Goal: Information Seeking & Learning: Learn about a topic

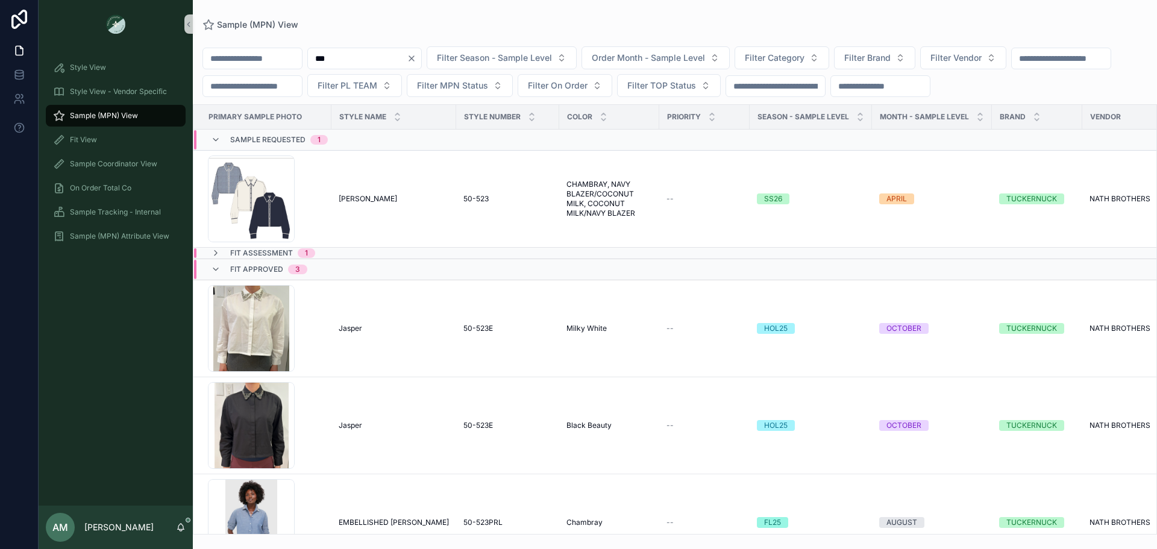
click at [416, 57] on icon "Clear" at bounding box center [412, 59] width 10 height 10
click at [992, 54] on button "Filter Vendor" at bounding box center [949, 57] width 86 height 23
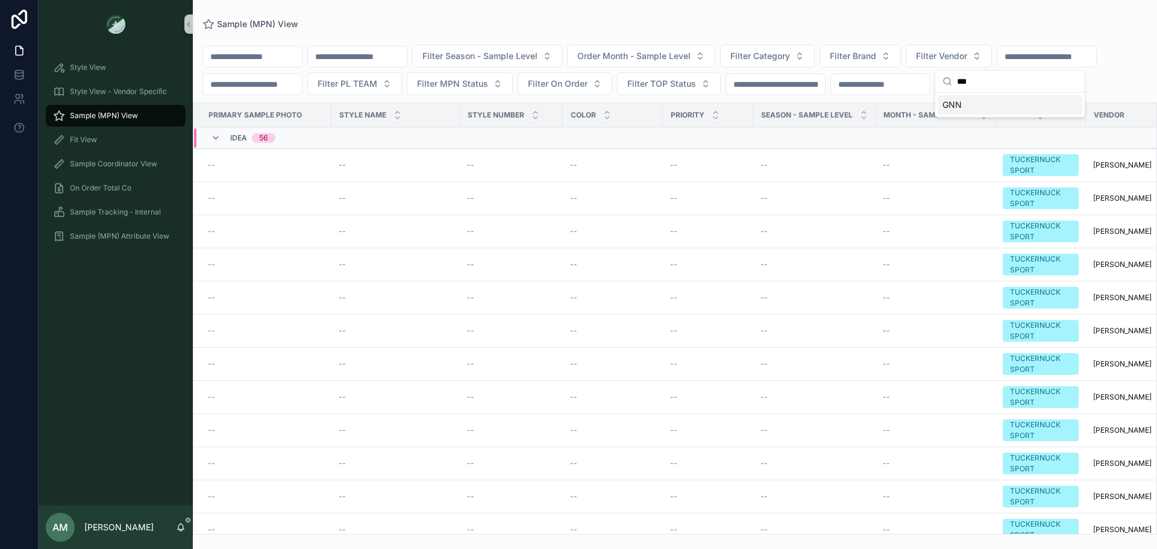
type input "***"
click at [1012, 104] on div "GNN" at bounding box center [1010, 104] width 145 height 19
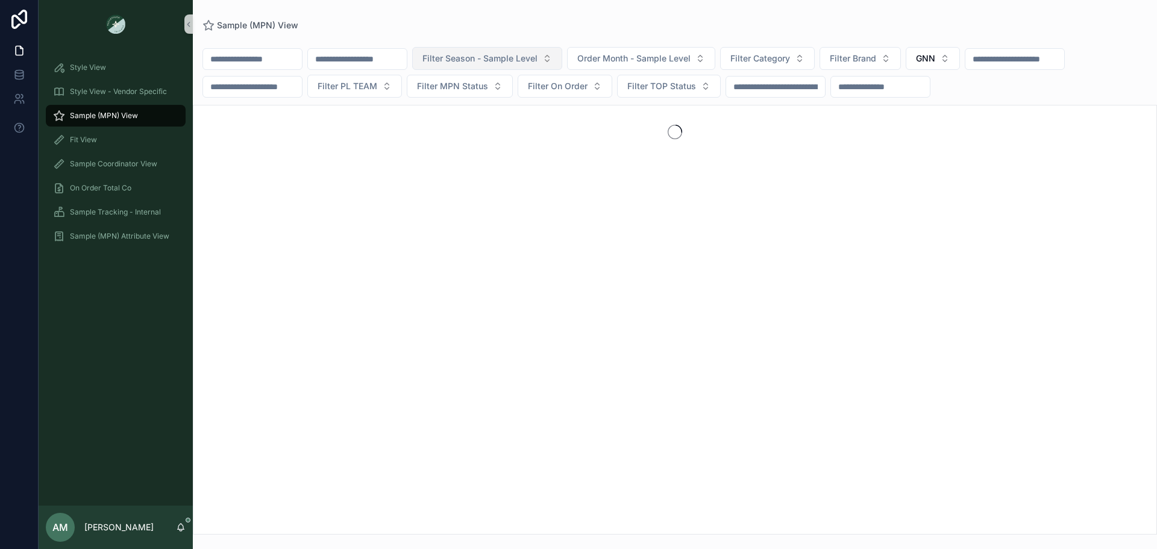
click at [537, 64] on span "Filter Season - Sample Level" at bounding box center [479, 58] width 115 height 12
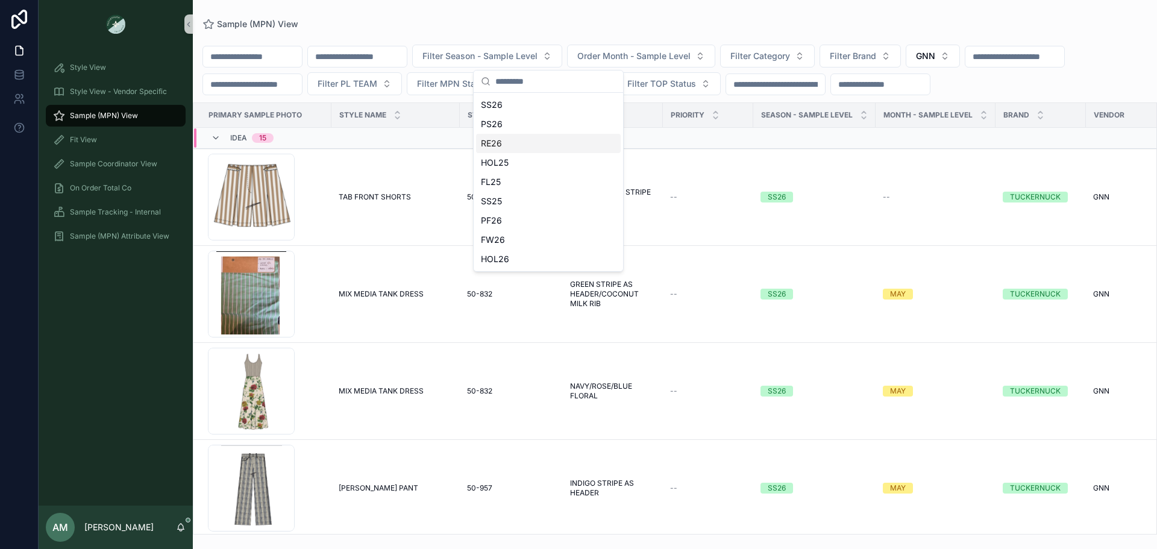
click at [519, 145] on div "RE26" at bounding box center [548, 143] width 145 height 19
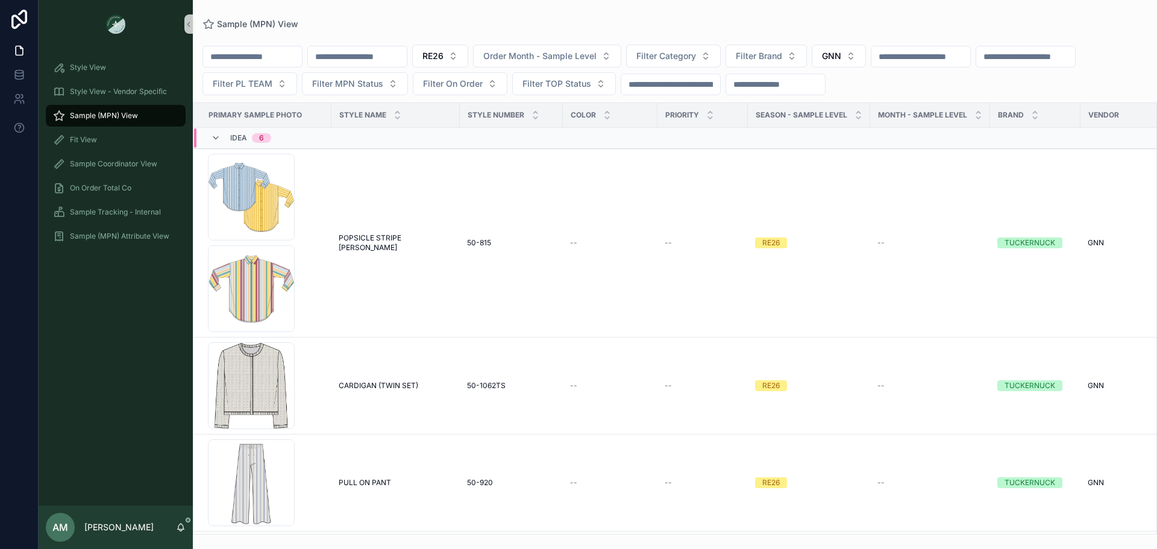
click at [339, 142] on div "Idea 6" at bounding box center [378, 137] width 368 height 19
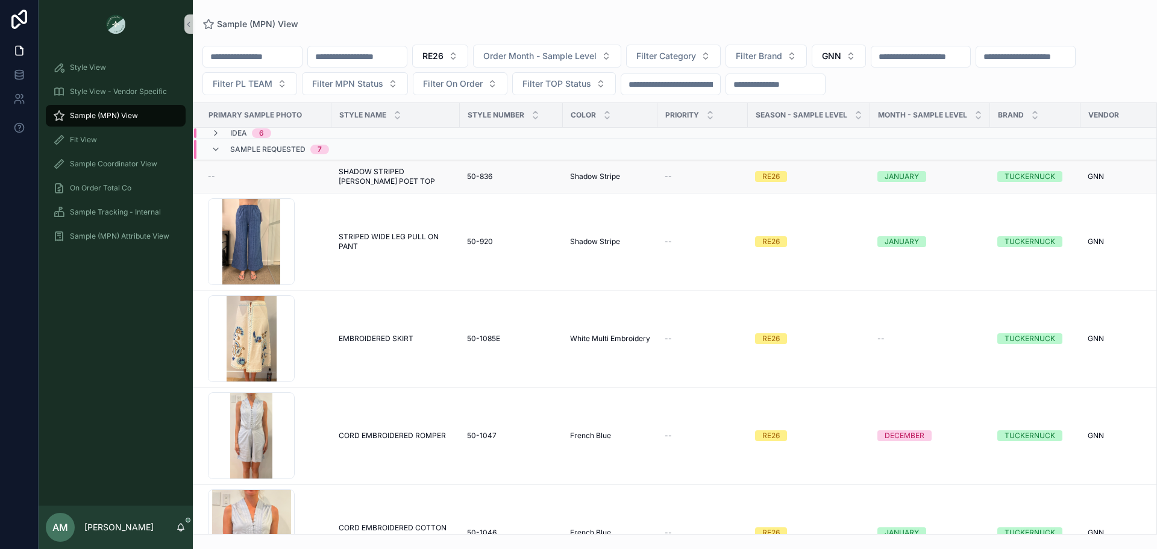
click at [410, 171] on span "SHADOW STRIPED [PERSON_NAME] POET TOP" at bounding box center [396, 176] width 114 height 19
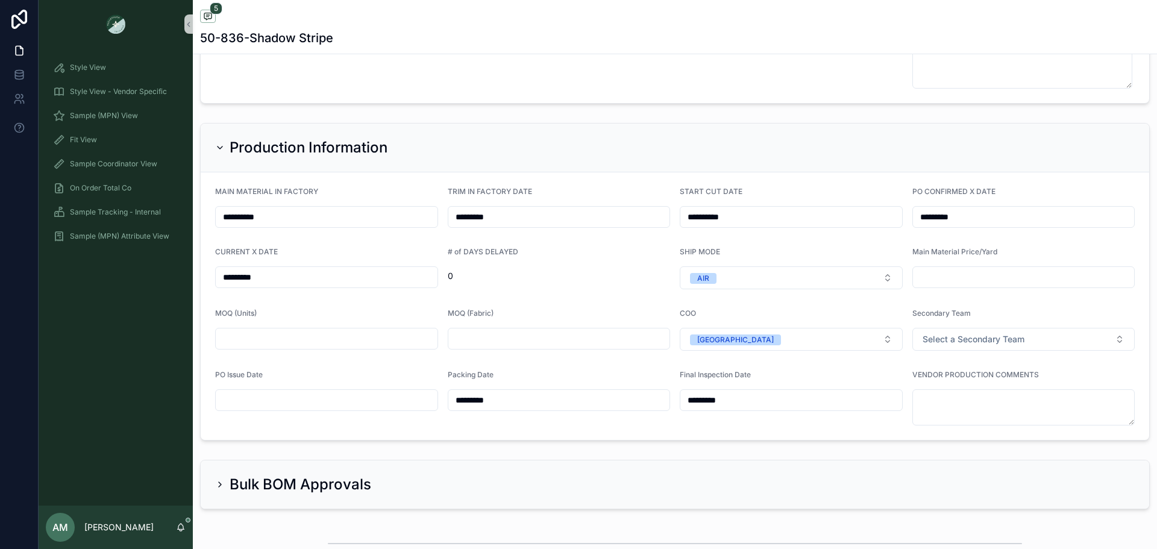
scroll to position [3194, 0]
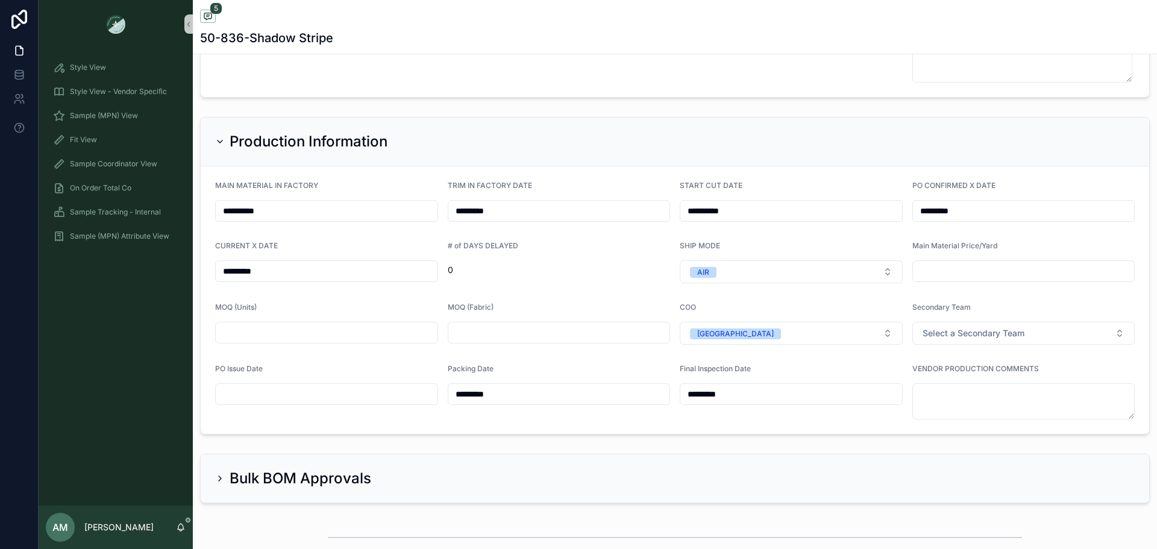
click at [345, 396] on input "scrollable content" at bounding box center [327, 394] width 222 height 17
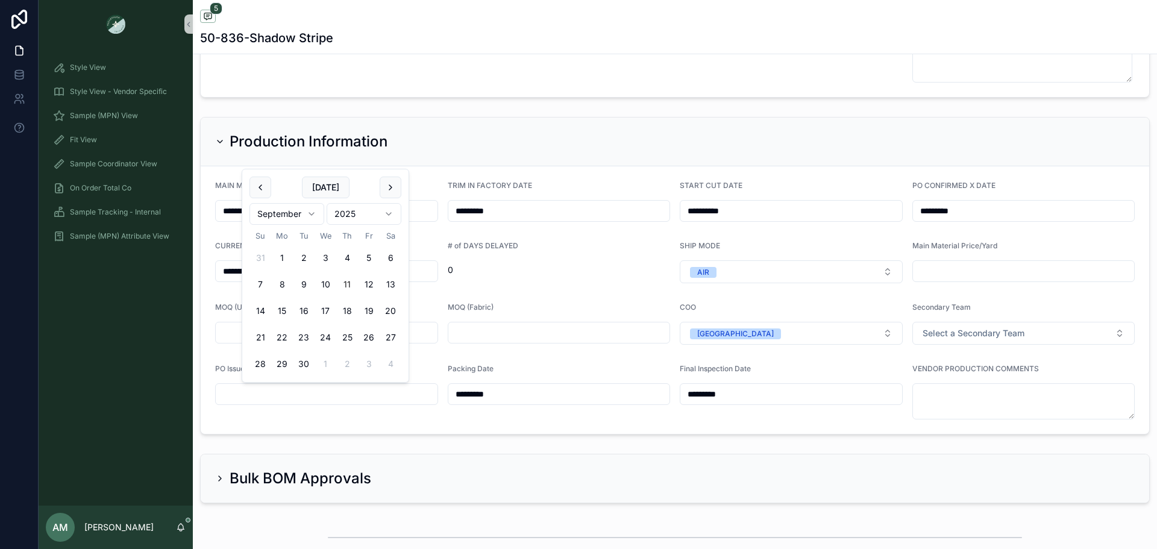
paste input "*********"
type input "*********"
click at [486, 360] on form "**********" at bounding box center [675, 300] width 948 height 268
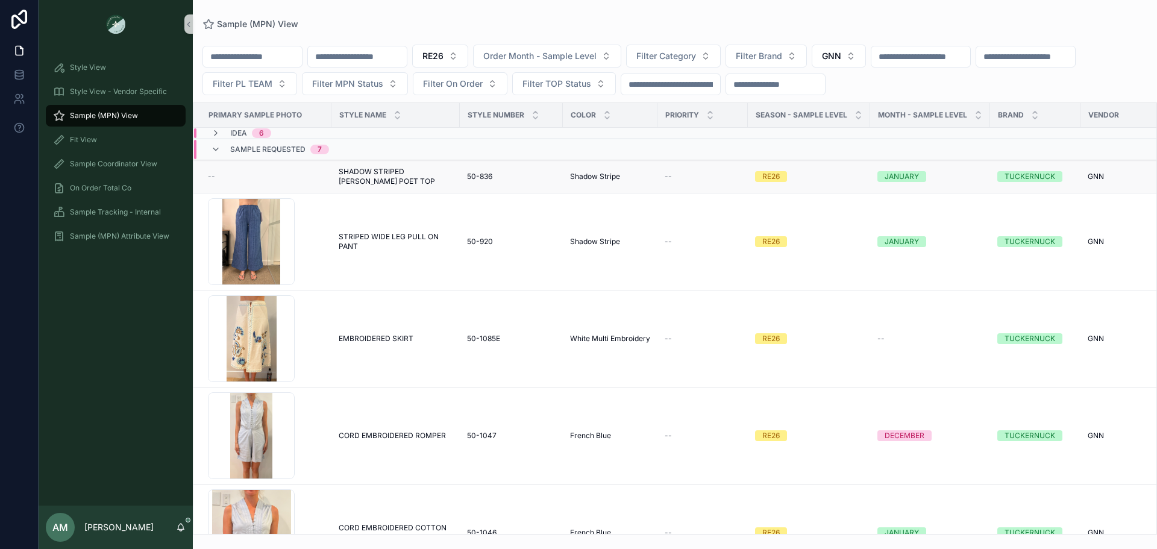
click at [247, 176] on div "--" at bounding box center [266, 177] width 116 height 10
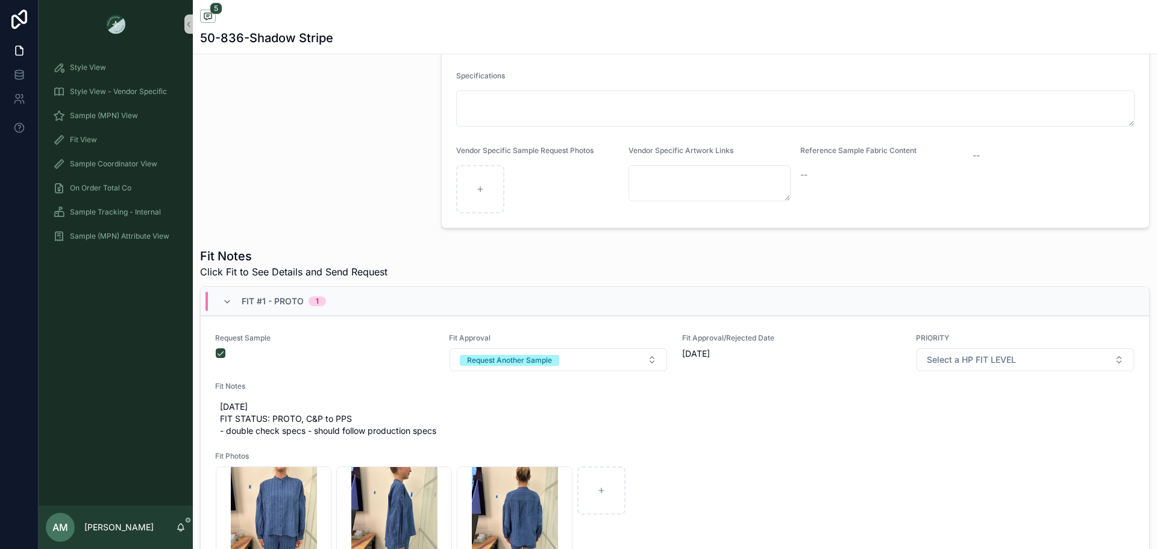
scroll to position [121, 0]
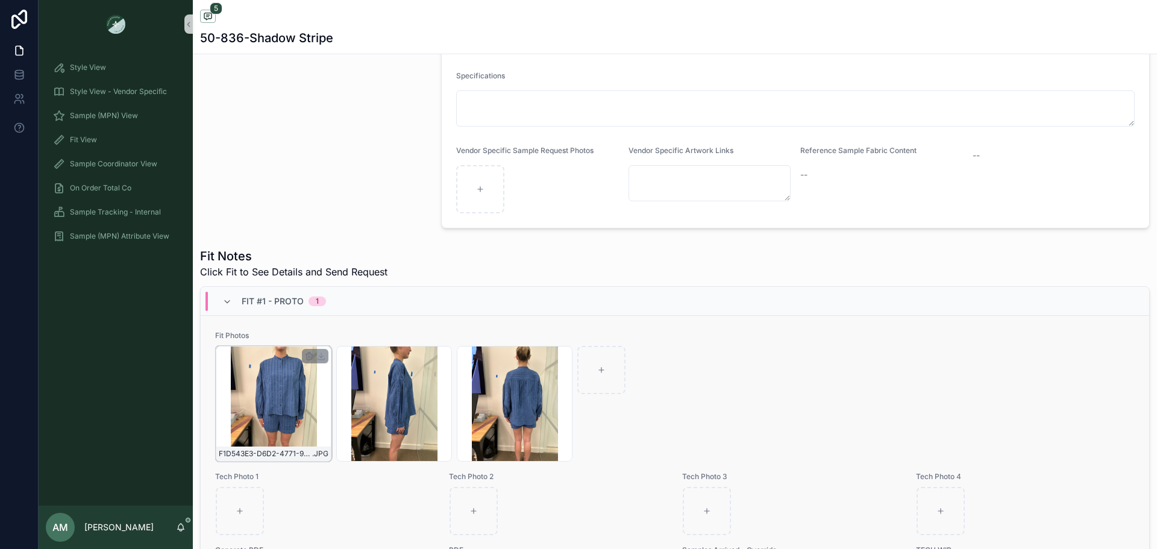
click at [286, 401] on div "F1D543E3-D6D2-4771-91D7-B73D2E0680BC .JPG" at bounding box center [274, 404] width 116 height 116
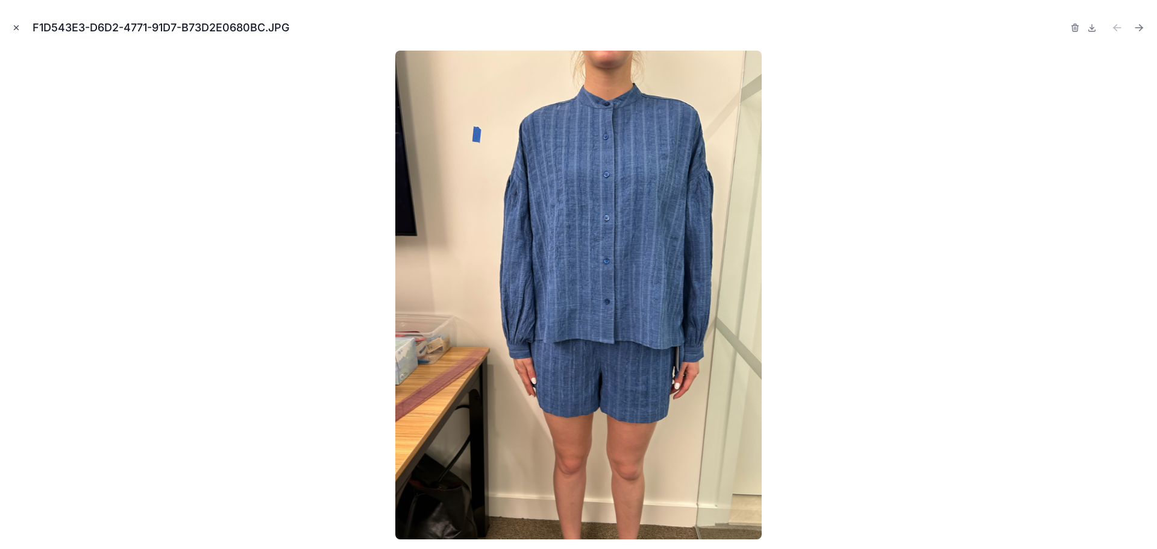
click at [16, 26] on icon "Close modal" at bounding box center [16, 28] width 8 height 8
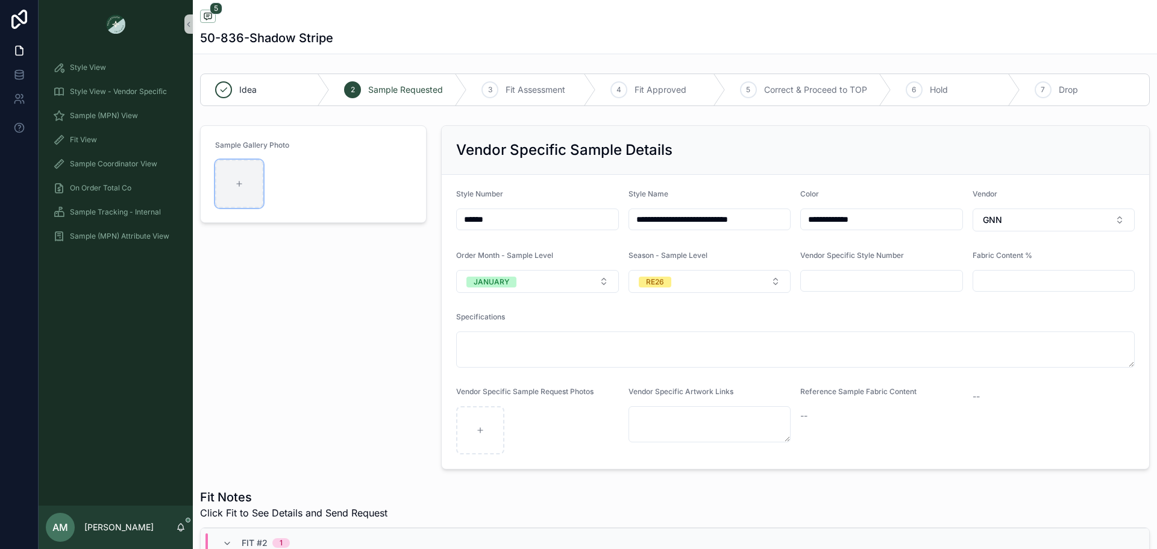
click at [230, 193] on div "scrollable content" at bounding box center [239, 184] width 48 height 48
type input "**********"
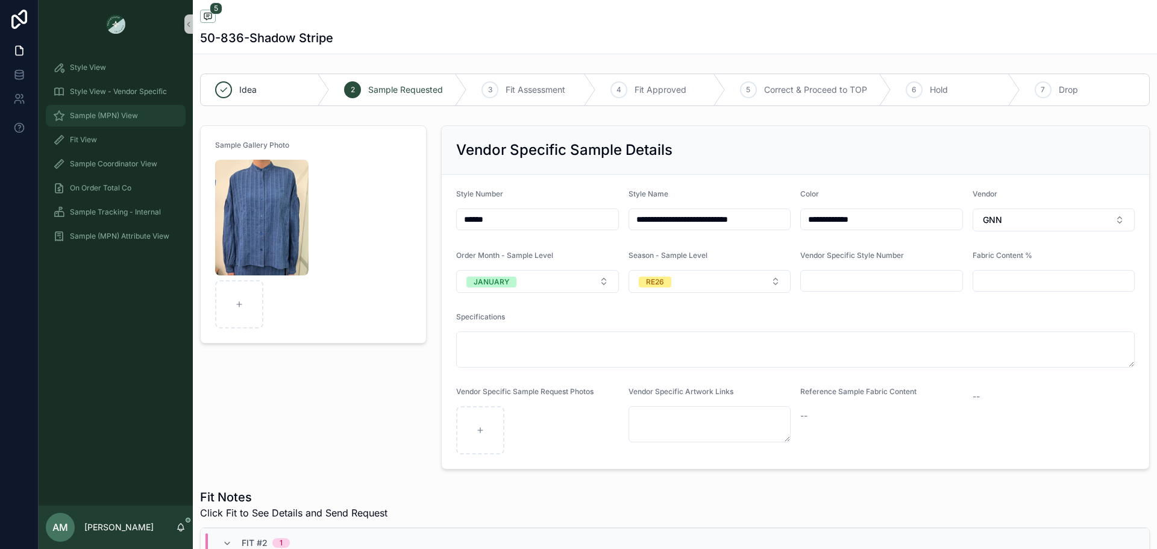
click at [154, 113] on div "Sample (MPN) View" at bounding box center [115, 115] width 125 height 19
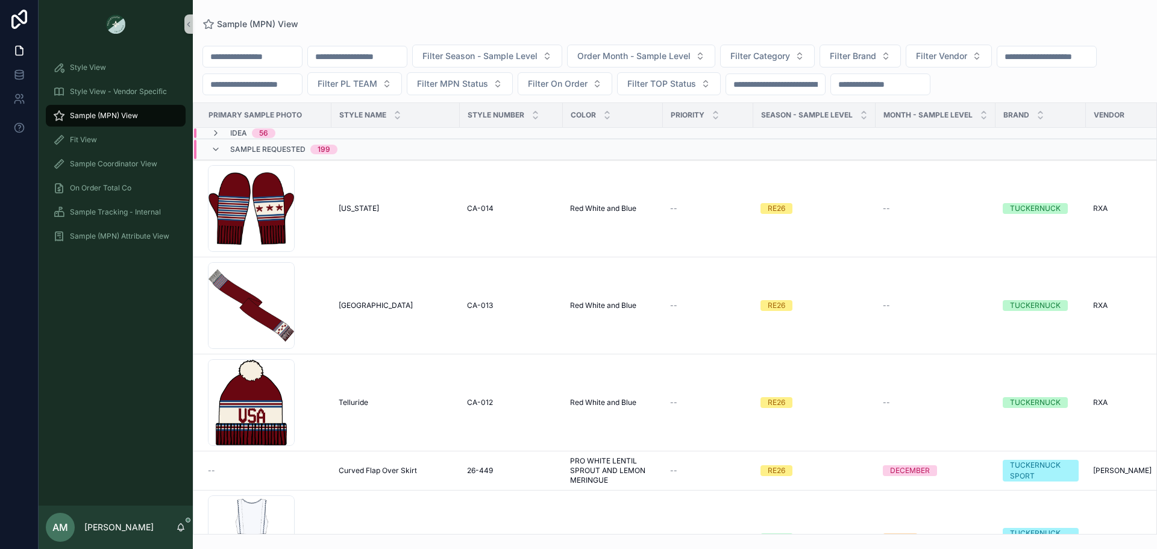
click at [330, 138] on div "Idea 56" at bounding box center [378, 133] width 368 height 10
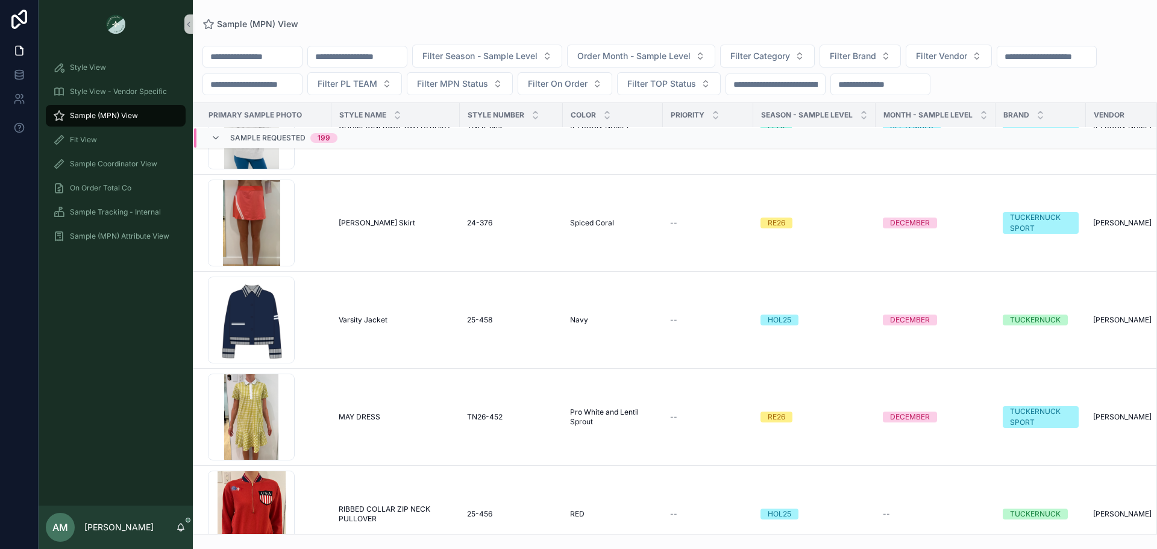
scroll to position [6159, 0]
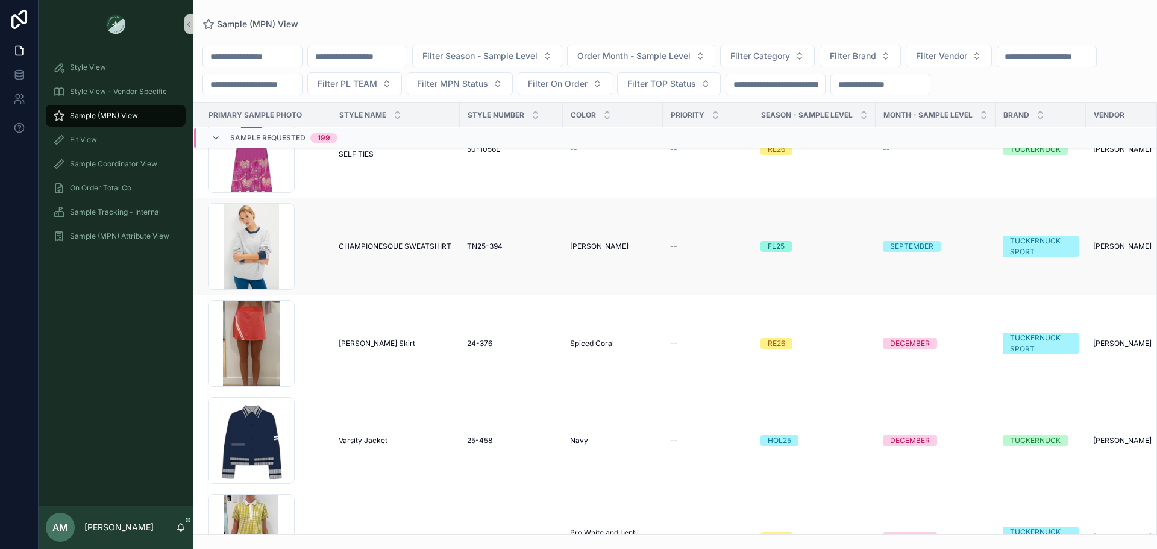
click at [364, 251] on span "CHAMPIONESQUE SWEATSHIRT" at bounding box center [395, 247] width 113 height 10
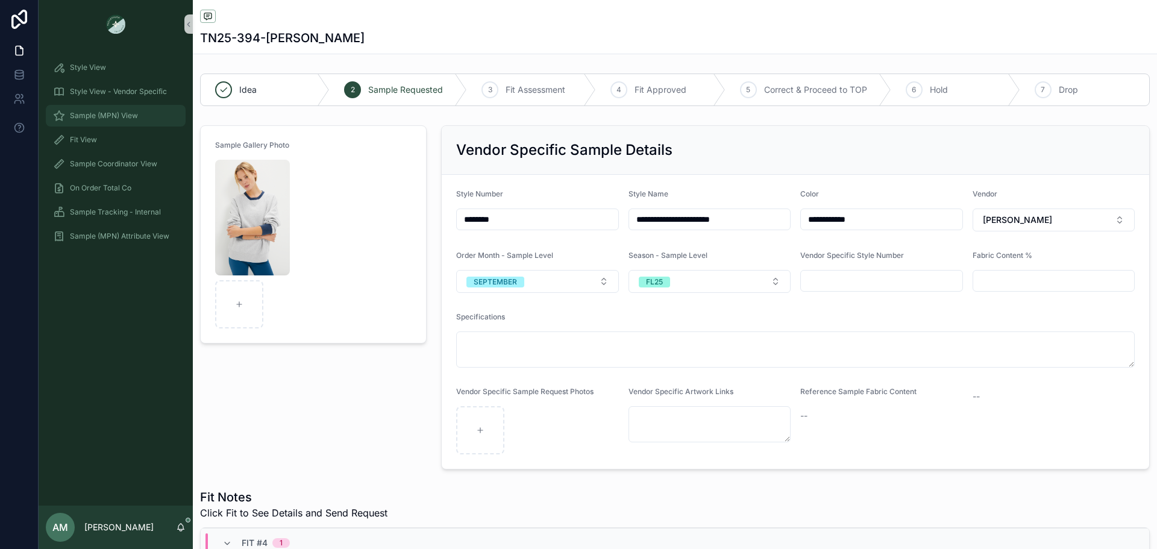
click at [137, 114] on span "Sample (MPN) View" at bounding box center [104, 116] width 68 height 10
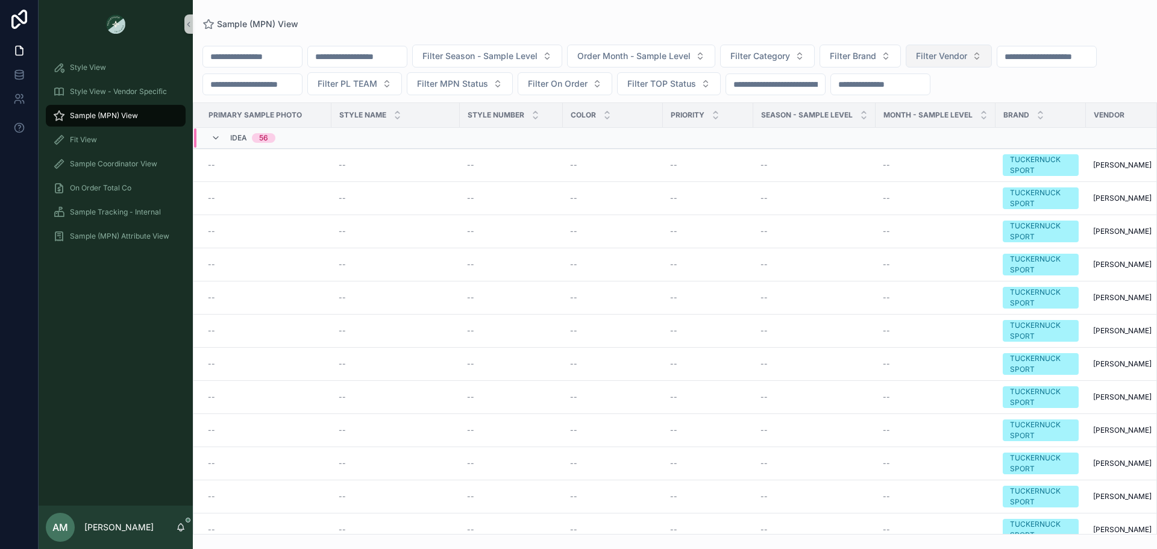
click at [967, 55] on span "Filter Vendor" at bounding box center [941, 56] width 51 height 12
type input "***"
click at [1000, 102] on div "RXA" at bounding box center [1010, 104] width 145 height 19
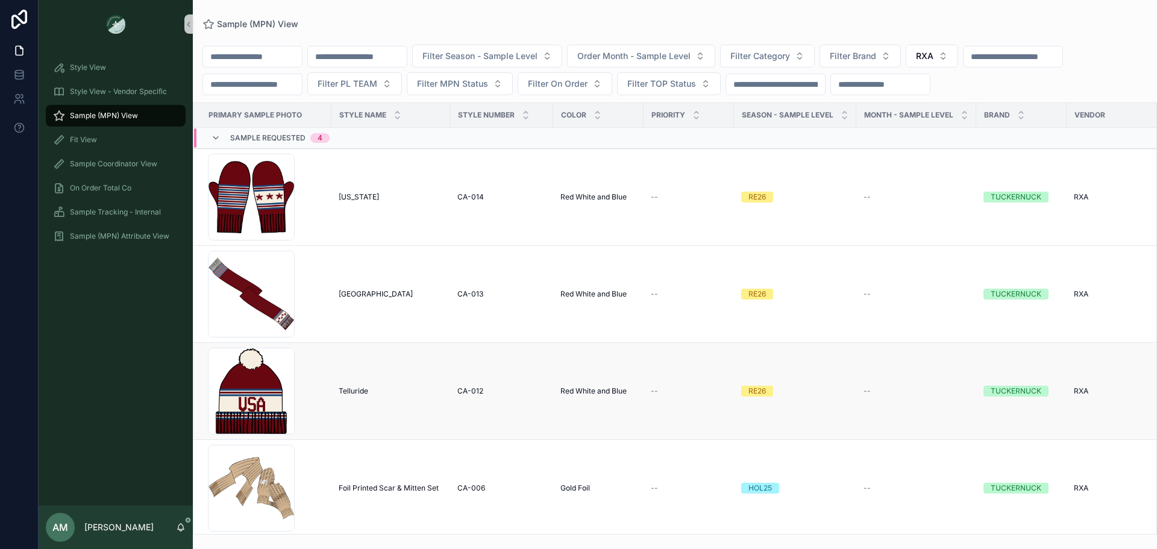
click at [355, 396] on span "Telluride" at bounding box center [354, 391] width 30 height 10
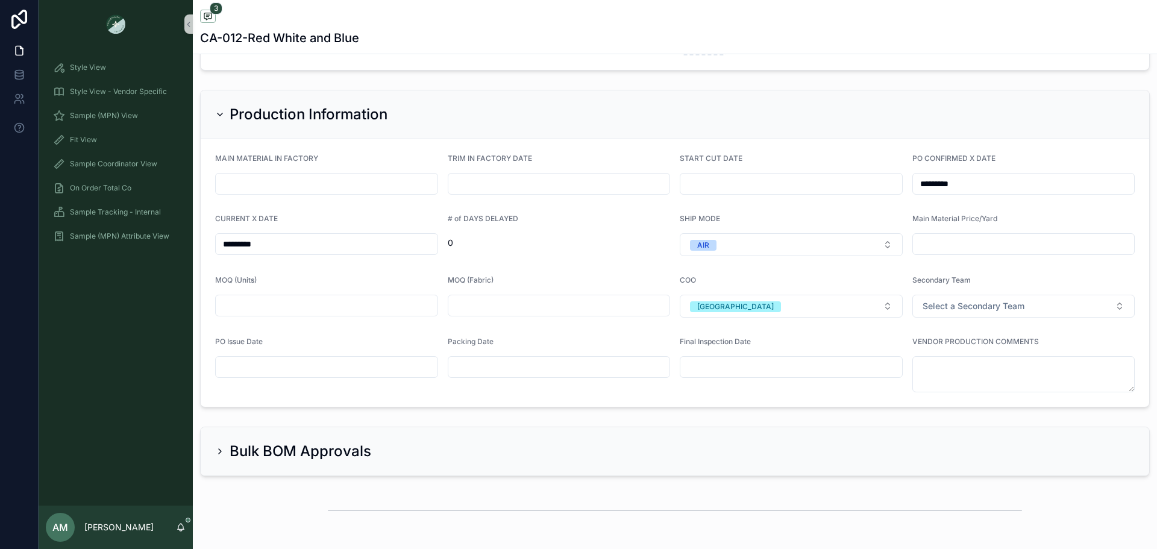
scroll to position [2800, 0]
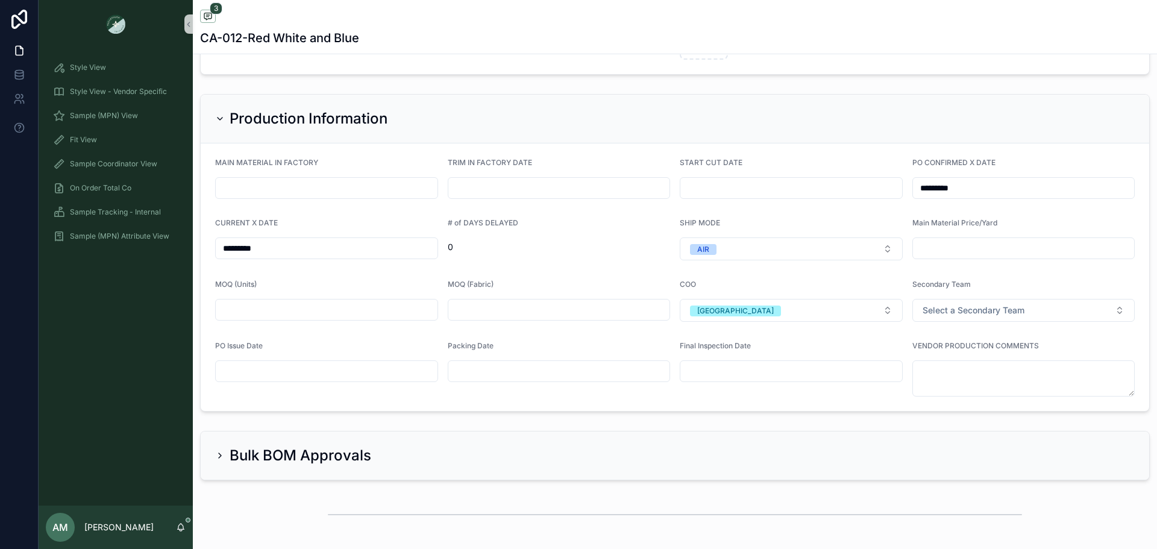
click at [293, 368] on input "scrollable content" at bounding box center [327, 371] width 222 height 17
paste input "****"
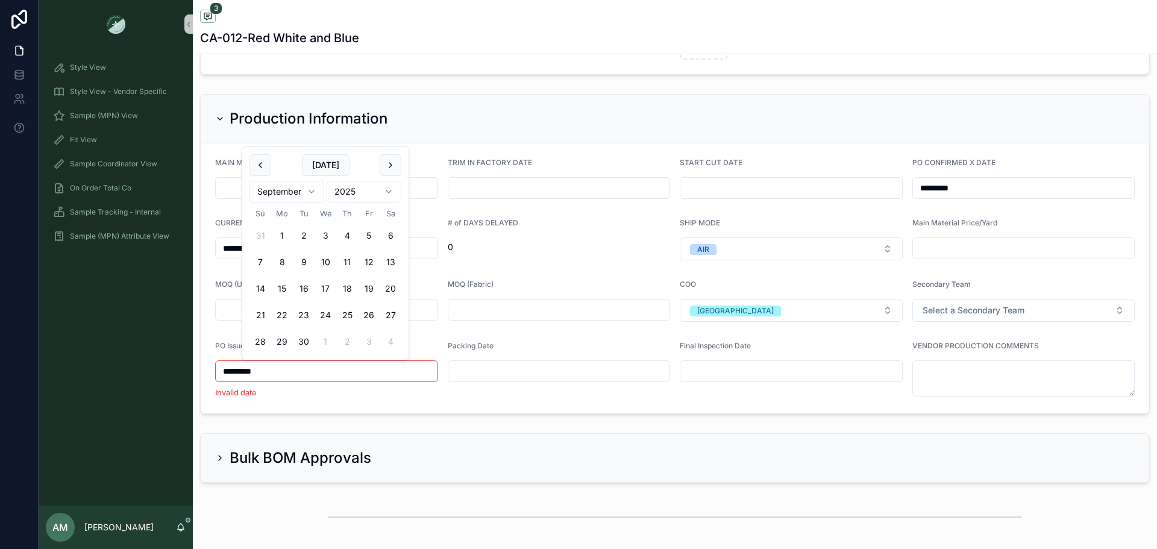
type input "*********"
click at [310, 395] on div "PO Issue Date *********" at bounding box center [326, 368] width 223 height 55
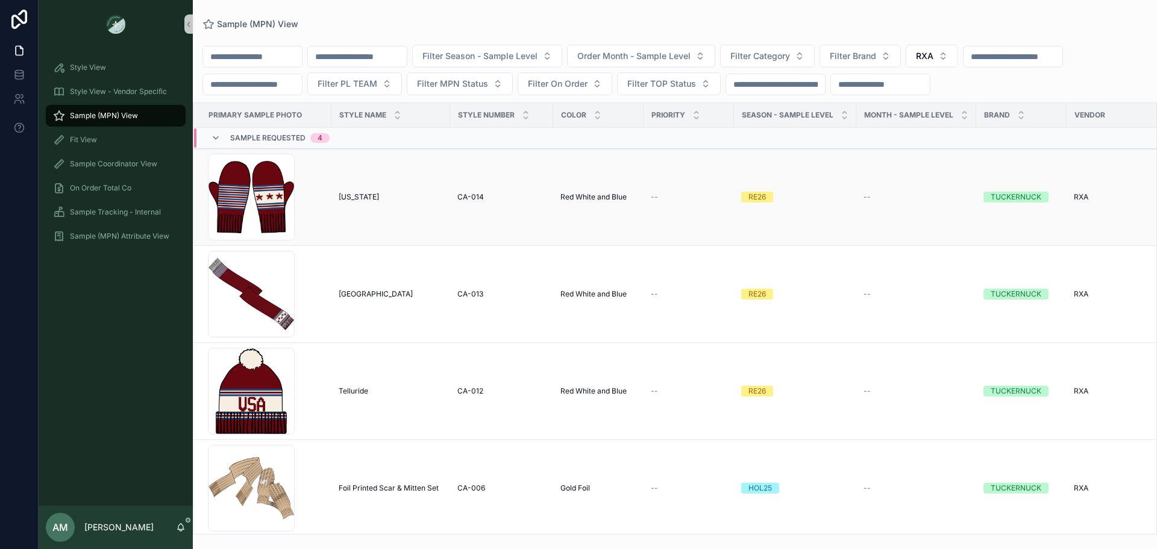
click at [372, 202] on span "[US_STATE]" at bounding box center [359, 197] width 40 height 10
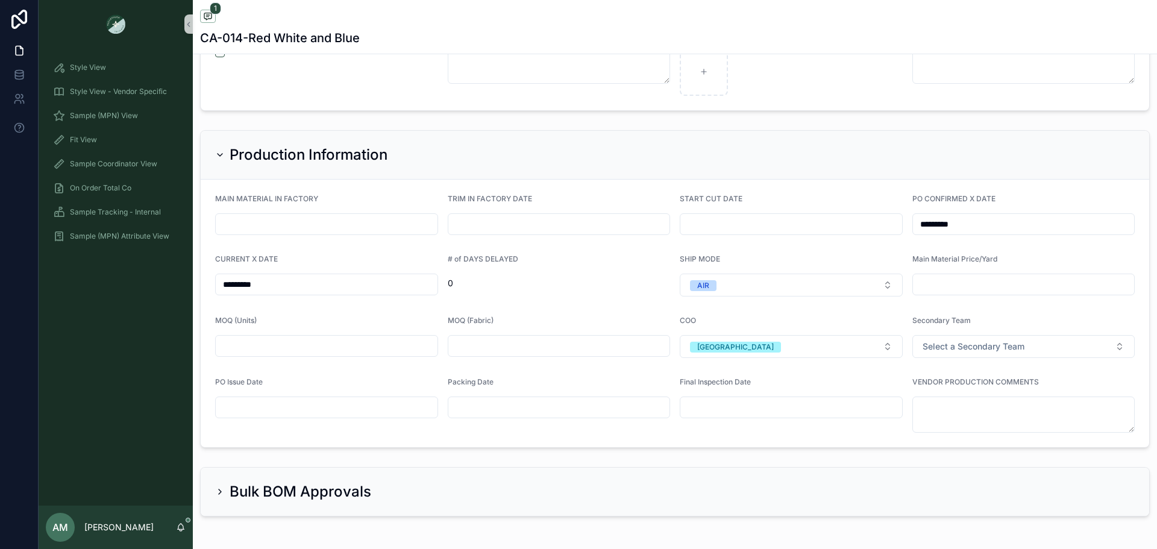
scroll to position [2687, 0]
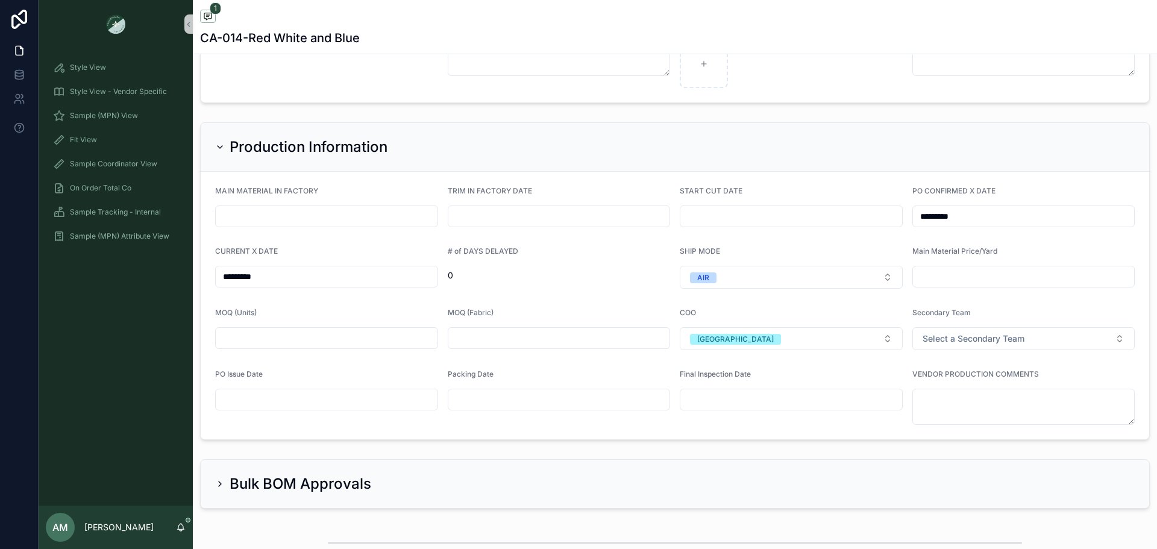
click at [305, 406] on input "scrollable content" at bounding box center [327, 399] width 222 height 17
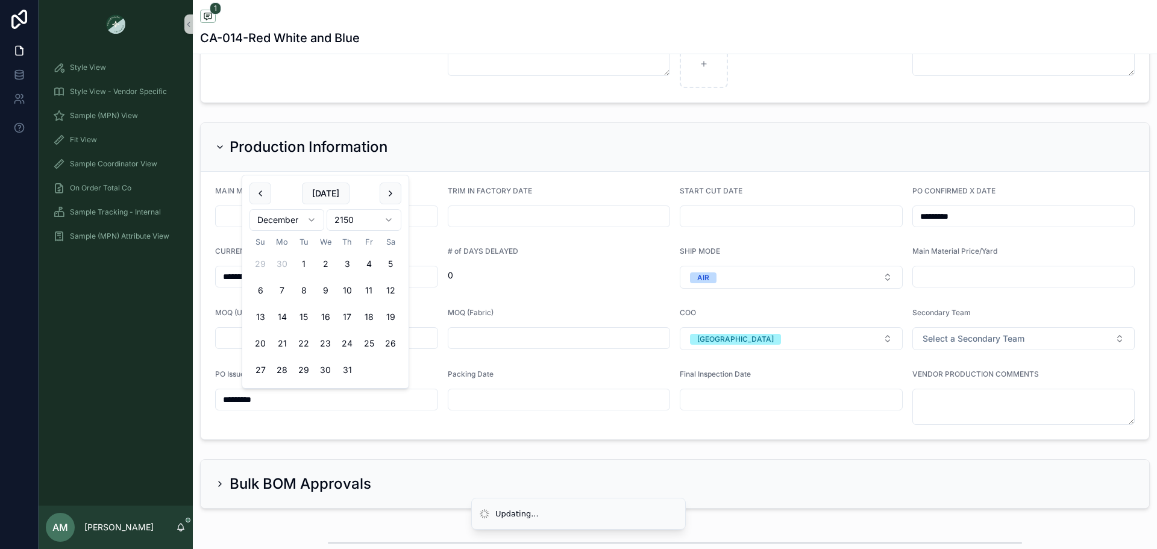
click at [274, 400] on input "*********" at bounding box center [327, 399] width 222 height 17
type input "*********"
drag, startPoint x: 274, startPoint y: 400, endPoint x: 171, endPoint y: 394, distance: 103.2
click at [171, 394] on div "**********" at bounding box center [598, 274] width 1118 height 549
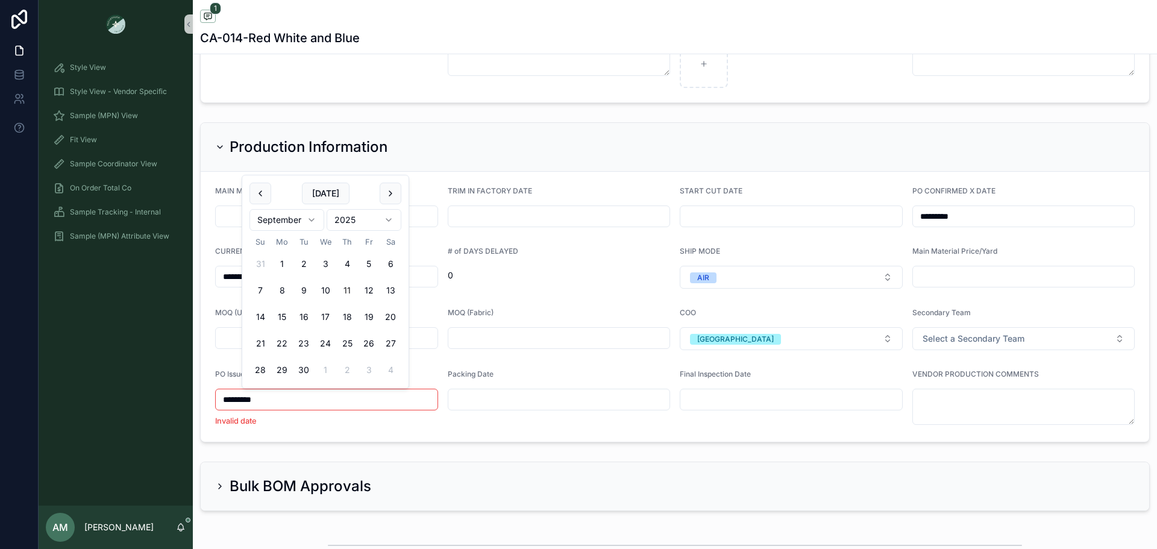
type input "*********"
click at [527, 126] on div "Production Information" at bounding box center [675, 147] width 948 height 49
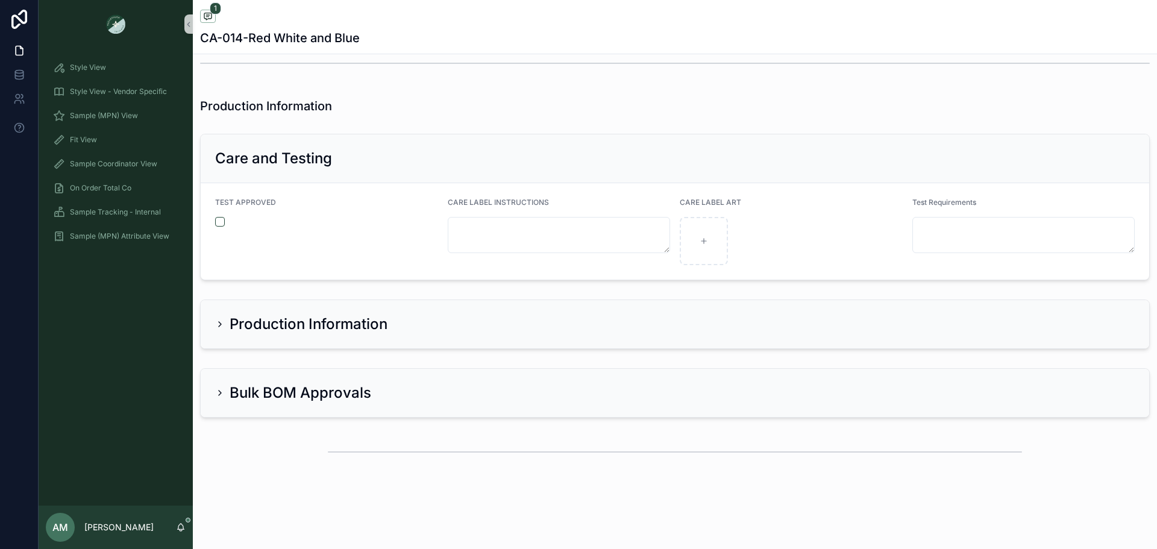
scroll to position [2510, 0]
click at [357, 328] on h2 "Production Information" at bounding box center [309, 324] width 158 height 19
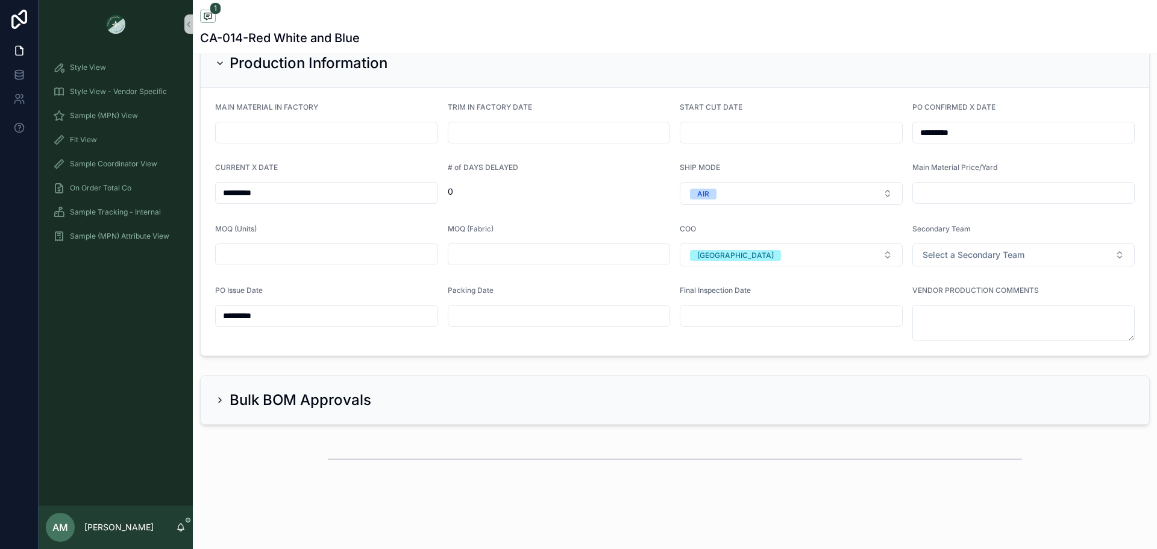
scroll to position [2778, 0]
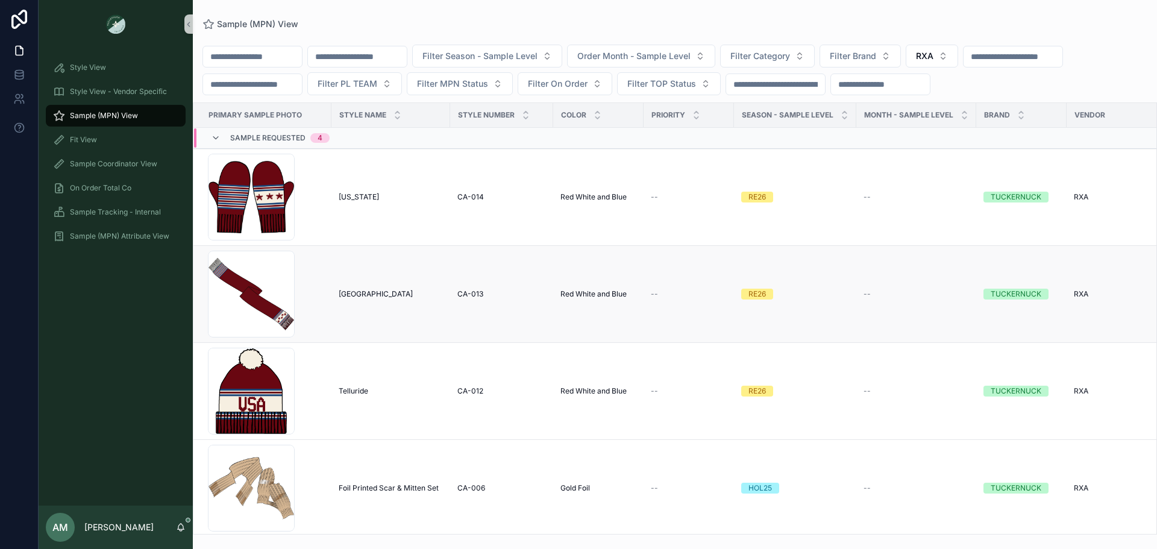
click at [363, 313] on td "[GEOGRAPHIC_DATA]" at bounding box center [390, 294] width 119 height 97
click at [365, 299] on span "[GEOGRAPHIC_DATA]" at bounding box center [376, 294] width 74 height 10
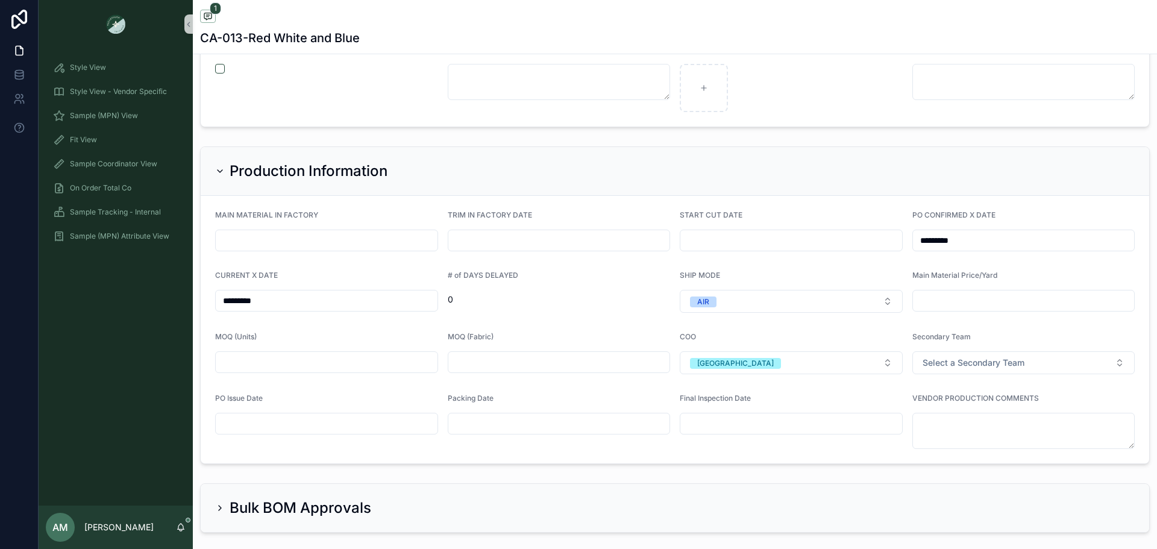
scroll to position [2766, 0]
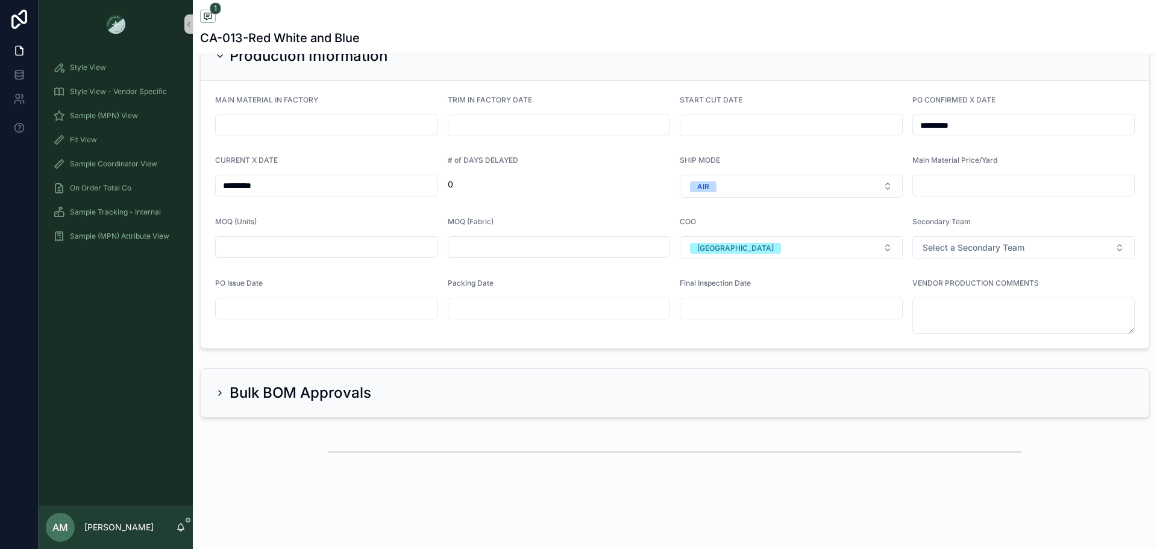
click at [345, 312] on input "scrollable content" at bounding box center [327, 308] width 222 height 17
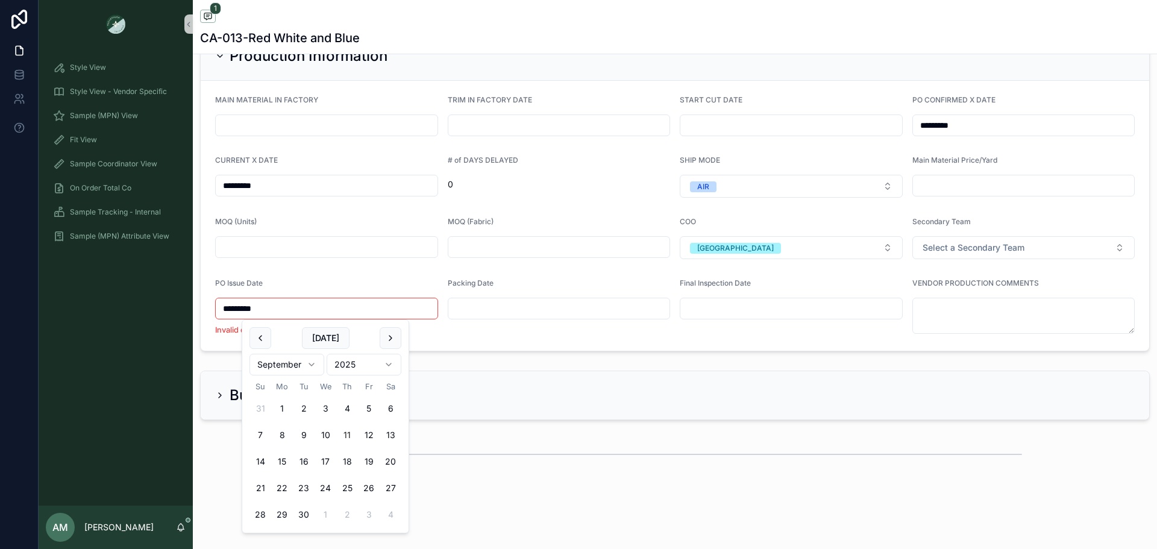
type input "*********"
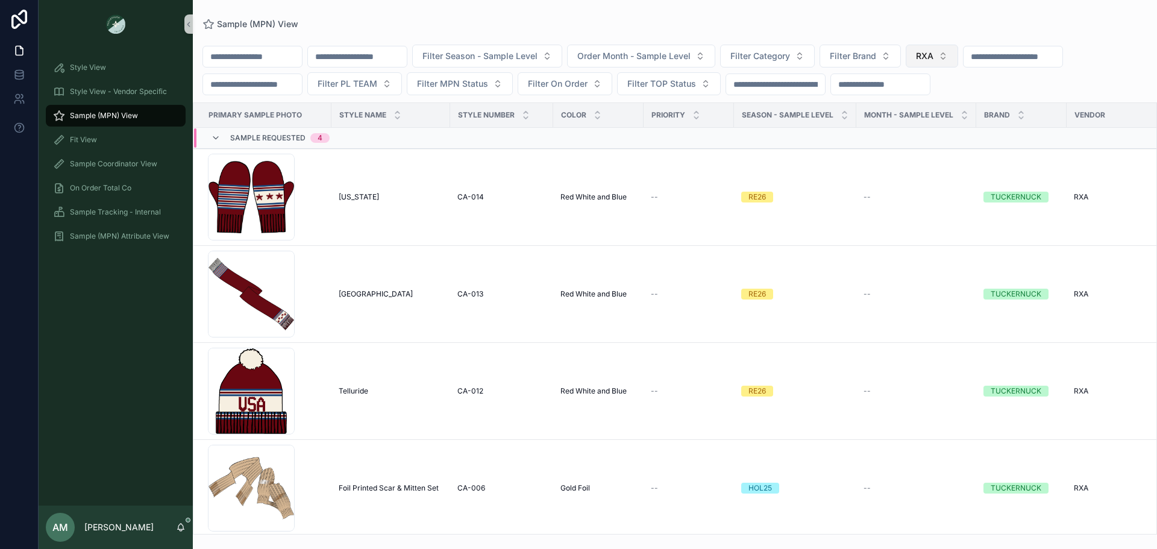
click at [933, 58] on span "RXA" at bounding box center [924, 56] width 17 height 12
type input "**"
click at [996, 105] on div "KUODIAN" at bounding box center [993, 104] width 145 height 19
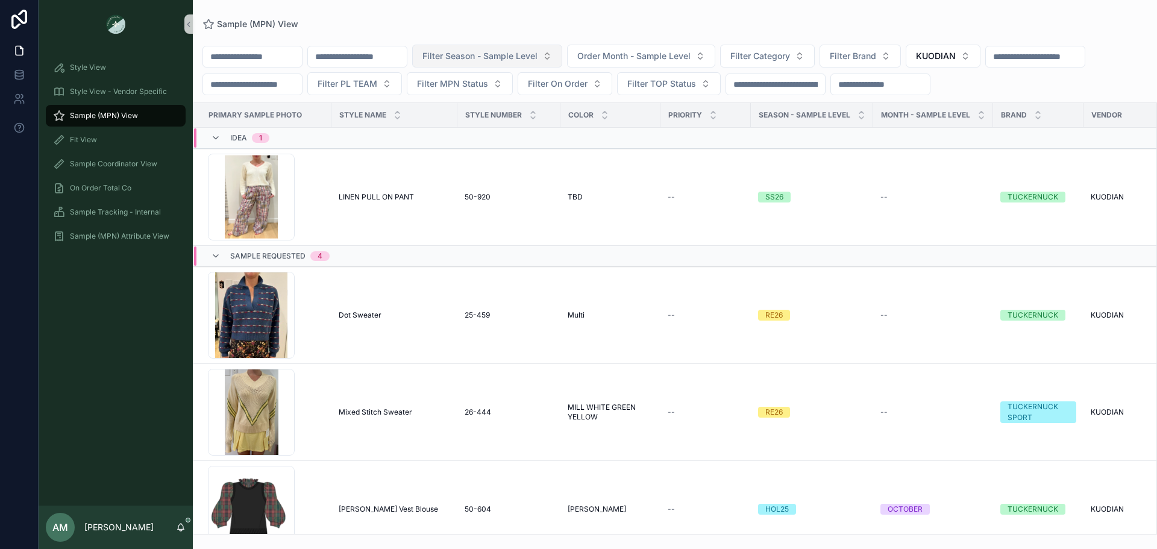
click at [537, 58] on span "Filter Season - Sample Level" at bounding box center [479, 56] width 115 height 12
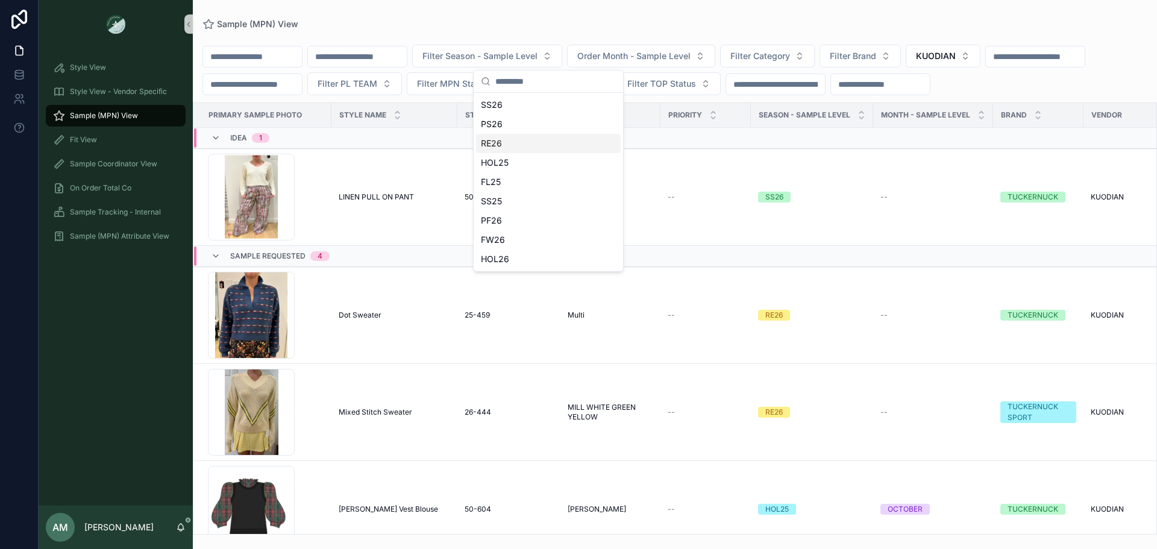
click at [548, 149] on div "RE26" at bounding box center [548, 143] width 145 height 19
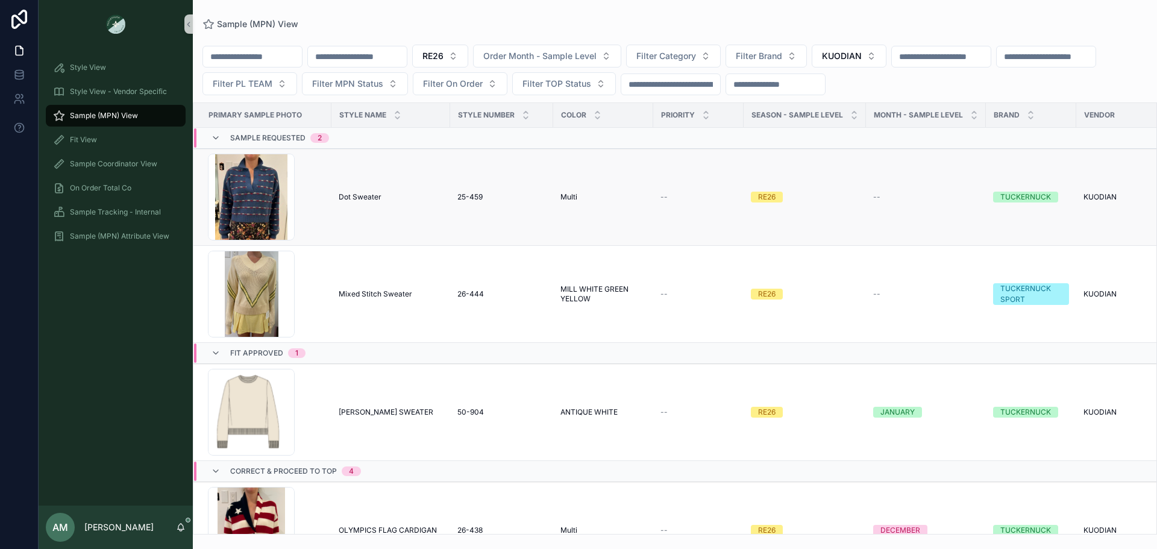
click at [351, 193] on span "Dot Sweater" at bounding box center [360, 197] width 43 height 10
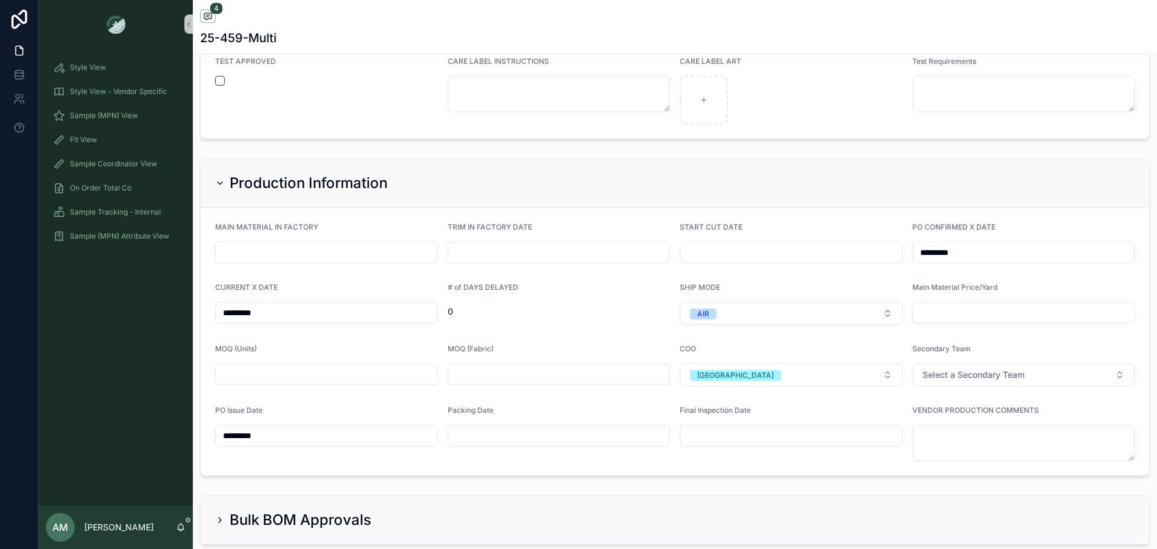
scroll to position [2832, 0]
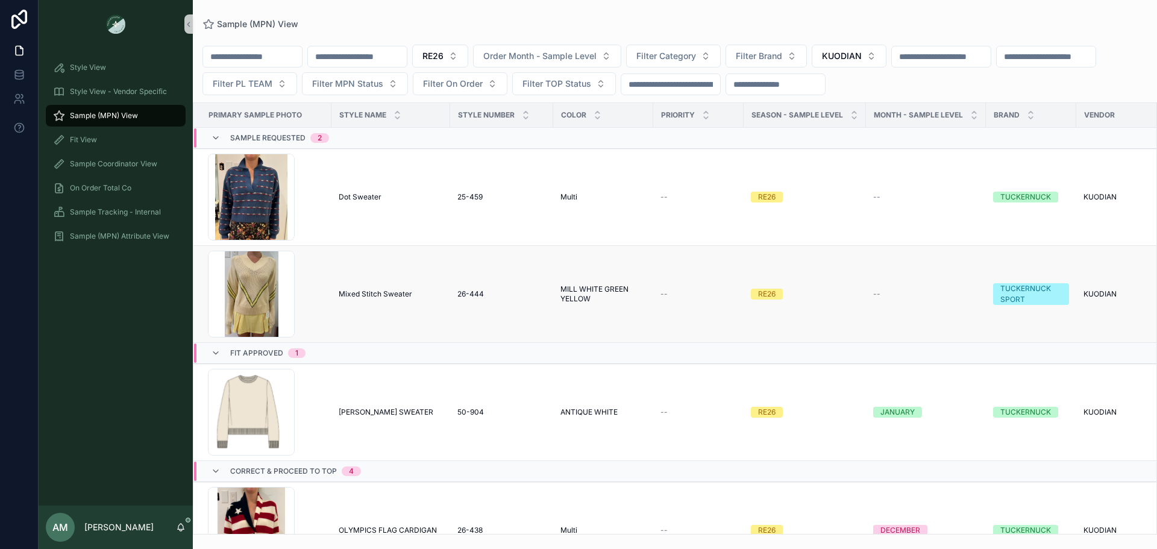
click at [376, 291] on span "Mixed Stitch Sweater" at bounding box center [376, 294] width 74 height 10
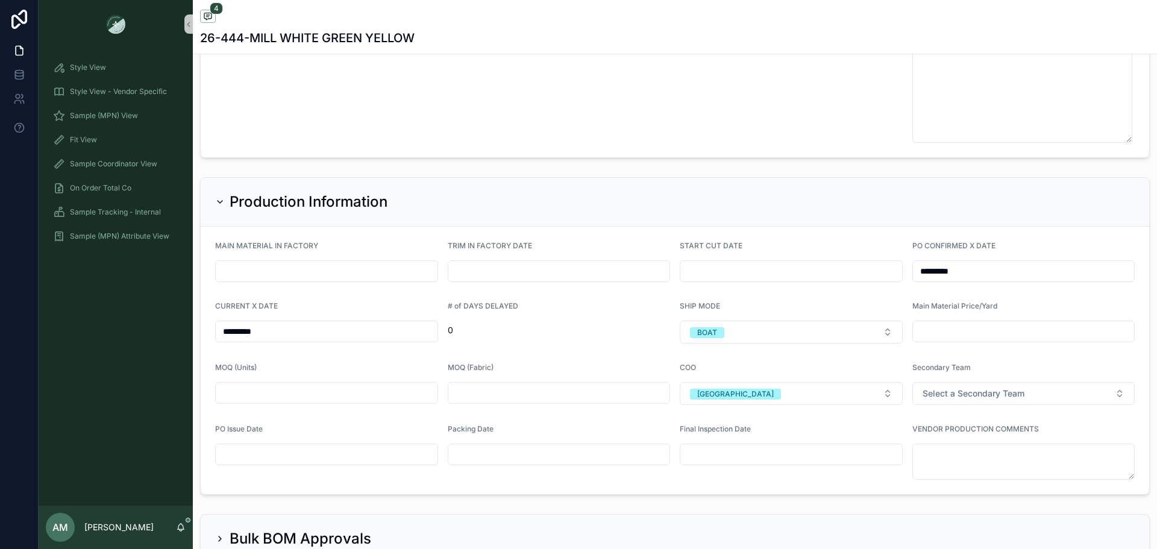
scroll to position [3194, 0]
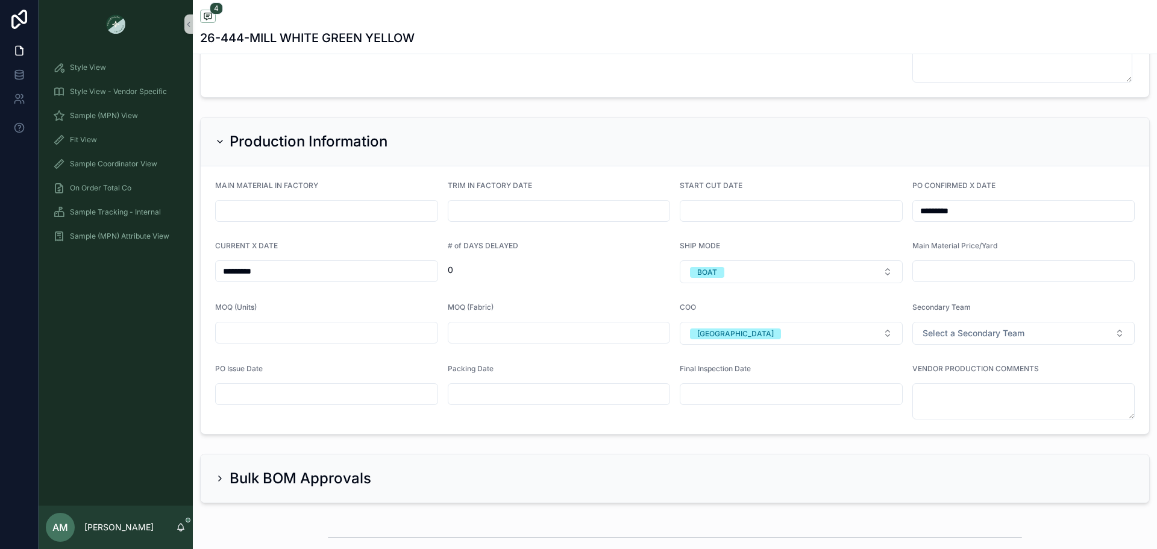
click at [320, 397] on input "scrollable content" at bounding box center [327, 394] width 222 height 17
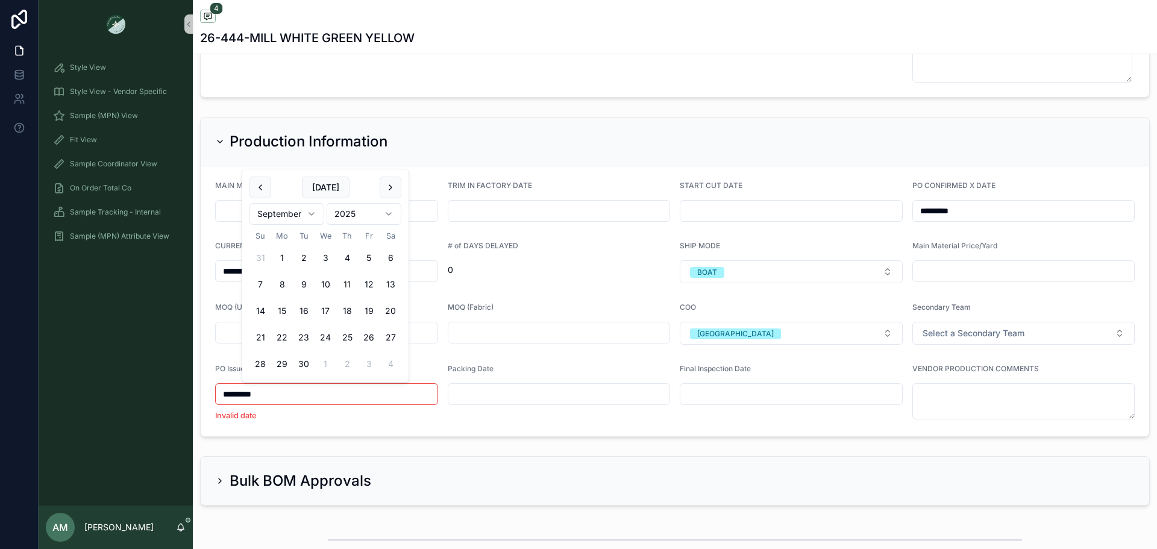
type input "*********"
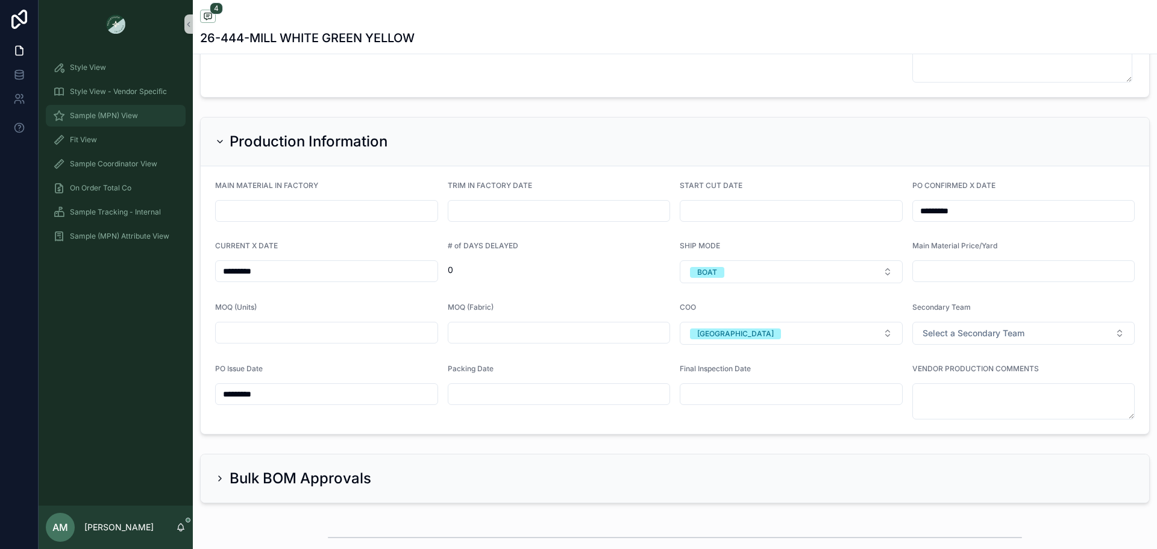
drag, startPoint x: 143, startPoint y: 118, endPoint x: 5, endPoint y: 261, distance: 198.6
click at [143, 118] on div "Sample (MPN) View" at bounding box center [115, 115] width 125 height 19
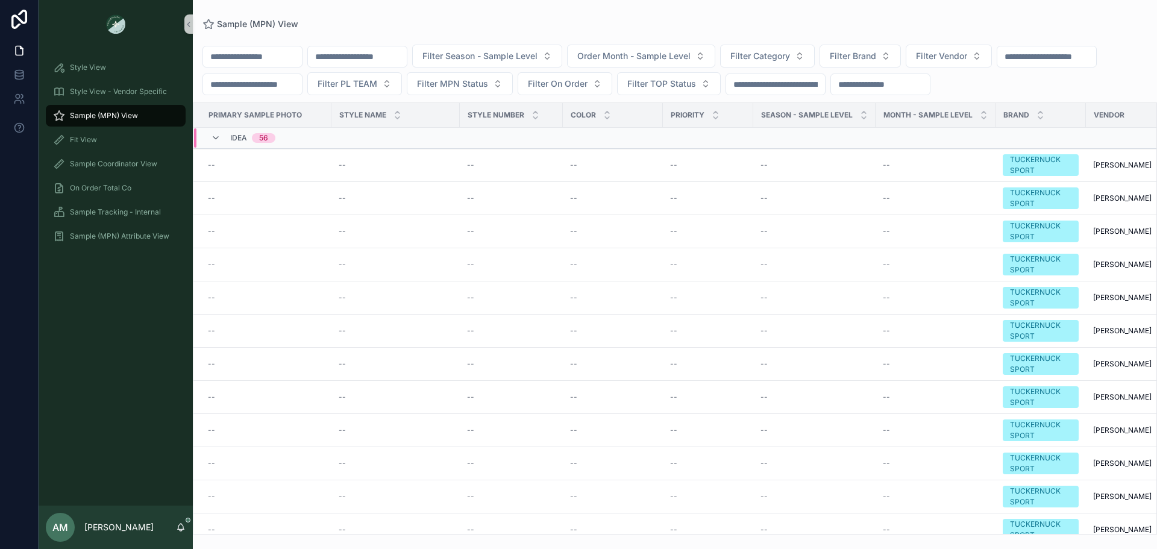
click at [281, 53] on input "scrollable content" at bounding box center [252, 56] width 99 height 17
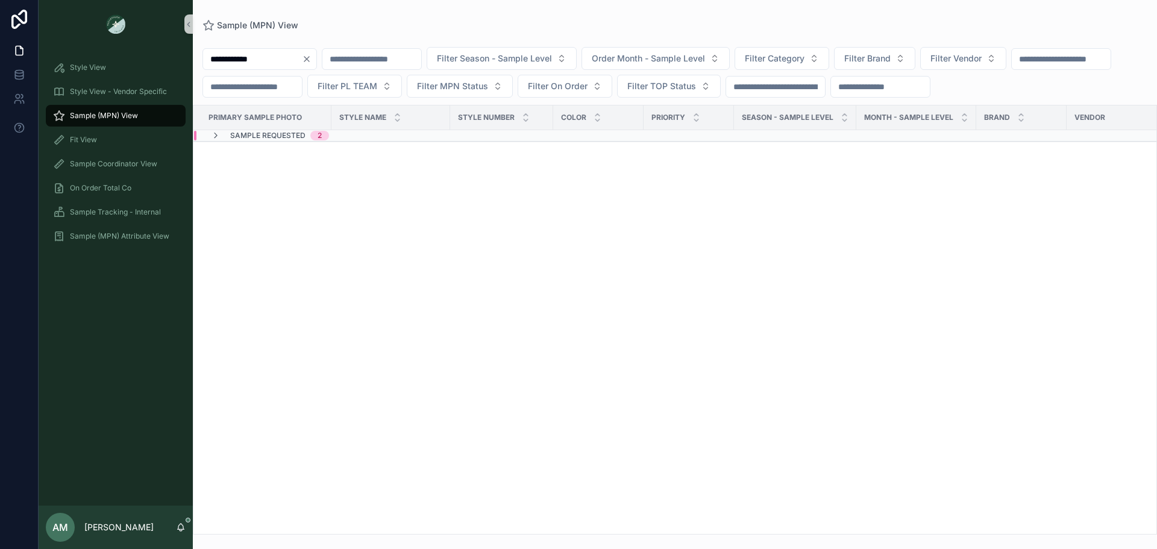
click at [290, 140] on span "Sample Requested" at bounding box center [267, 136] width 75 height 10
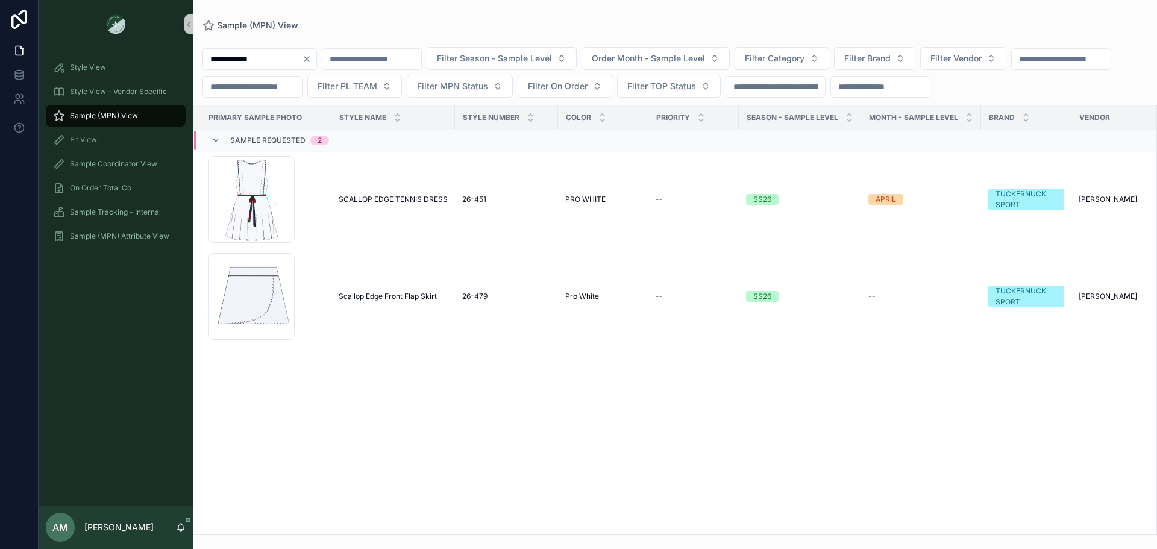
drag, startPoint x: 249, startPoint y: 62, endPoint x: 203, endPoint y: 55, distance: 46.9
click at [203, 55] on input "**********" at bounding box center [252, 59] width 99 height 17
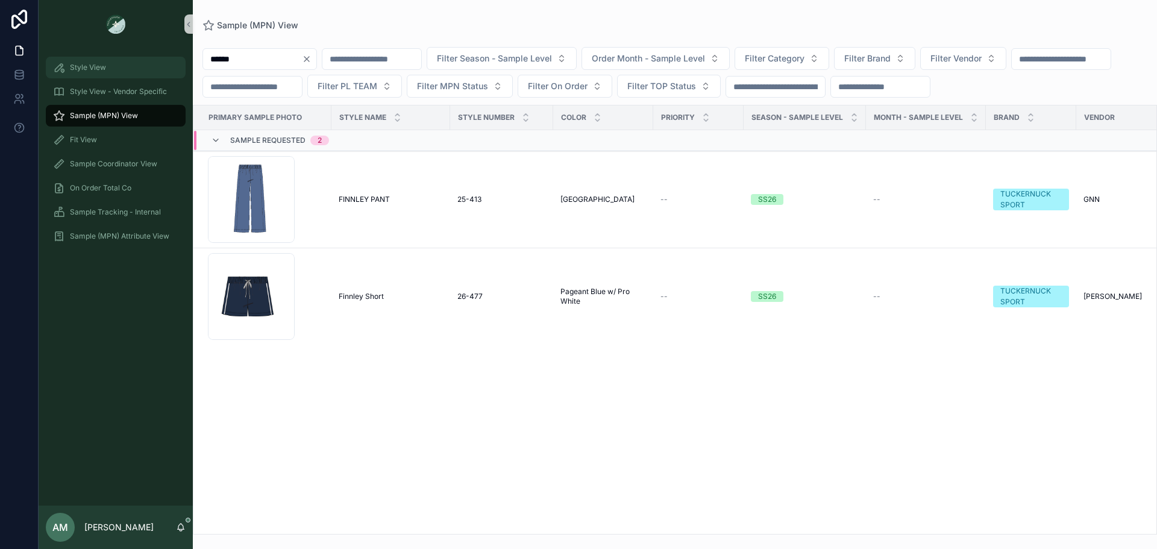
drag, startPoint x: 266, startPoint y: 63, endPoint x: 174, endPoint y: 64, distance: 91.6
click at [174, 64] on div "Style View Style View - Vendor Specific Sample (MPN) View Fit View Sample Coord…" at bounding box center [598, 274] width 1118 height 549
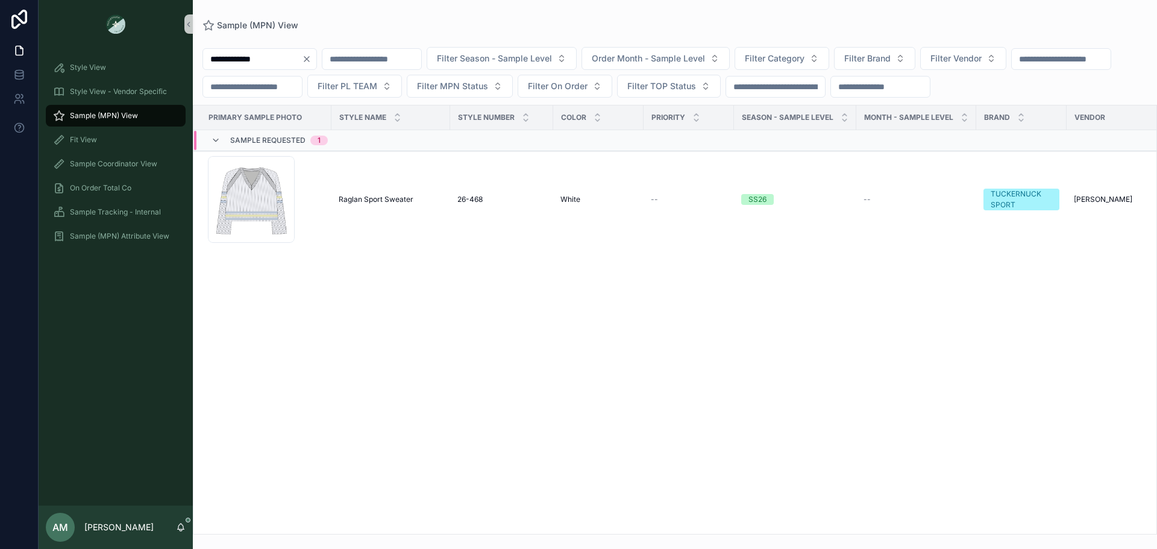
drag, startPoint x: 262, startPoint y: 61, endPoint x: 195, endPoint y: 62, distance: 66.9
click at [195, 62] on div "**********" at bounding box center [675, 72] width 964 height 51
drag, startPoint x: 281, startPoint y: 63, endPoint x: 201, endPoint y: 59, distance: 79.7
click at [201, 59] on div "**********" at bounding box center [675, 72] width 964 height 51
drag, startPoint x: 282, startPoint y: 60, endPoint x: 210, endPoint y: 67, distance: 72.6
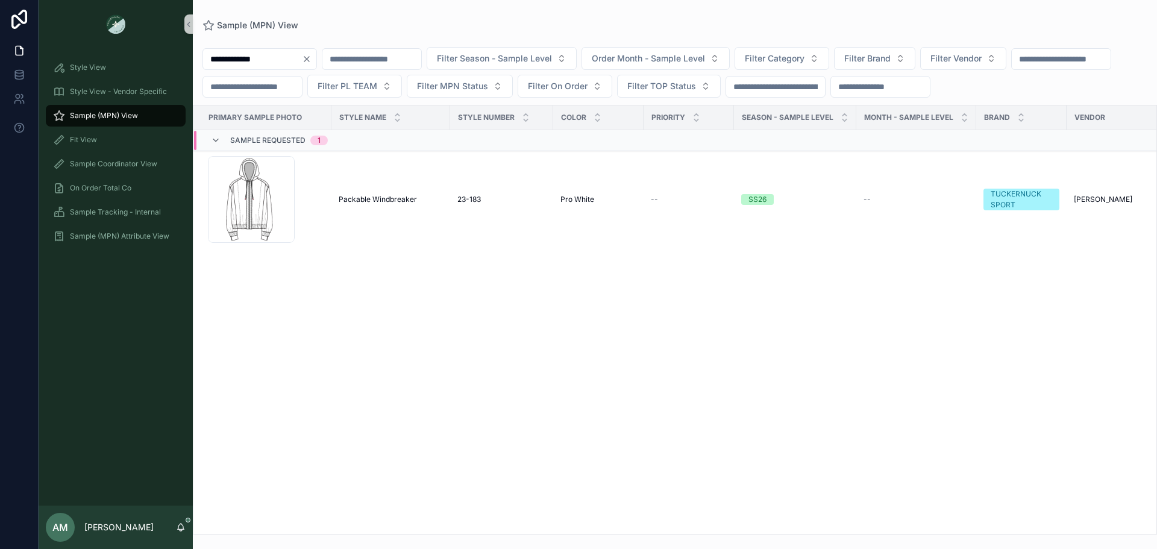
click at [210, 67] on input "**********" at bounding box center [252, 59] width 99 height 17
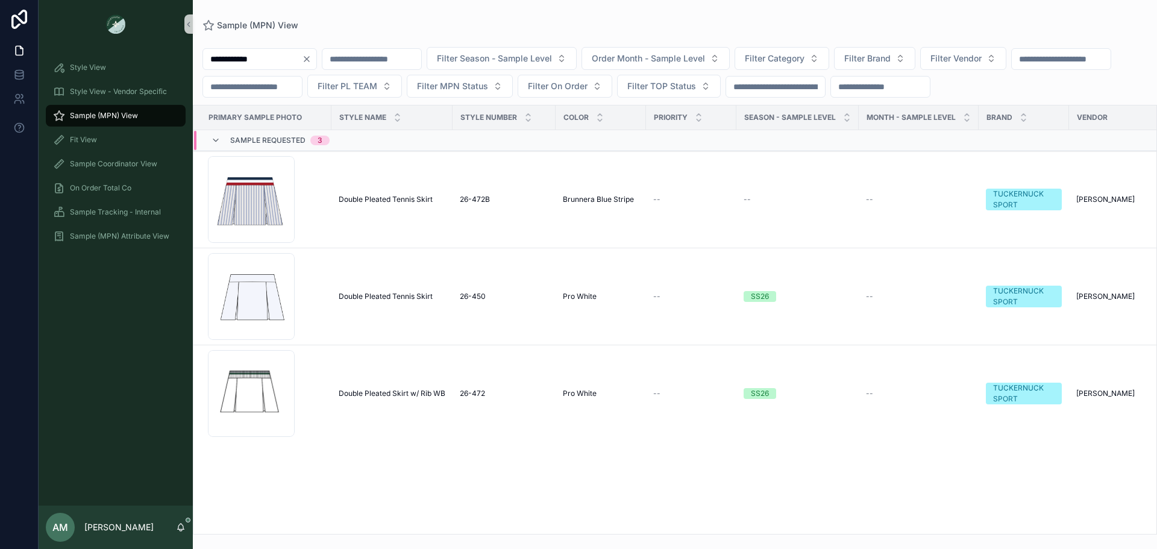
type input "**********"
click at [380, 301] on span "Double Pleated Tennis Skirt" at bounding box center [386, 297] width 94 height 10
click at [409, 398] on span "Double Pleated Skirt w/ Rib WB" at bounding box center [392, 394] width 107 height 10
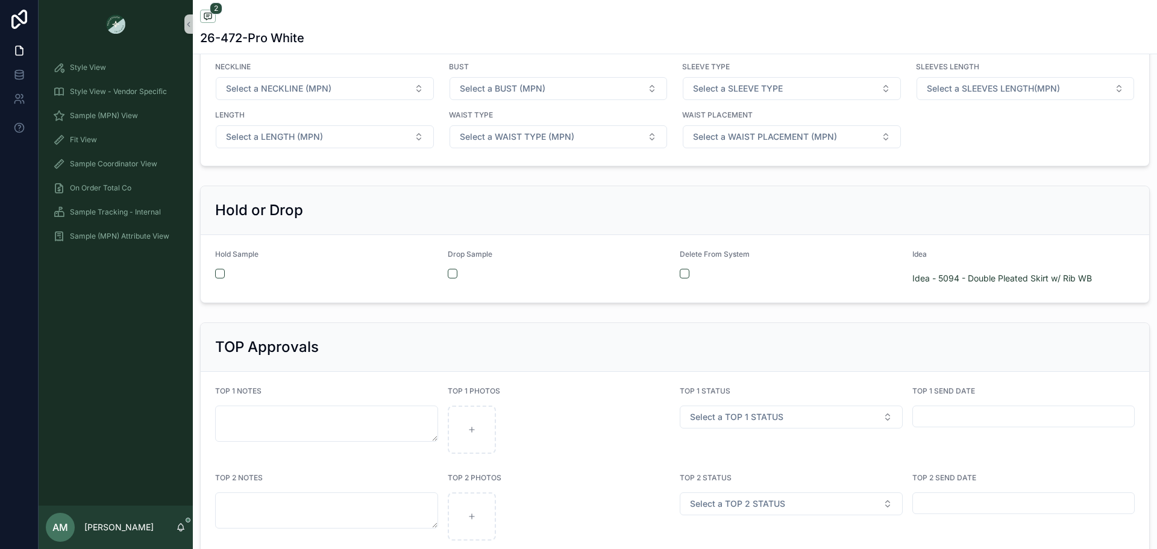
scroll to position [2109, 0]
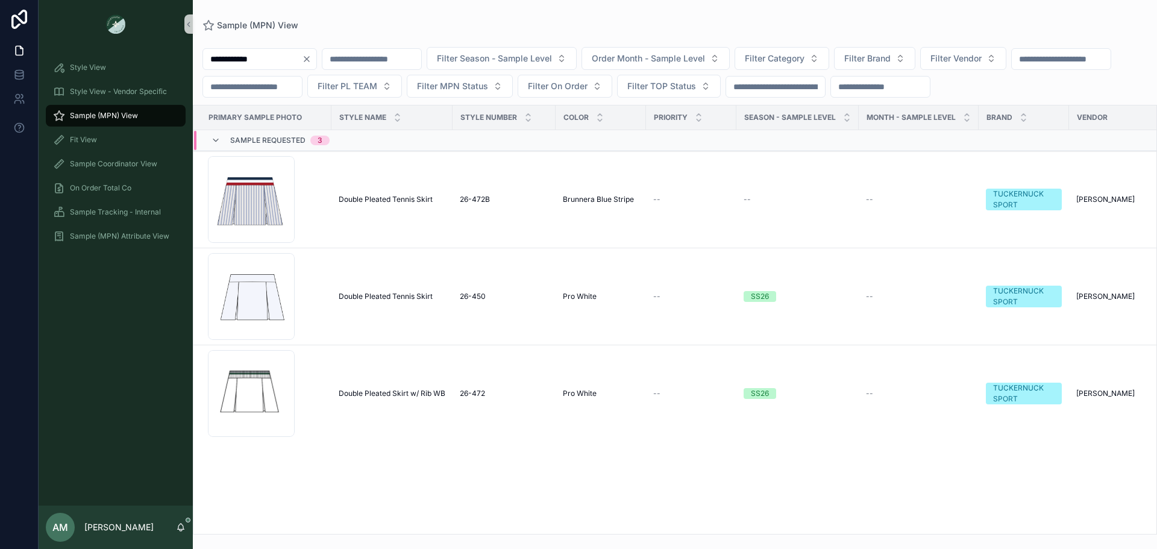
drag, startPoint x: 263, startPoint y: 60, endPoint x: 189, endPoint y: 52, distance: 74.5
click at [189, 52] on div "**********" at bounding box center [598, 274] width 1118 height 549
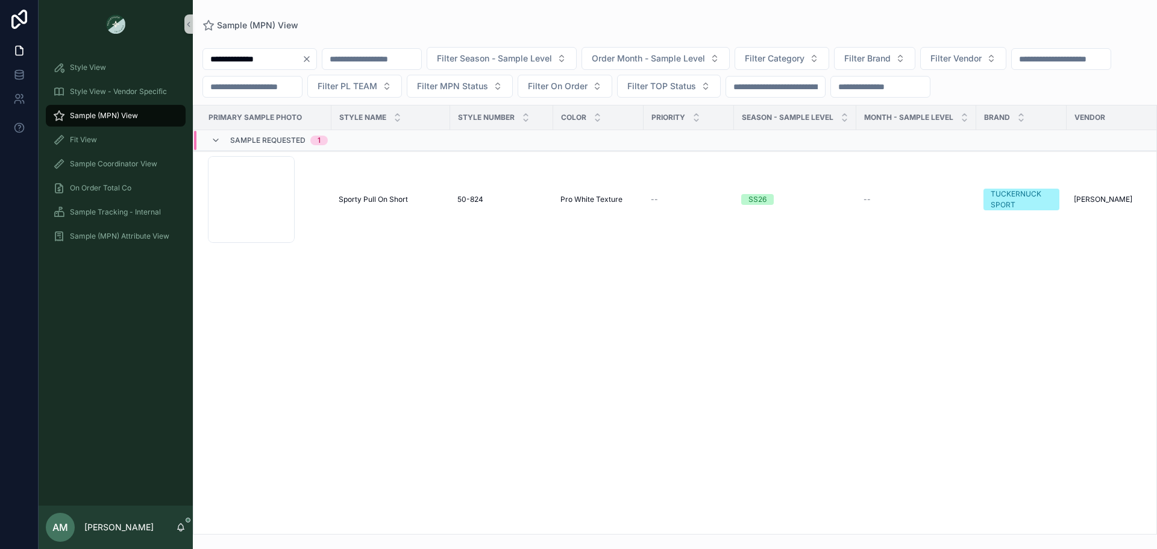
type input "**********"
click at [312, 54] on icon "Clear" at bounding box center [307, 59] width 10 height 10
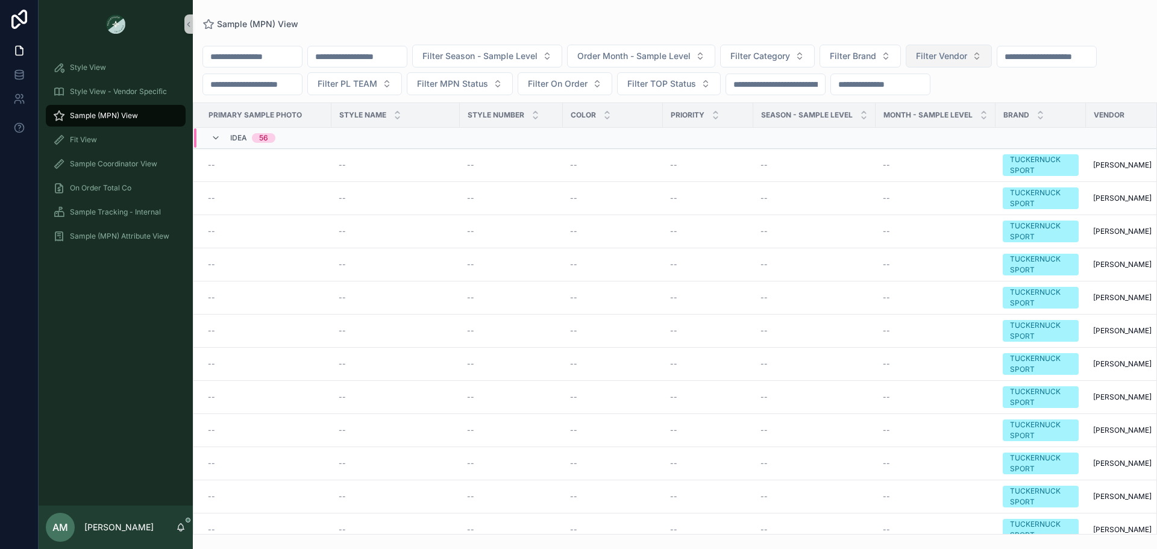
click at [967, 59] on span "Filter Vendor" at bounding box center [941, 56] width 51 height 12
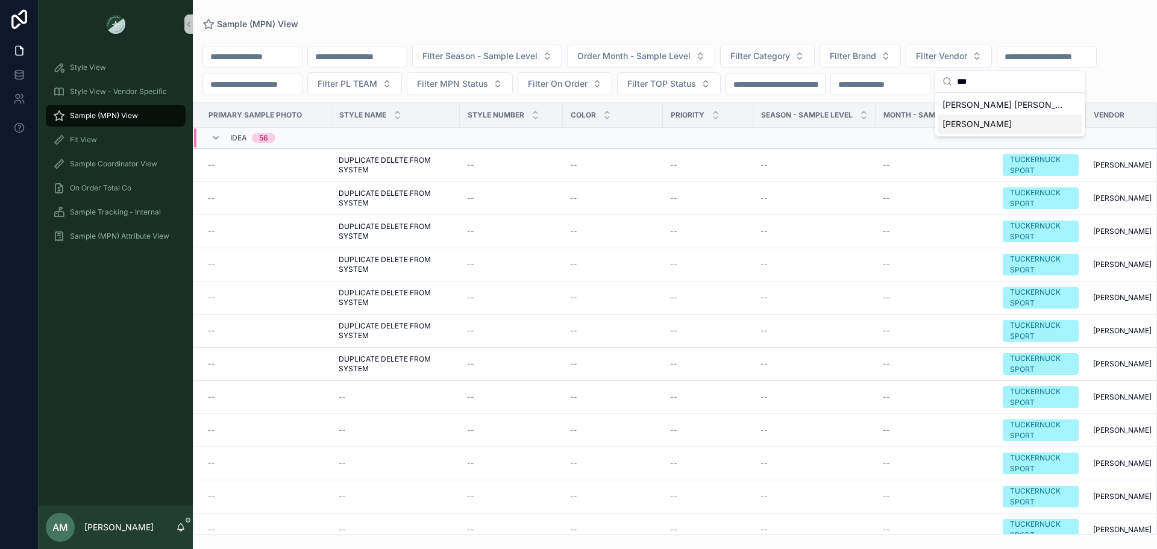
type input "***"
click at [965, 123] on span "[PERSON_NAME]" at bounding box center [976, 124] width 69 height 12
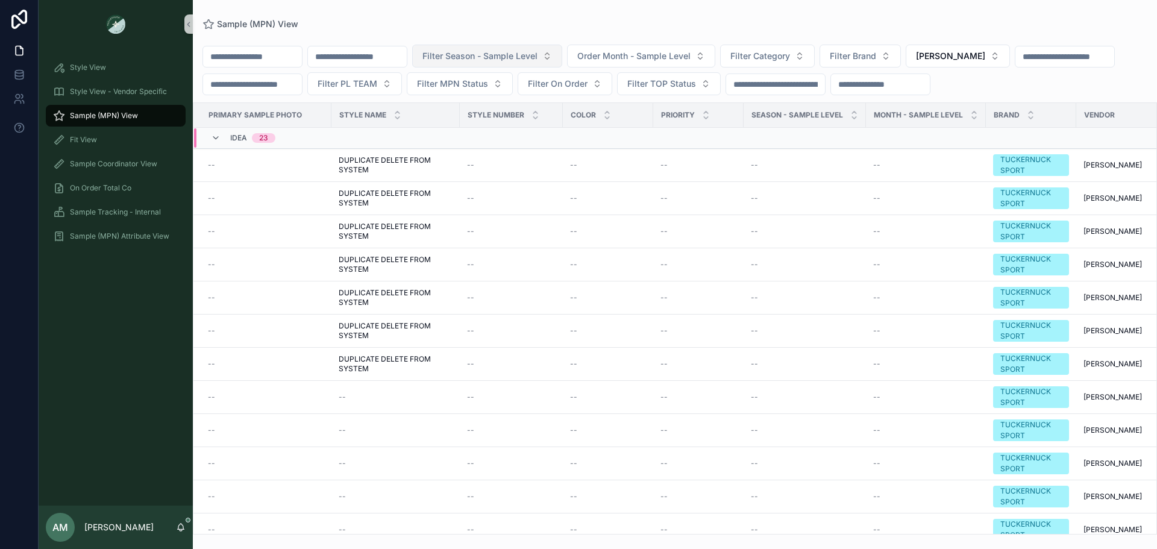
click at [537, 56] on span "Filter Season - Sample Level" at bounding box center [479, 56] width 115 height 12
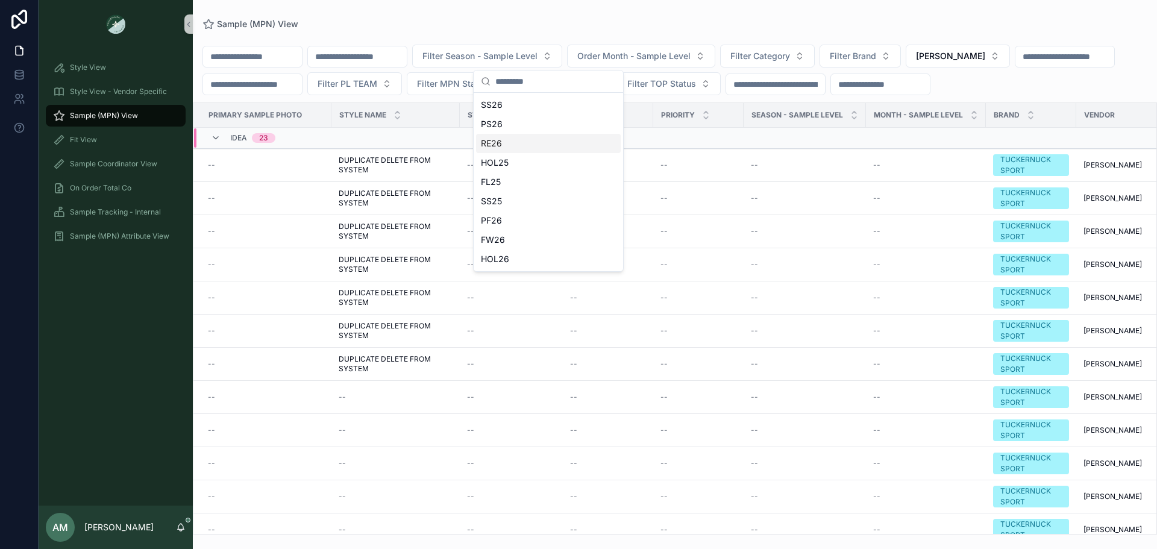
click at [557, 145] on div "RE26" at bounding box center [548, 143] width 145 height 19
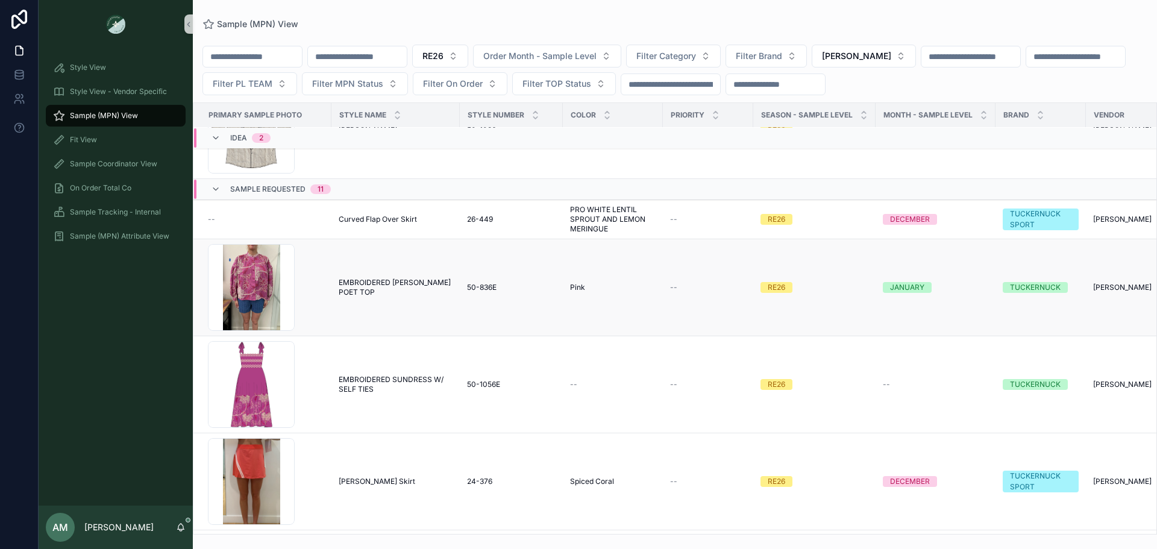
scroll to position [241, 0]
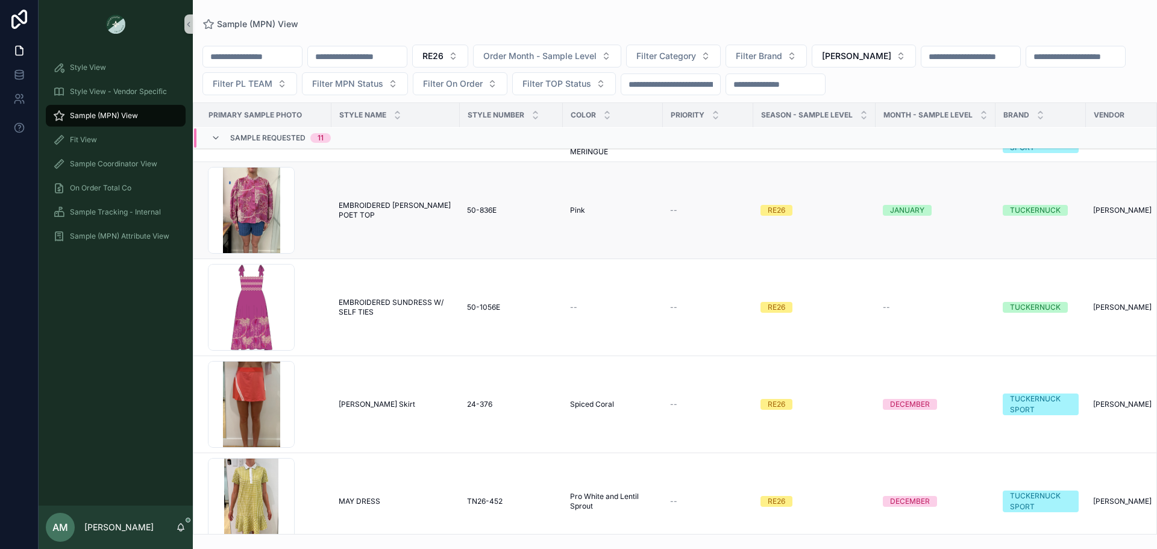
click at [388, 202] on span "EMBROIDERED [PERSON_NAME] POET TOP" at bounding box center [396, 210] width 114 height 19
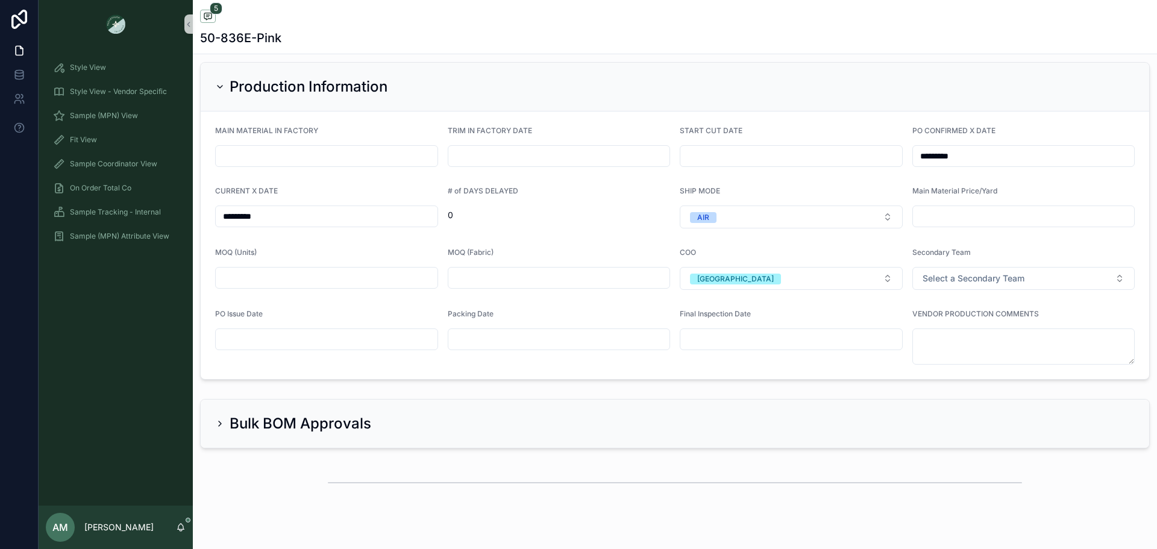
scroll to position [3219, 0]
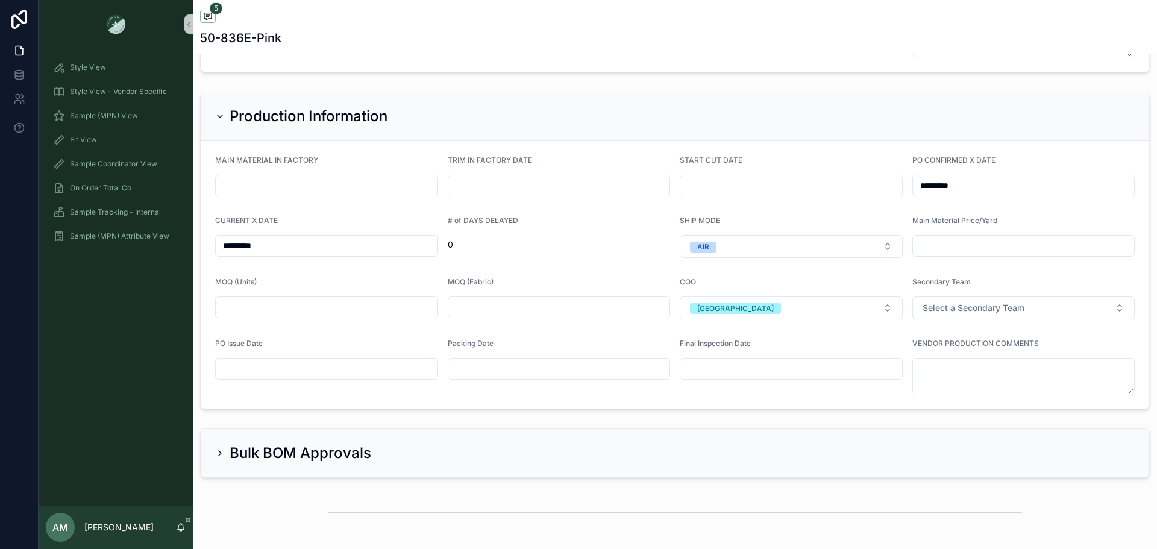
click at [302, 368] on input "scrollable content" at bounding box center [327, 368] width 222 height 17
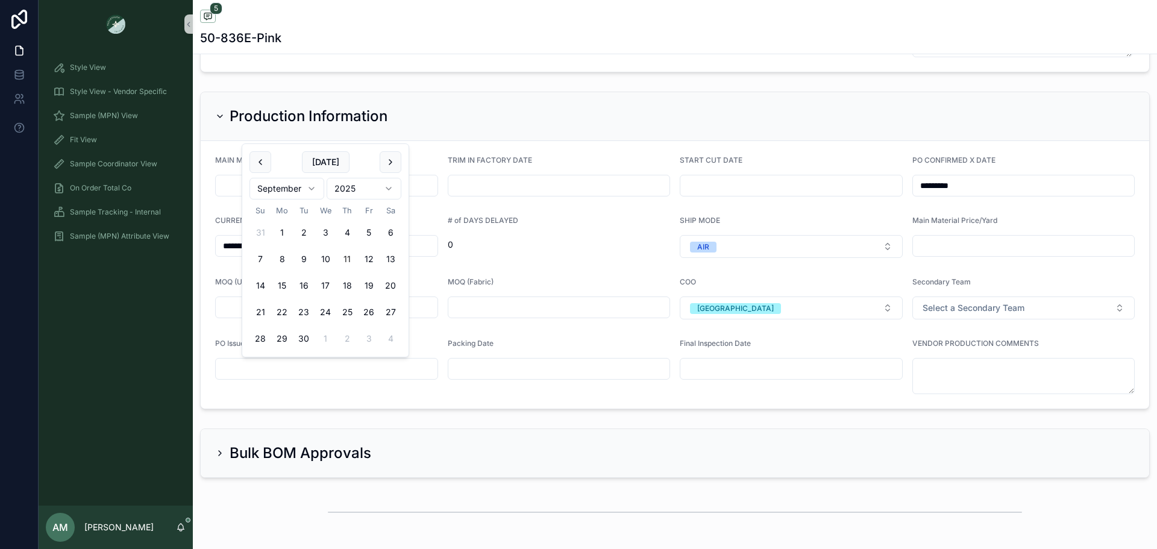
type input "*"
type input "*********"
click at [448, 393] on div "Packing Date" at bounding box center [559, 366] width 223 height 55
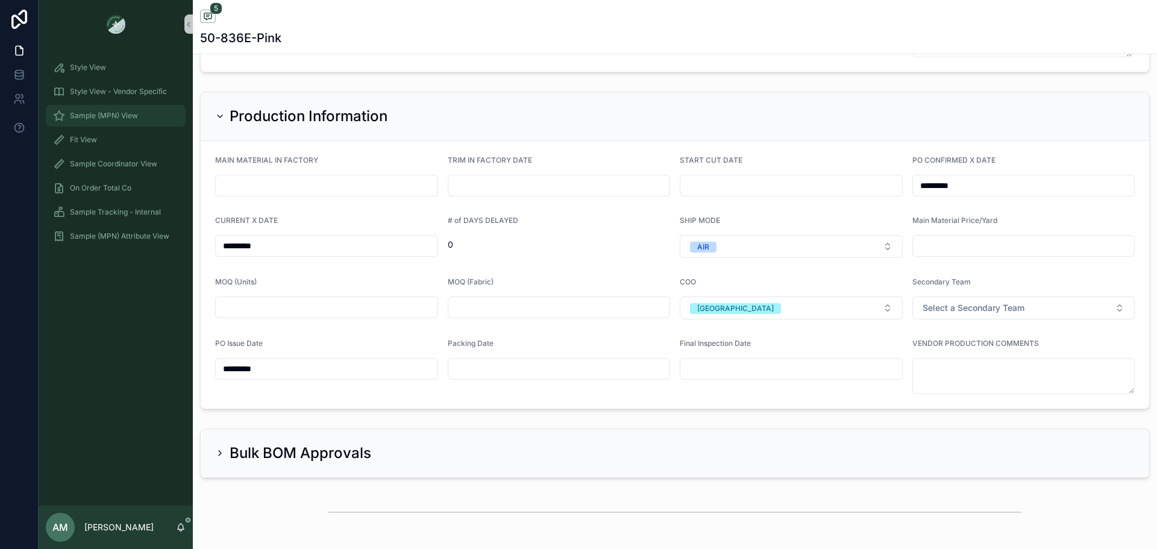
click at [145, 116] on div "Sample (MPN) View" at bounding box center [115, 115] width 125 height 19
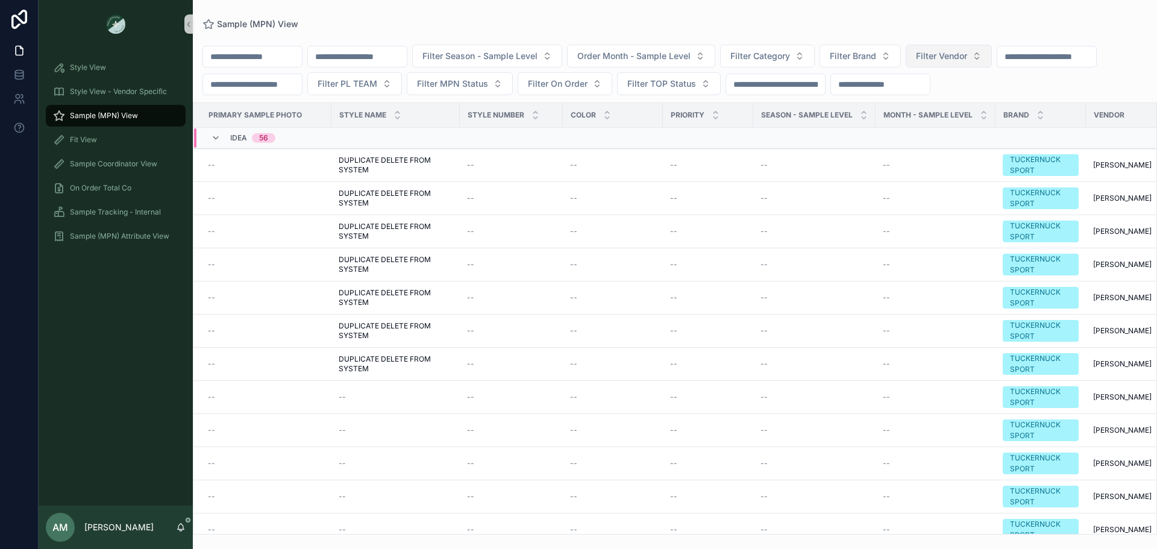
click at [967, 60] on span "Filter Vendor" at bounding box center [941, 56] width 51 height 12
type input "***"
click at [986, 100] on div "GNN" at bounding box center [1010, 104] width 145 height 19
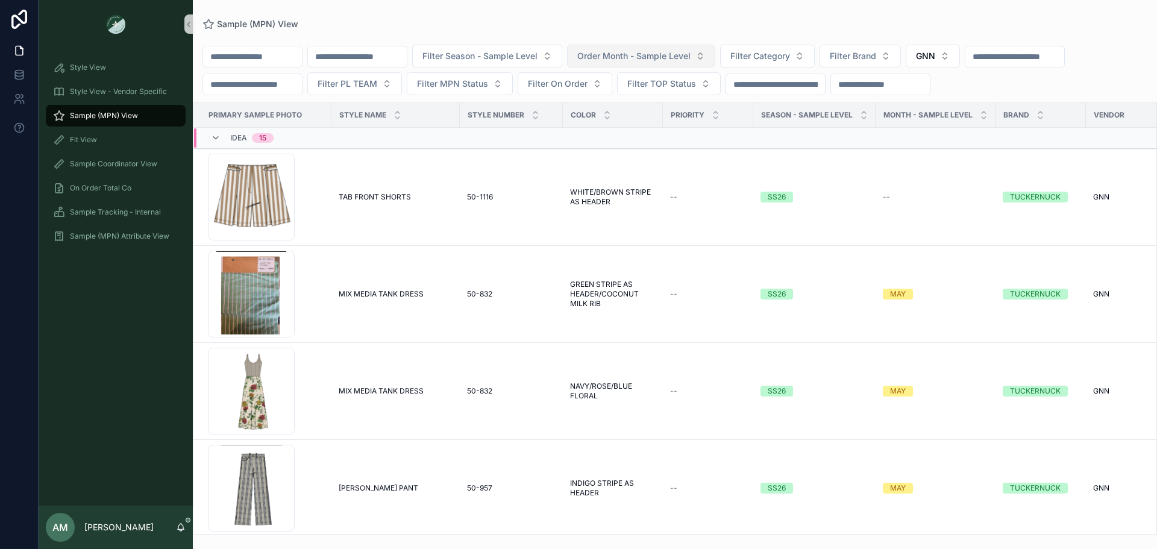
click at [631, 57] on button "Order Month - Sample Level" at bounding box center [641, 56] width 148 height 23
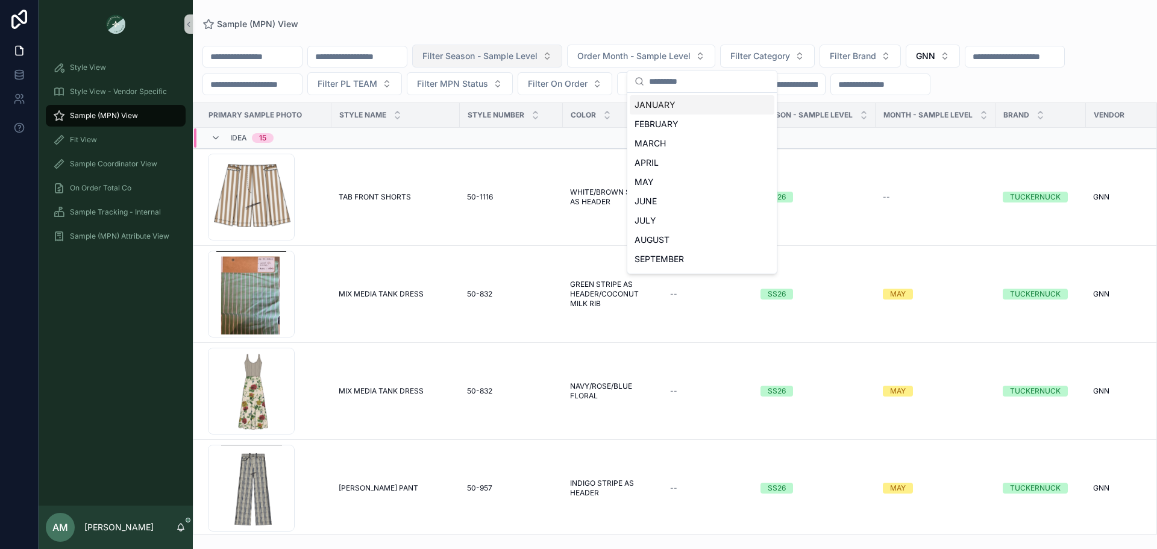
click at [537, 57] on span "Filter Season - Sample Level" at bounding box center [479, 56] width 115 height 12
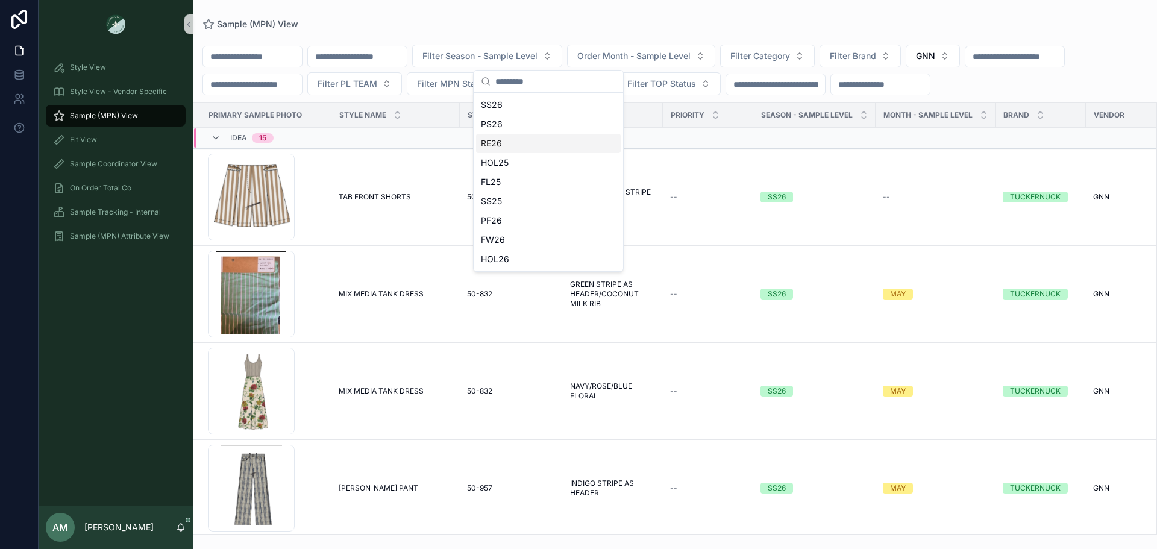
click at [548, 149] on div "RE26" at bounding box center [548, 143] width 145 height 19
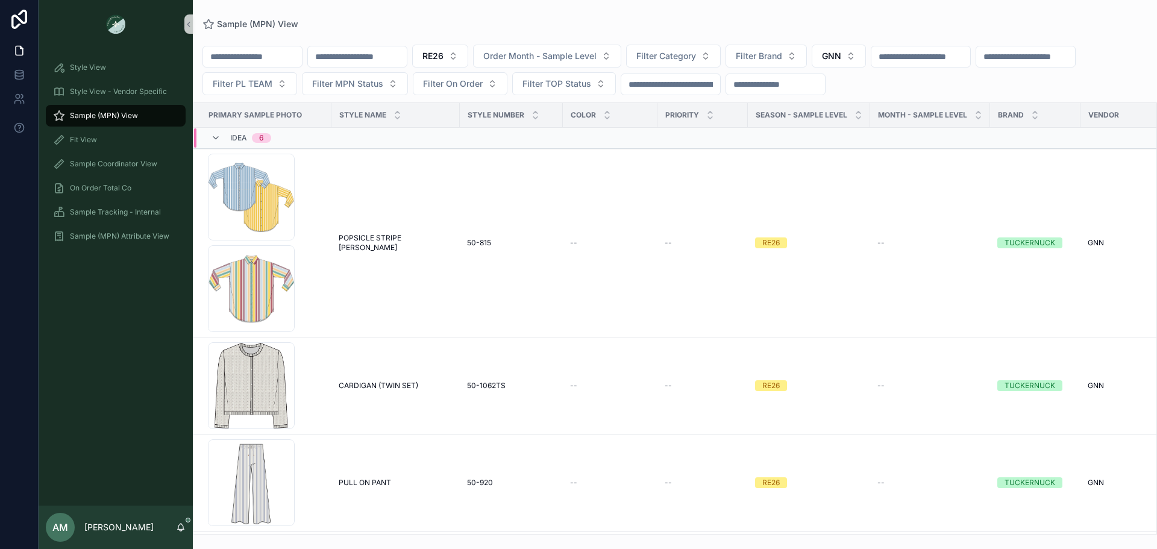
click at [302, 136] on div "Idea 6" at bounding box center [378, 137] width 368 height 19
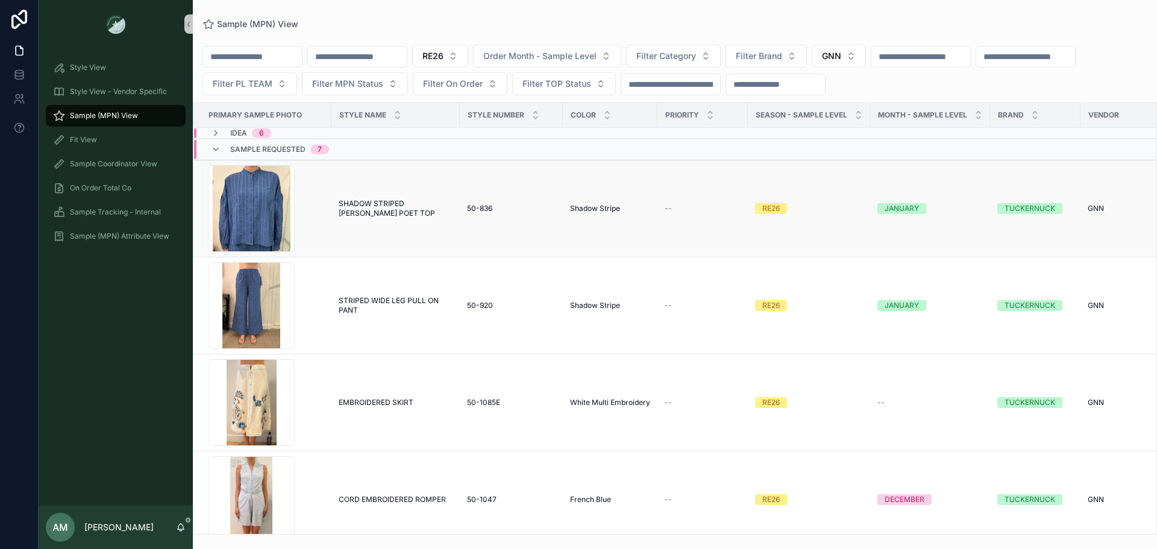
click at [363, 199] on span "SHADOW STRIPED [PERSON_NAME] POET TOP" at bounding box center [396, 208] width 114 height 19
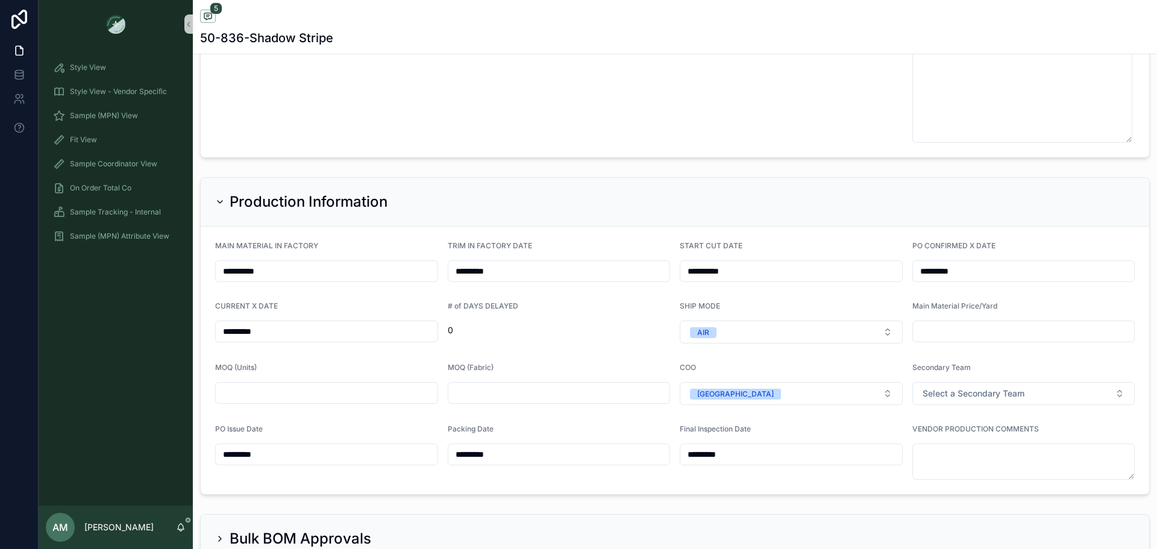
scroll to position [3279, 0]
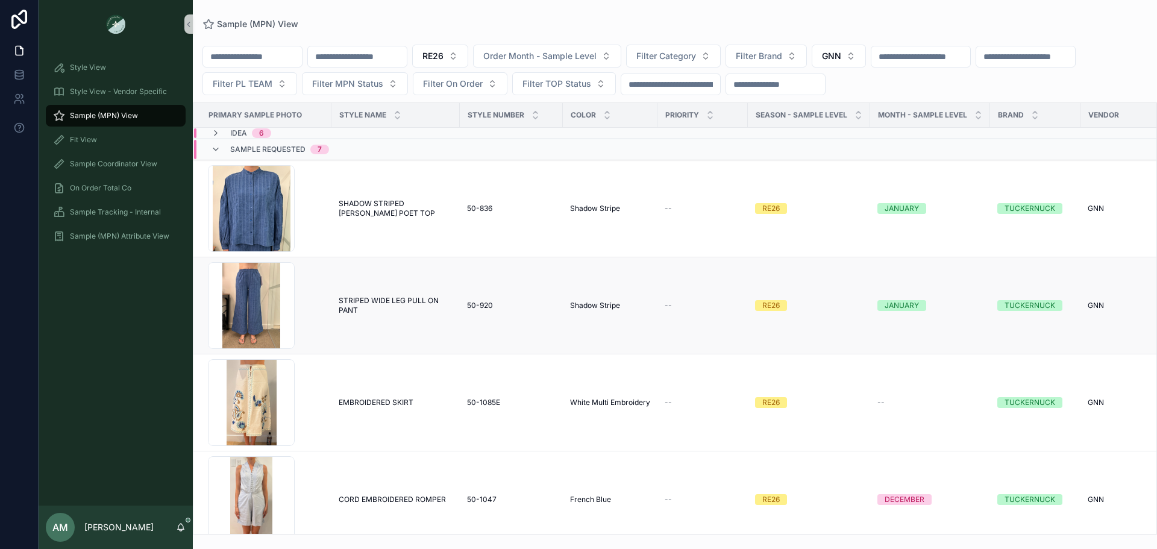
click at [369, 296] on span "STRIPED WIDE LEG PULL ON PANT" at bounding box center [396, 305] width 114 height 19
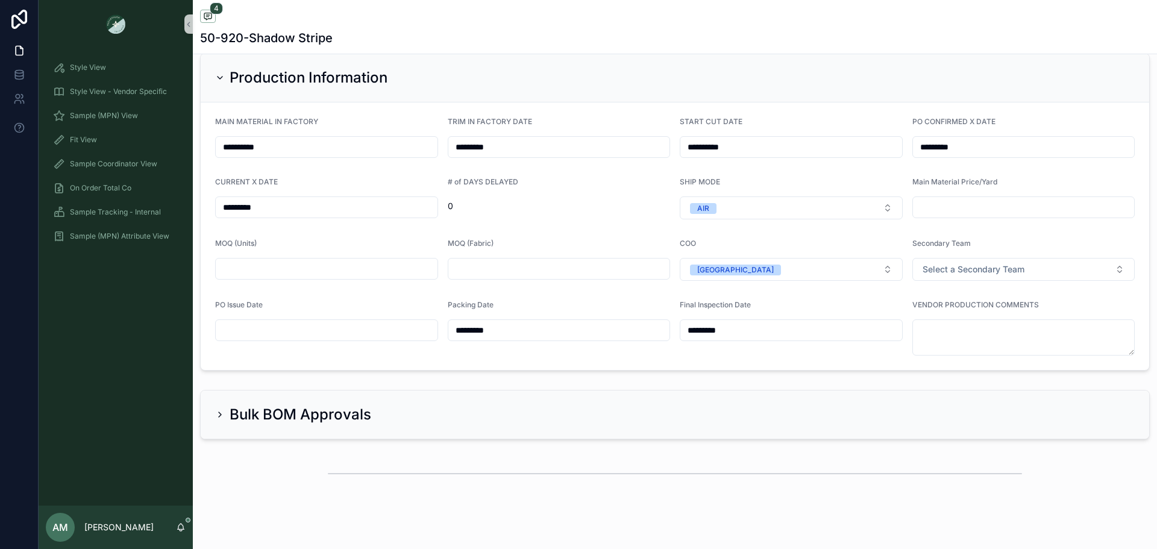
scroll to position [2955, 0]
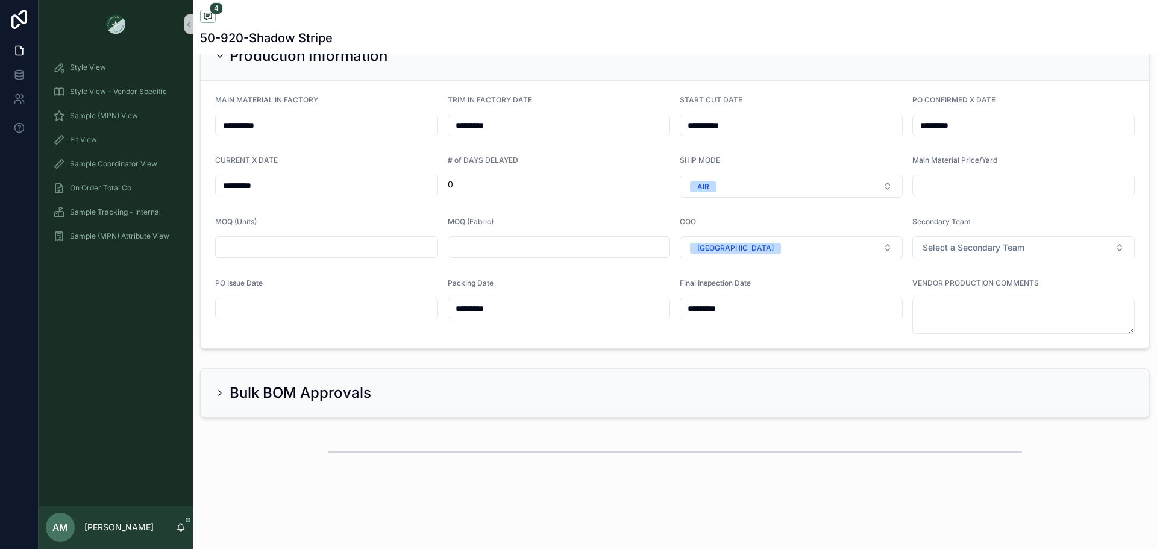
click at [306, 307] on input "scrollable content" at bounding box center [327, 308] width 222 height 17
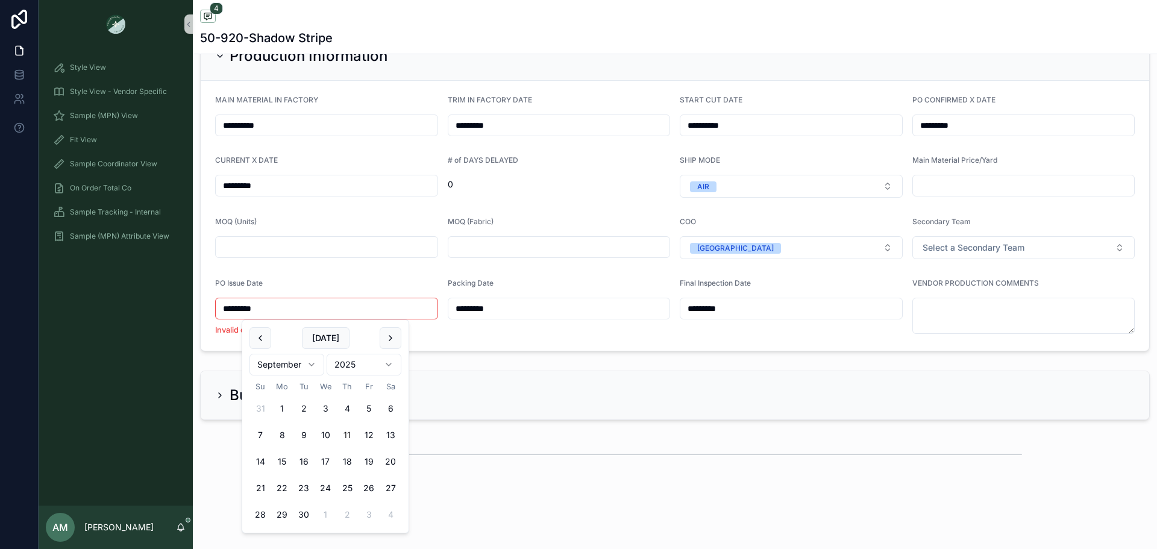
type input "*********"
click at [471, 334] on form "**********" at bounding box center [675, 215] width 948 height 268
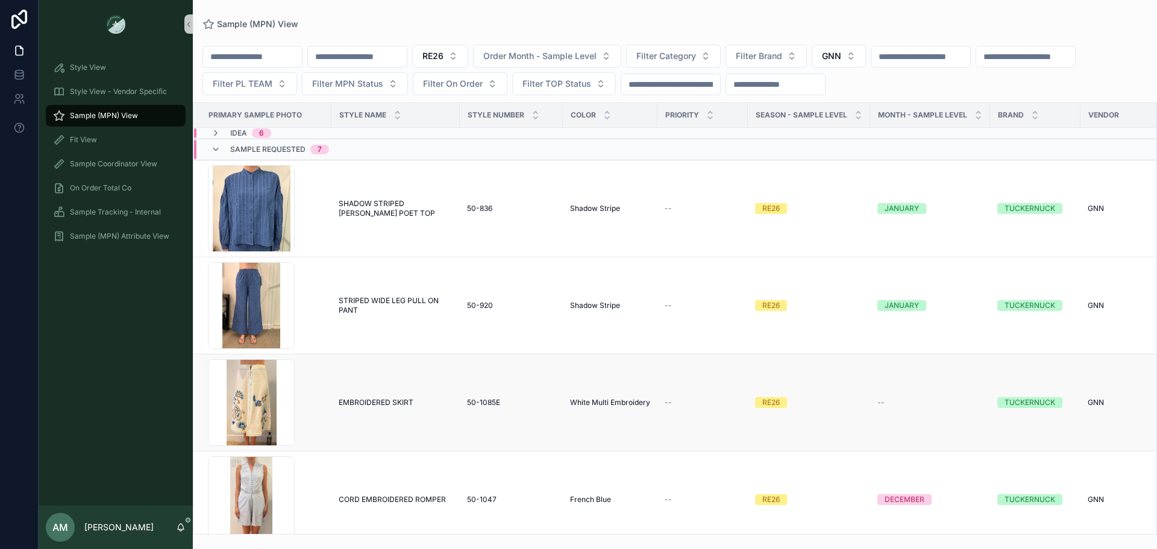
click at [374, 398] on span "EMBROIDERED SKIRT" at bounding box center [376, 403] width 75 height 10
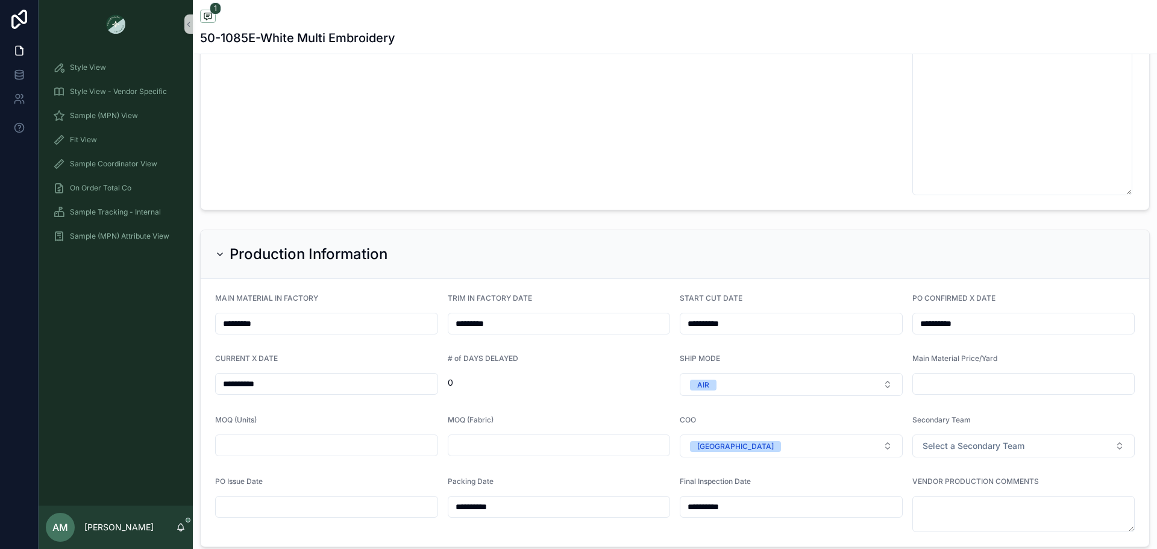
scroll to position [3013, 0]
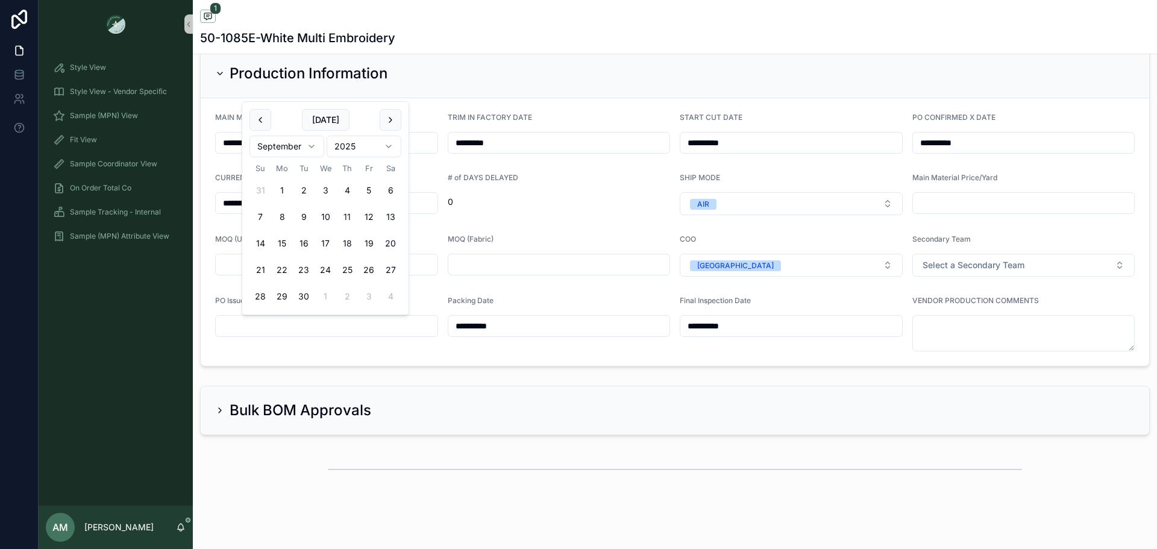
click at [371, 326] on input "scrollable content" at bounding box center [327, 326] width 222 height 17
type input "*********"
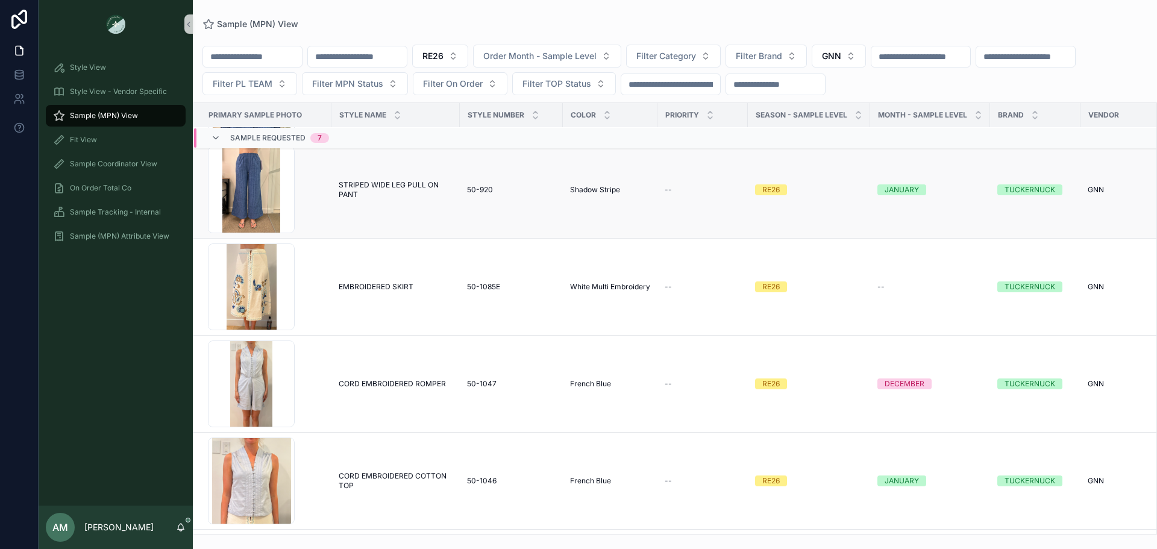
scroll to position [121, 0]
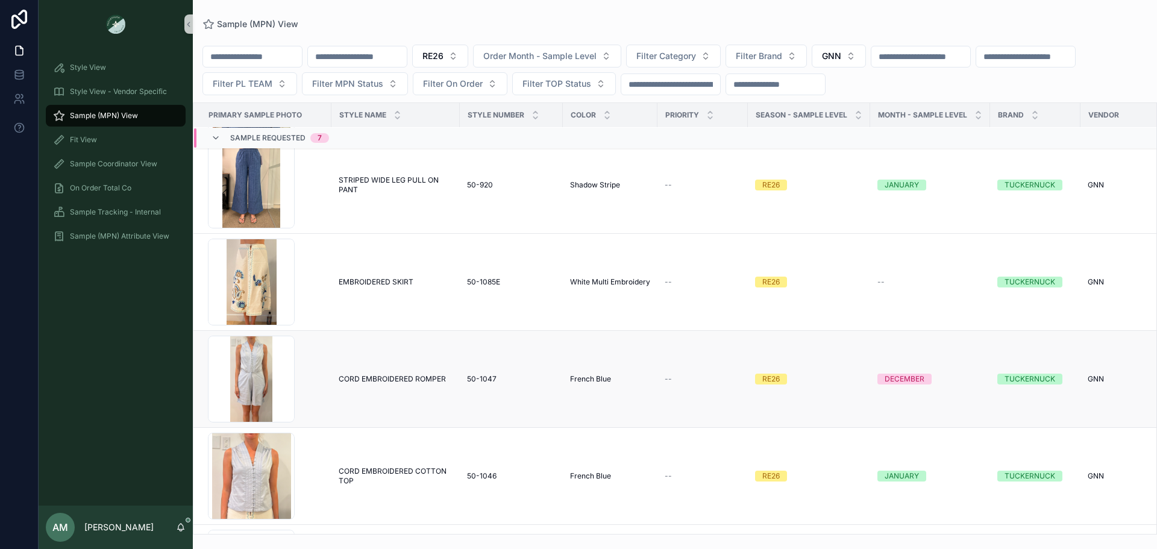
click at [384, 377] on span "CORD EMBROIDERED ROMPER" at bounding box center [392, 379] width 107 height 10
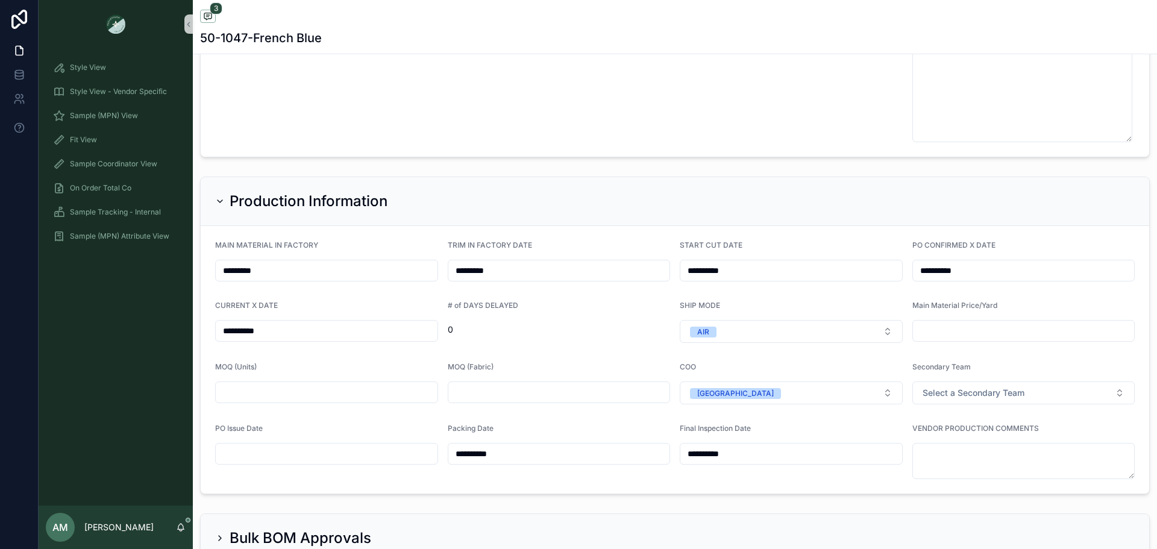
scroll to position [3133, 0]
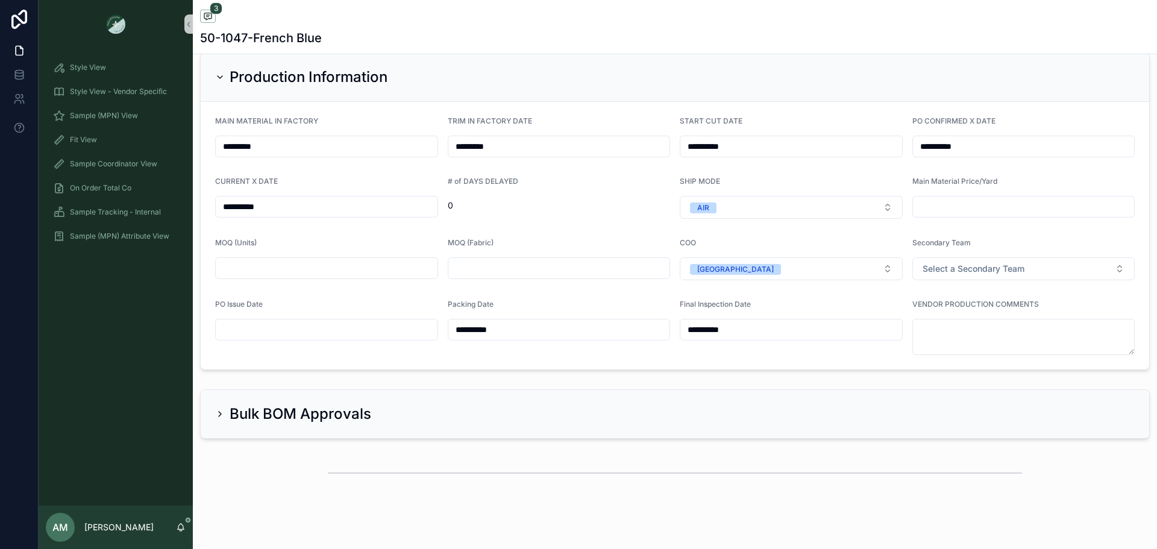
click at [322, 329] on input "scrollable content" at bounding box center [327, 329] width 222 height 17
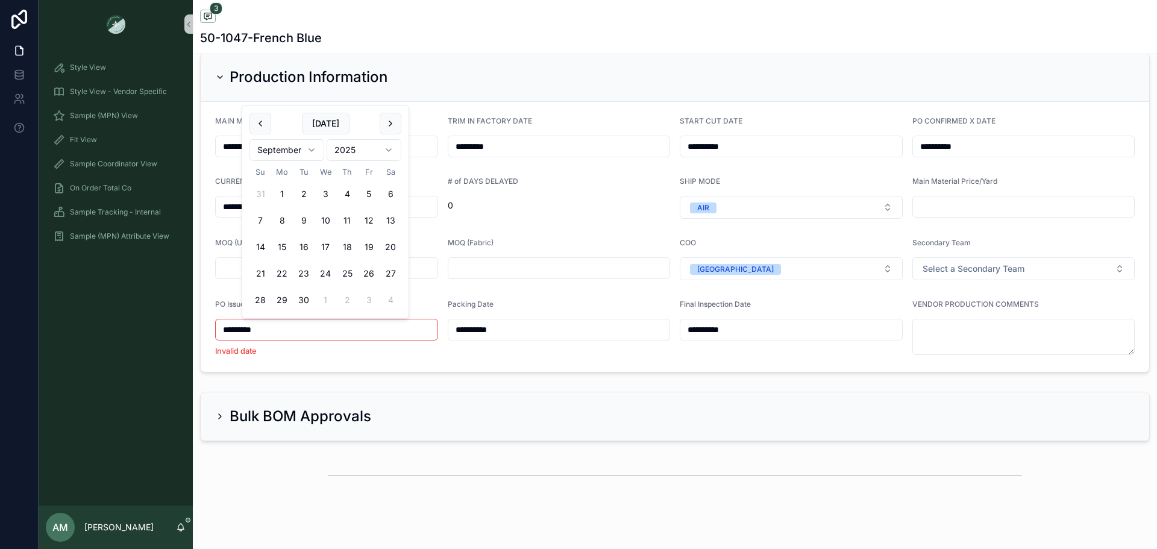
type input "*********"
click at [407, 363] on form "**********" at bounding box center [675, 236] width 948 height 268
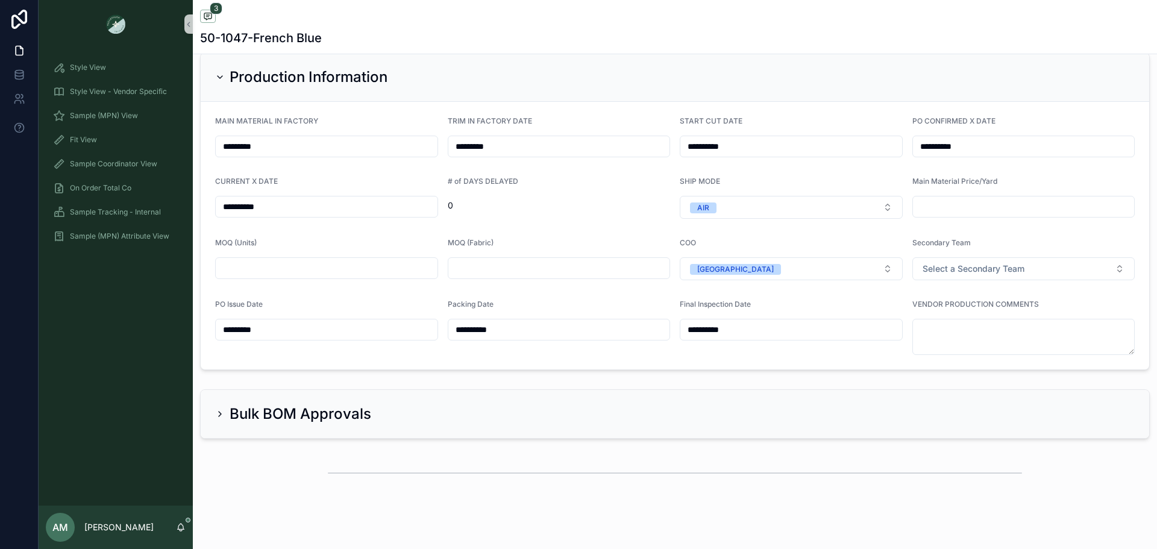
scroll to position [3154, 0]
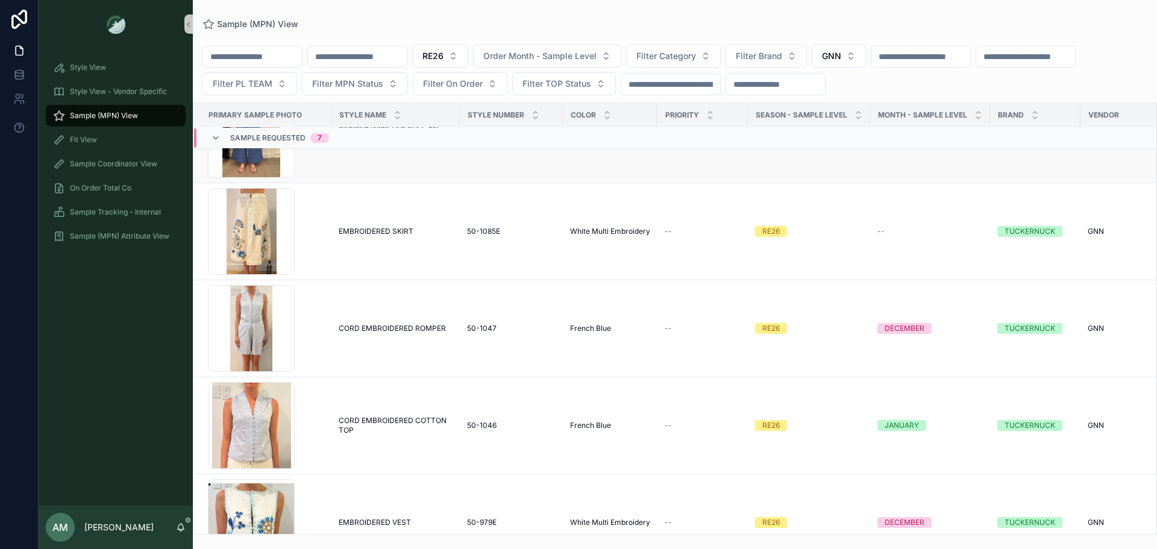
scroll to position [241, 0]
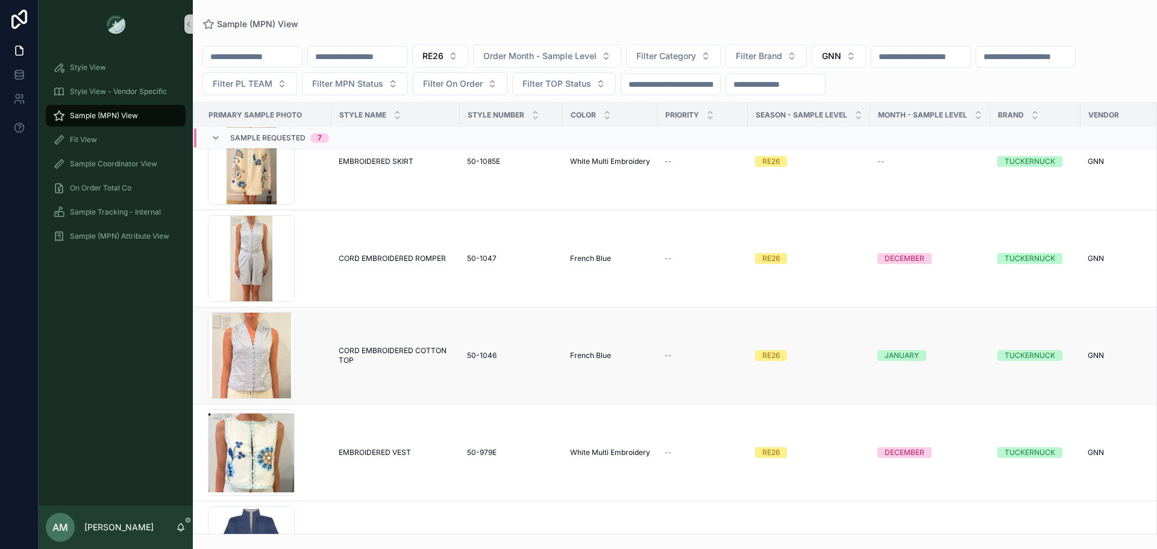
click at [362, 349] on span "CORD EMBROIDERED COTTON TOP" at bounding box center [396, 355] width 114 height 19
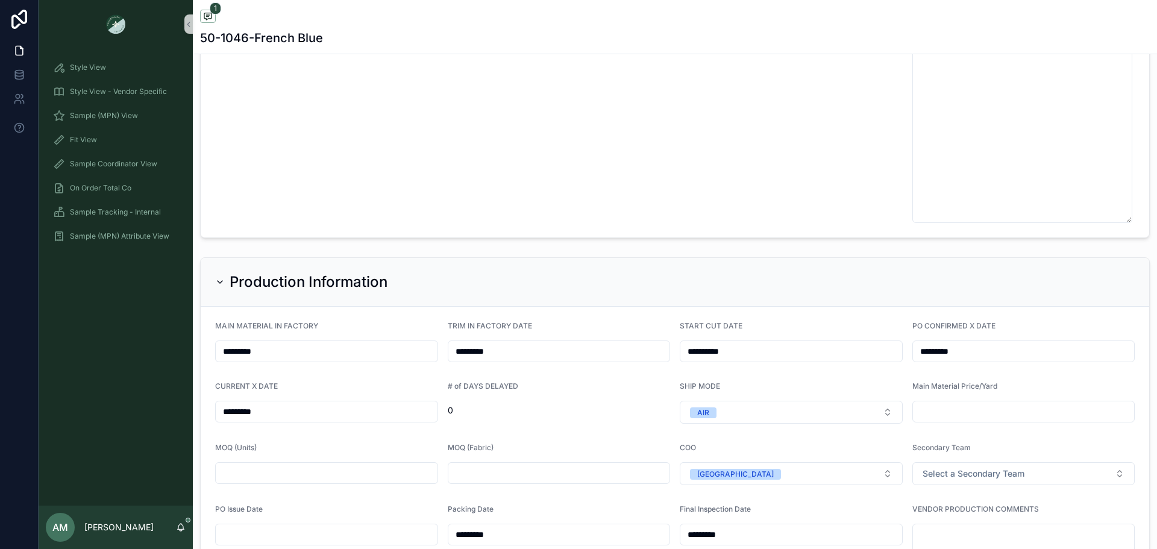
scroll to position [3058, 0]
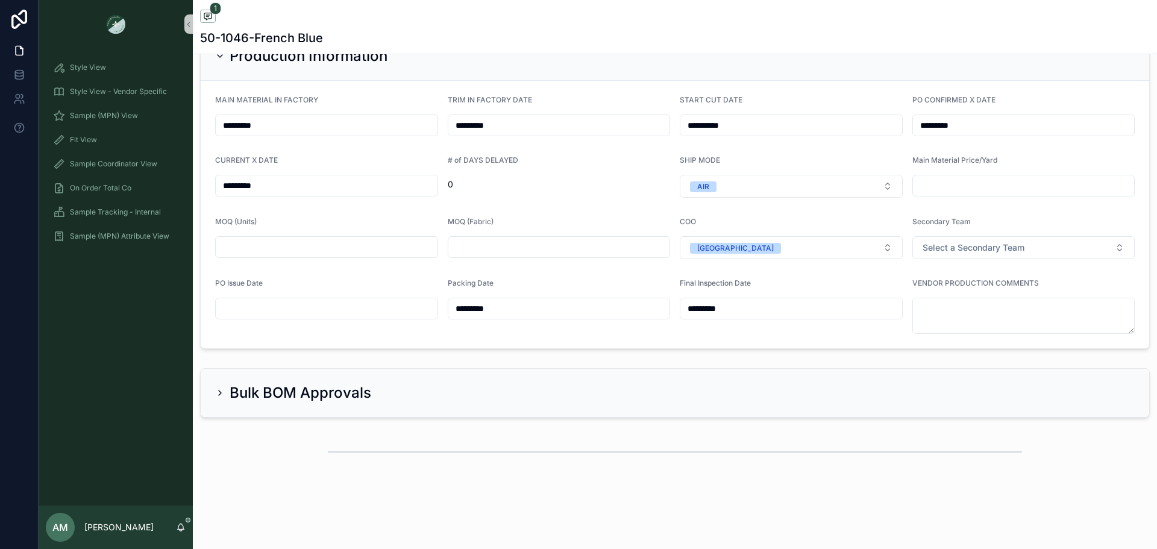
click at [345, 310] on input "scrollable content" at bounding box center [327, 308] width 222 height 17
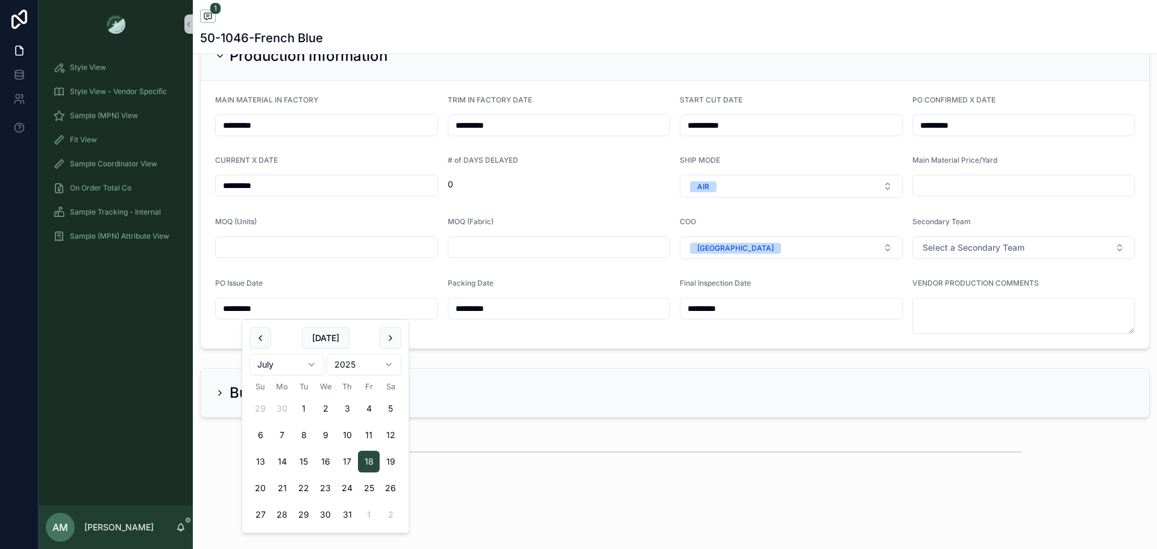
type input "*********"
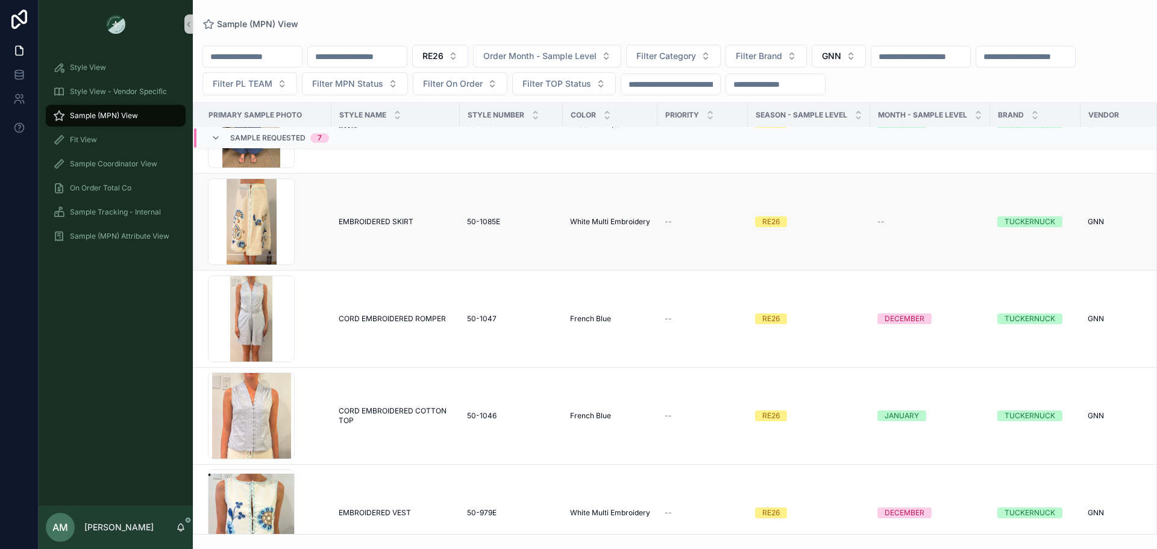
scroll to position [349, 0]
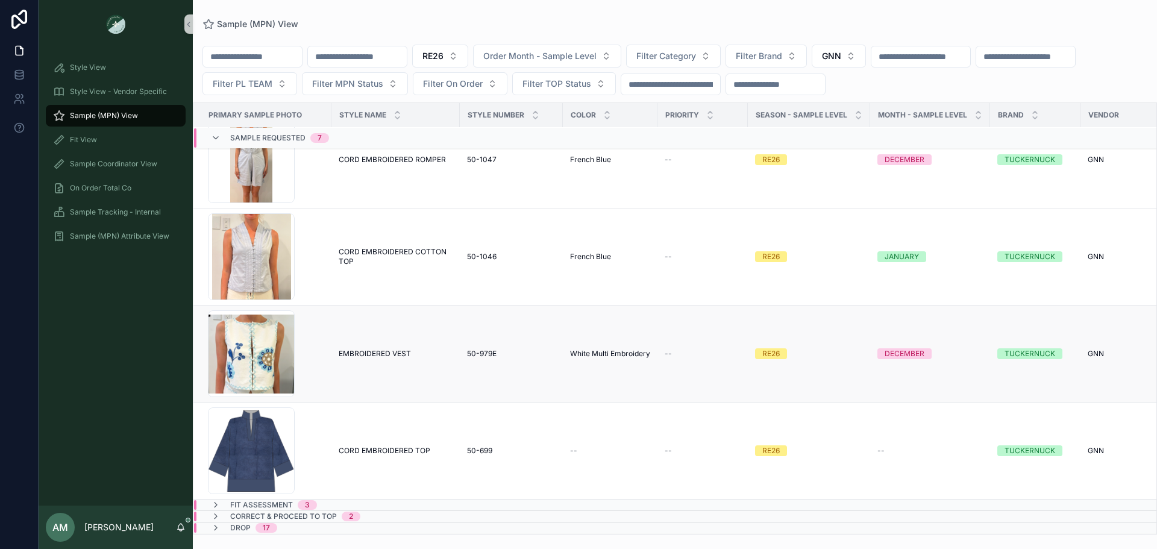
click at [364, 349] on span "EMBROIDERED VEST" at bounding box center [375, 354] width 72 height 10
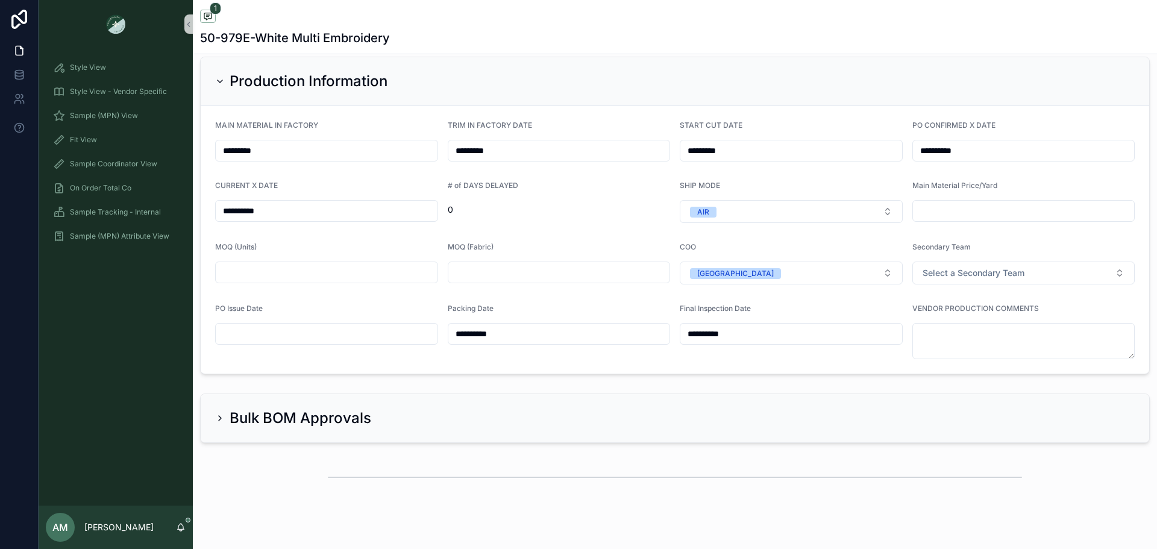
scroll to position [2712, 0]
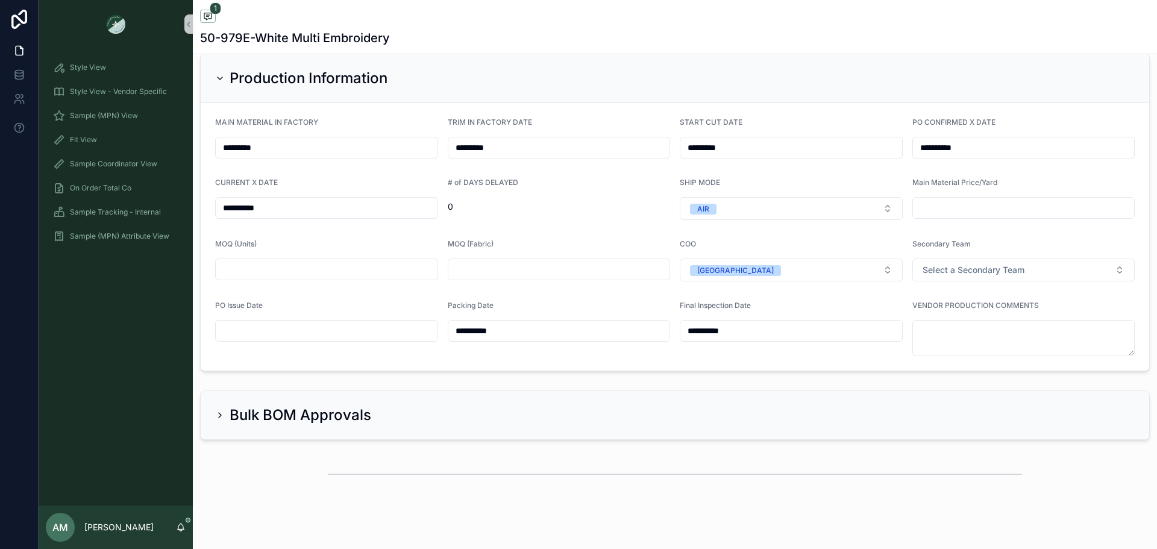
click at [356, 327] on input "scrollable content" at bounding box center [327, 330] width 222 height 17
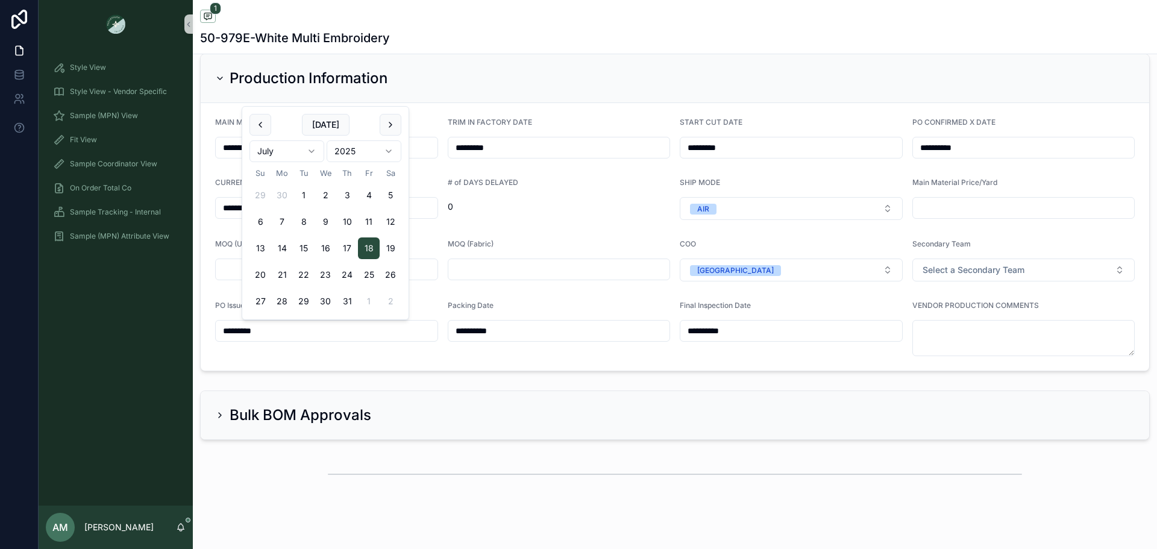
type input "*********"
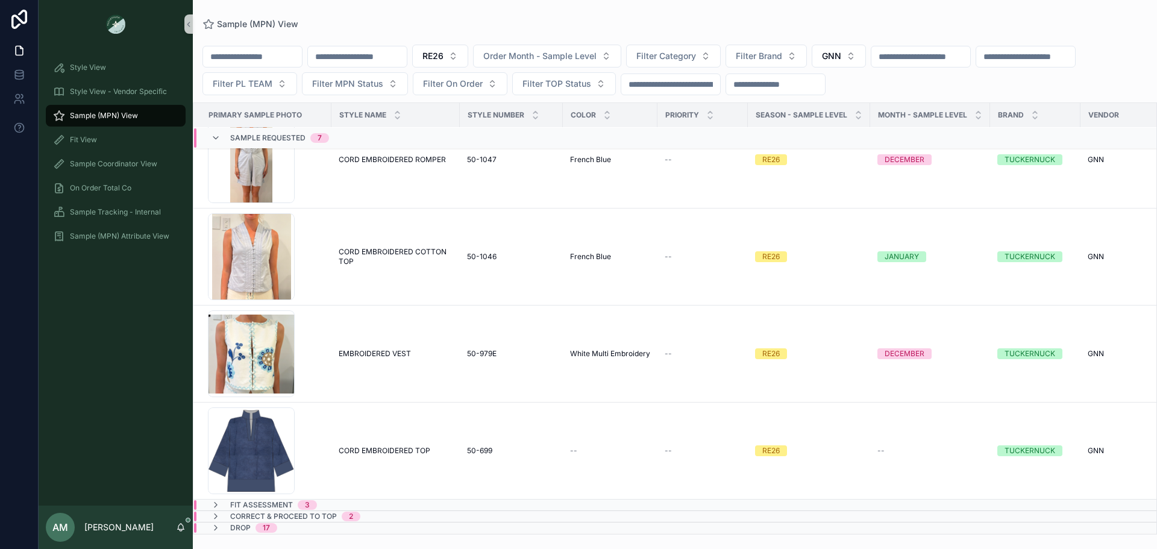
scroll to position [349, 0]
click at [397, 446] on span "CORD EMBROIDERED TOP" at bounding box center [385, 451] width 92 height 10
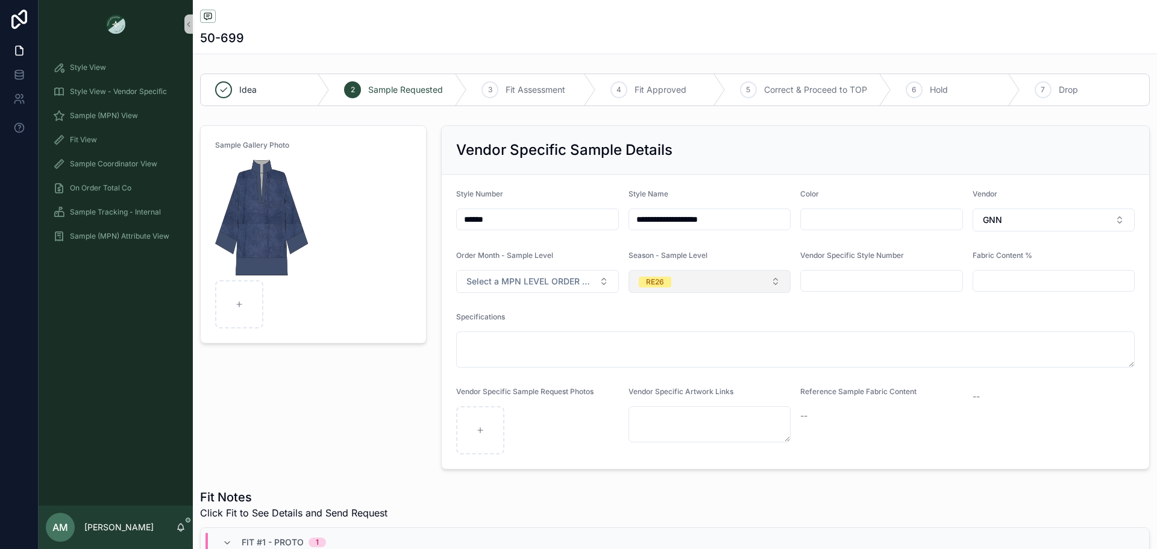
click at [689, 290] on button "RE26" at bounding box center [709, 281] width 163 height 23
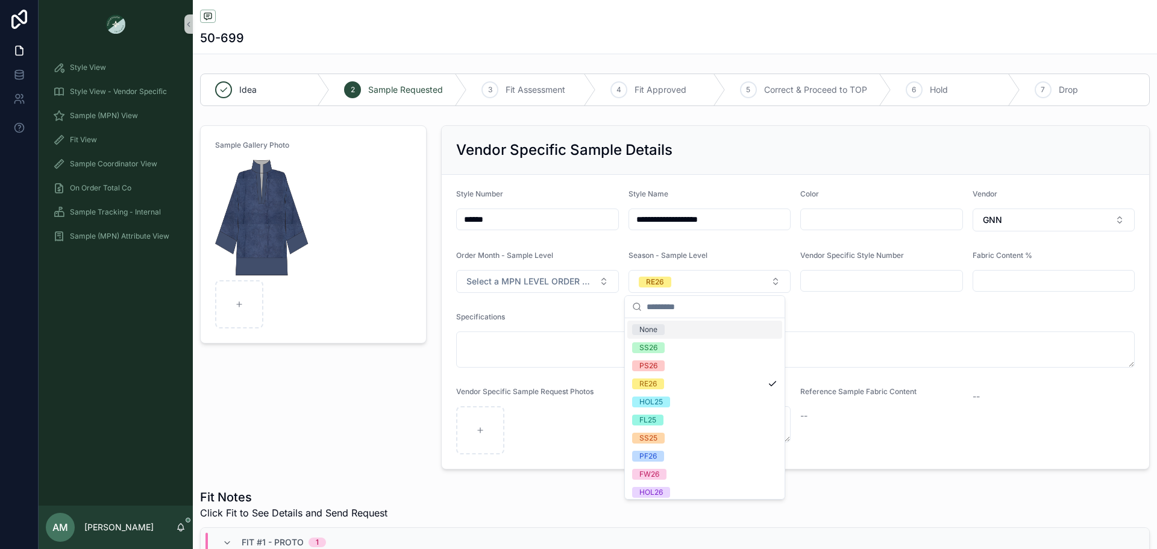
click at [366, 378] on div "Sample Gallery Photo" at bounding box center [313, 298] width 241 height 354
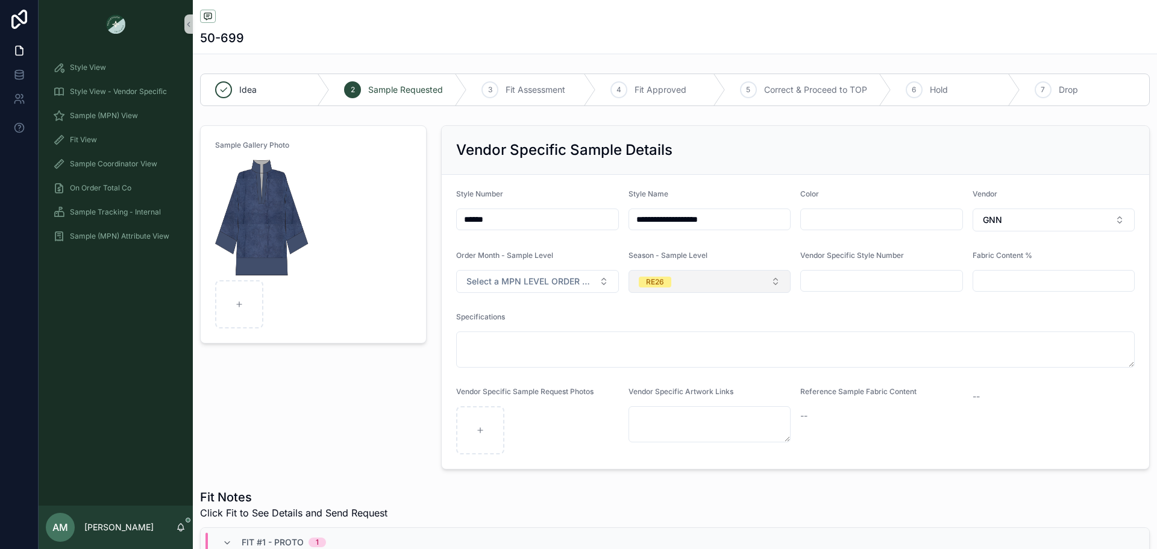
click at [701, 280] on button "RE26" at bounding box center [709, 281] width 163 height 23
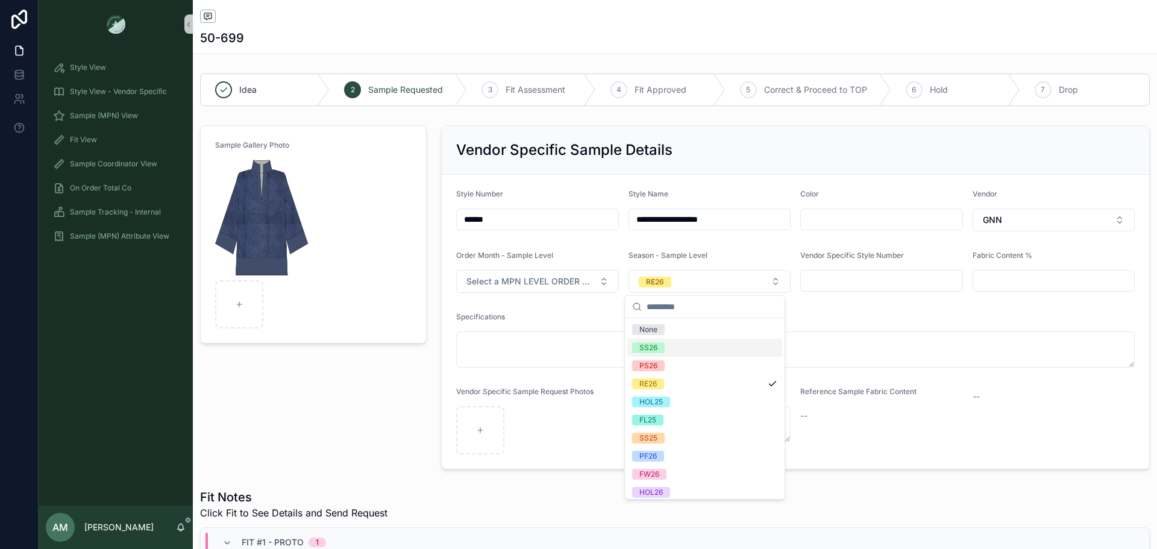
click at [701, 351] on div "SS26" at bounding box center [704, 348] width 155 height 18
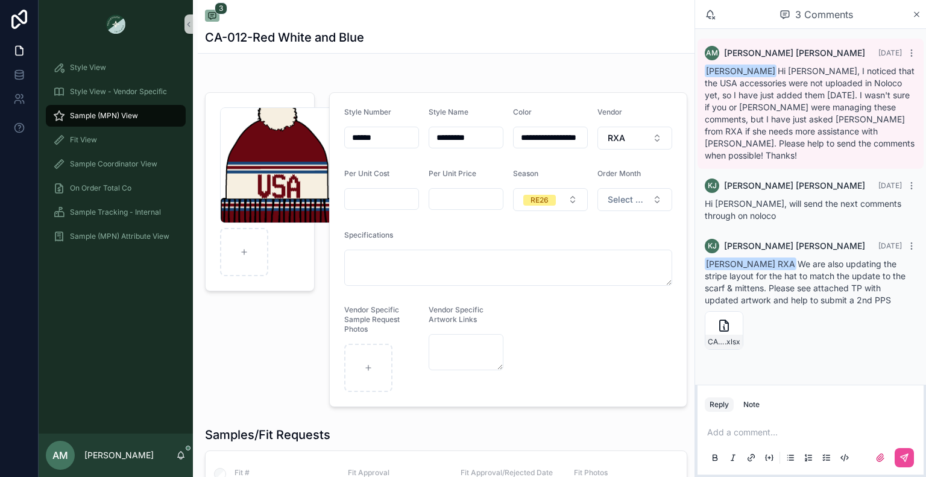
click at [106, 121] on div "Sample (MPN) View" at bounding box center [115, 115] width 125 height 19
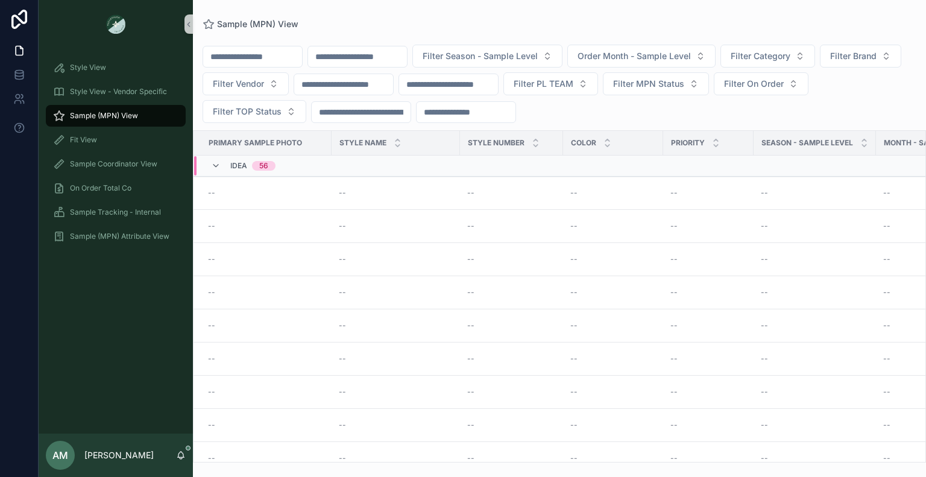
click at [224, 167] on div "Idea 56" at bounding box center [243, 165] width 64 height 19
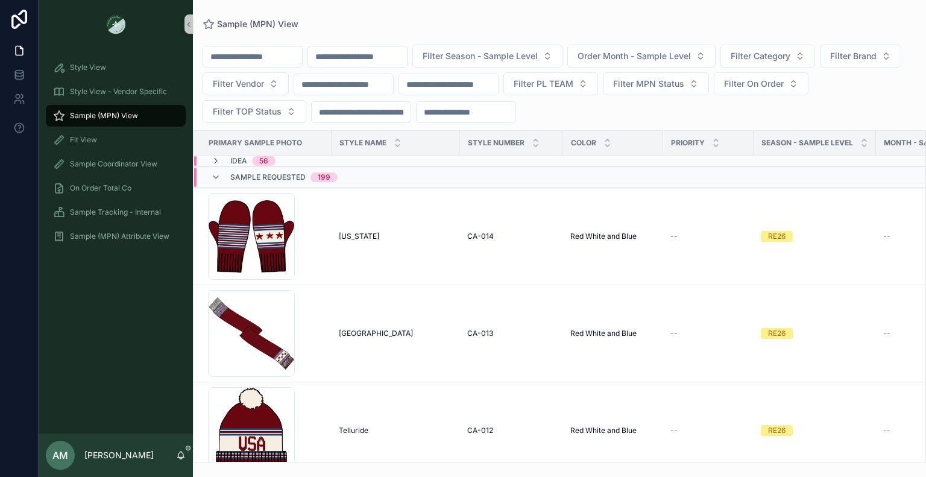
click at [268, 179] on span "Sample Requested" at bounding box center [267, 177] width 75 height 10
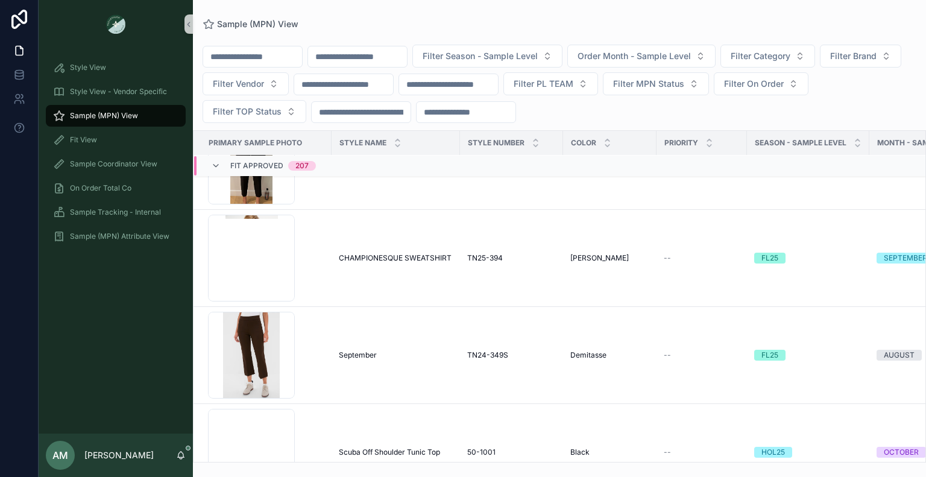
scroll to position [482, 0]
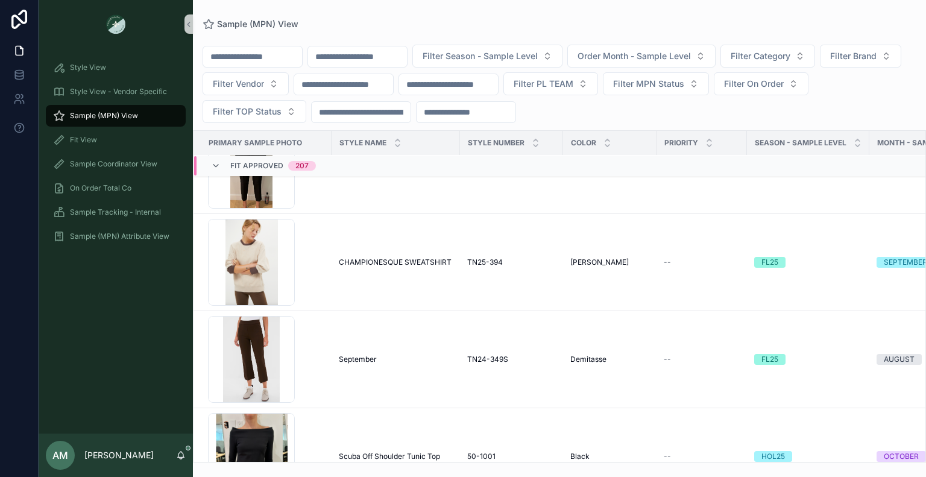
click at [264, 163] on span "Fit Approved" at bounding box center [256, 166] width 53 height 10
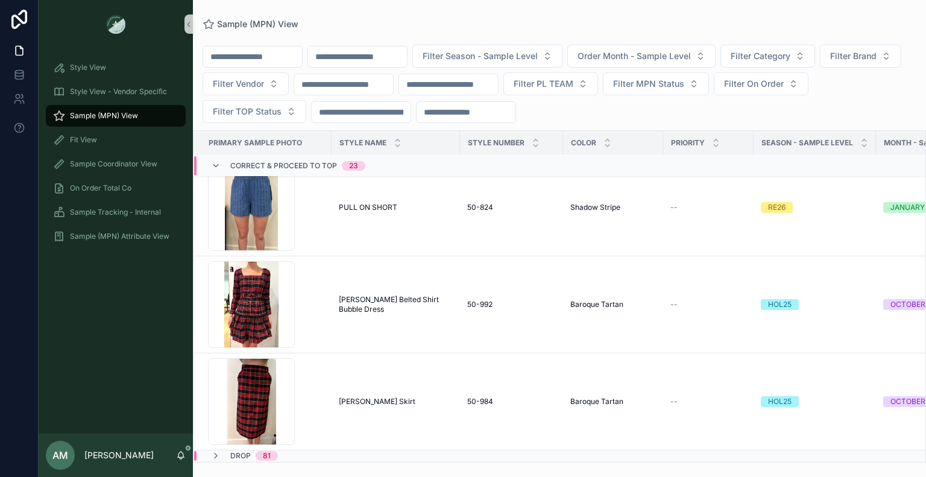
scroll to position [2305, 0]
click at [287, 166] on span "Correct & Proceed to TOP" at bounding box center [283, 166] width 107 height 10
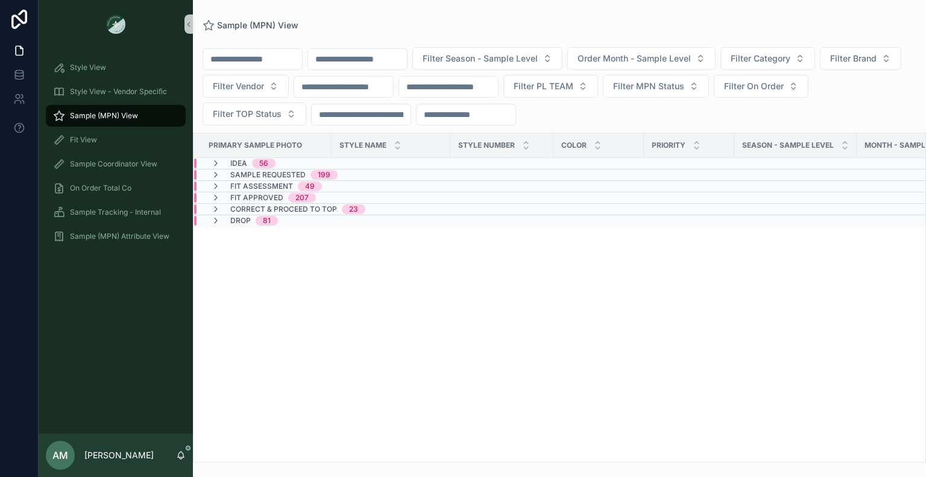
click at [284, 165] on div "Idea 56" at bounding box center [242, 163] width 93 height 10
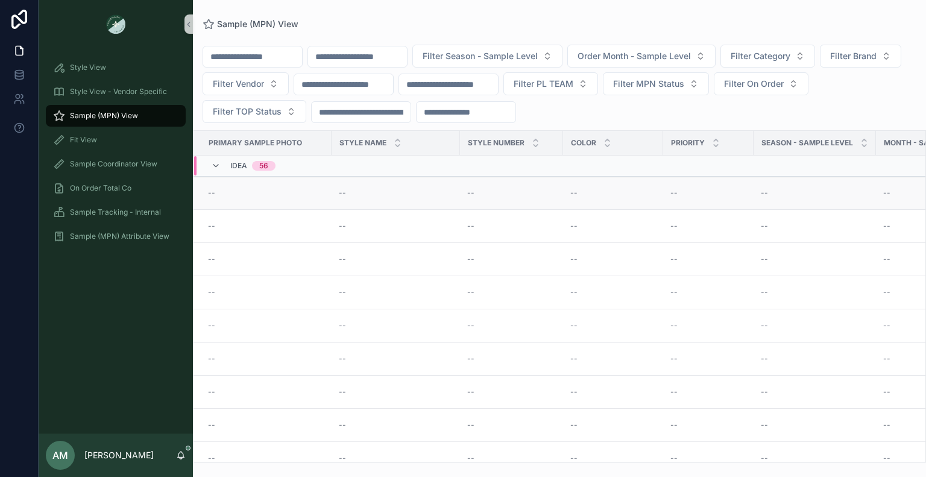
click at [222, 193] on div "--" at bounding box center [266, 193] width 116 height 10
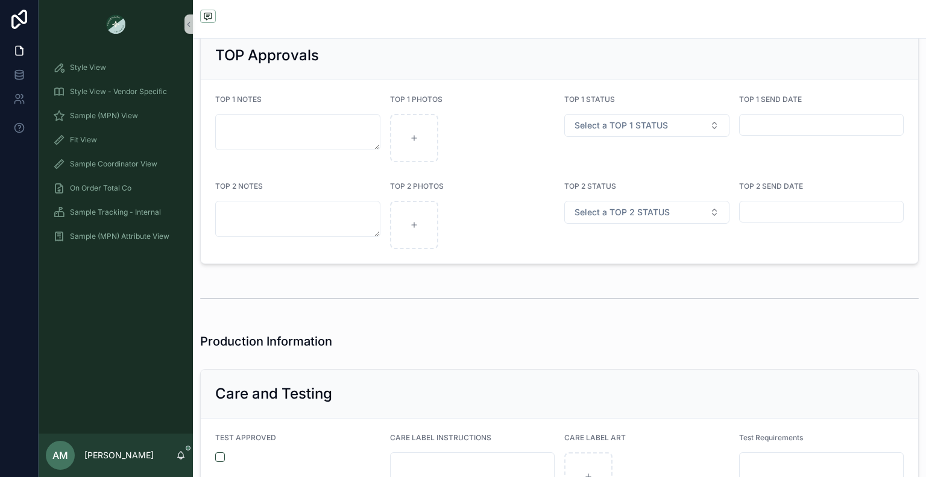
scroll to position [2169, 0]
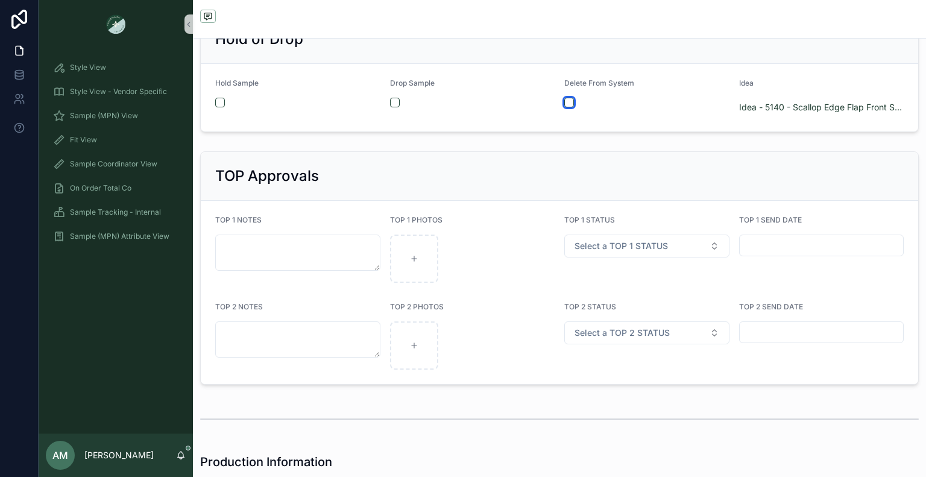
drag, startPoint x: 564, startPoint y: 110, endPoint x: 492, endPoint y: 114, distance: 71.8
click at [564, 107] on button "scrollable content" at bounding box center [569, 103] width 10 height 10
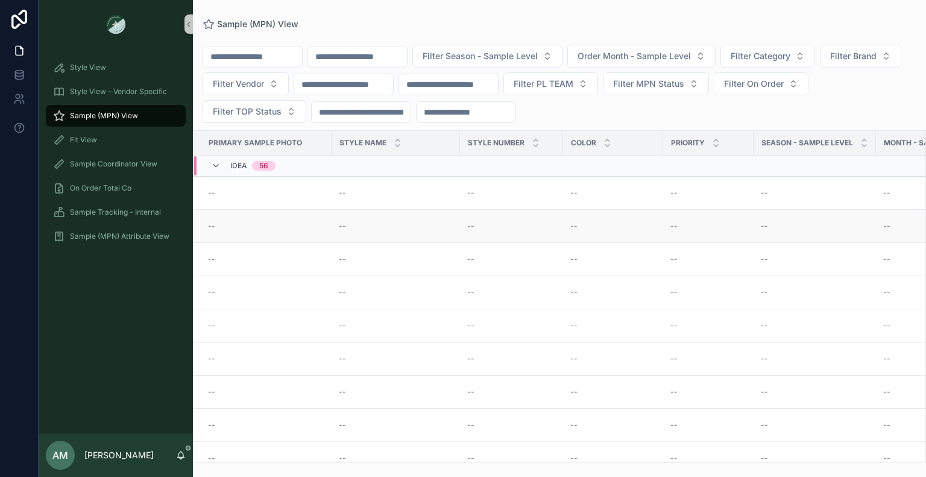
click at [297, 228] on div "--" at bounding box center [266, 226] width 116 height 10
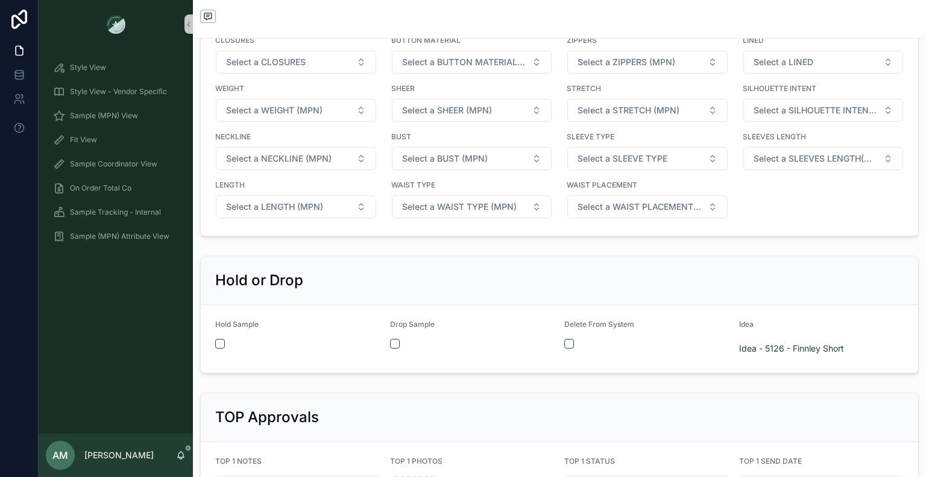
scroll to position [2169, 0]
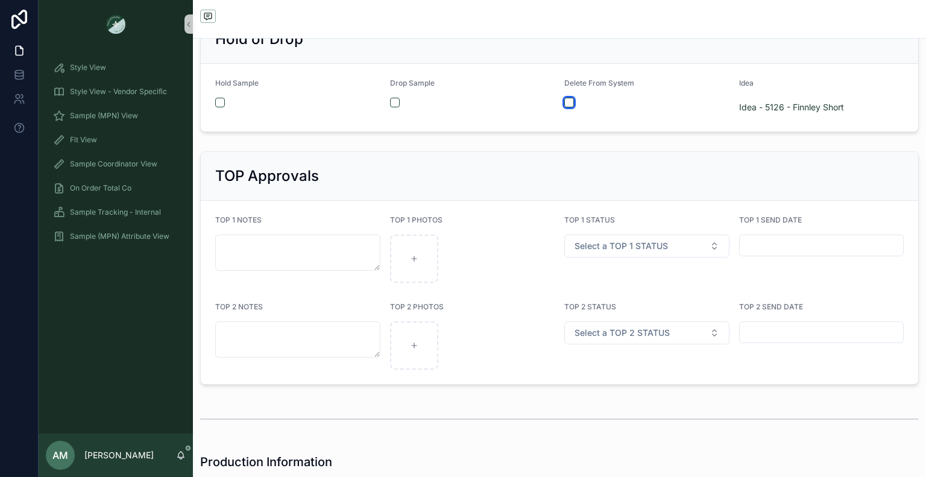
click at [564, 107] on button "scrollable content" at bounding box center [569, 103] width 10 height 10
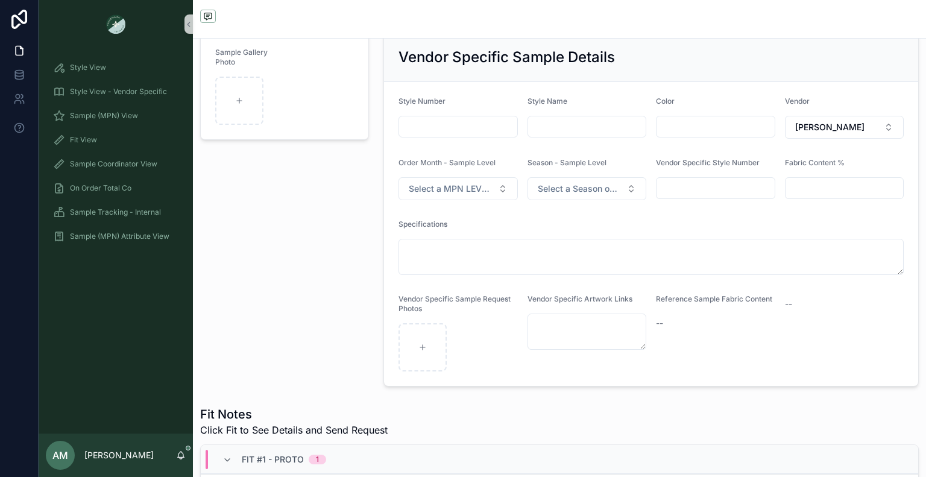
scroll to position [0, 0]
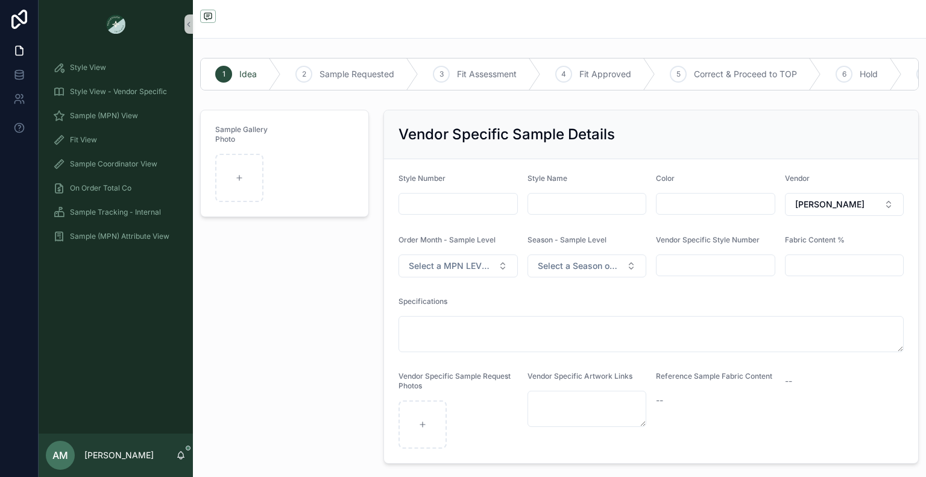
click at [545, 212] on input "scrollable content" at bounding box center [587, 203] width 118 height 17
type input "**********"
click at [275, 289] on div "Sample Gallery Photo" at bounding box center [284, 286] width 183 height 363
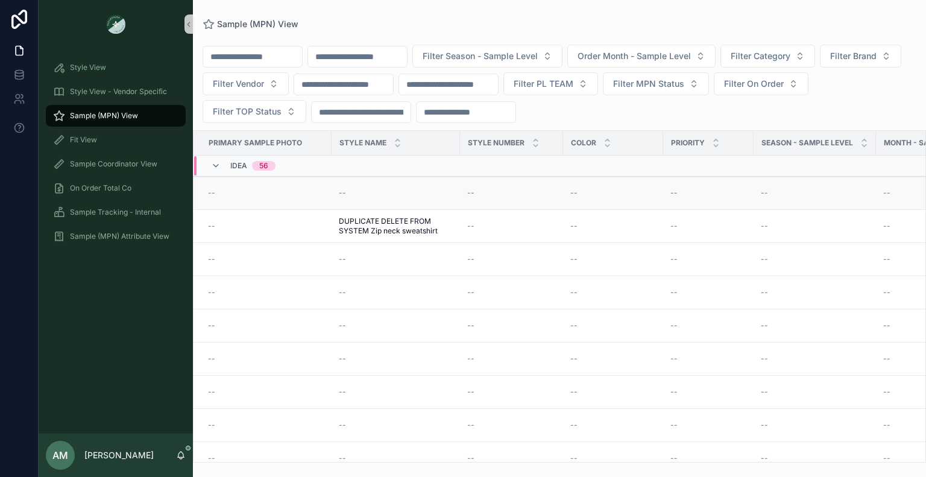
click at [298, 195] on div "--" at bounding box center [266, 193] width 116 height 10
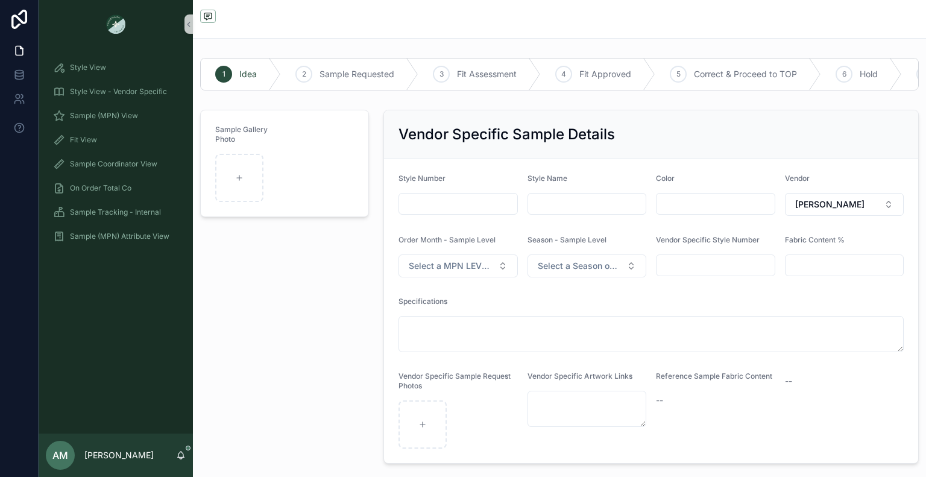
click at [556, 212] on input "scrollable content" at bounding box center [587, 203] width 118 height 17
type input "**********"
click at [339, 280] on div "Sample Gallery Photo" at bounding box center [284, 286] width 183 height 363
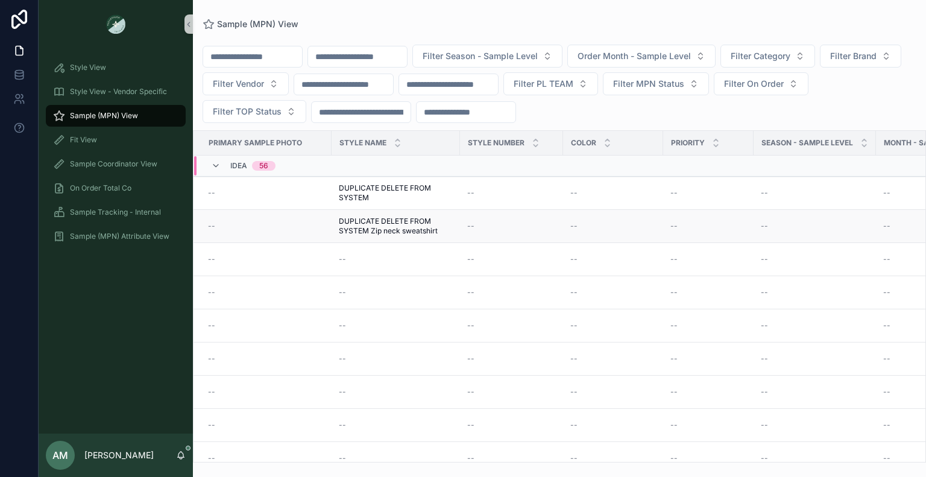
click at [401, 223] on span "DUPLICATE DELETE FROM SYSTEM Zip neck sweatshirt" at bounding box center [396, 225] width 114 height 19
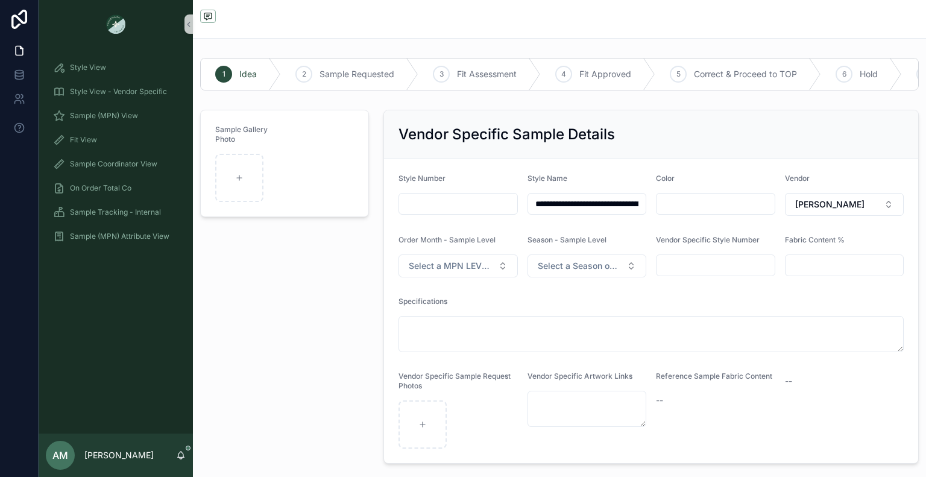
click at [629, 207] on input "**********" at bounding box center [587, 203] width 118 height 17
drag, startPoint x: 602, startPoint y: 213, endPoint x: 656, endPoint y: 212, distance: 54.2
click at [656, 212] on form "**********" at bounding box center [651, 311] width 534 height 304
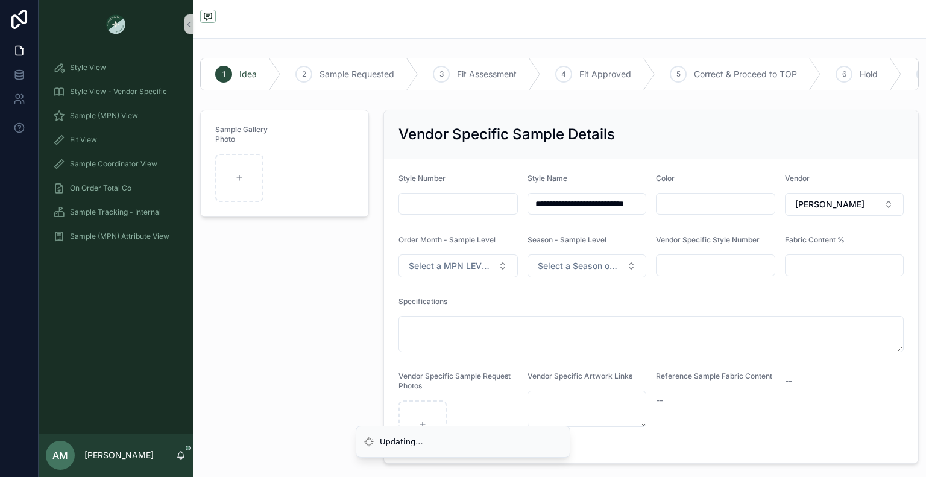
type input "**********"
click at [358, 240] on div "Sample Gallery Photo" at bounding box center [284, 286] width 183 height 363
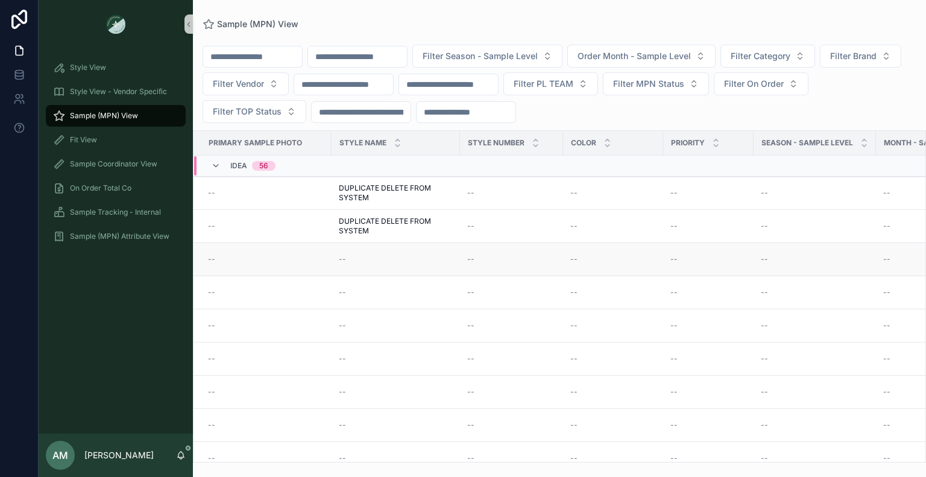
click at [344, 259] on span "--" at bounding box center [342, 259] width 7 height 10
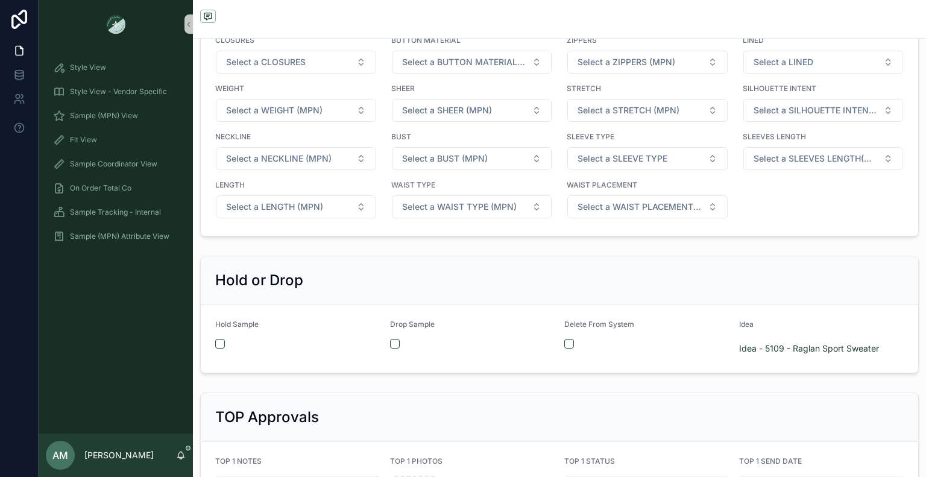
scroll to position [2169, 0]
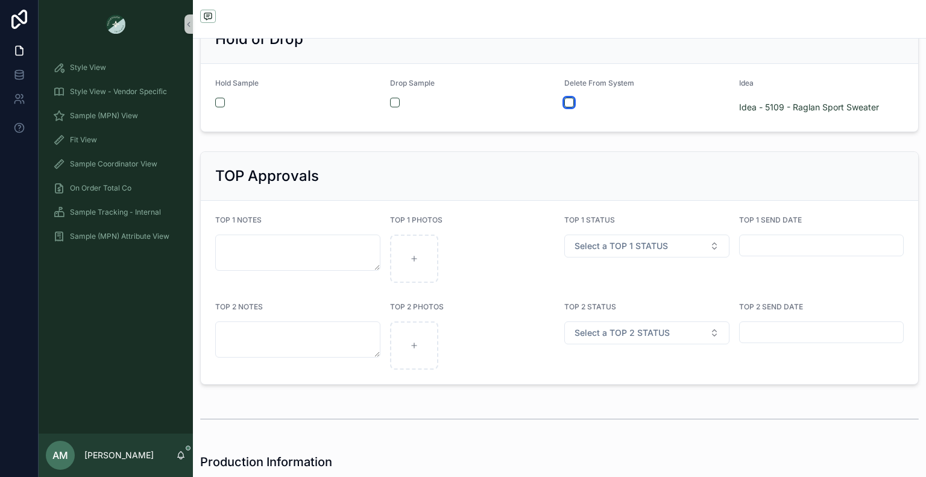
drag, startPoint x: 567, startPoint y: 107, endPoint x: 706, endPoint y: 192, distance: 163.1
click at [567, 107] on button "scrollable content" at bounding box center [569, 103] width 10 height 10
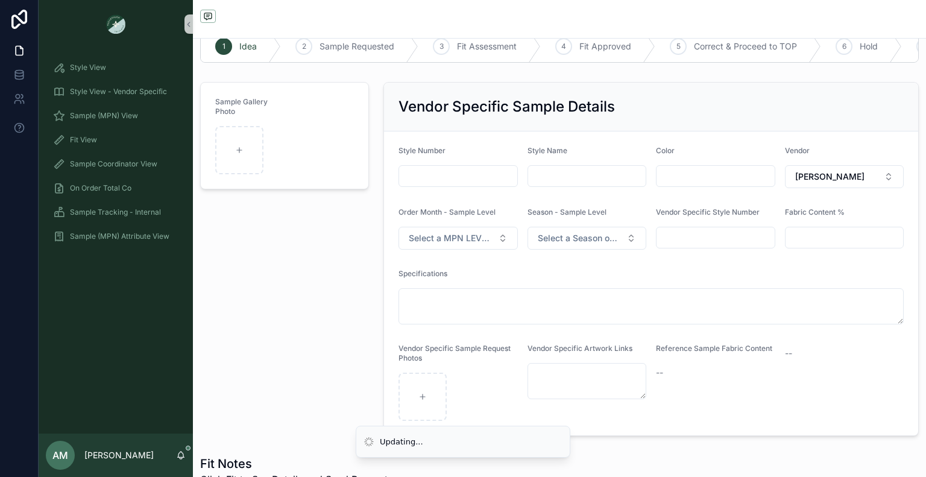
scroll to position [0, 0]
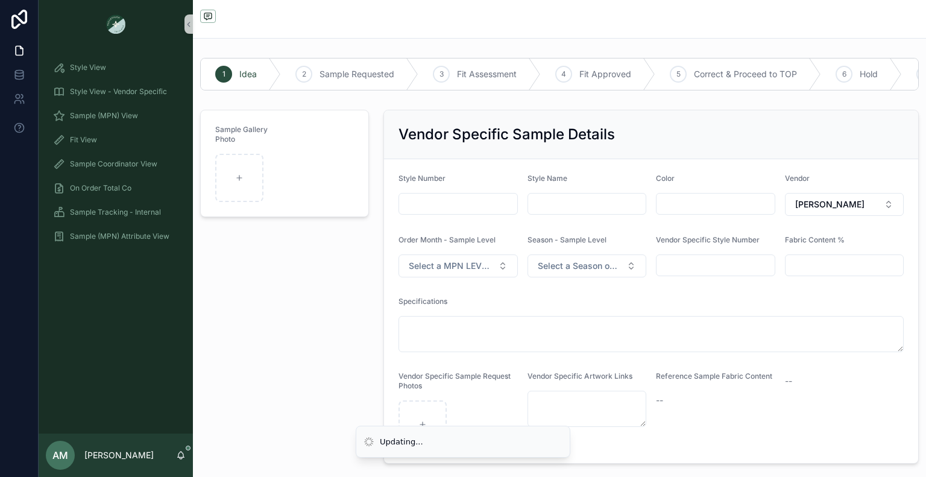
click at [581, 212] on input "scrollable content" at bounding box center [587, 203] width 118 height 17
click at [605, 212] on input "**********" at bounding box center [587, 203] width 118 height 17
drag, startPoint x: 636, startPoint y: 213, endPoint x: 555, endPoint y: 215, distance: 80.8
click at [555, 212] on input "**********" at bounding box center [586, 203] width 116 height 17
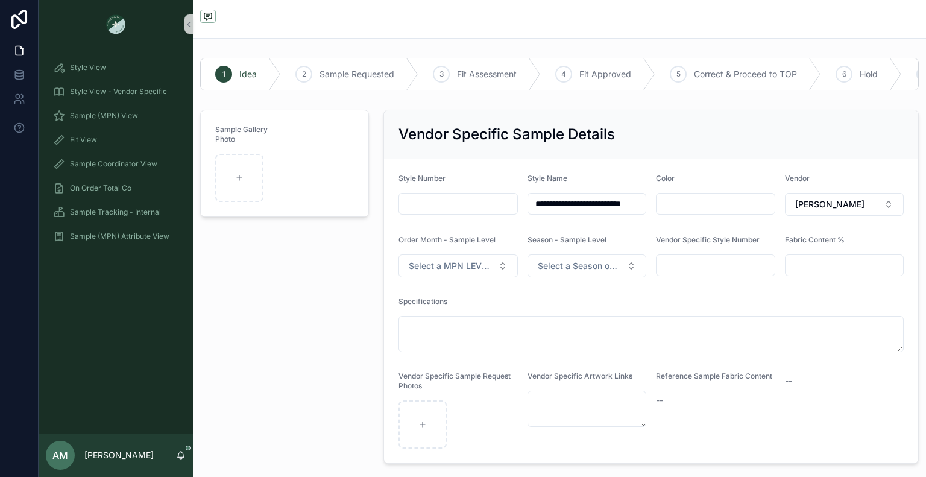
scroll to position [0, 42]
type input "**********"
click at [591, 159] on div "Vendor Specific Sample Details" at bounding box center [651, 134] width 534 height 49
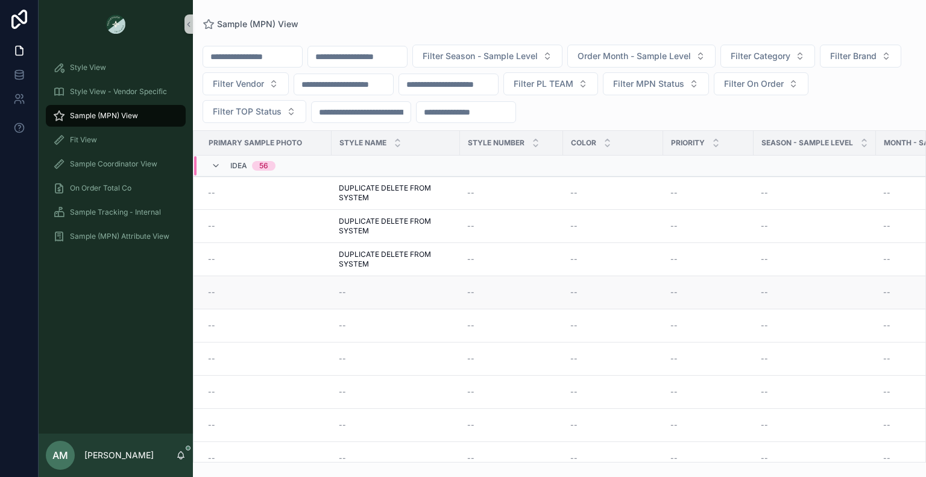
click at [362, 293] on div "--" at bounding box center [396, 292] width 114 height 10
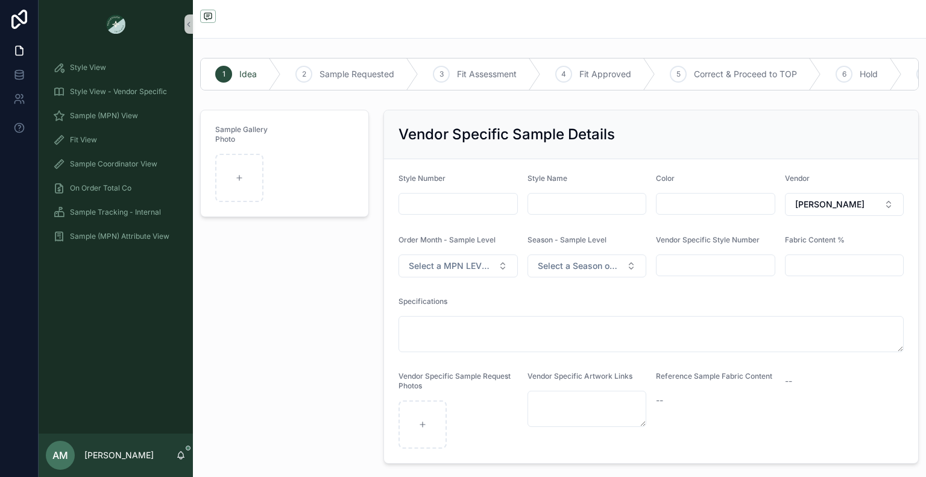
click at [593, 201] on div "Style Name" at bounding box center [586, 195] width 119 height 42
click at [589, 207] on input "scrollable content" at bounding box center [587, 203] width 118 height 17
type input "**********"
click at [597, 177] on form "**********" at bounding box center [651, 311] width 534 height 304
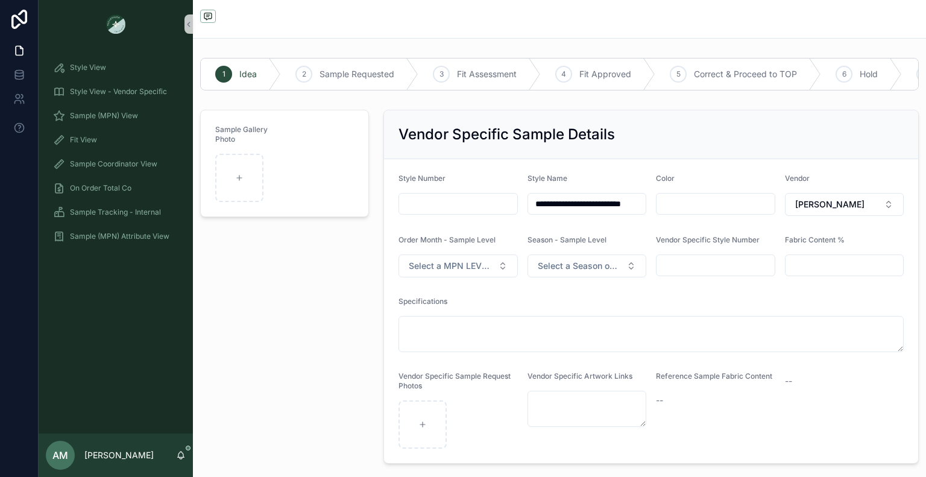
scroll to position [0, 0]
click at [571, 212] on input "**********" at bounding box center [586, 203] width 116 height 17
drag, startPoint x: 529, startPoint y: 213, endPoint x: 751, endPoint y: 219, distance: 221.8
click at [751, 219] on form "**********" at bounding box center [651, 311] width 534 height 304
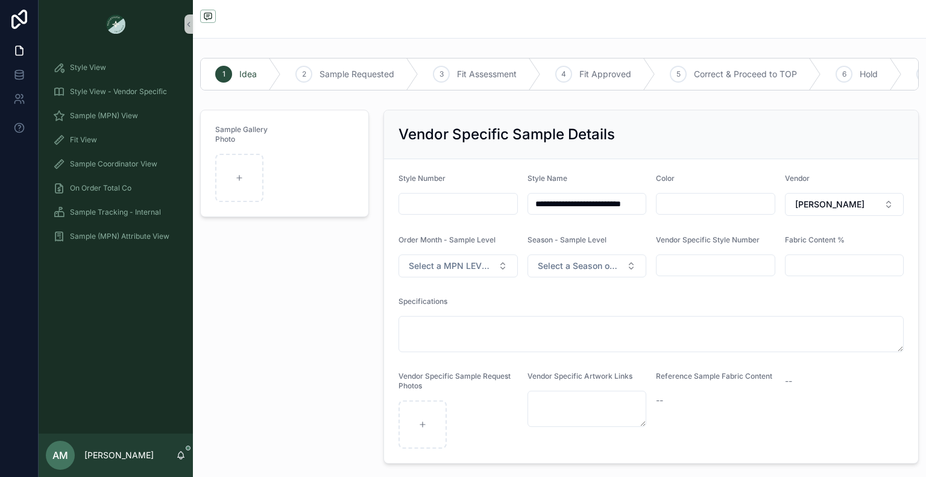
click at [640, 154] on div "Vendor Specific Sample Details" at bounding box center [651, 134] width 534 height 49
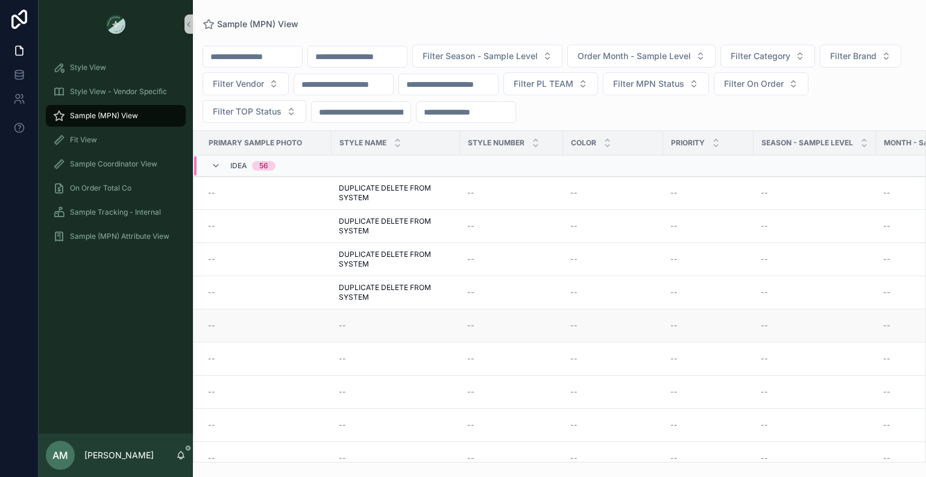
click at [348, 327] on div "--" at bounding box center [396, 326] width 114 height 10
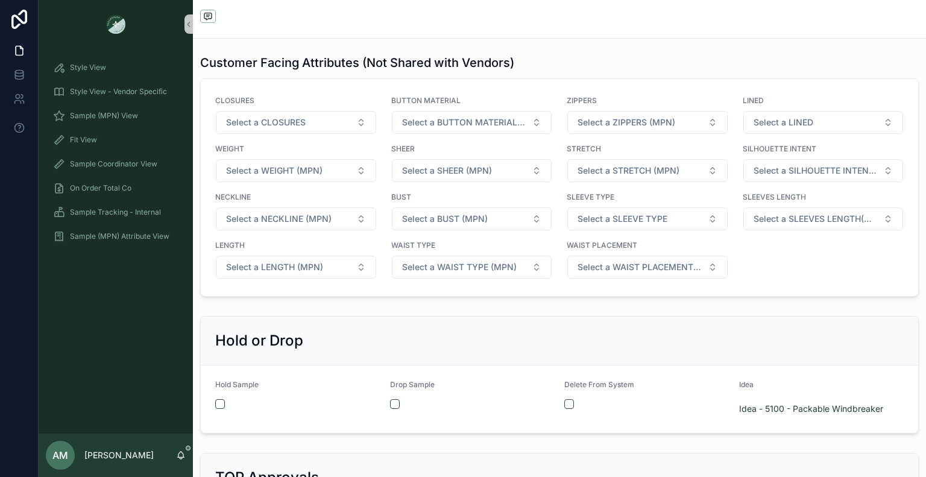
scroll to position [1989, 0]
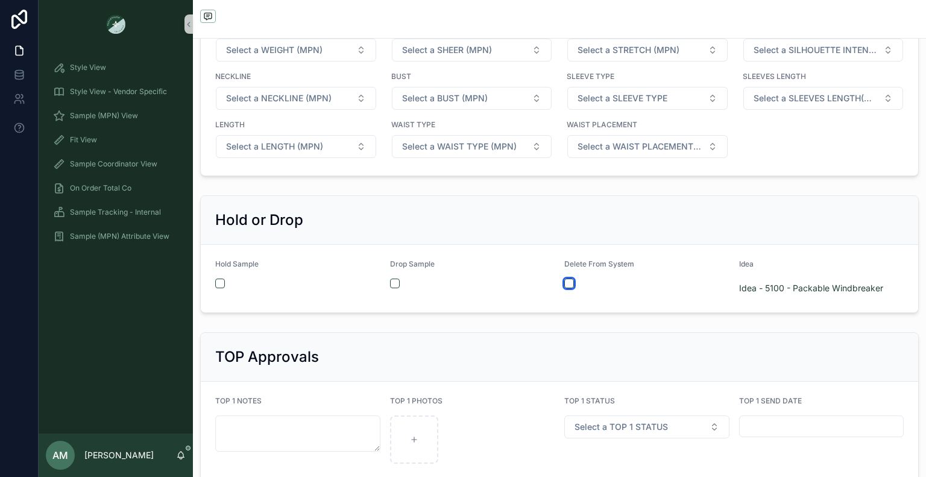
drag, startPoint x: 563, startPoint y: 287, endPoint x: 683, endPoint y: 279, distance: 120.2
click at [564, 287] on button "scrollable content" at bounding box center [569, 283] width 10 height 10
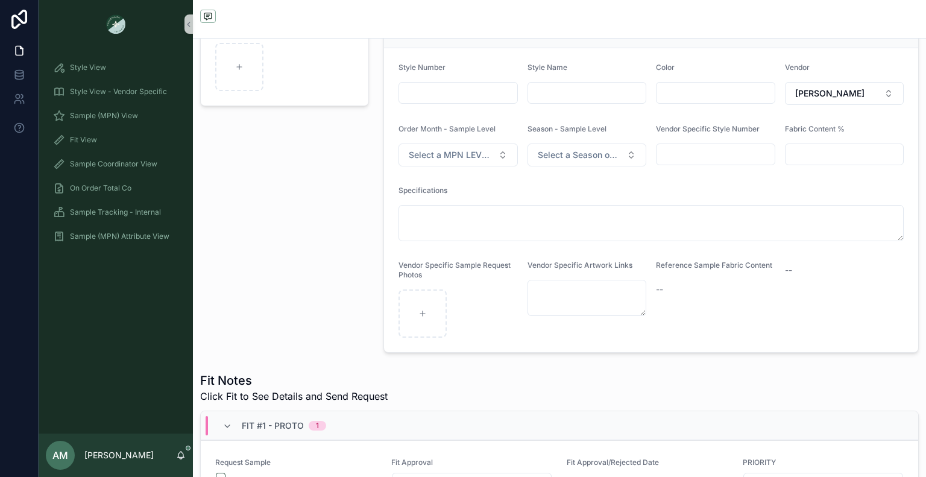
scroll to position [0, 0]
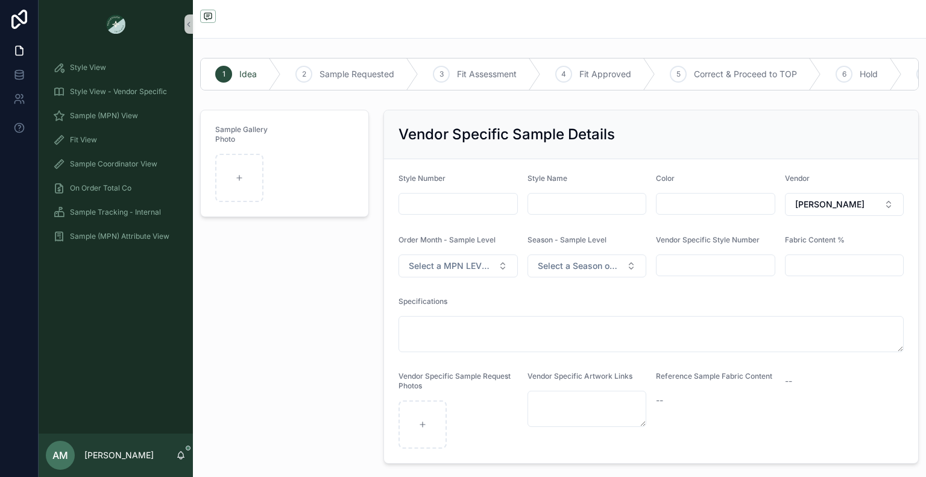
click at [466, 212] on input "scrollable content" at bounding box center [458, 203] width 118 height 17
click at [545, 209] on input "scrollable content" at bounding box center [587, 203] width 118 height 17
paste input "**********"
type input "**********"
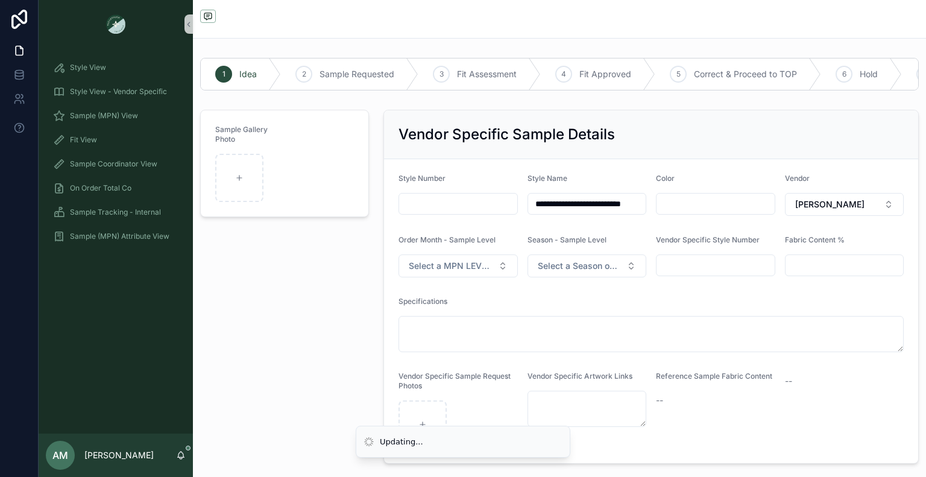
click at [360, 276] on div "Sample Gallery Photo" at bounding box center [284, 286] width 183 height 363
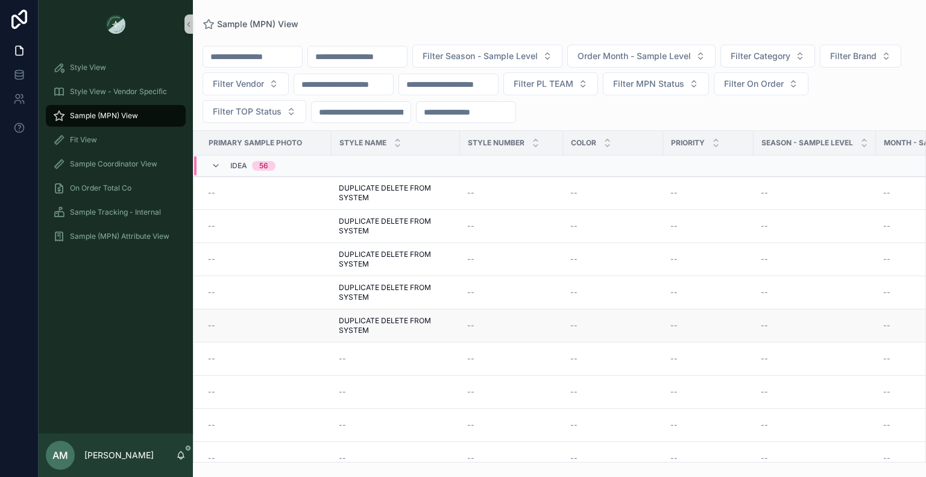
scroll to position [60, 0]
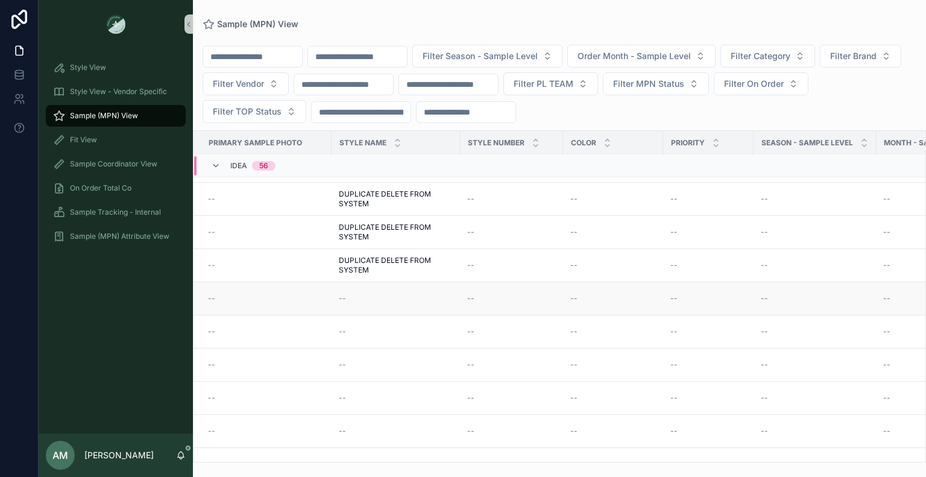
click at [361, 303] on td "--" at bounding box center [395, 298] width 128 height 33
click at [346, 298] on div "--" at bounding box center [396, 298] width 114 height 10
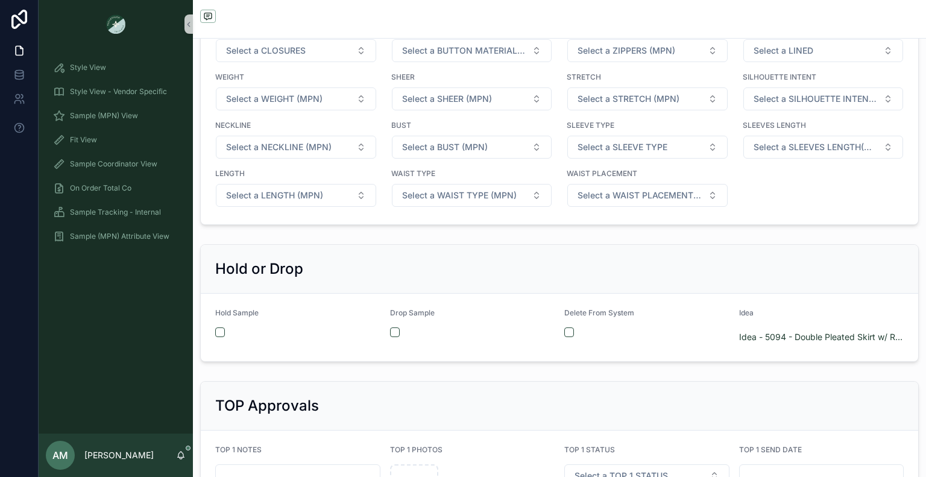
scroll to position [2049, 0]
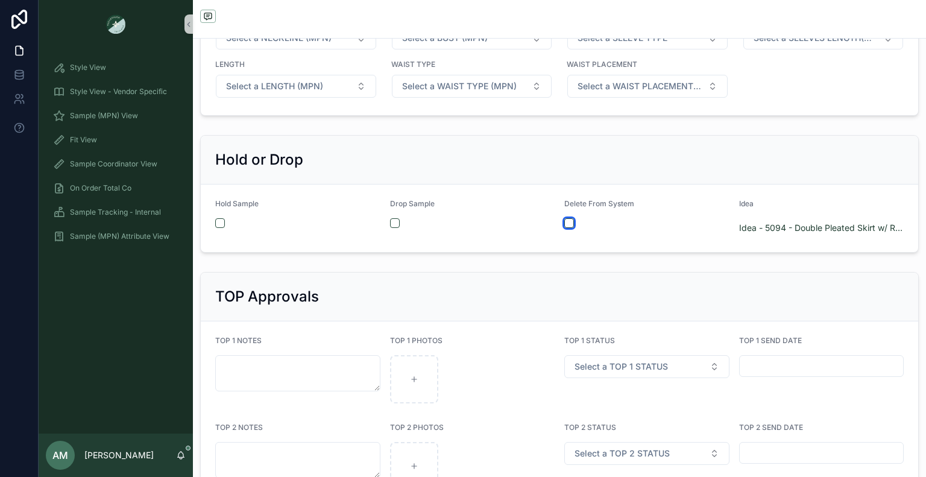
click at [564, 225] on button "scrollable content" at bounding box center [569, 223] width 10 height 10
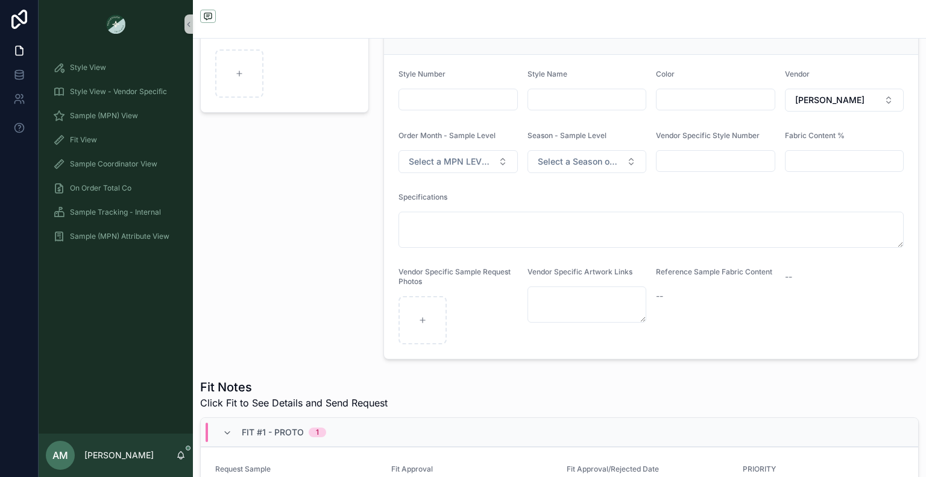
scroll to position [0, 0]
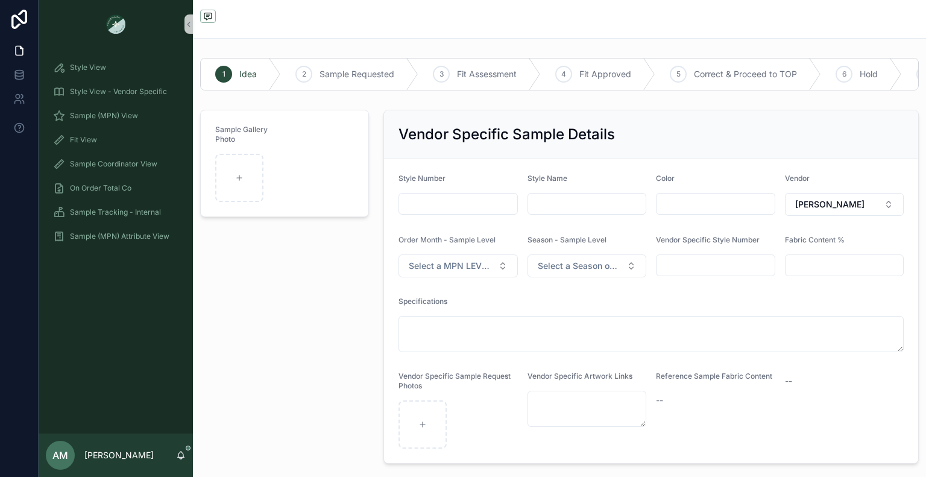
click at [569, 209] on input "scrollable content" at bounding box center [587, 203] width 118 height 17
type input "*"
paste input "**********"
type input "**********"
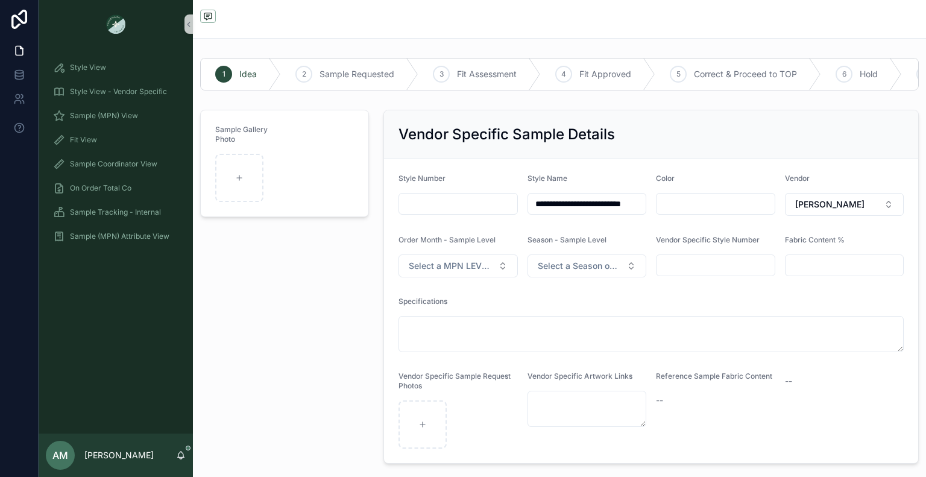
click at [315, 279] on div "Sample Gallery Photo" at bounding box center [284, 286] width 183 height 363
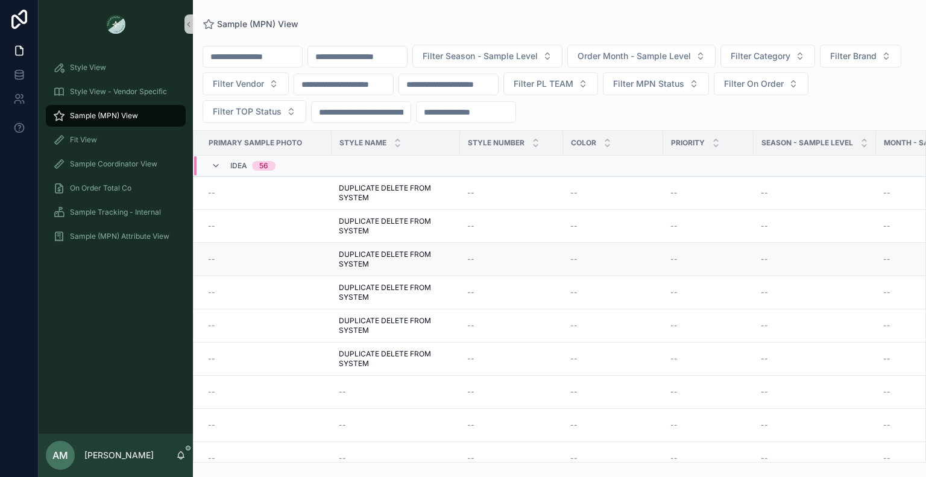
scroll to position [121, 0]
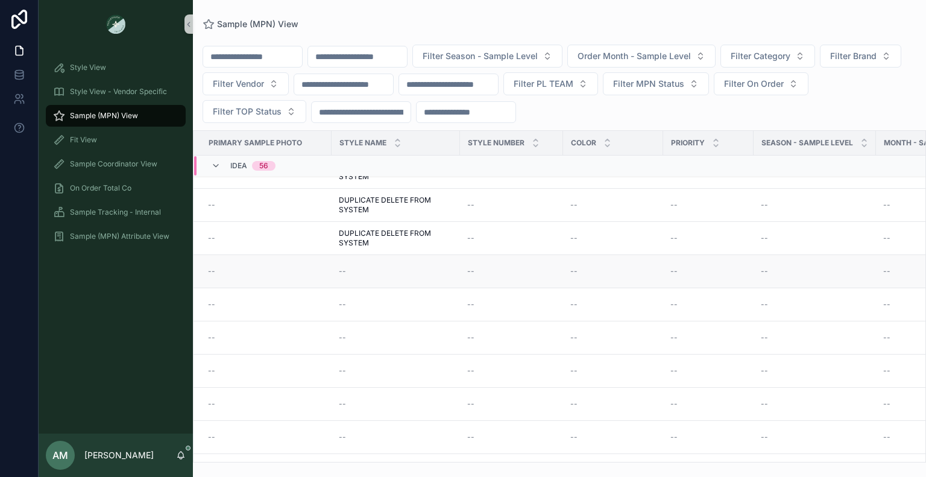
click at [367, 274] on td "--" at bounding box center [395, 271] width 128 height 33
click at [349, 268] on div "--" at bounding box center [396, 271] width 114 height 10
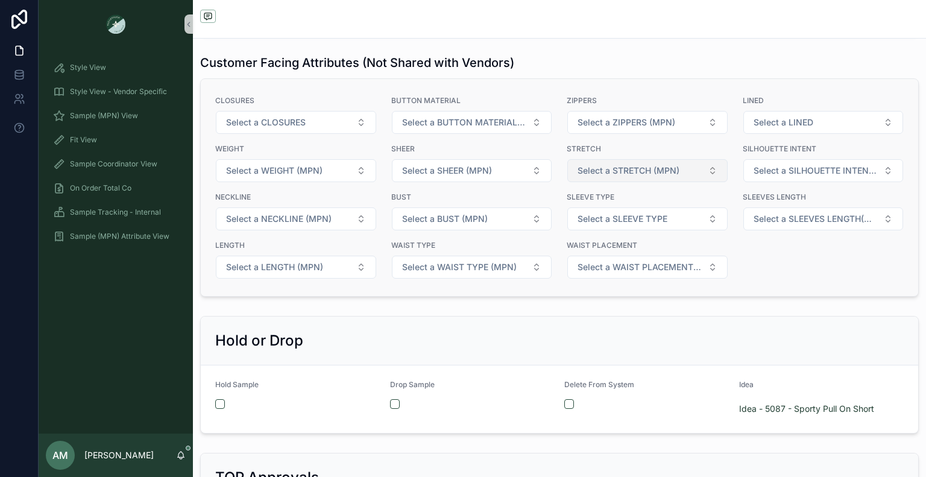
scroll to position [2109, 0]
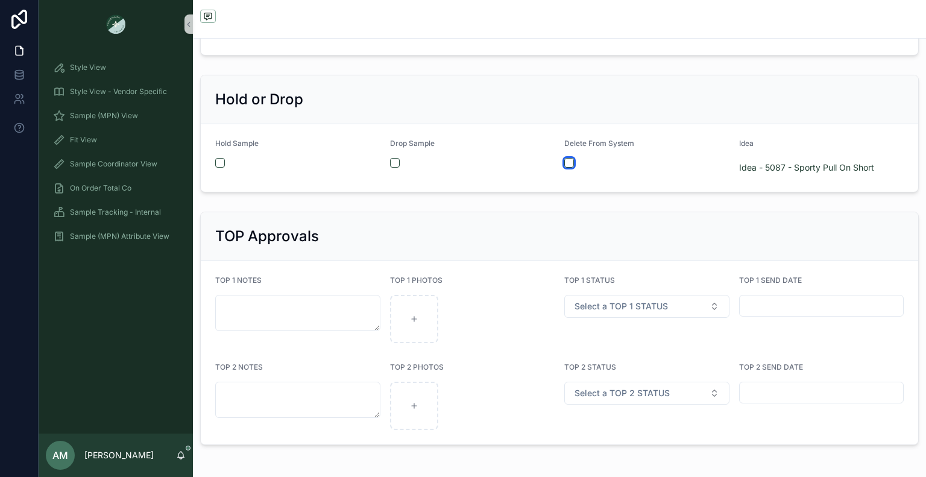
drag, startPoint x: 563, startPoint y: 166, endPoint x: 756, endPoint y: 304, distance: 237.1
click at [564, 166] on button "scrollable content" at bounding box center [569, 163] width 10 height 10
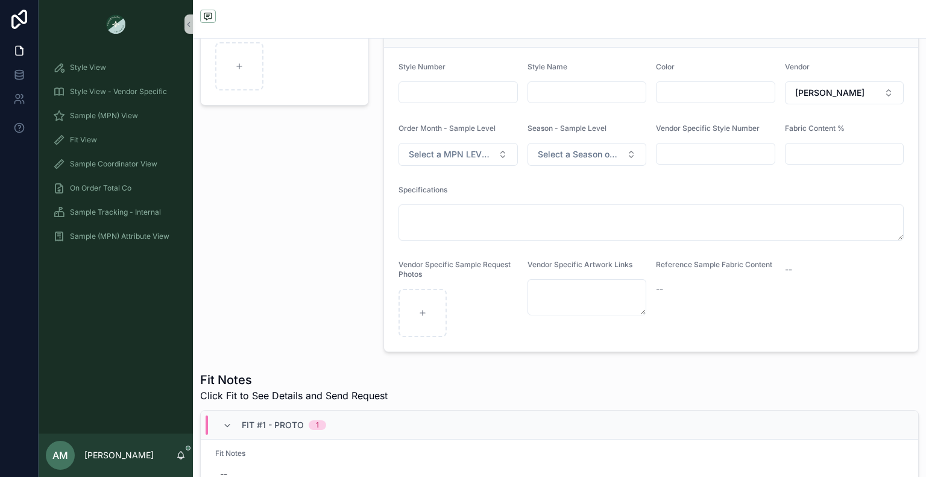
scroll to position [0, 0]
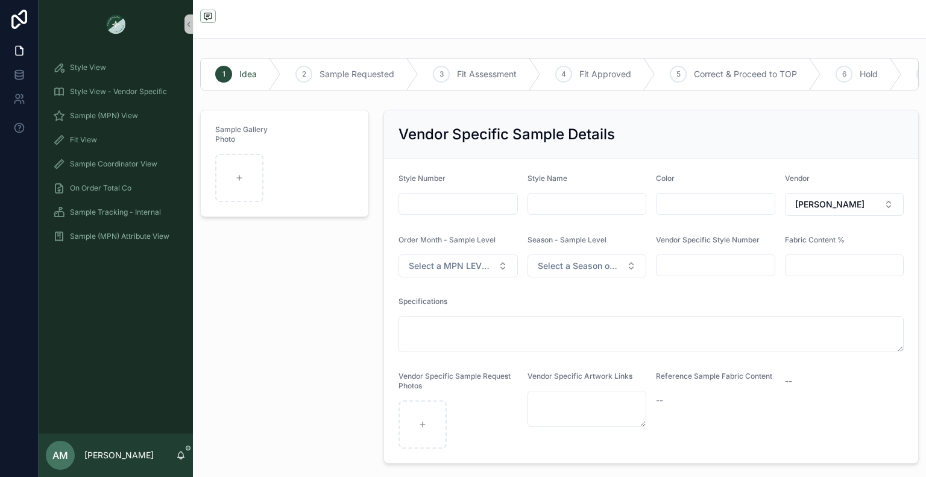
click at [598, 212] on input "scrollable content" at bounding box center [587, 203] width 118 height 17
paste input "**********"
type input "**********"
click at [330, 304] on div "Sample Gallery Photo" at bounding box center [284, 286] width 183 height 363
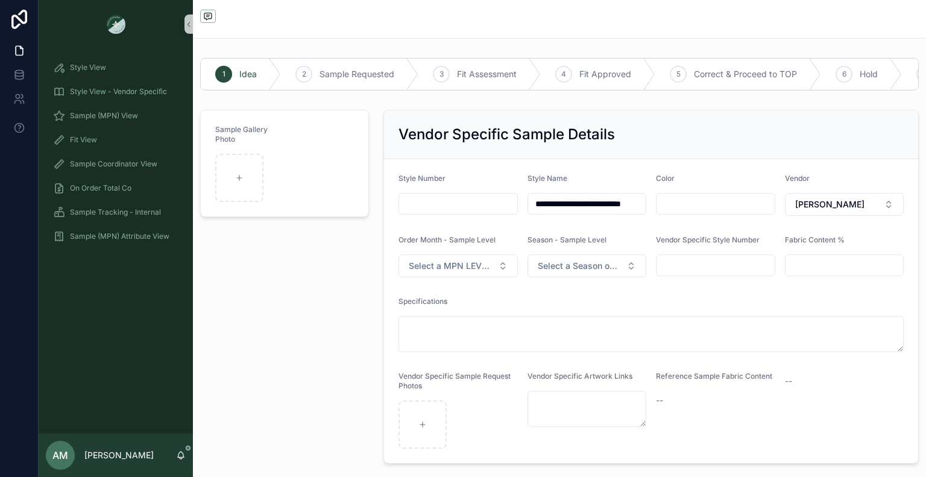
scroll to position [0, 0]
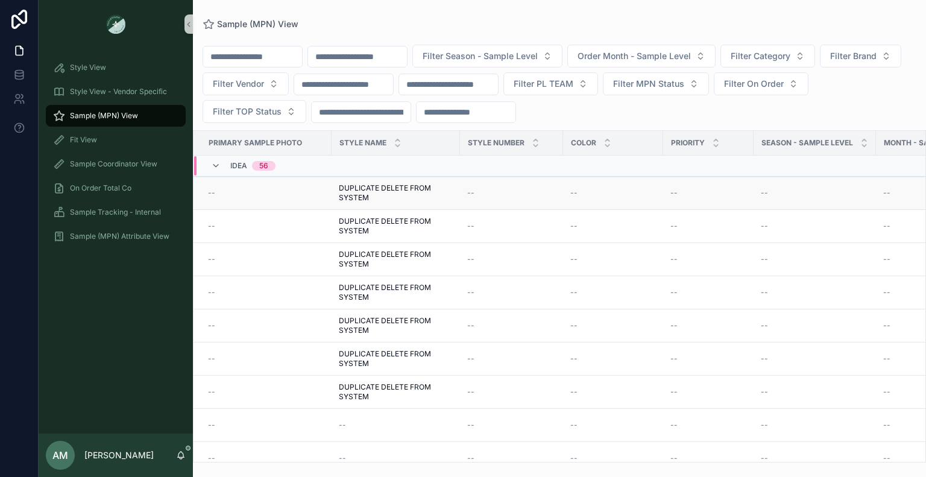
click at [296, 180] on td "--" at bounding box center [262, 193] width 138 height 33
click at [296, 189] on div "--" at bounding box center [266, 193] width 116 height 10
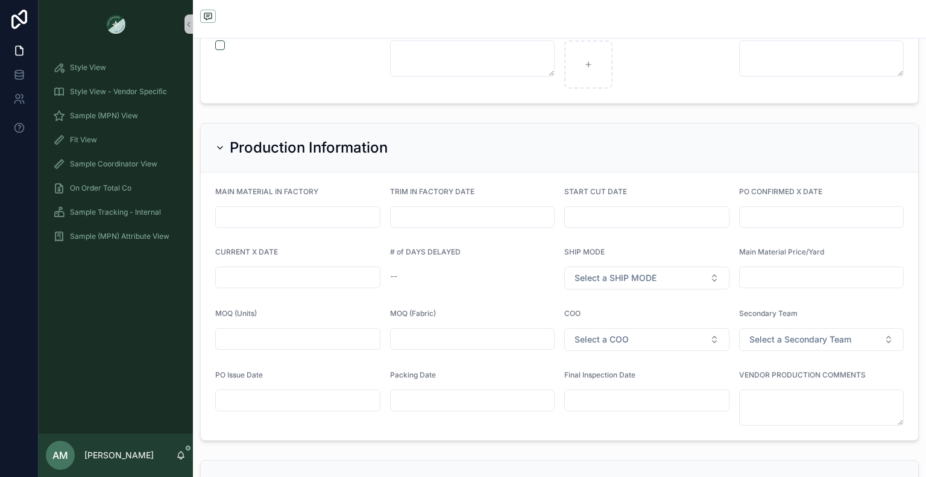
scroll to position [2712, 0]
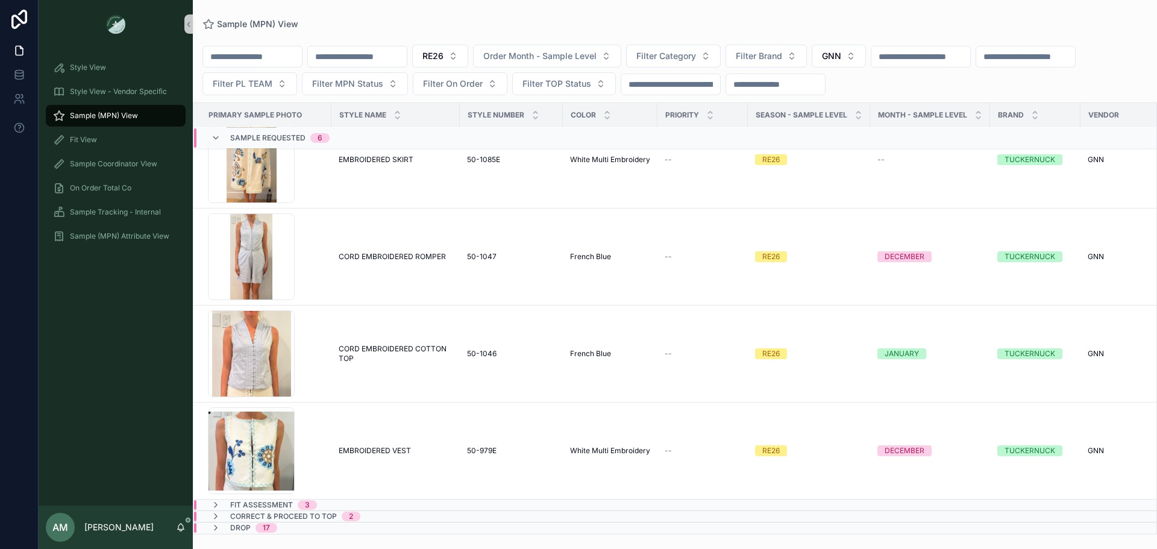
scroll to position [252, 0]
click at [383, 500] on div "Fit Assessment 3" at bounding box center [378, 505] width 368 height 10
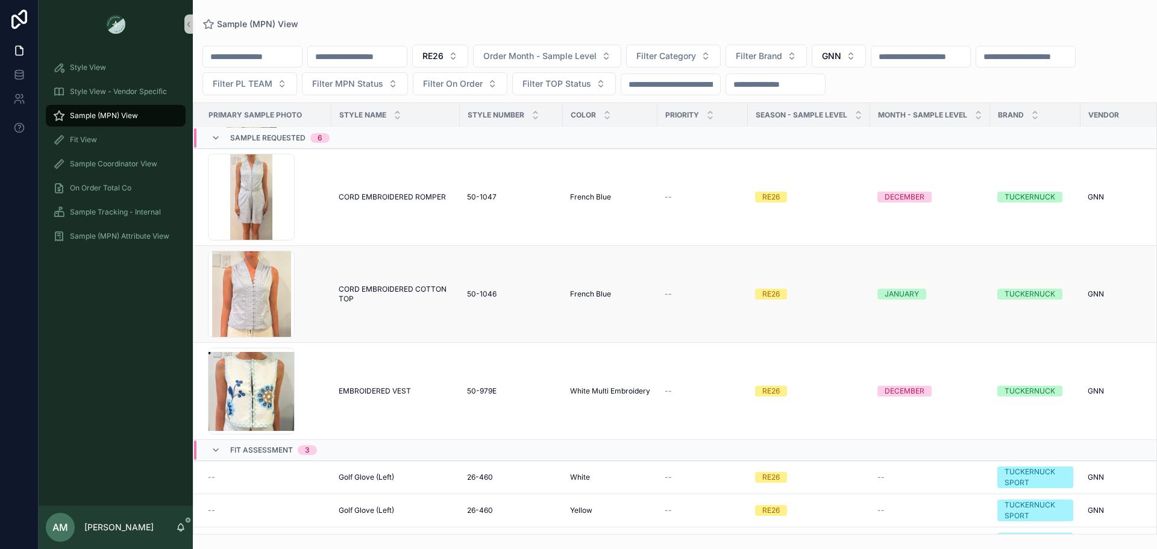
scroll to position [361, 0]
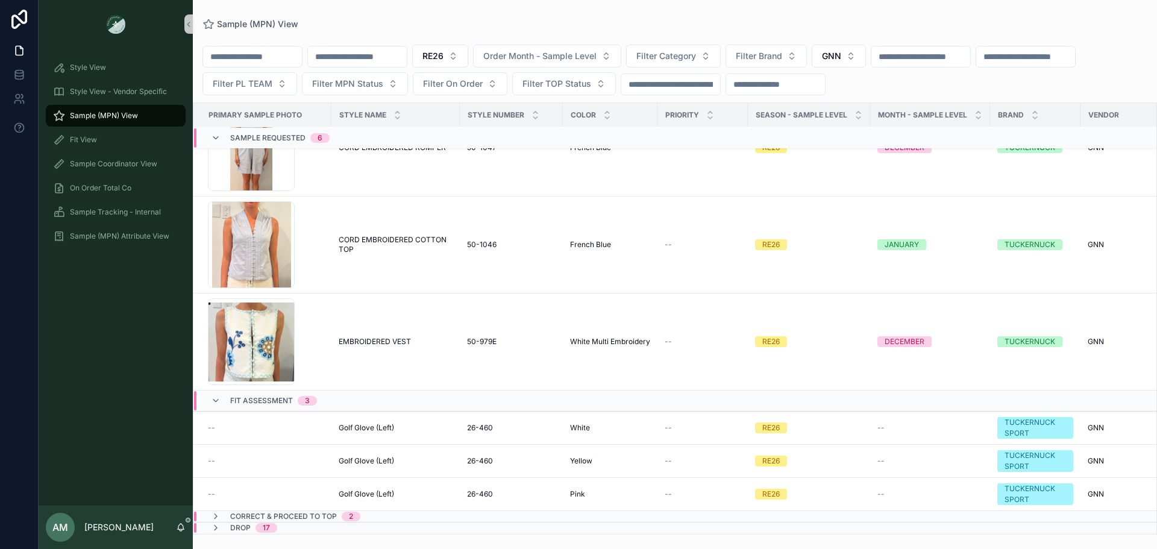
click at [383, 512] on div "Correct & Proceed to TOP 2" at bounding box center [378, 517] width 368 height 10
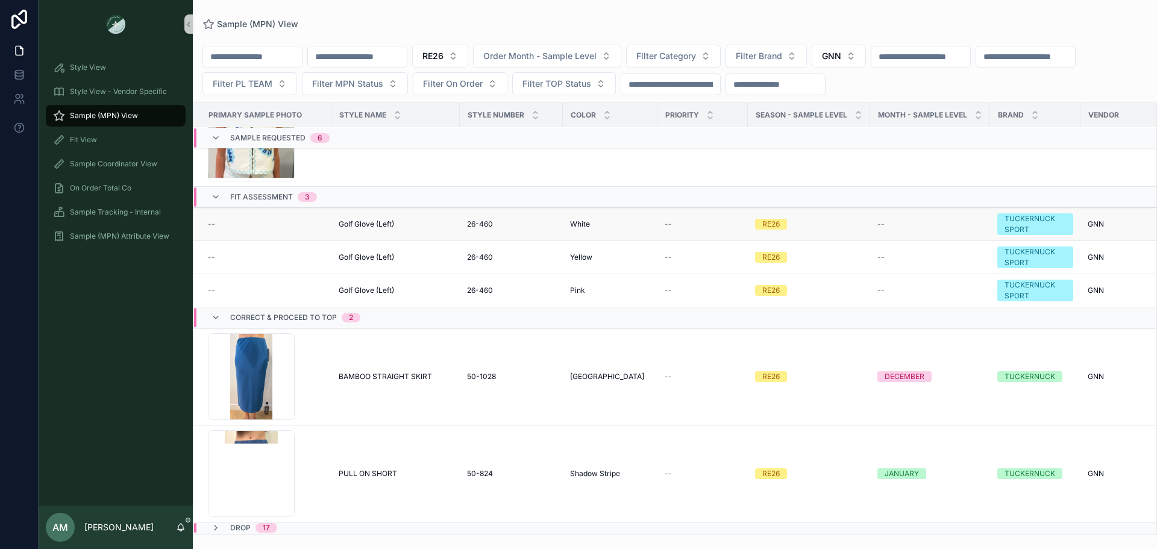
scroll to position [565, 0]
click at [383, 469] on span "PULL ON SHORT" at bounding box center [368, 474] width 58 height 10
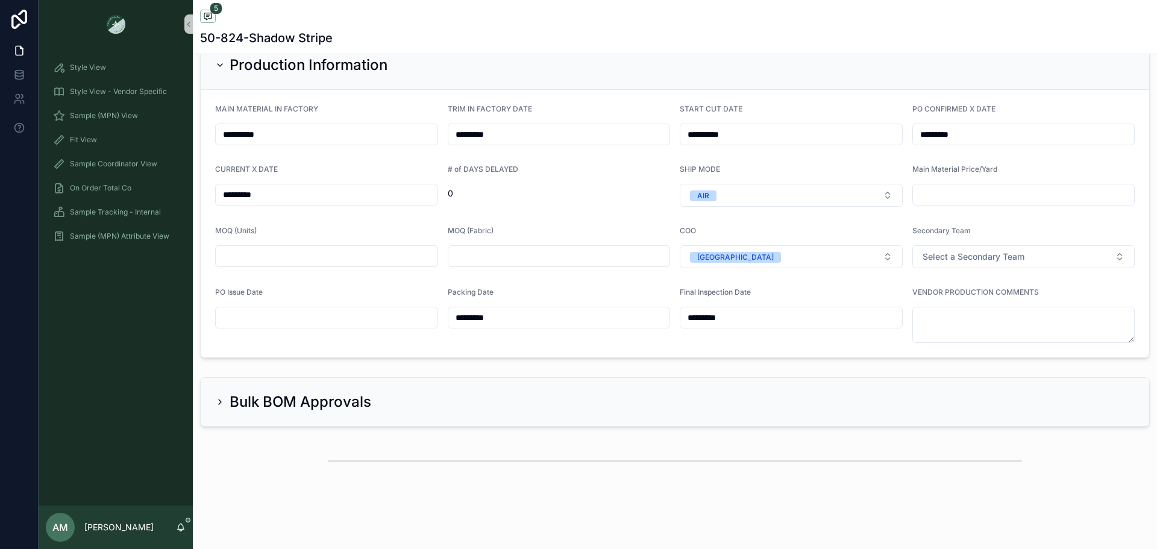
scroll to position [2955, 0]
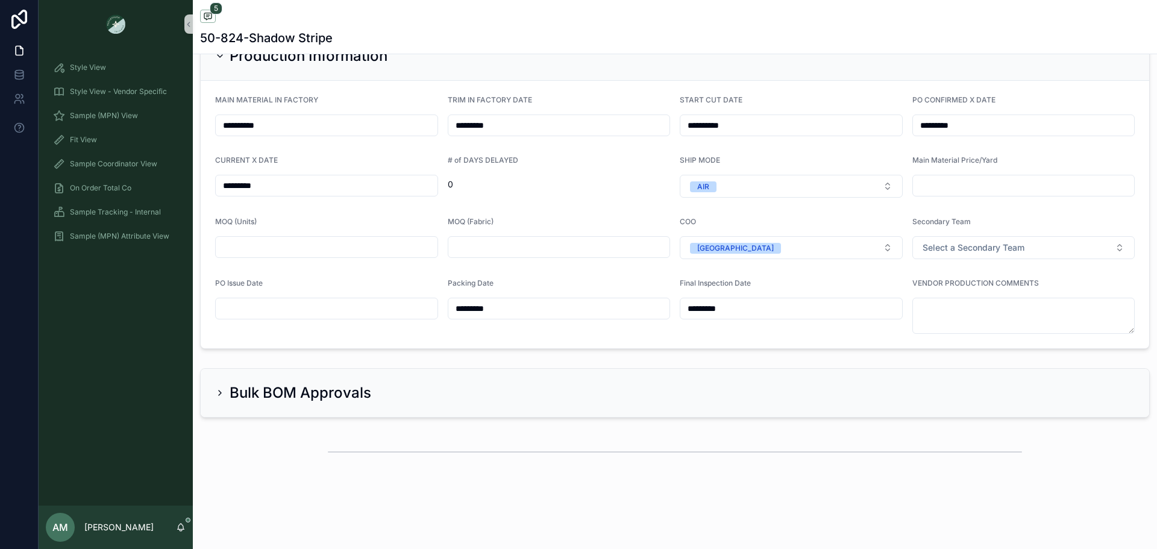
click at [356, 305] on input "scrollable content" at bounding box center [327, 308] width 222 height 17
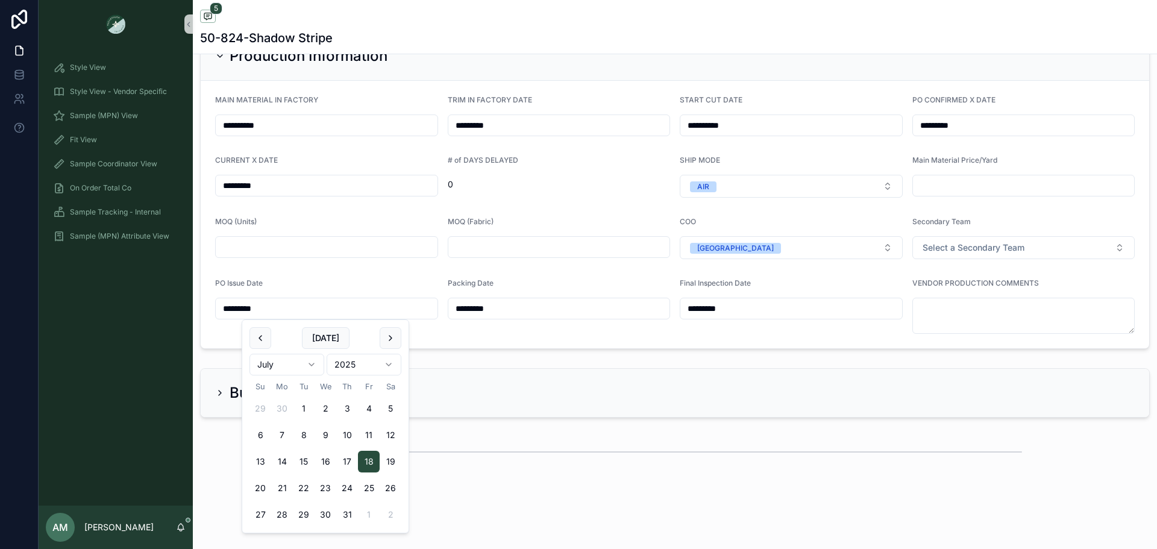
type input "*********"
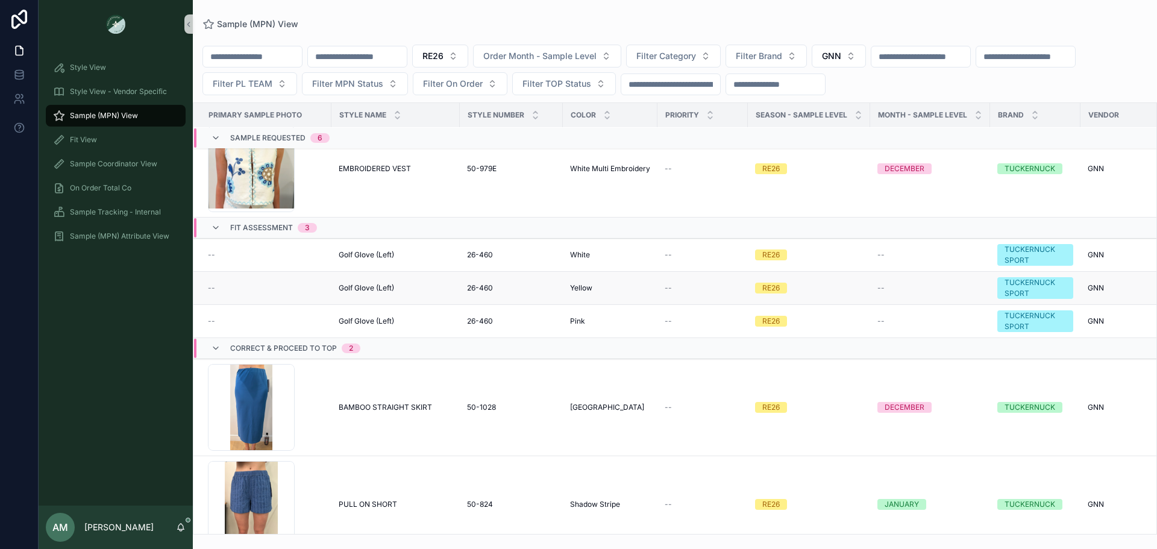
scroll to position [565, 0]
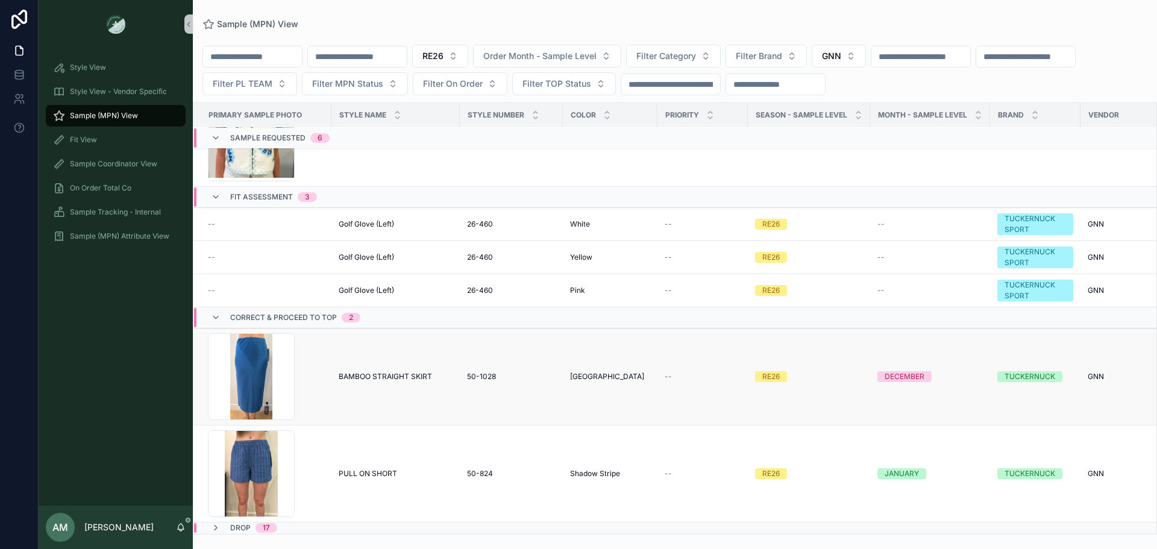
click at [372, 372] on span "BAMBOO STRAIGHT SKIRT" at bounding box center [385, 377] width 93 height 10
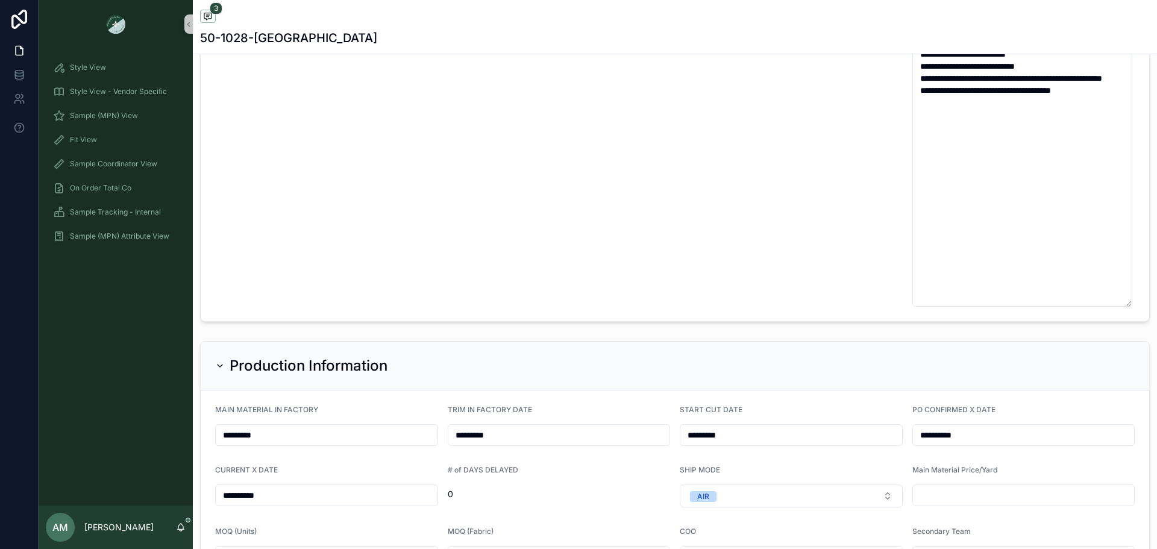
scroll to position [3194, 0]
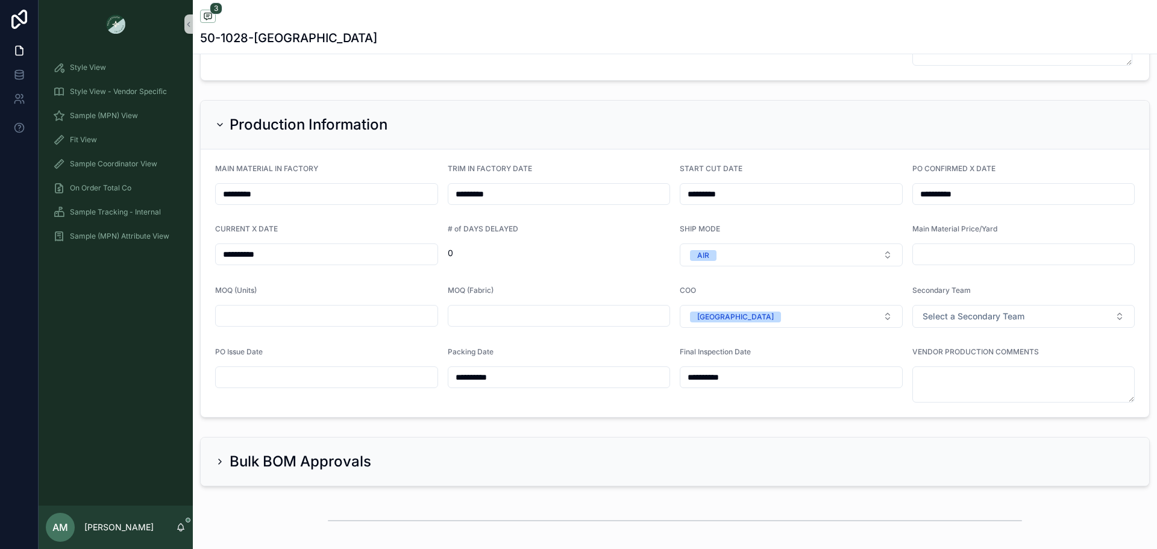
click at [359, 367] on div "scrollable content" at bounding box center [326, 377] width 223 height 22
click at [358, 378] on input "scrollable content" at bounding box center [327, 377] width 222 height 17
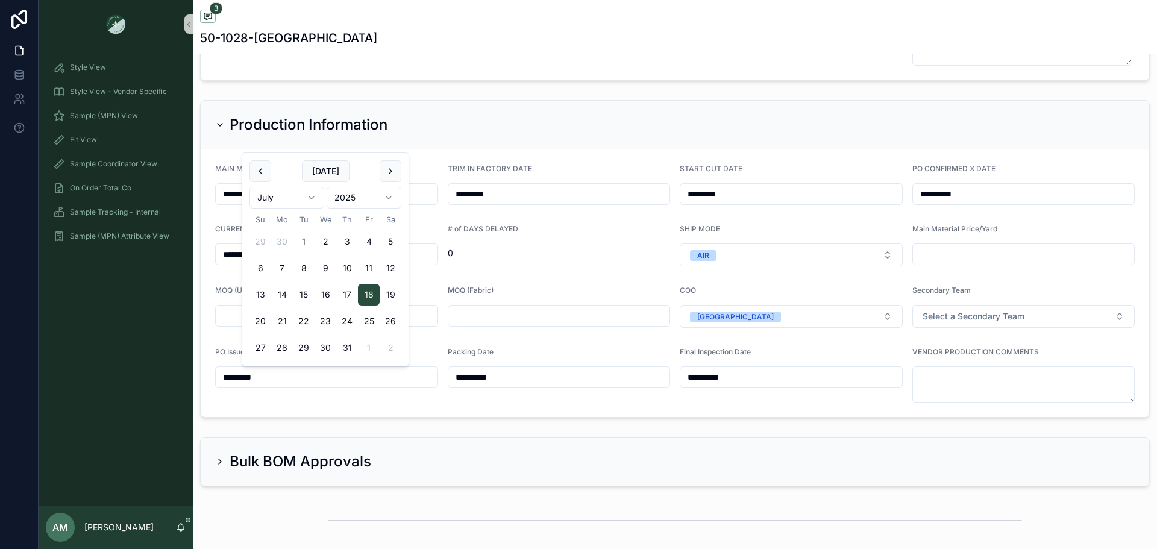
type input "*********"
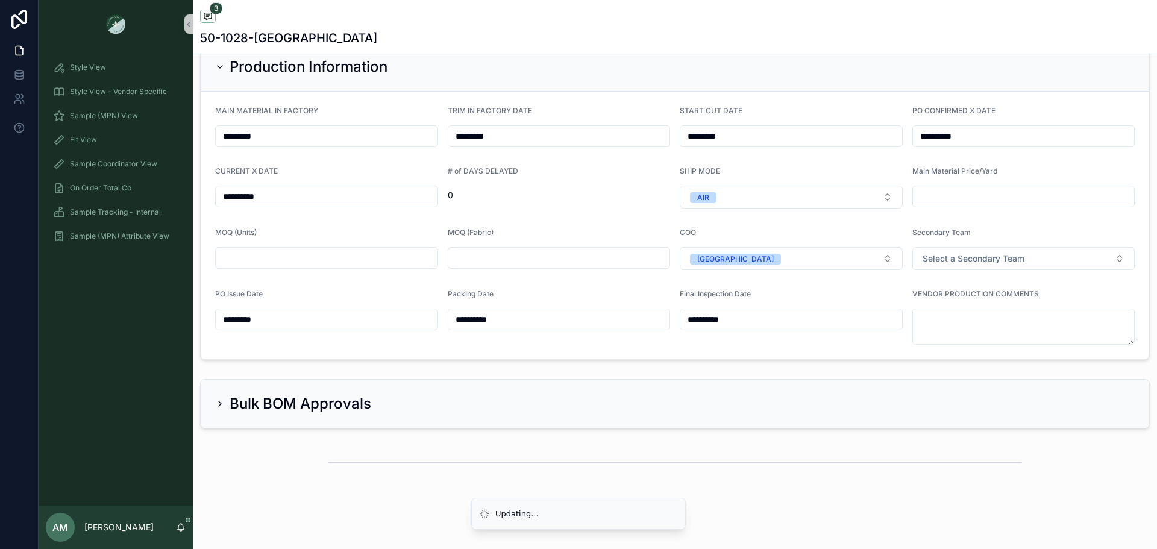
scroll to position [3262, 0]
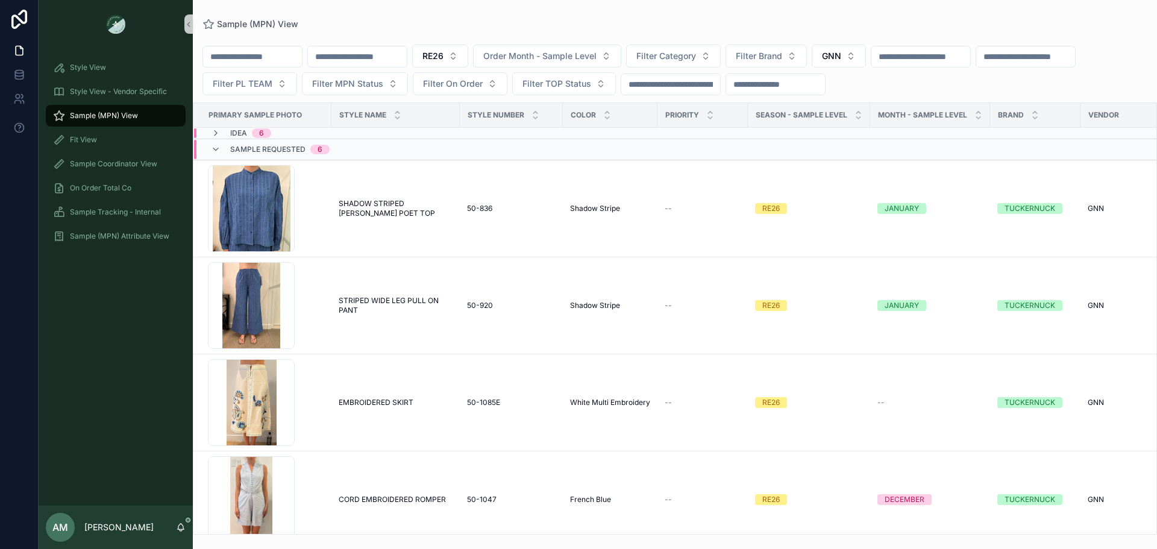
click at [292, 133] on div "Idea 6" at bounding box center [378, 133] width 368 height 10
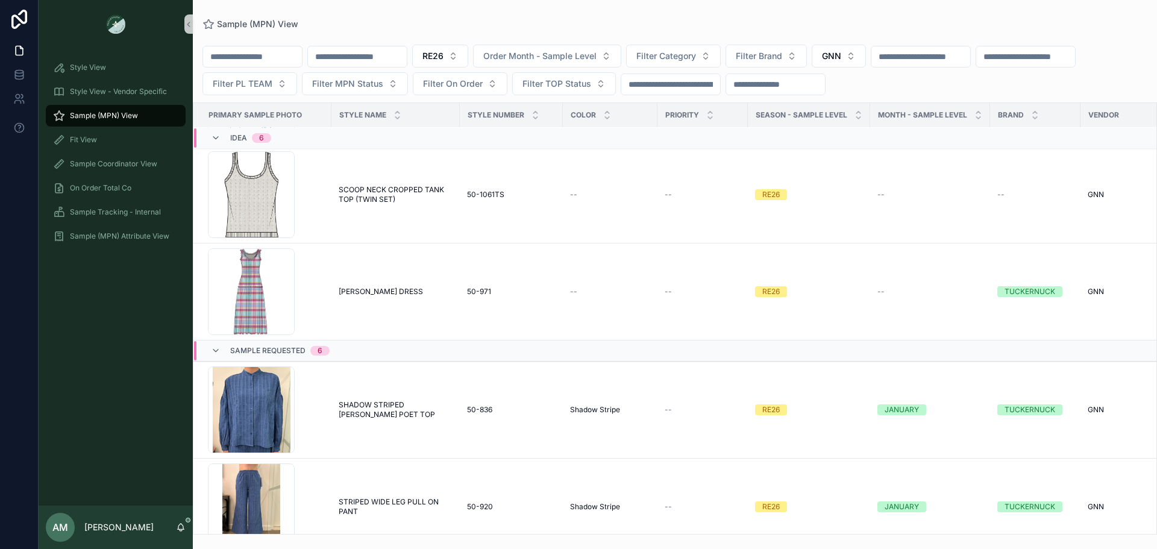
scroll to position [542, 0]
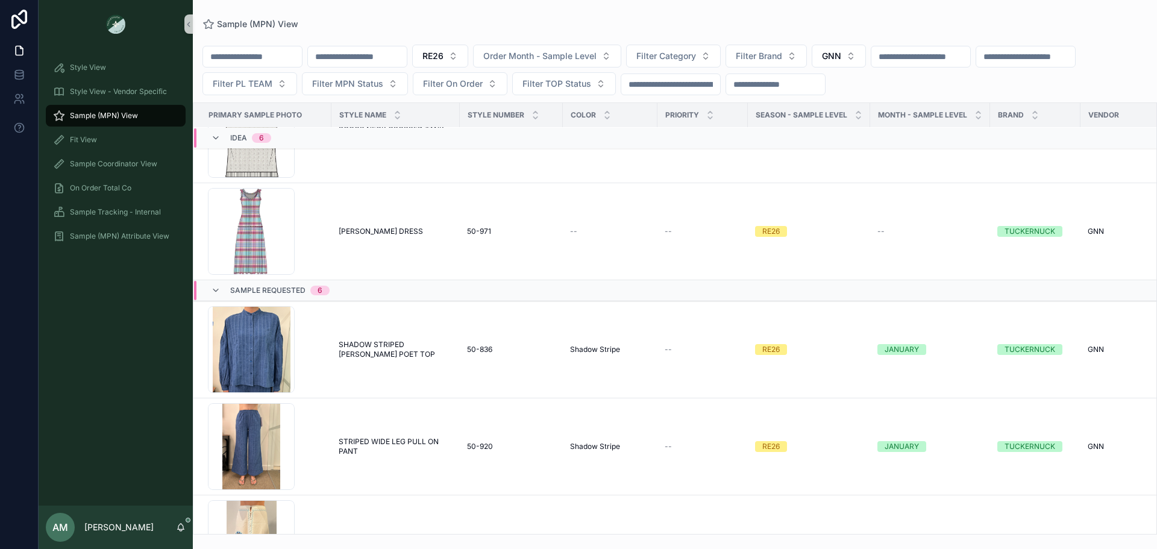
click at [243, 134] on span "Idea" at bounding box center [238, 138] width 17 height 10
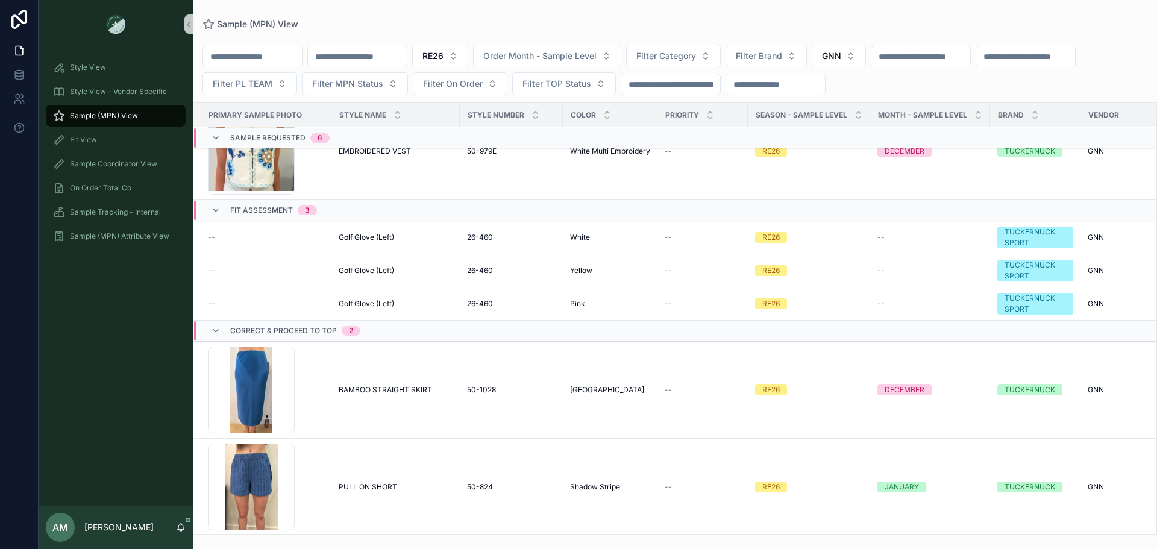
click at [274, 213] on span "Fit Assessment" at bounding box center [261, 210] width 63 height 10
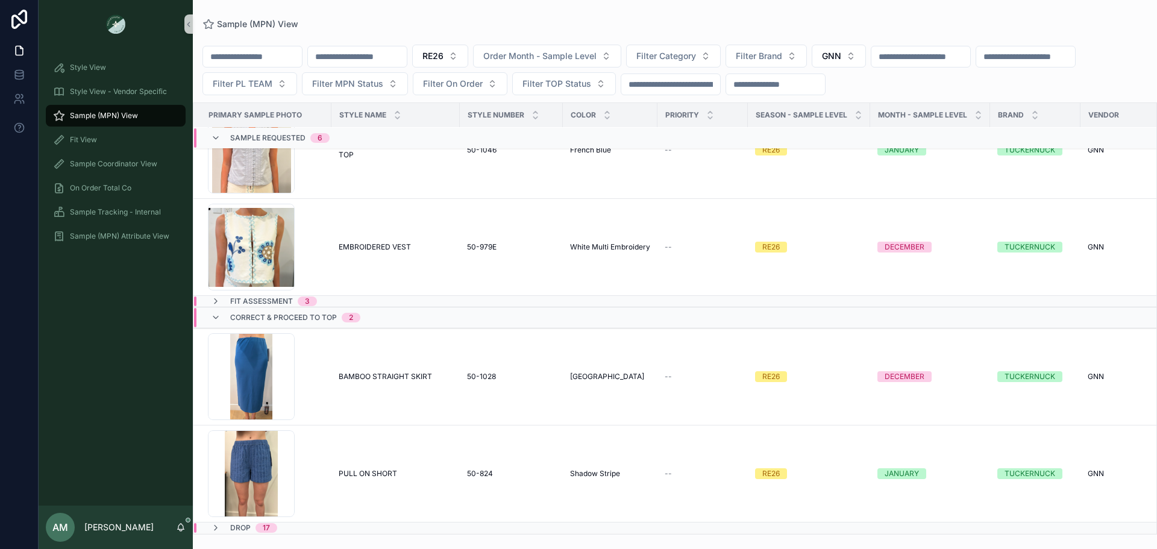
scroll to position [456, 0]
click at [233, 139] on span "Sample Requested" at bounding box center [267, 138] width 75 height 10
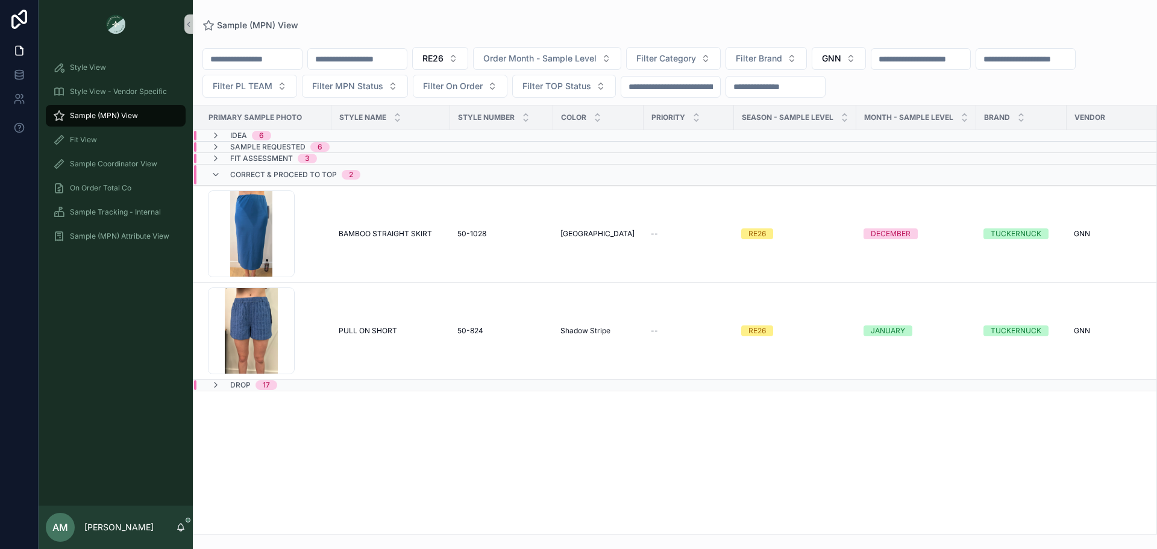
click at [254, 177] on span "Correct & Proceed to TOP" at bounding box center [283, 175] width 107 height 10
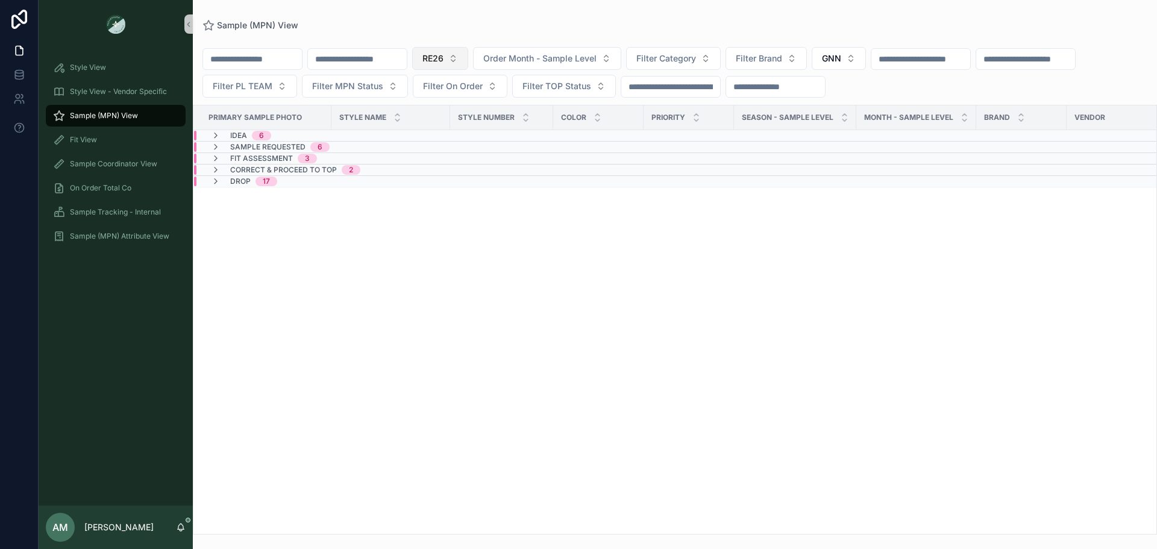
click at [468, 58] on button "RE26" at bounding box center [440, 58] width 56 height 23
click at [487, 134] on div "SS26" at bounding box center [501, 126] width 145 height 19
click at [309, 128] on th "PRIMARY SAMPLE PHOTO" at bounding box center [262, 117] width 138 height 25
click at [309, 130] on td "Idea 7" at bounding box center [373, 135] width 360 height 11
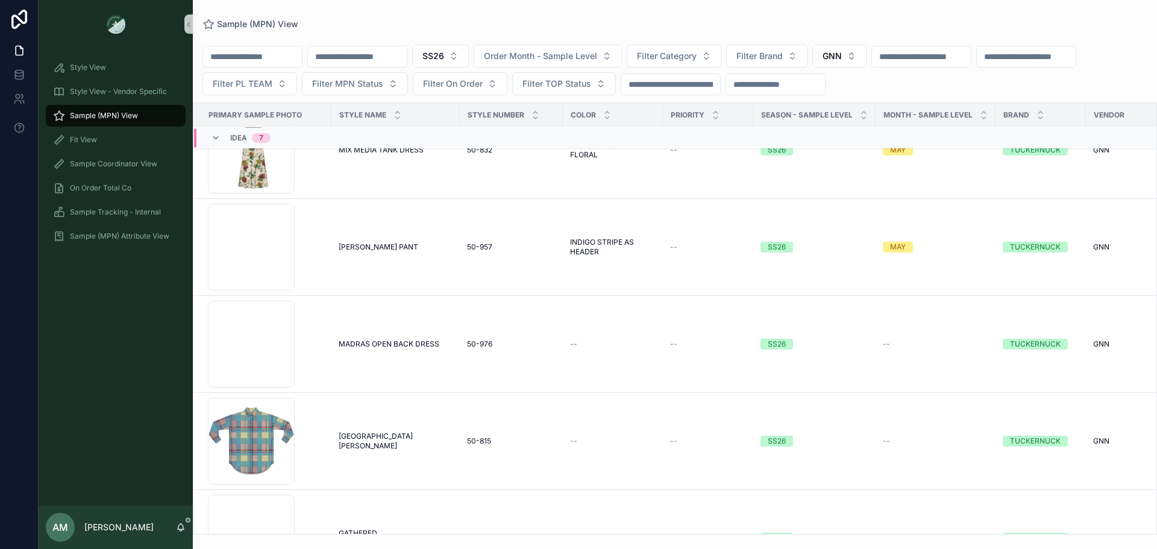
scroll to position [326, 0]
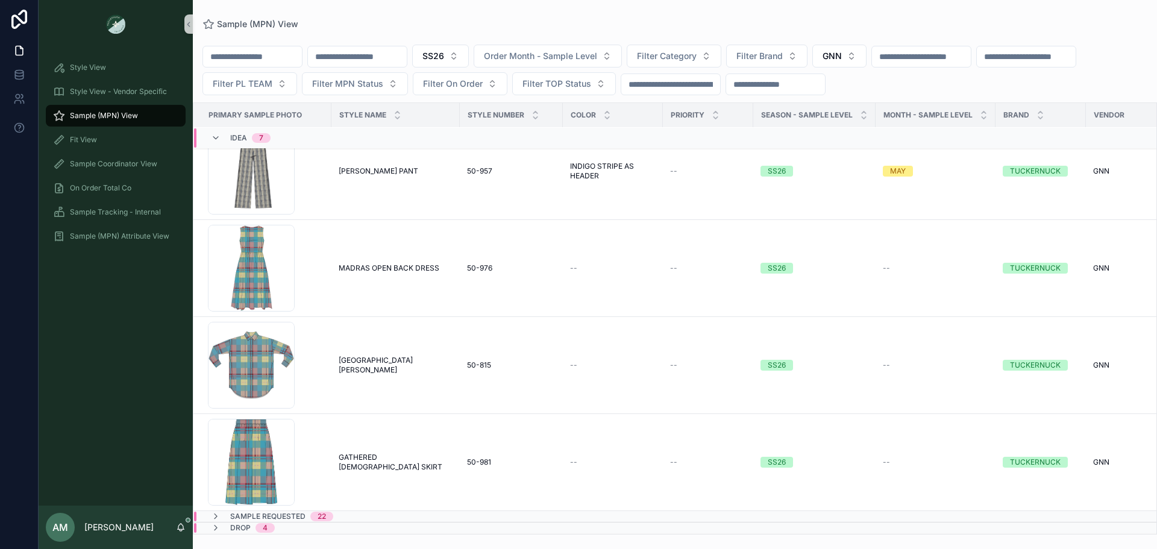
click at [283, 137] on div "Idea 7" at bounding box center [240, 137] width 89 height 19
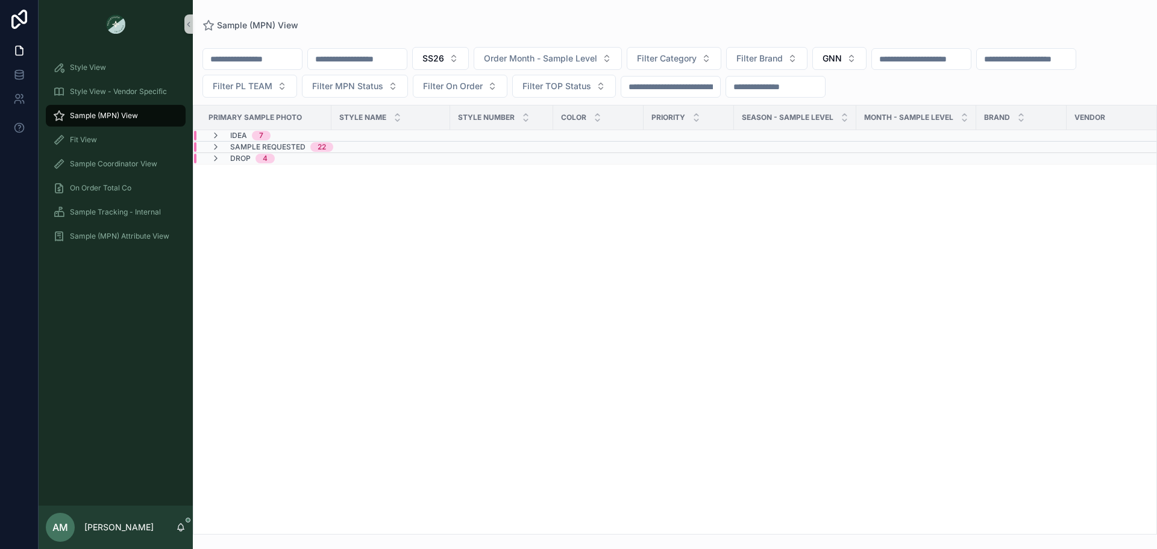
click at [318, 145] on div "22" at bounding box center [322, 147] width 8 height 10
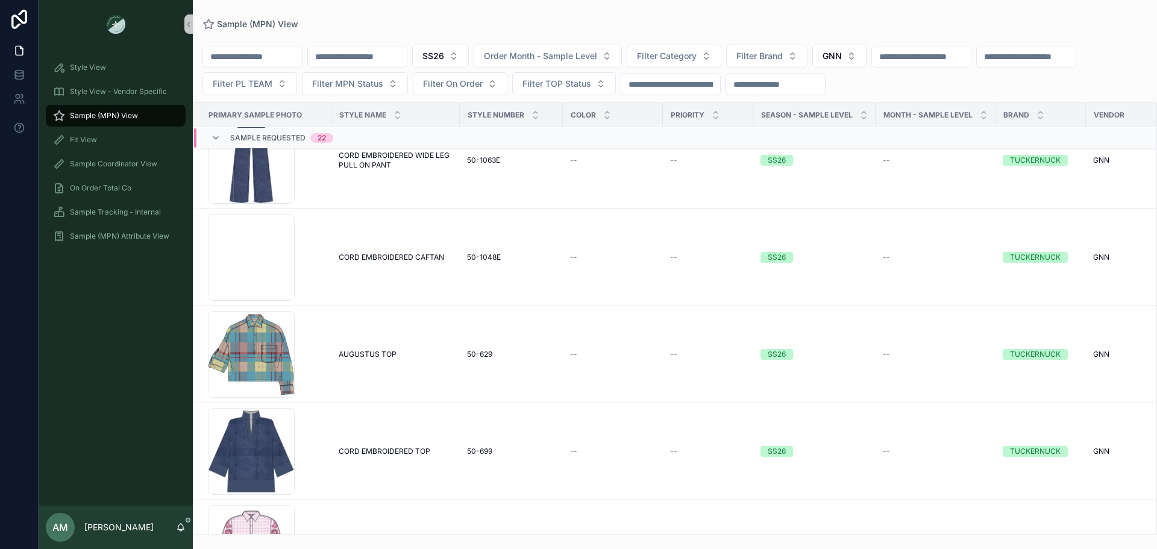
scroll to position [1884, 0]
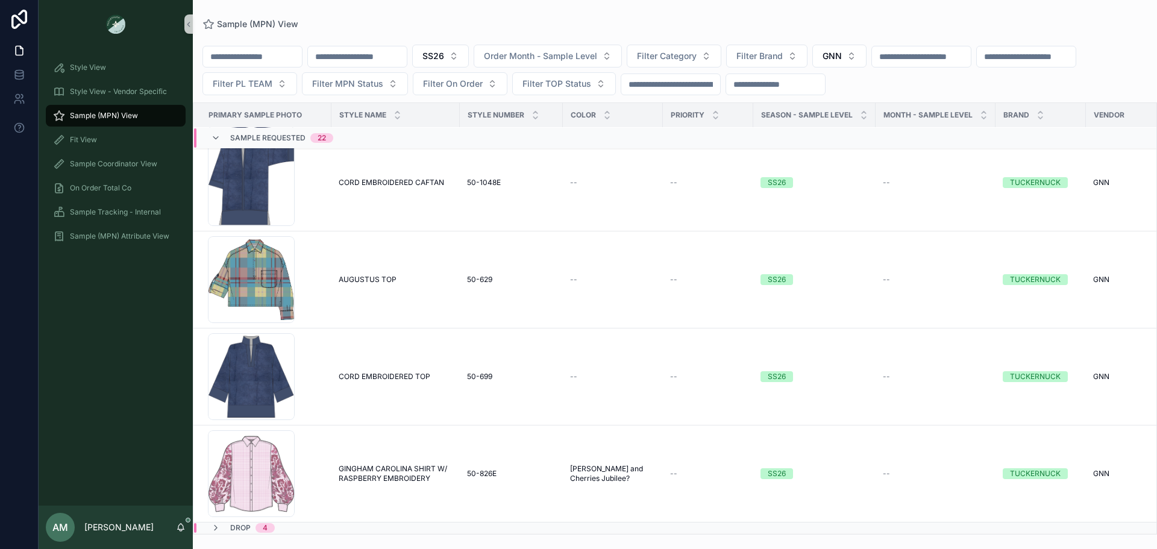
click at [299, 136] on span "Sample Requested" at bounding box center [267, 138] width 75 height 10
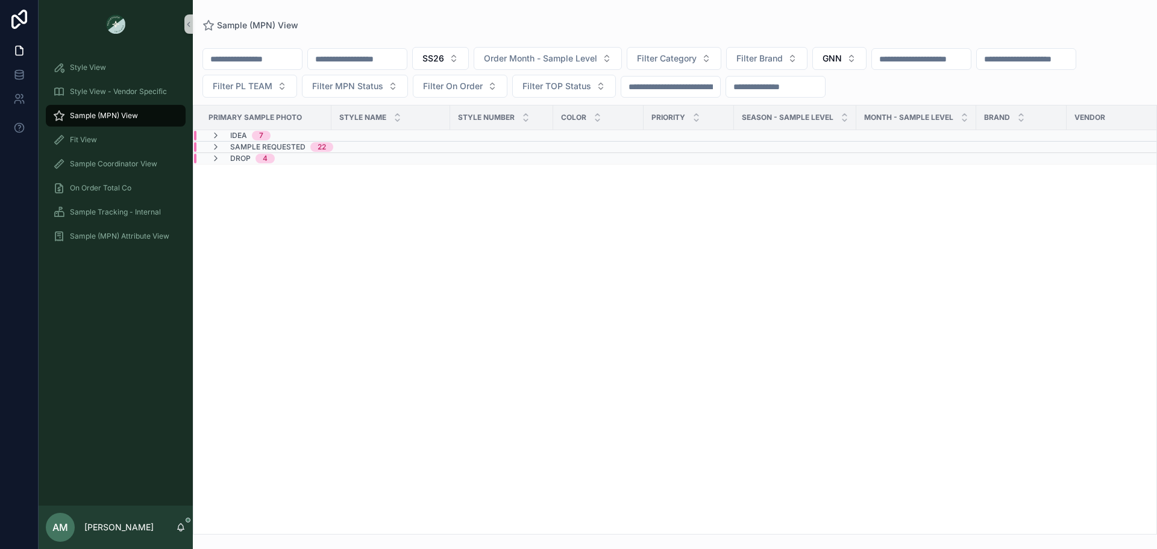
click at [282, 157] on div "Drop 4" at bounding box center [242, 159] width 93 height 10
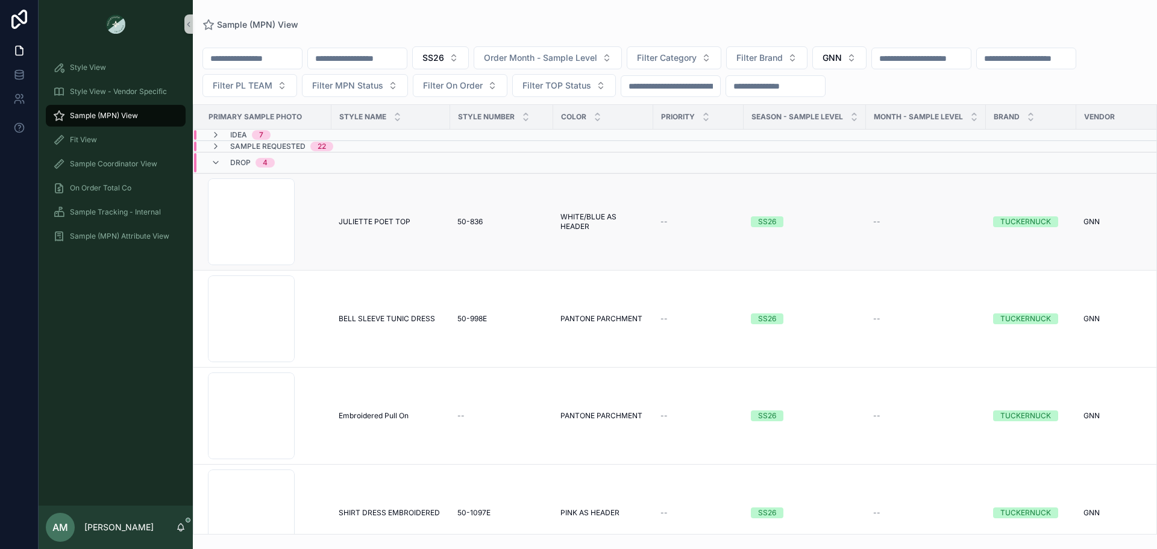
scroll to position [36, 0]
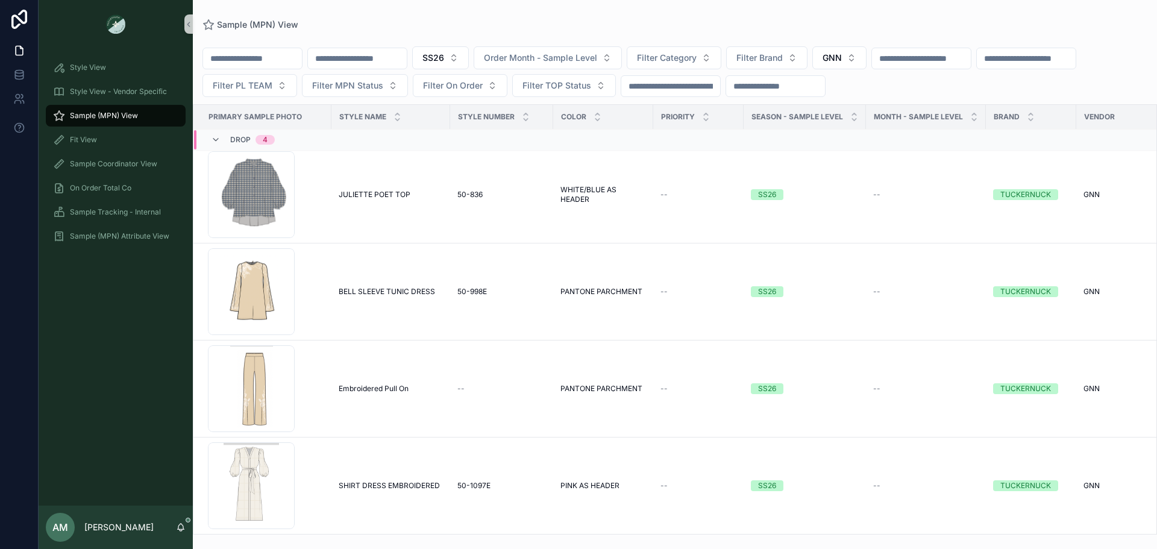
click at [236, 143] on span "Drop" at bounding box center [240, 139] width 20 height 10
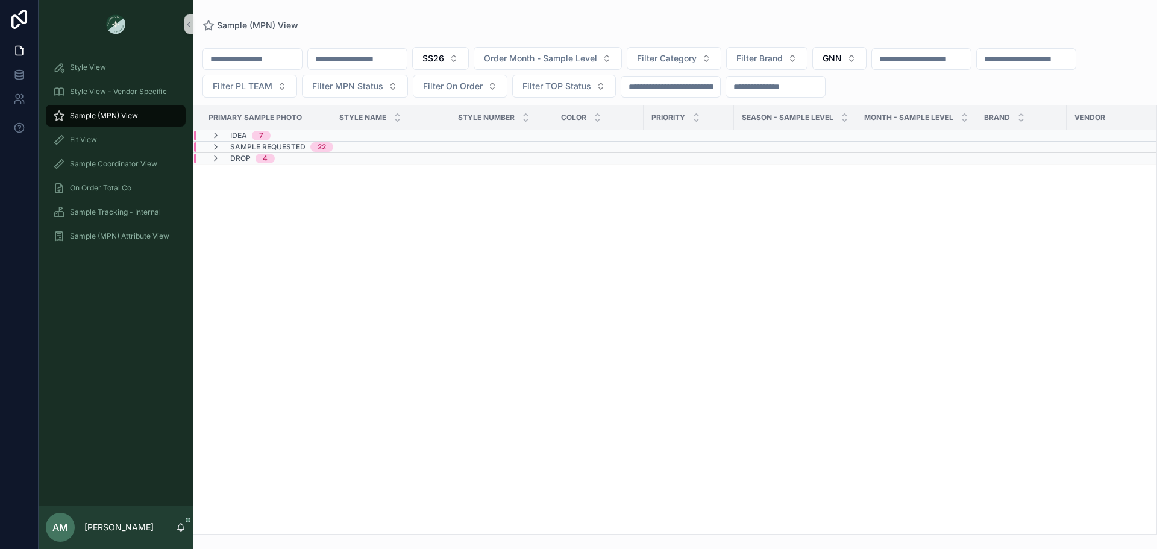
scroll to position [0, 0]
click at [469, 68] on button "SS26" at bounding box center [440, 58] width 57 height 23
click at [506, 165] on div "RE26" at bounding box center [502, 164] width 145 height 19
click at [866, 57] on button "GNN" at bounding box center [839, 58] width 54 height 23
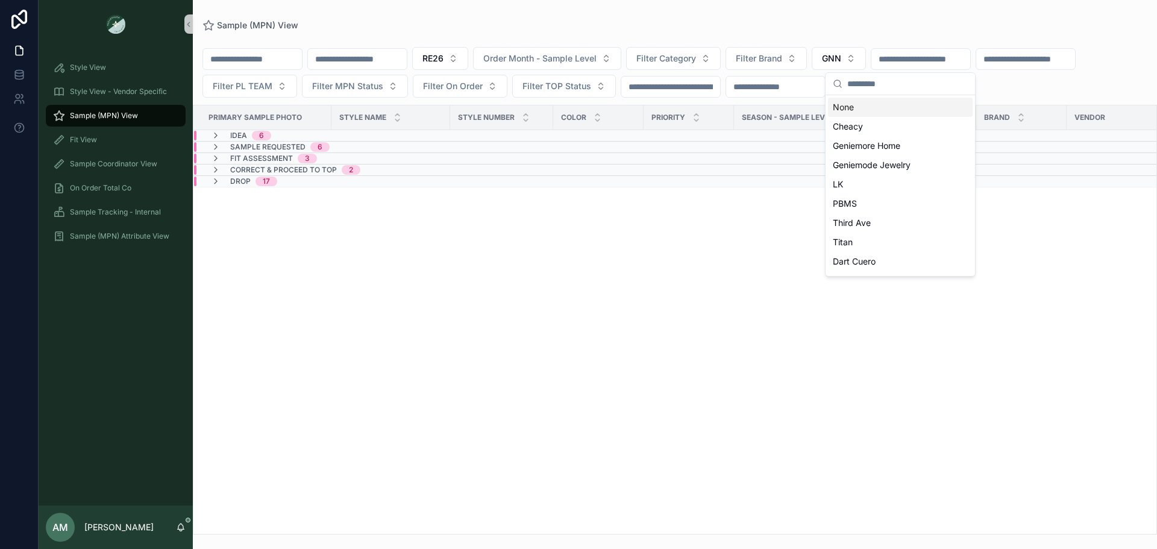
click at [898, 86] on input "scrollable content" at bounding box center [907, 84] width 121 height 22
type input "*****"
click at [900, 107] on div "LEVER STYLE" at bounding box center [900, 107] width 145 height 19
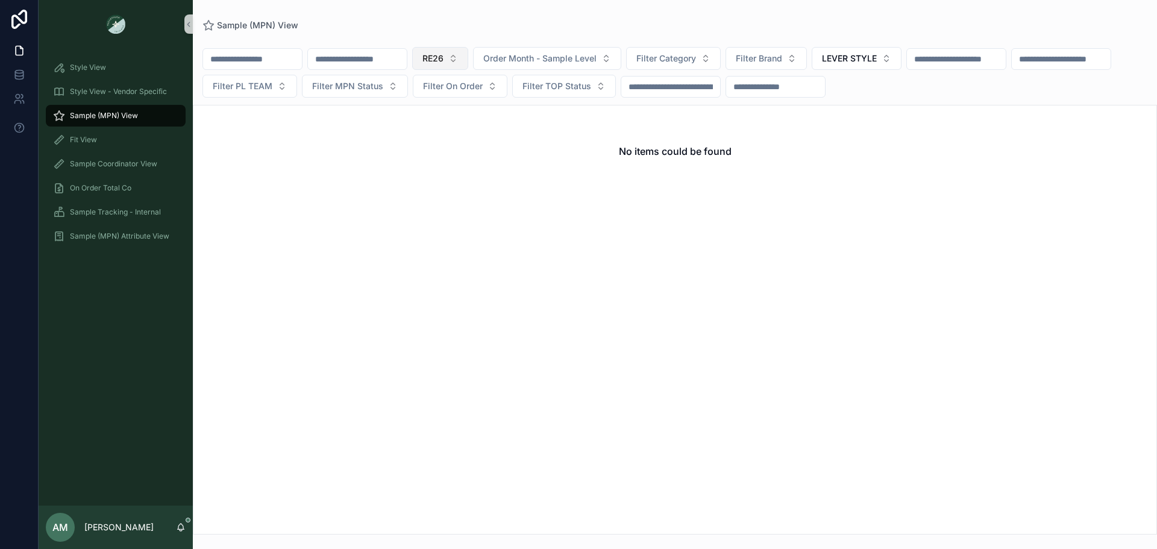
click at [443, 60] on span "RE26" at bounding box center [432, 58] width 21 height 12
click at [498, 125] on div "SS26" at bounding box center [501, 126] width 145 height 19
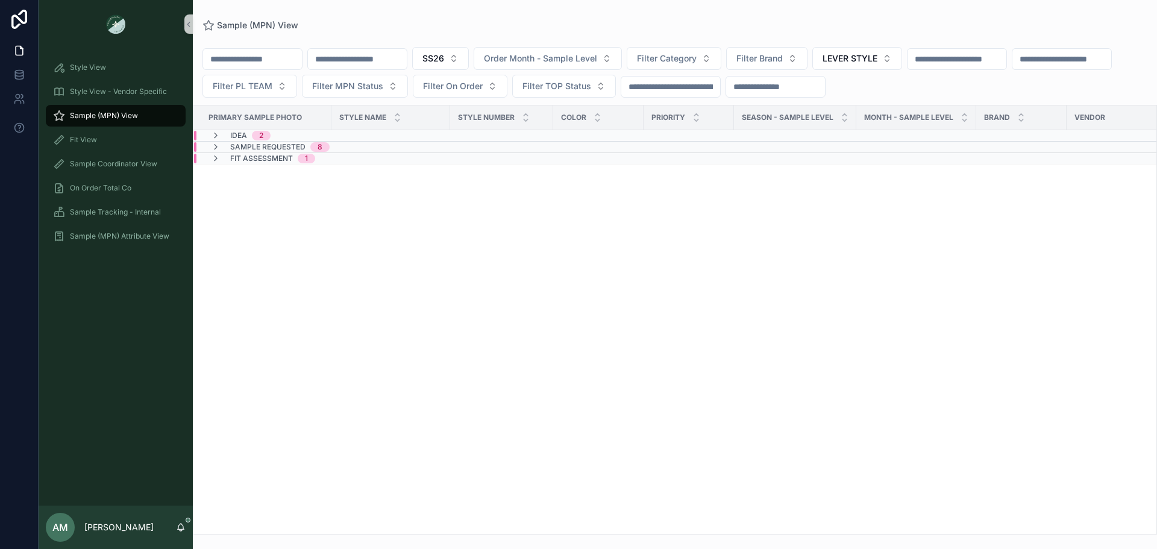
click at [292, 135] on div "Idea 2" at bounding box center [373, 136] width 359 height 10
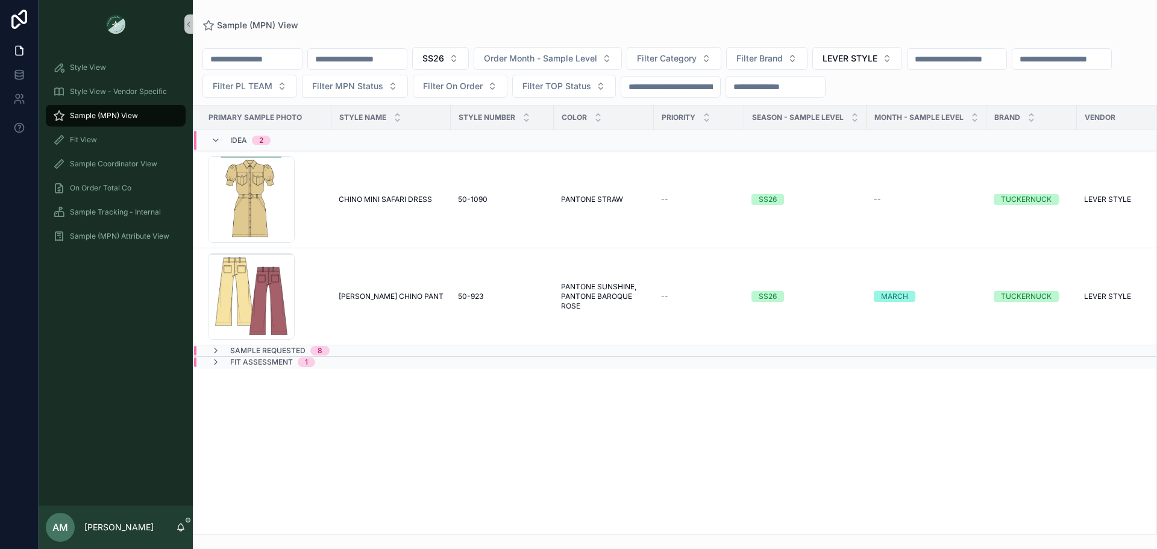
click at [292, 135] on div "Idea 2" at bounding box center [373, 140] width 359 height 19
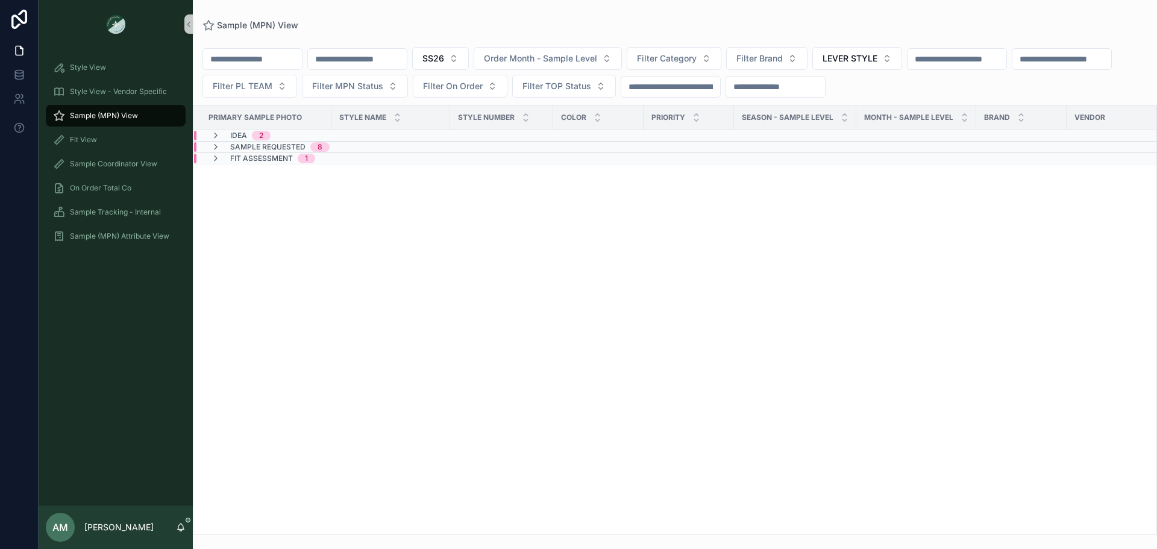
click at [295, 146] on span "Sample Requested" at bounding box center [267, 147] width 75 height 10
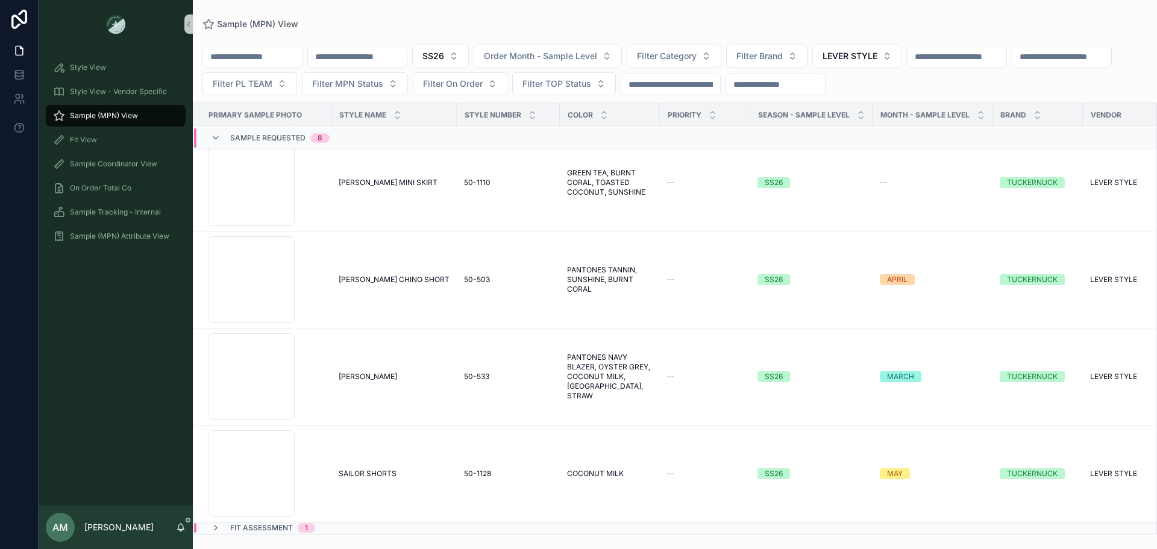
scroll to position [423, 0]
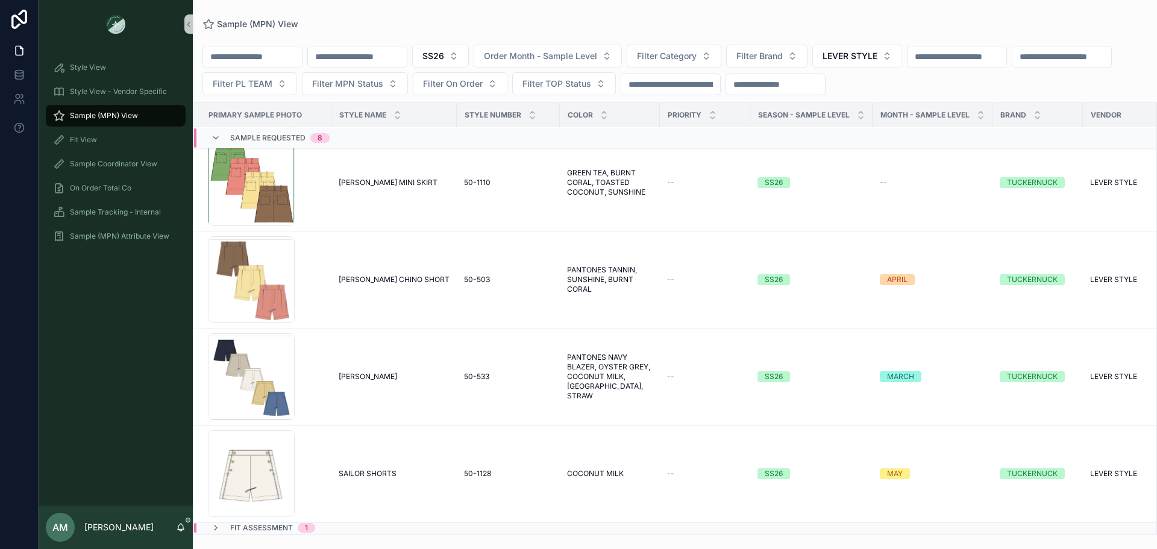
click at [345, 144] on div "Sample Requested 8" at bounding box center [376, 137] width 365 height 19
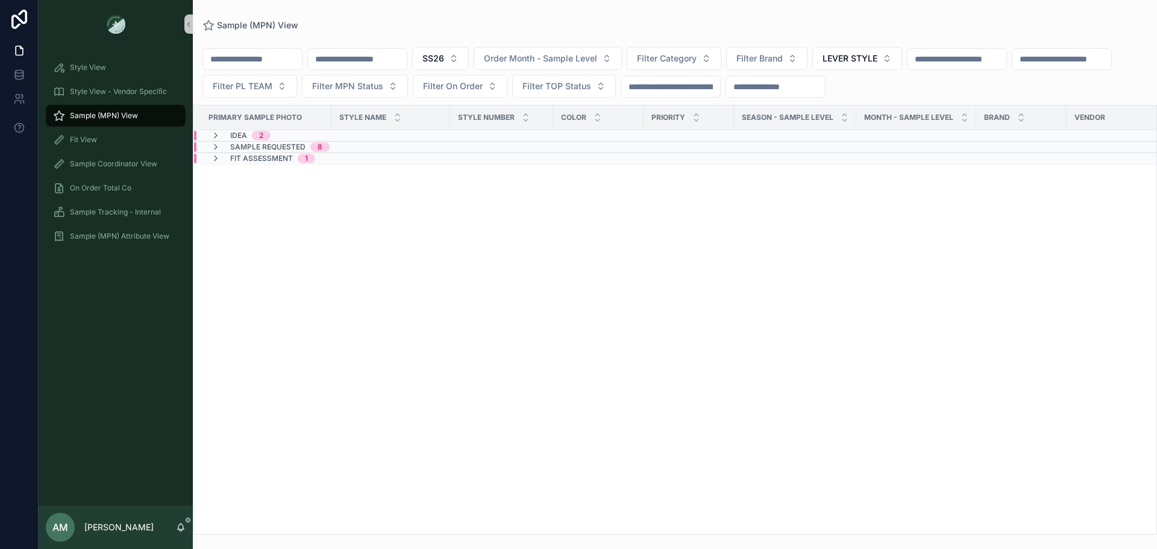
click at [347, 157] on div "Fit Assessment 1" at bounding box center [373, 159] width 359 height 10
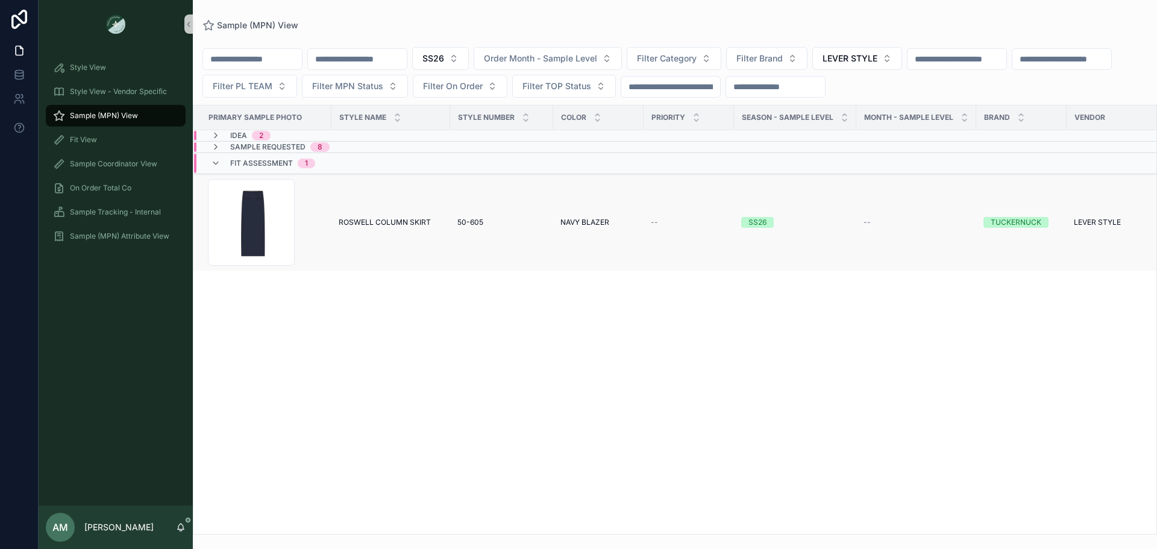
click at [372, 220] on span "ROSWELL COLUMN SKIRT" at bounding box center [385, 223] width 92 height 10
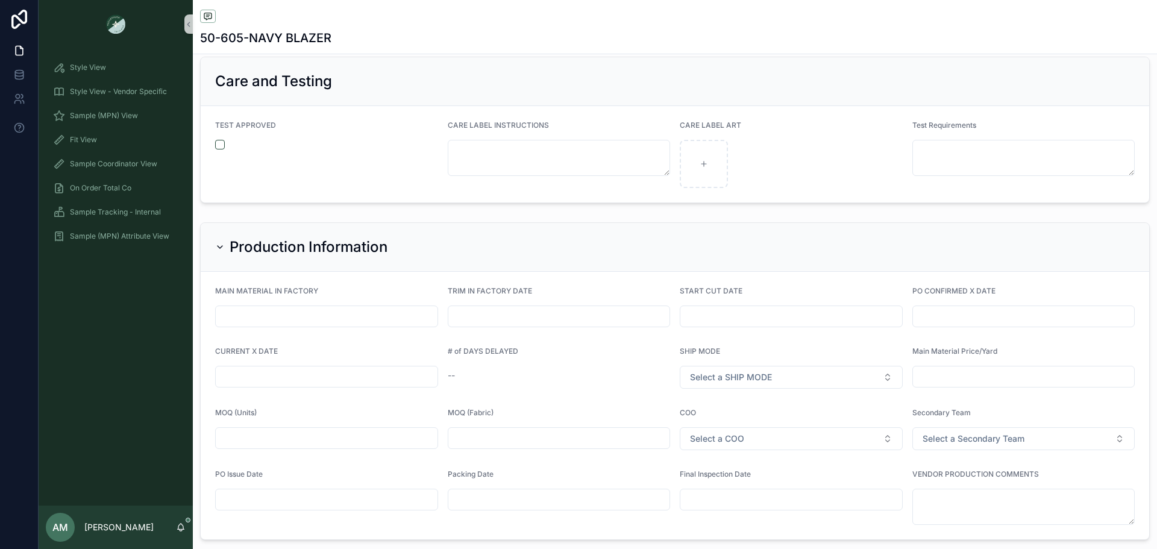
scroll to position [2842, 0]
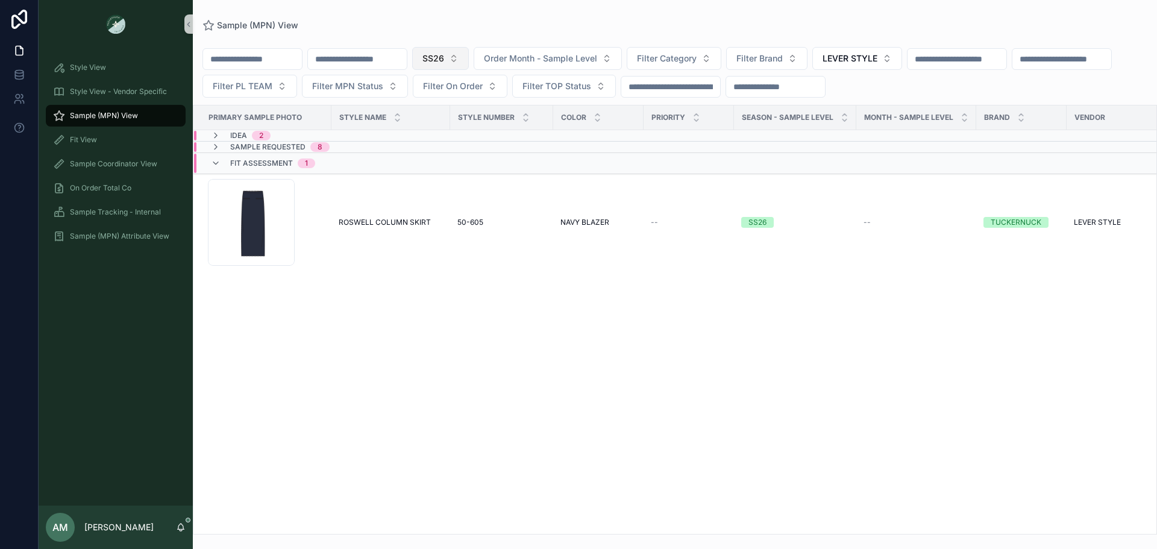
click at [469, 58] on button "SS26" at bounding box center [440, 58] width 57 height 23
click at [494, 170] on div "RE26" at bounding box center [502, 164] width 145 height 19
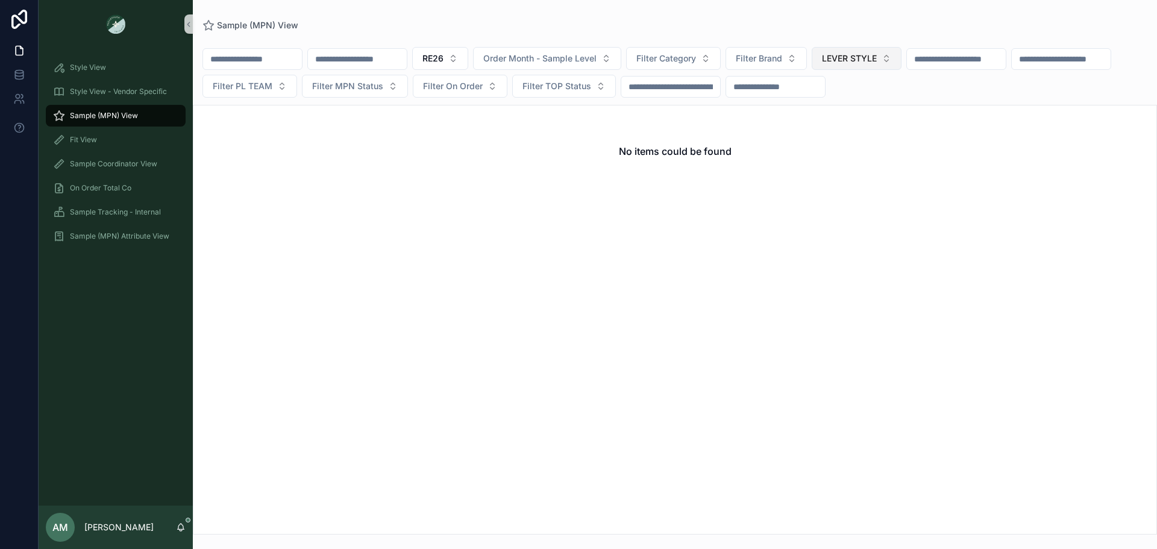
click at [877, 55] on span "LEVER STYLE" at bounding box center [849, 58] width 55 height 12
click at [897, 105] on div "None" at bounding box center [918, 107] width 145 height 19
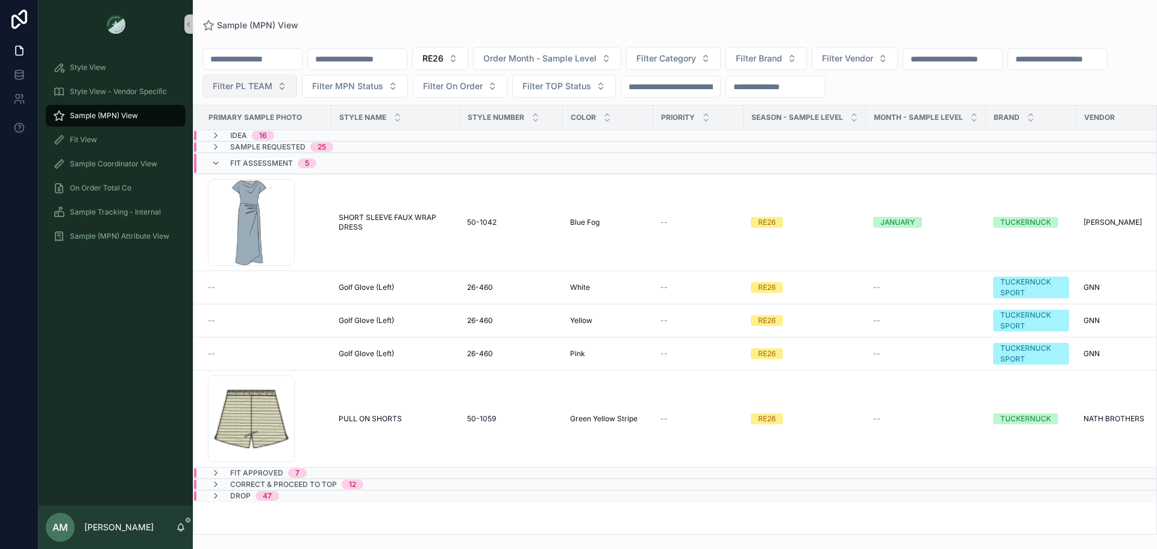
click at [272, 91] on span "Filter PL TEAM" at bounding box center [243, 86] width 60 height 12
click at [369, 156] on div "[GEOGRAPHIC_DATA]" at bounding box center [385, 154] width 145 height 19
click at [295, 138] on div "Idea 10" at bounding box center [378, 136] width 368 height 10
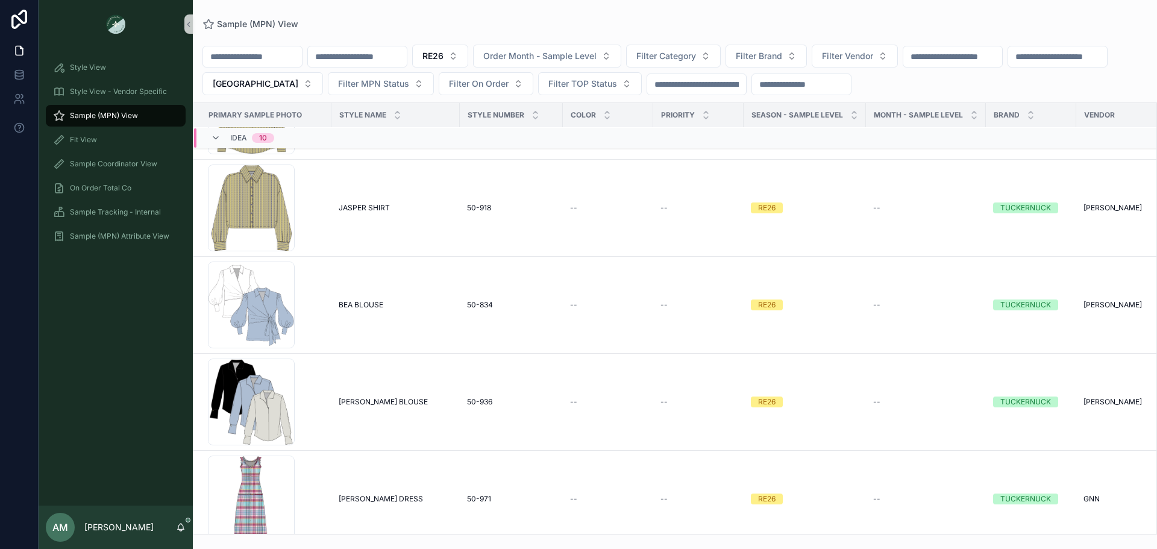
scroll to position [783, 0]
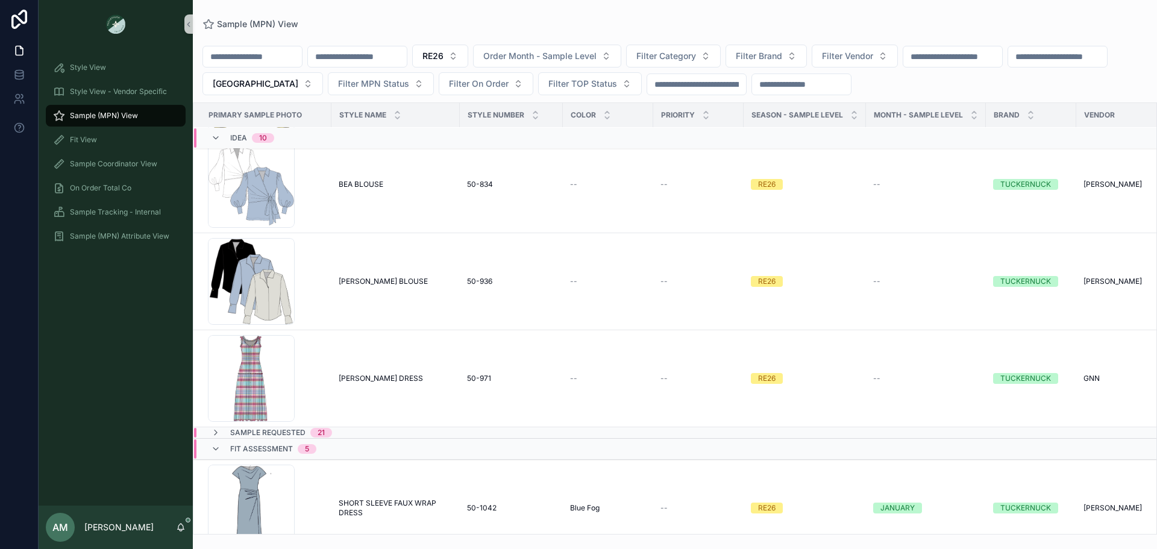
click at [231, 140] on span "Idea" at bounding box center [238, 138] width 17 height 10
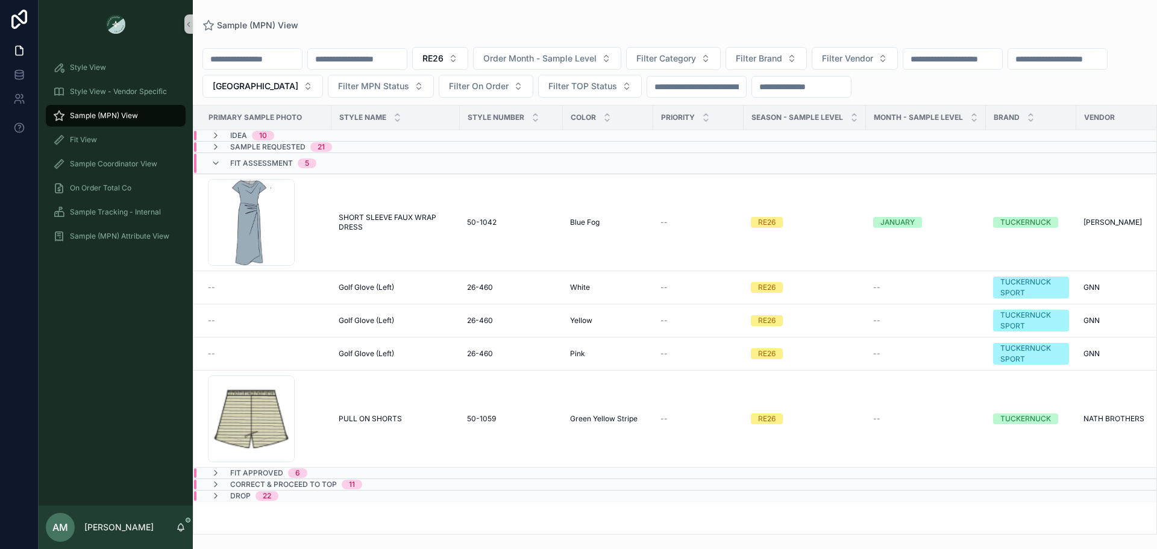
click at [331, 144] on div "21" at bounding box center [321, 147] width 22 height 10
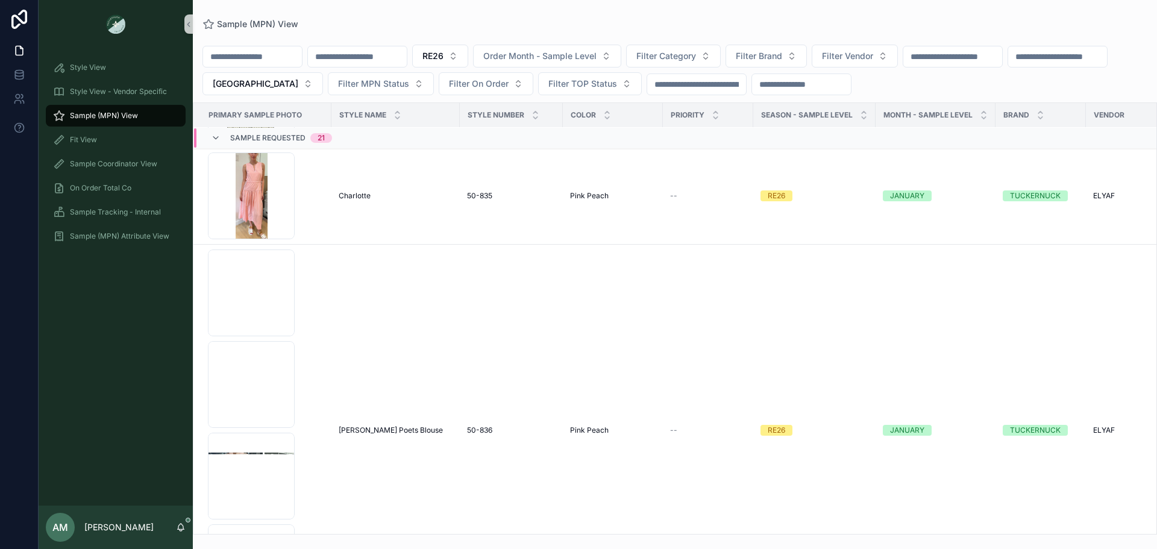
scroll to position [422, 0]
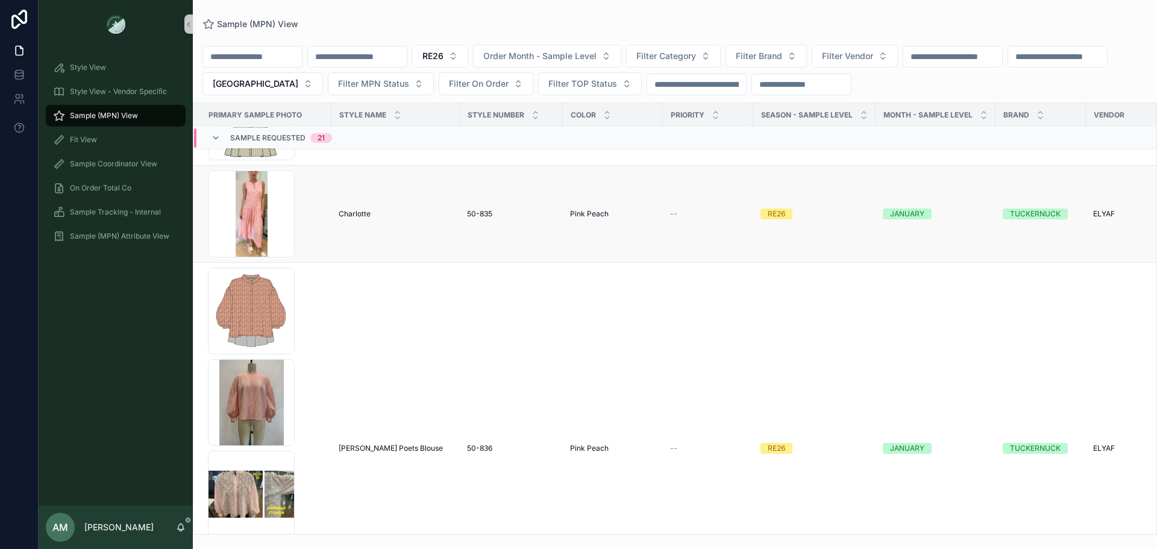
click at [358, 216] on span "Charlotte" at bounding box center [355, 214] width 32 height 10
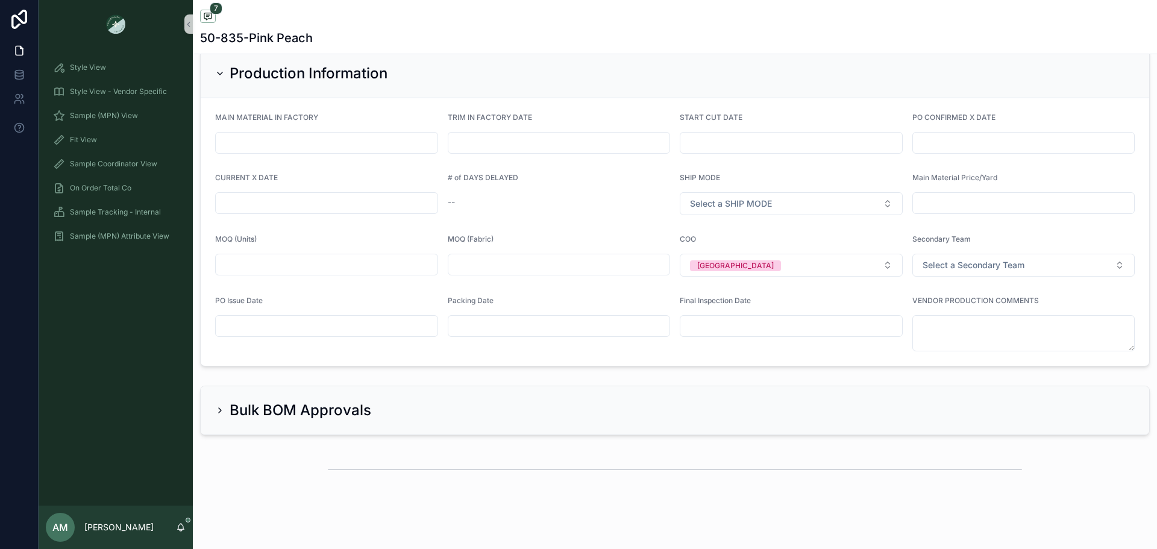
scroll to position [3279, 0]
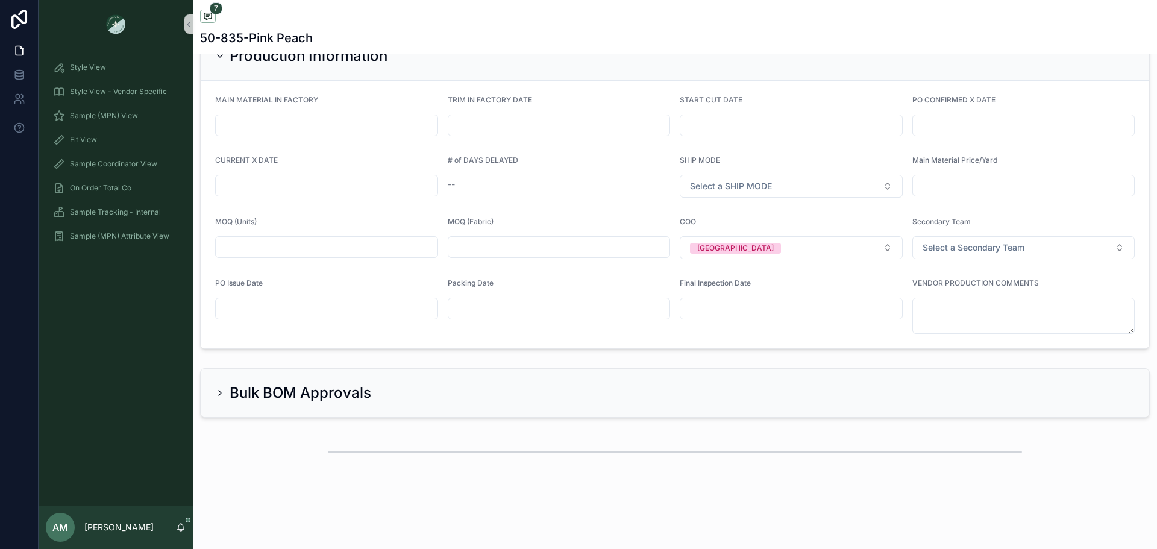
click at [288, 316] on input "scrollable content" at bounding box center [327, 308] width 222 height 17
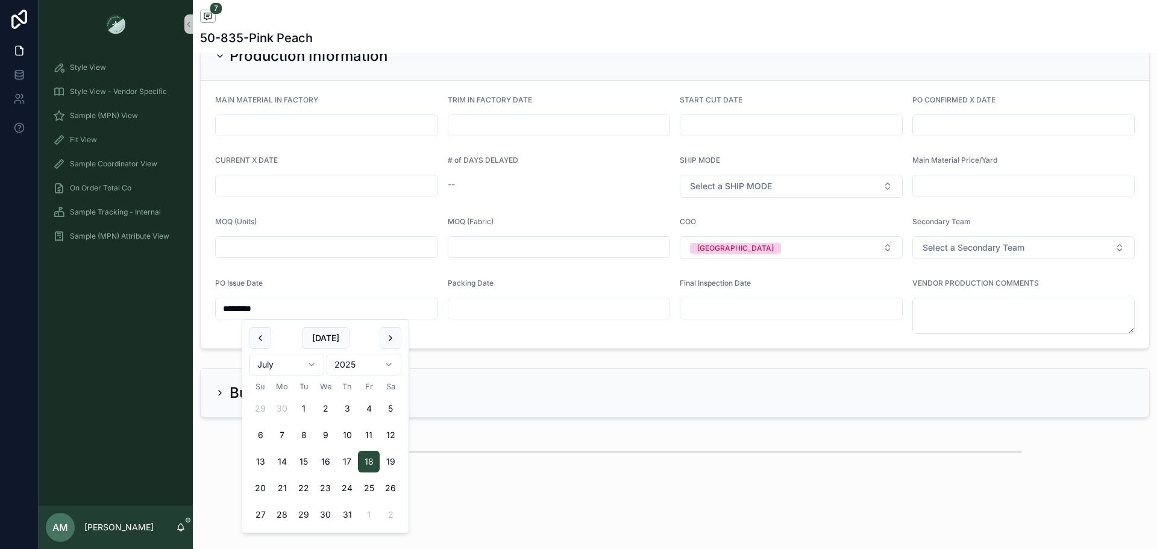
type input "*********"
click at [309, 283] on div "PO Issue Date" at bounding box center [326, 285] width 223 height 14
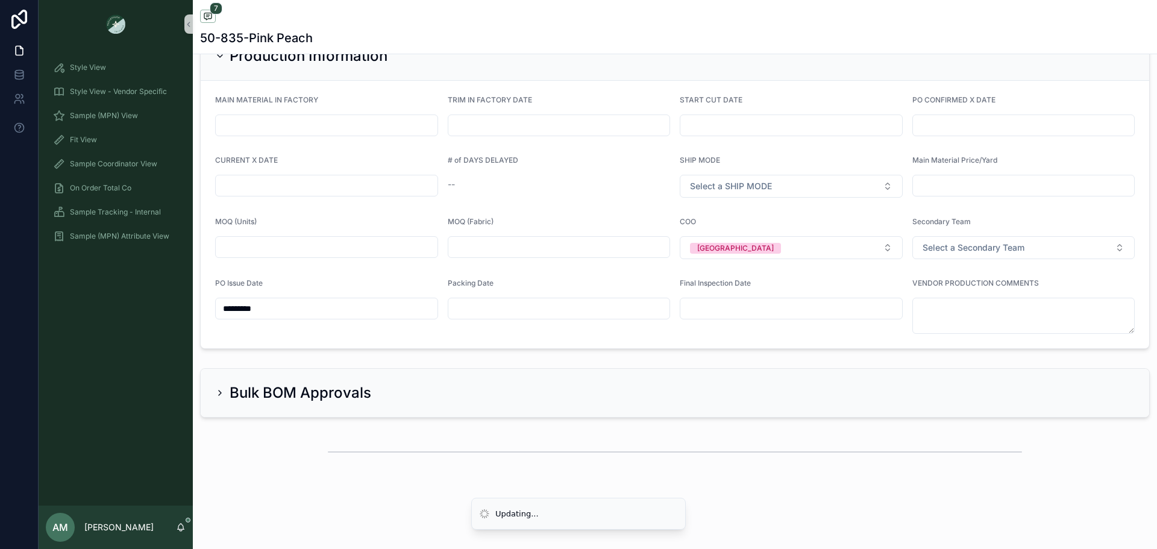
click at [960, 119] on input "scrollable content" at bounding box center [1024, 125] width 222 height 17
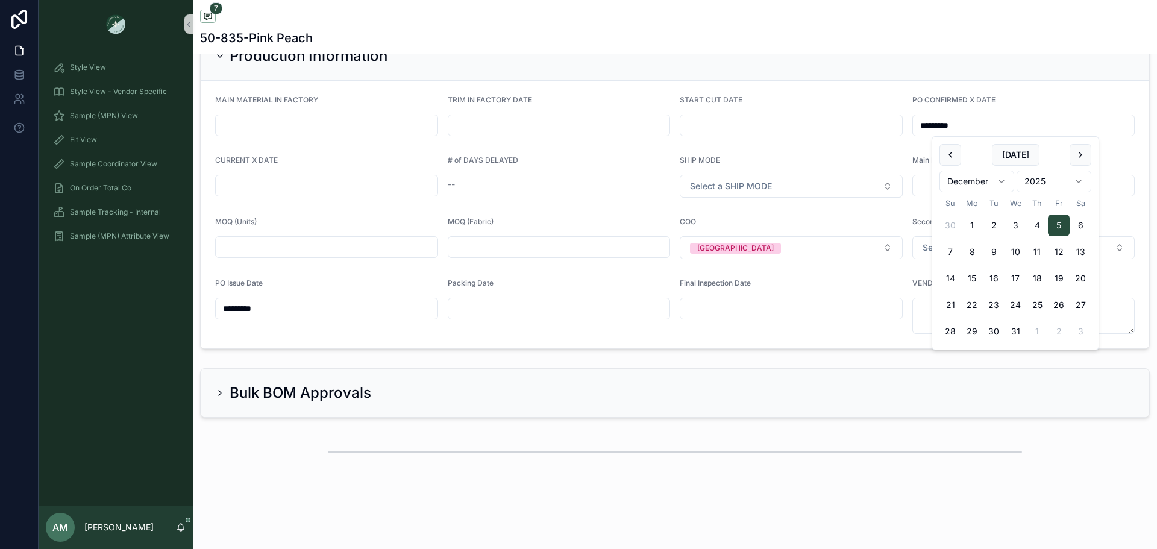
type input "*********"
click at [345, 190] on input "scrollable content" at bounding box center [327, 185] width 222 height 17
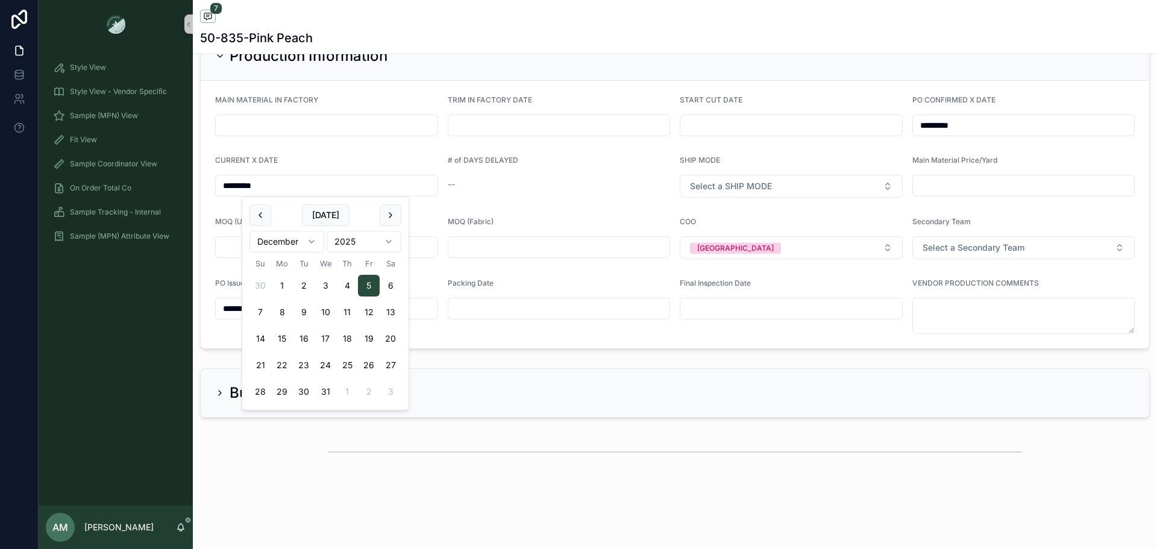
type input "*********"
click at [356, 144] on form "MAIN MATERIAL IN FACTORY TRIM IN FACTORY DATE START CUT DATE PO CONFIRMED X DAT…" at bounding box center [675, 215] width 948 height 268
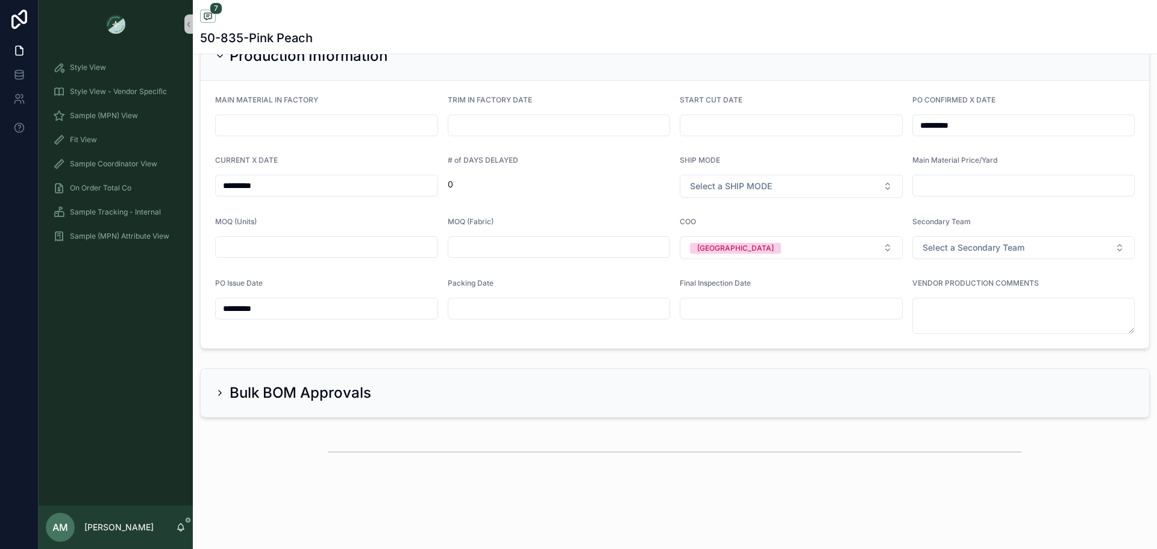
scroll to position [3219, 0]
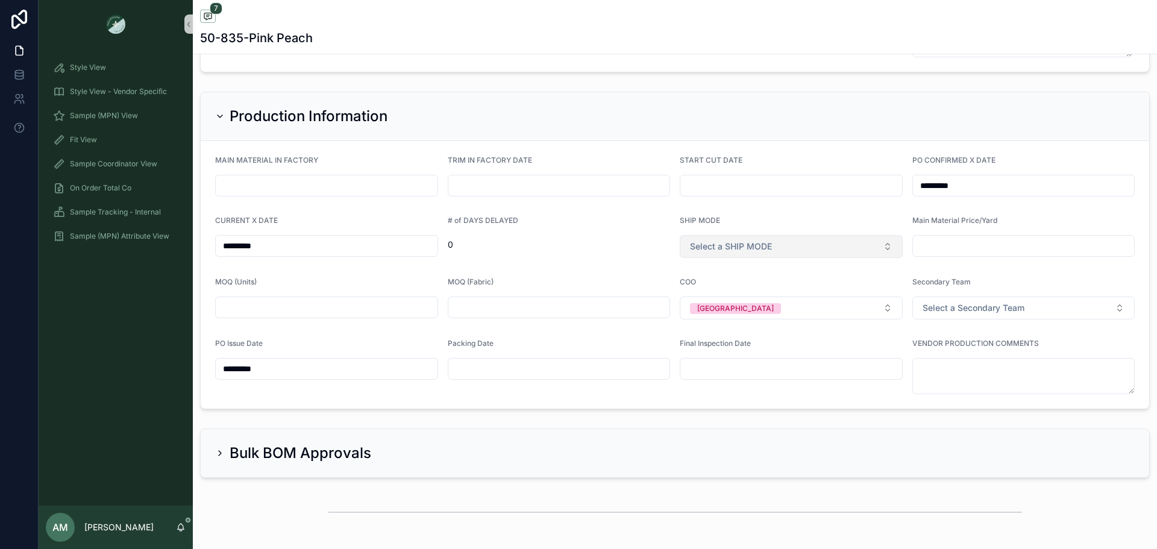
click at [788, 239] on button "Select a SHIP MODE" at bounding box center [791, 246] width 223 height 23
click at [742, 290] on div "AIR" at bounding box center [786, 295] width 215 height 18
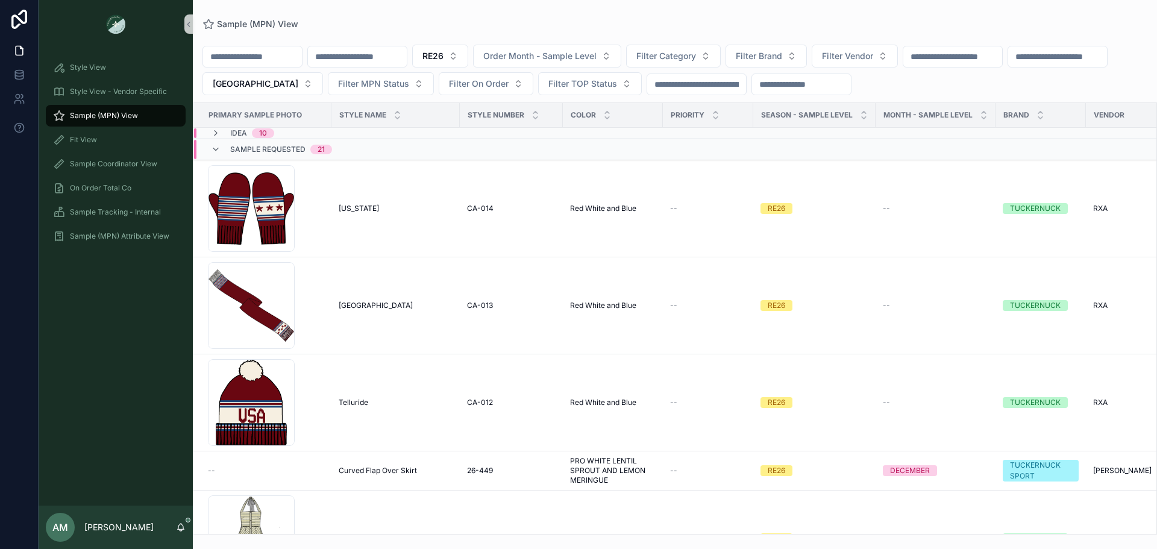
click at [1002, 57] on input "scrollable content" at bounding box center [952, 56] width 99 height 17
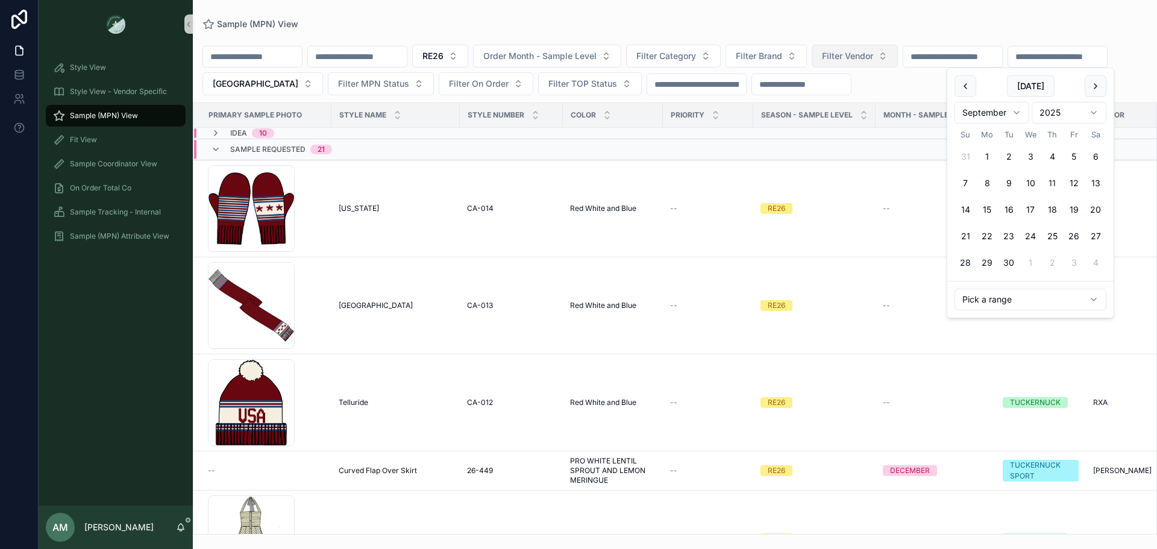
click at [898, 63] on button "Filter Vendor" at bounding box center [855, 56] width 86 height 23
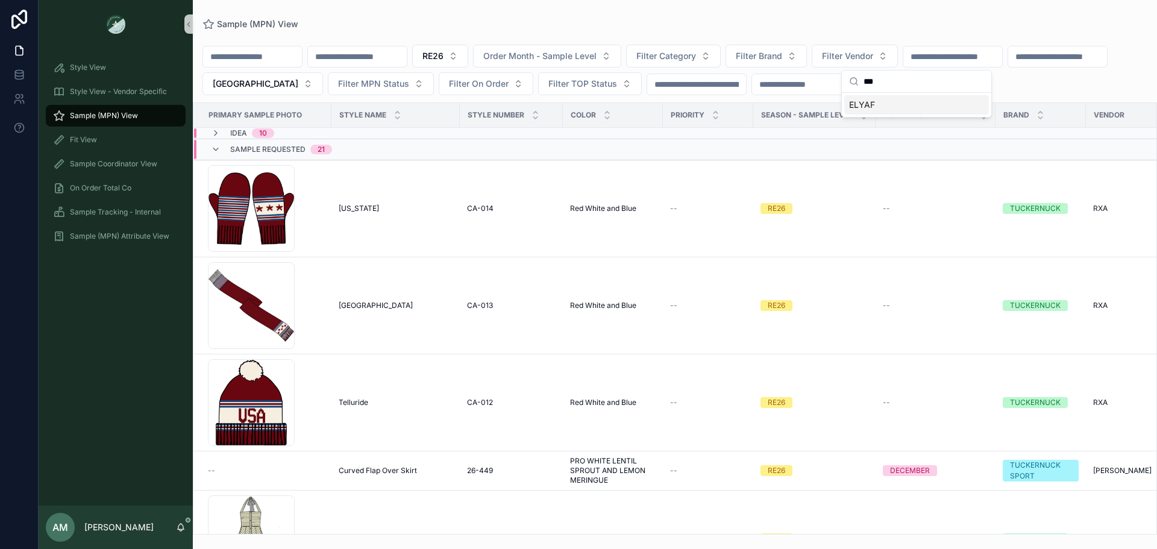
type input "***"
click at [938, 101] on div "ELYAF" at bounding box center [916, 104] width 145 height 19
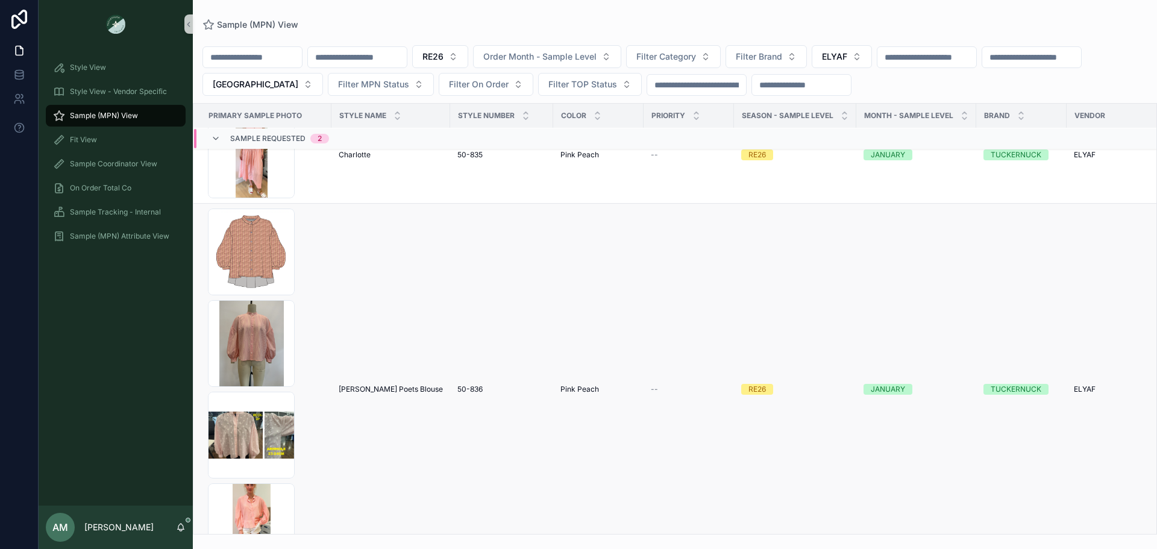
scroll to position [93, 0]
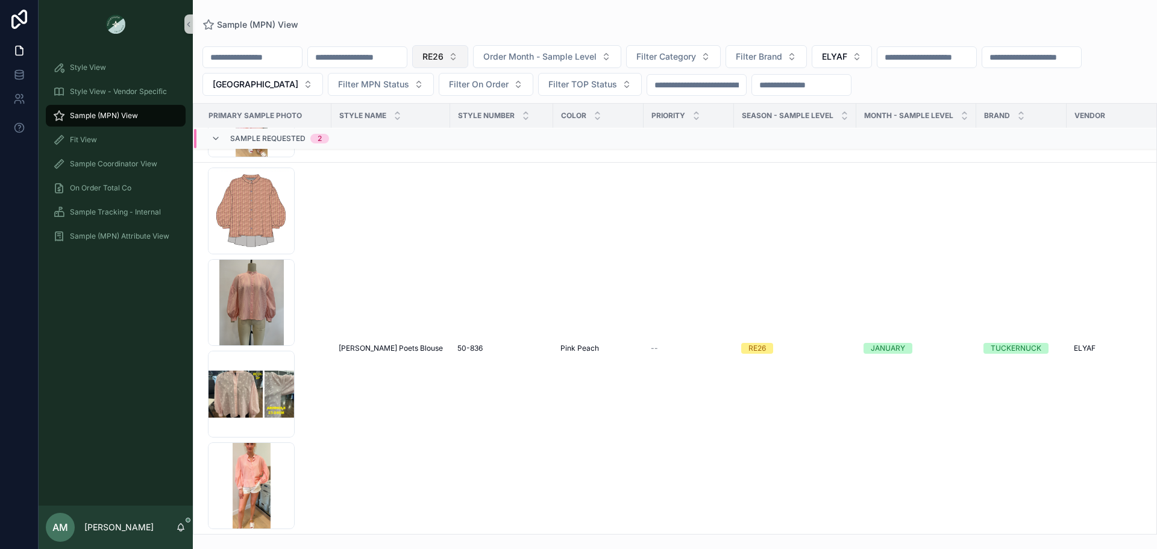
click at [468, 49] on button "RE26" at bounding box center [440, 56] width 56 height 23
click at [488, 128] on div "SS26" at bounding box center [501, 124] width 145 height 19
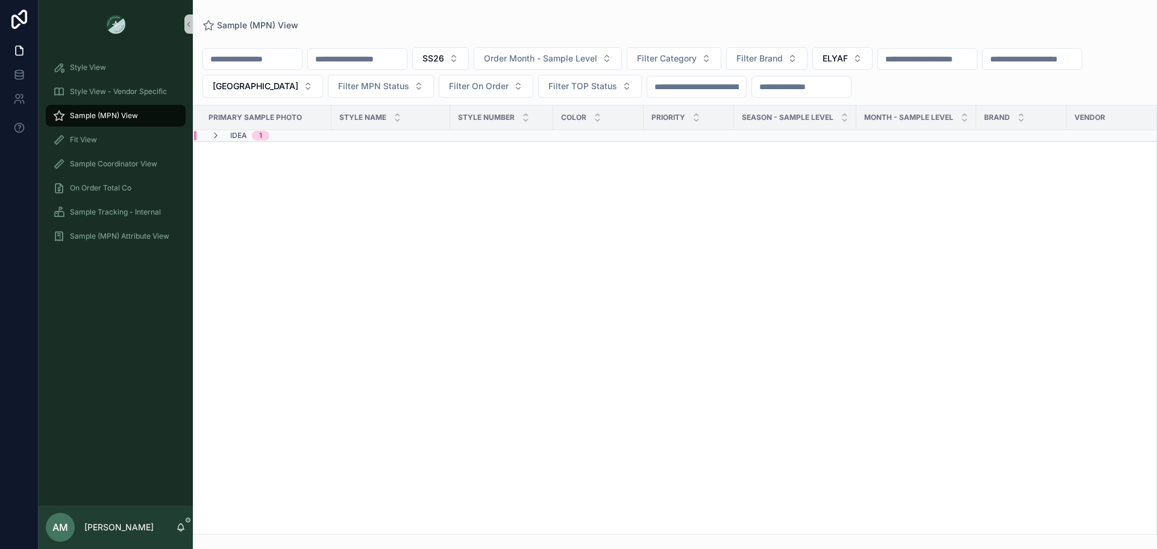
click at [277, 137] on div "Idea 1" at bounding box center [239, 136] width 87 height 10
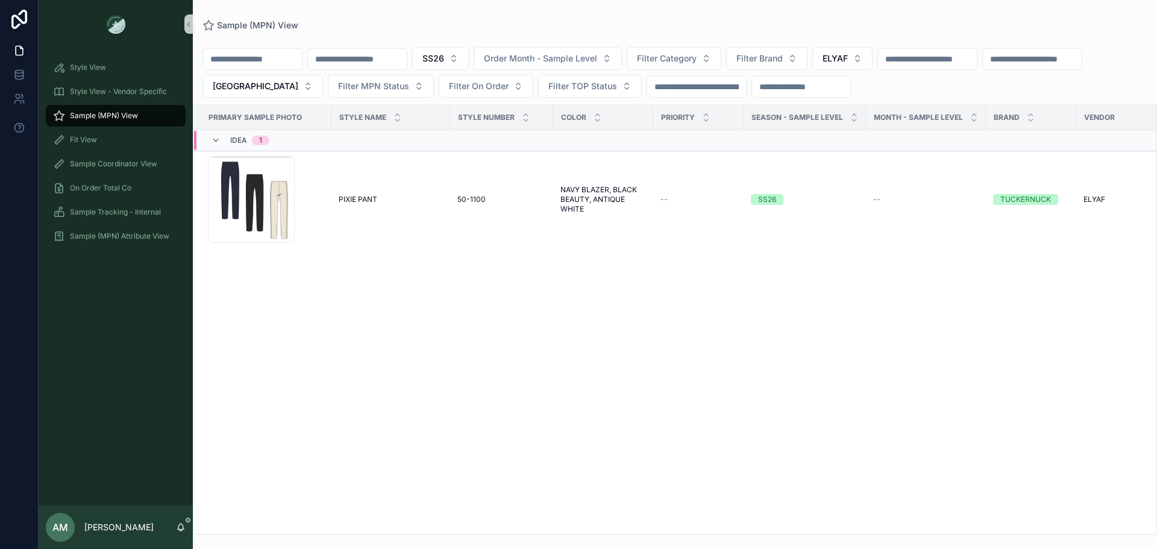
click at [277, 137] on div "Idea 1" at bounding box center [239, 140] width 87 height 19
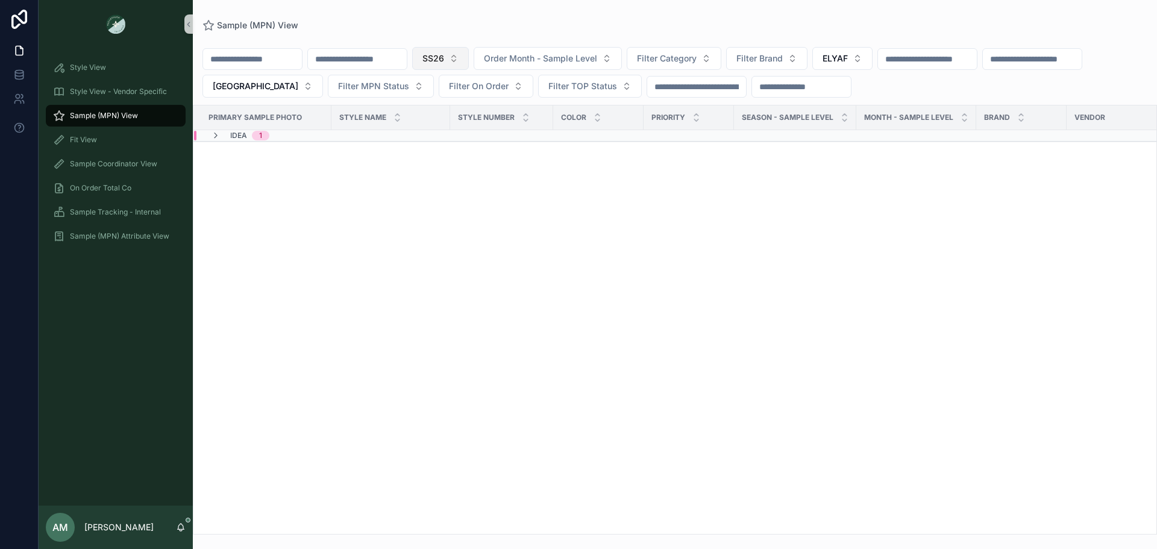
click at [444, 61] on span "SS26" at bounding box center [433, 58] width 22 height 12
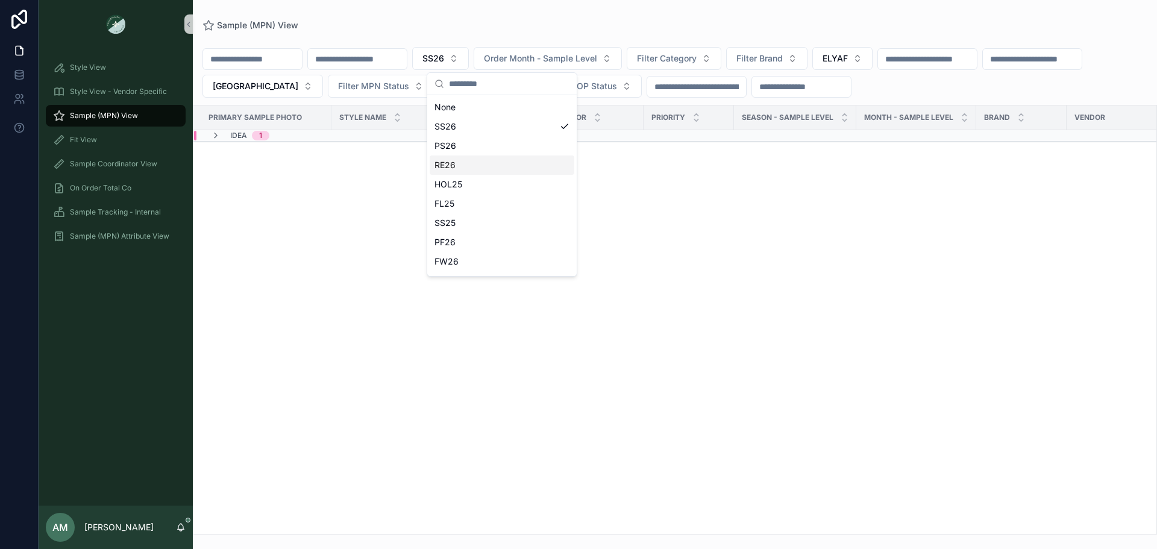
click at [490, 162] on div "RE26" at bounding box center [502, 164] width 145 height 19
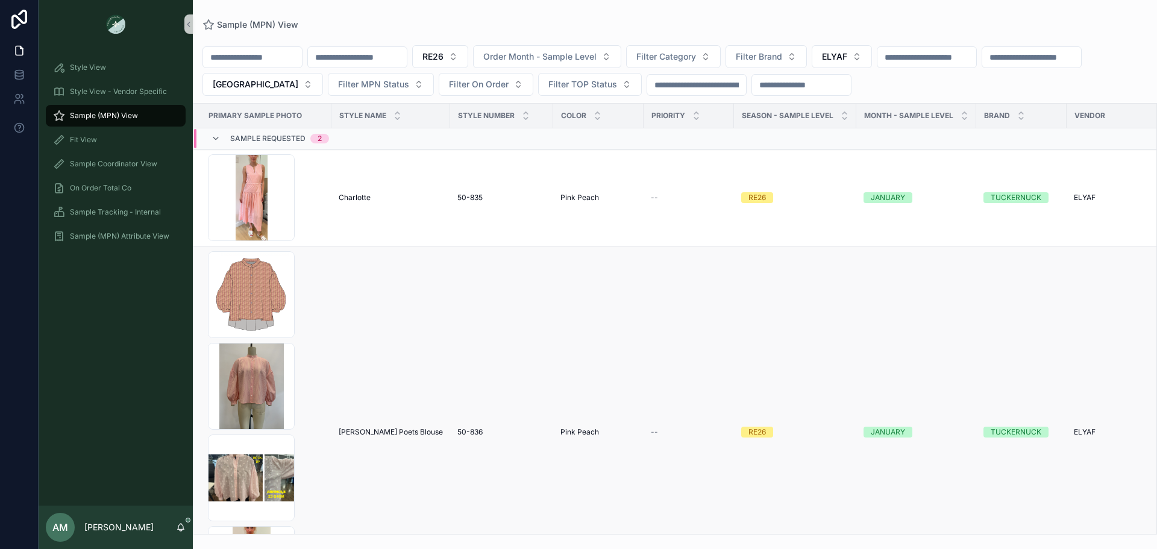
click at [410, 434] on div "Juliette Poets Blouse Juliette Poets Blouse" at bounding box center [391, 432] width 104 height 10
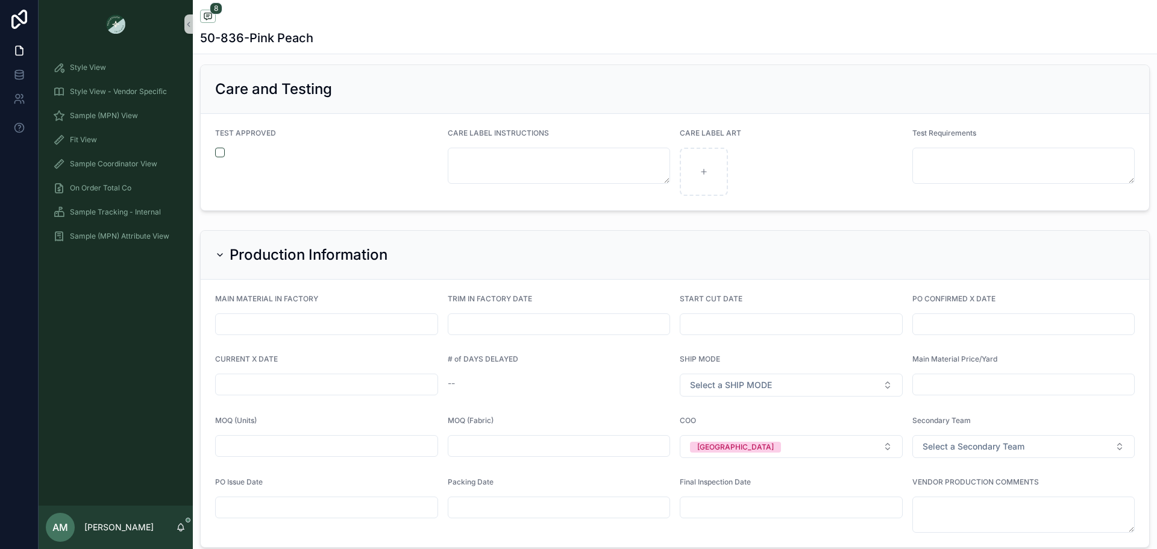
scroll to position [3133, 0]
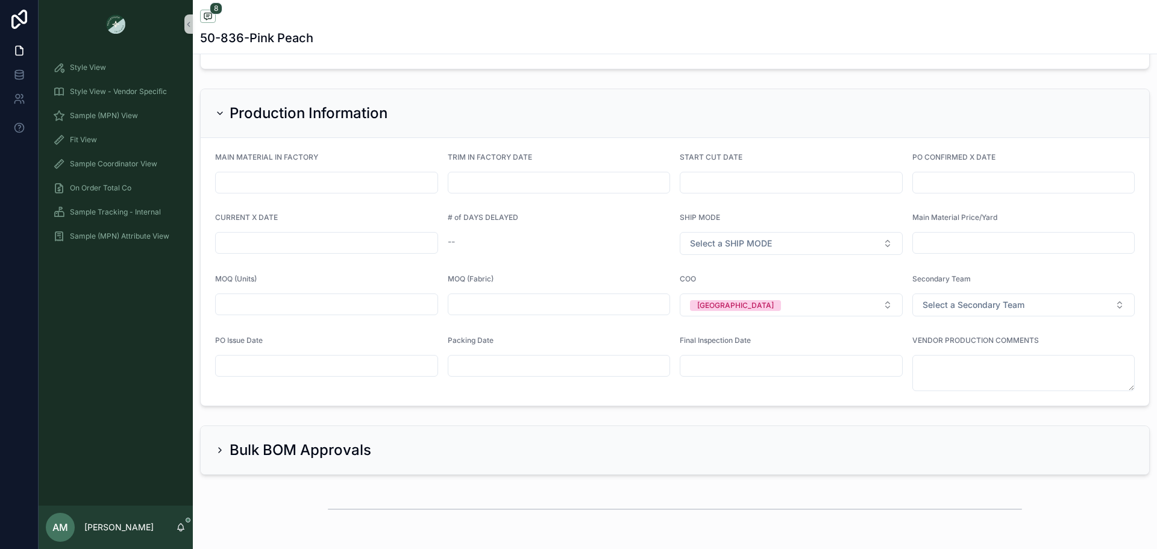
click at [285, 372] on input "scrollable content" at bounding box center [327, 365] width 222 height 17
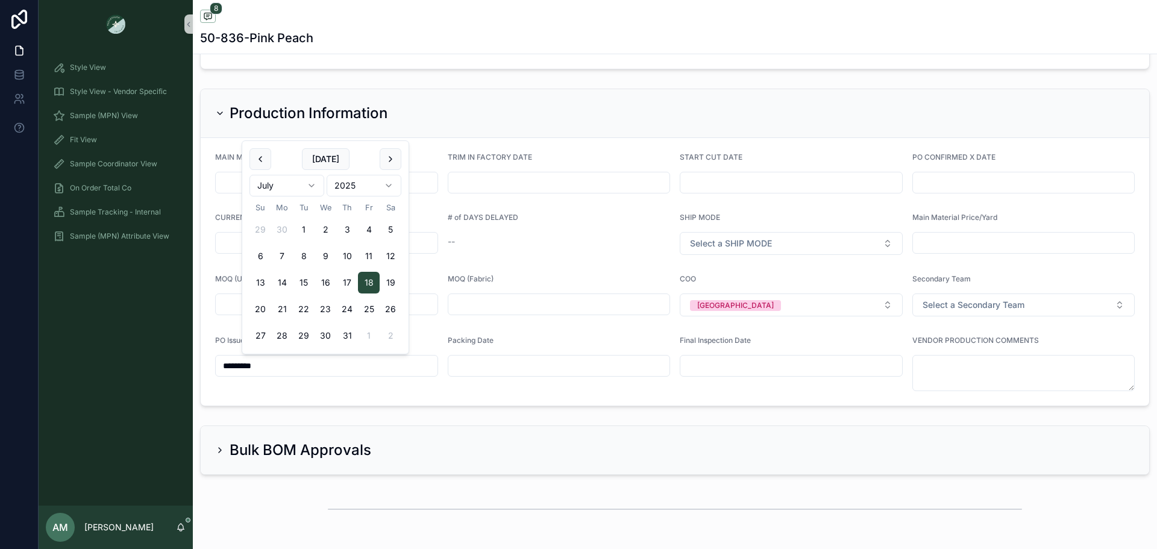
type input "*********"
click at [963, 185] on input "scrollable content" at bounding box center [1024, 182] width 222 height 17
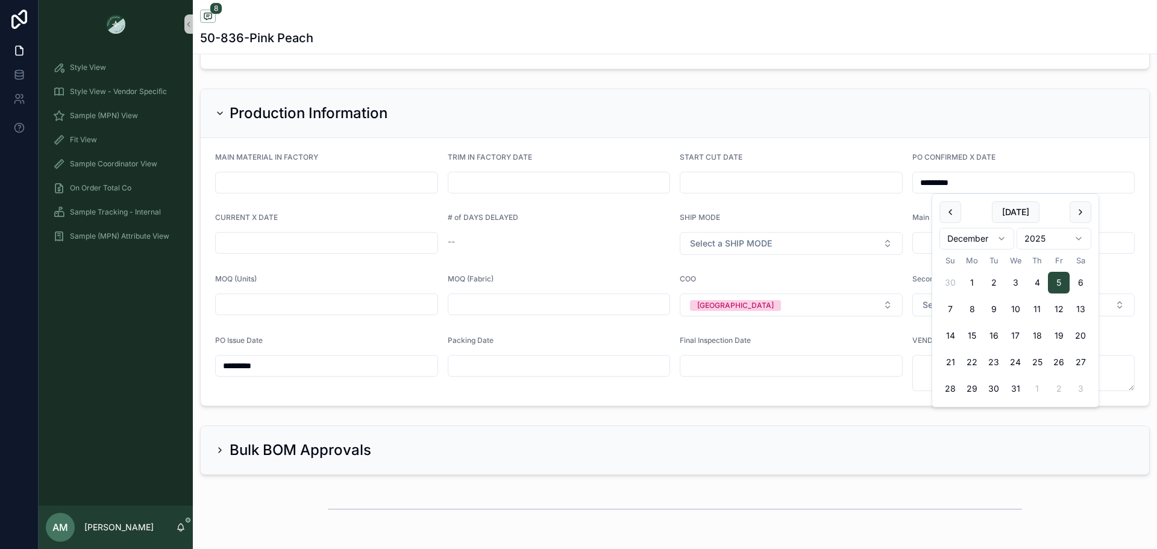
type input "*********"
click at [356, 245] on input "scrollable content" at bounding box center [327, 242] width 222 height 17
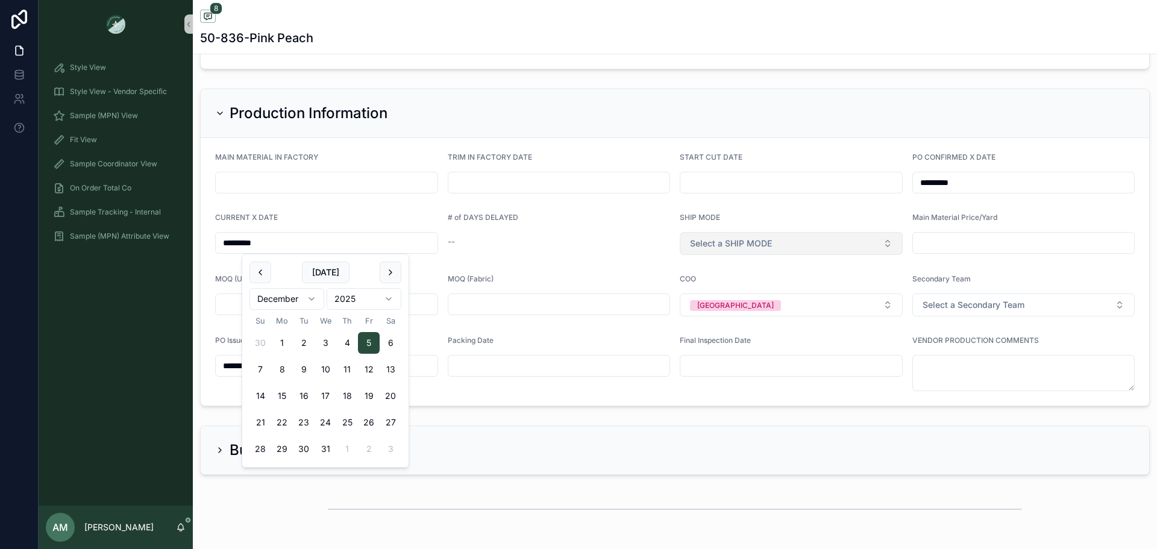
type input "*********"
click at [695, 242] on span "Select a SHIP MODE" at bounding box center [731, 243] width 82 height 12
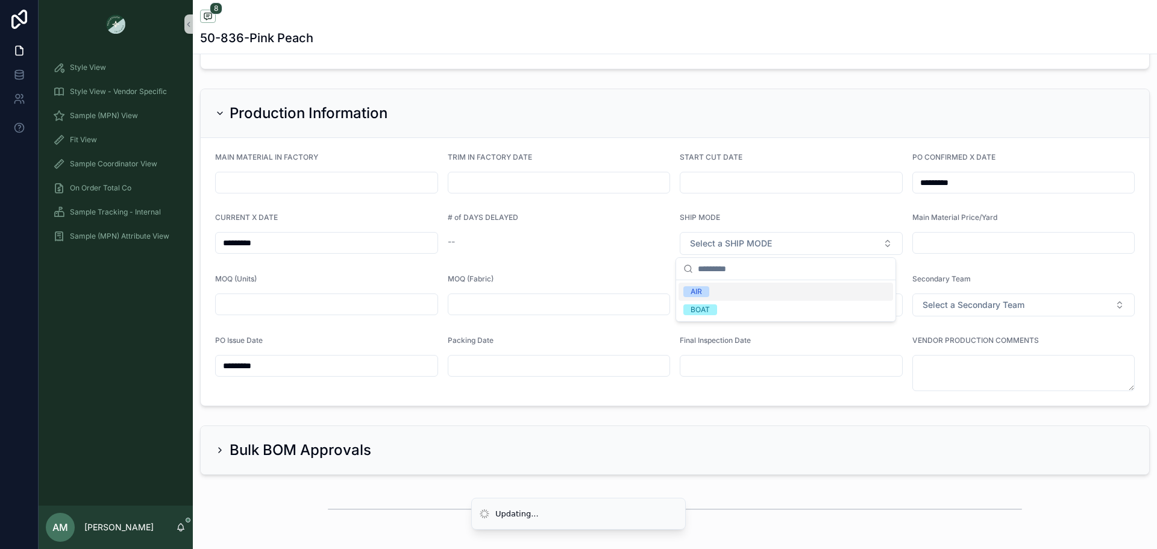
click at [711, 289] on div "AIR" at bounding box center [786, 292] width 215 height 18
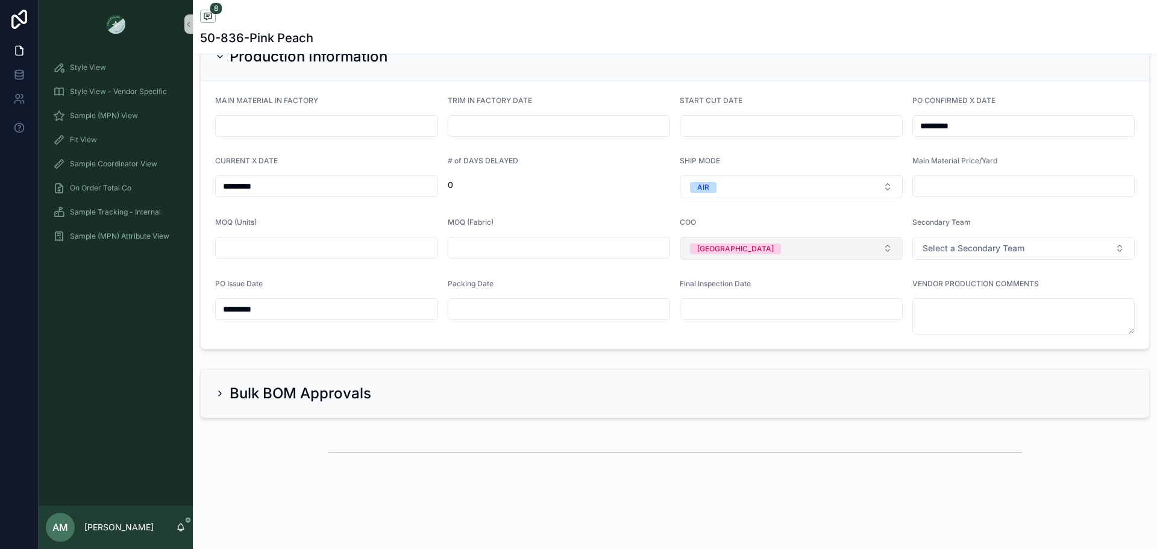
scroll to position [3191, 0]
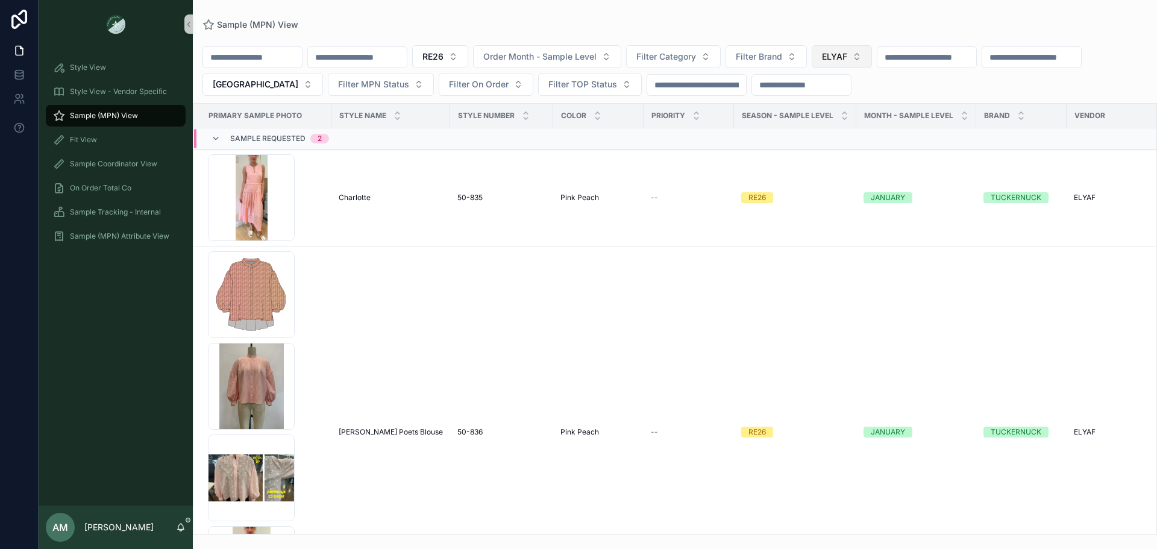
click at [847, 58] on span "ELYAF" at bounding box center [834, 57] width 25 height 12
type input "**"
click at [891, 98] on div "KUODIAN" at bounding box center [903, 105] width 145 height 19
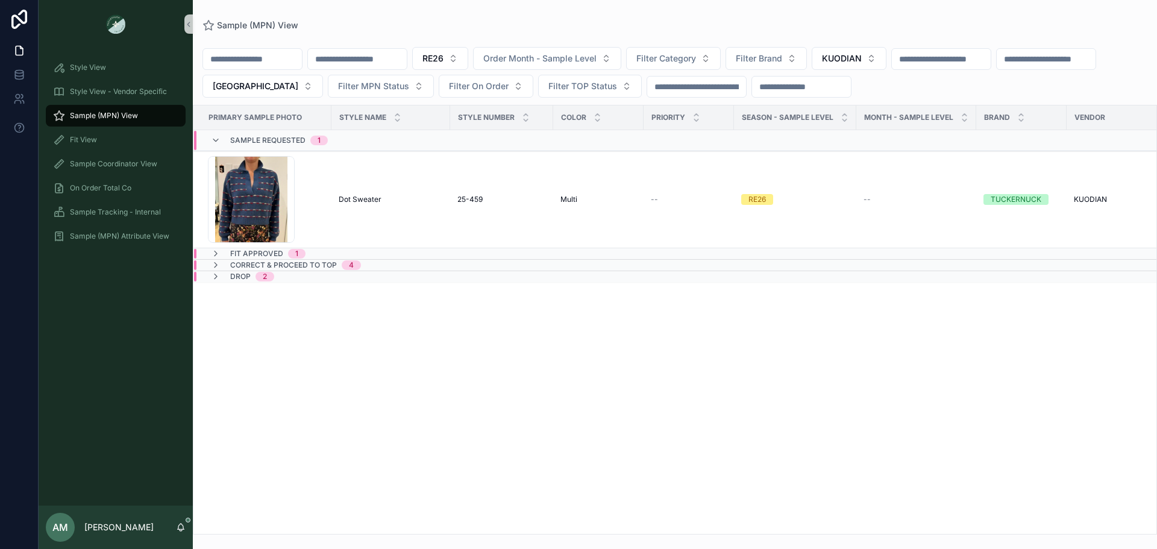
click at [347, 252] on div "Fit Approved 1" at bounding box center [373, 254] width 359 height 10
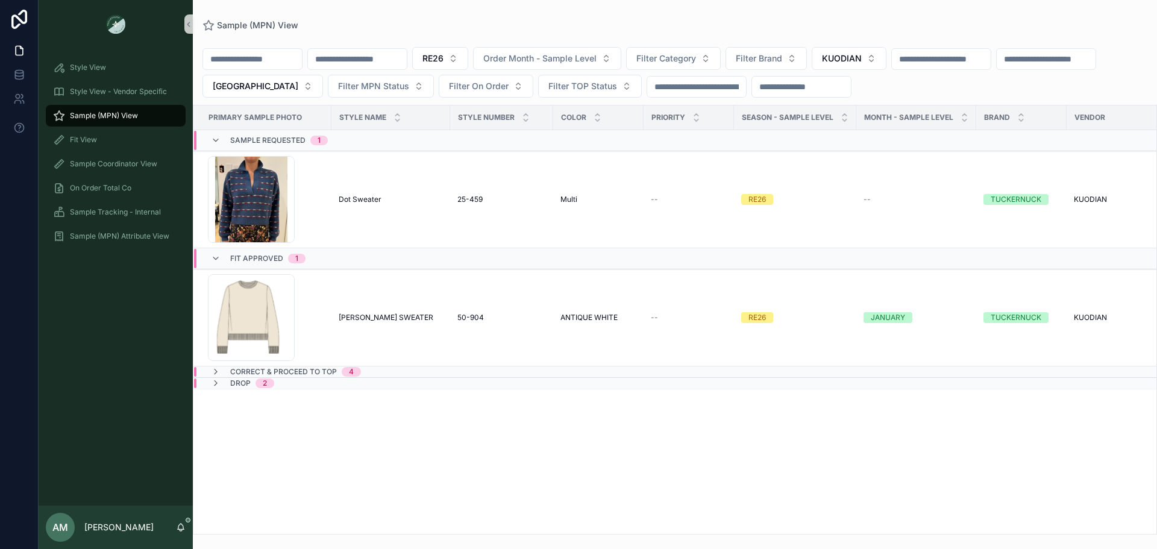
click at [402, 372] on div "Correct & Proceed to TOP 4" at bounding box center [373, 372] width 359 height 10
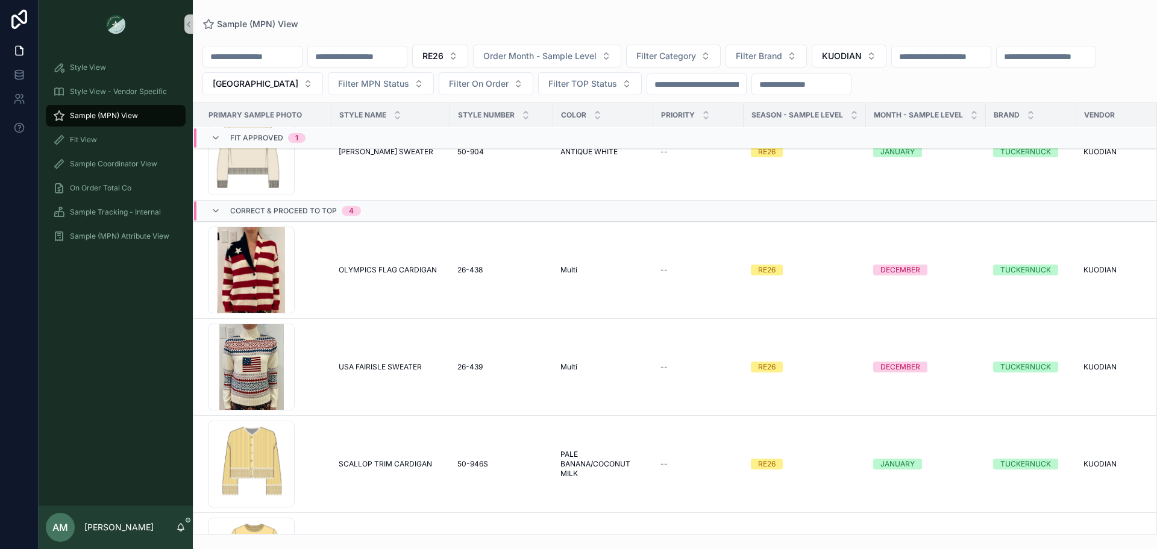
scroll to position [241, 0]
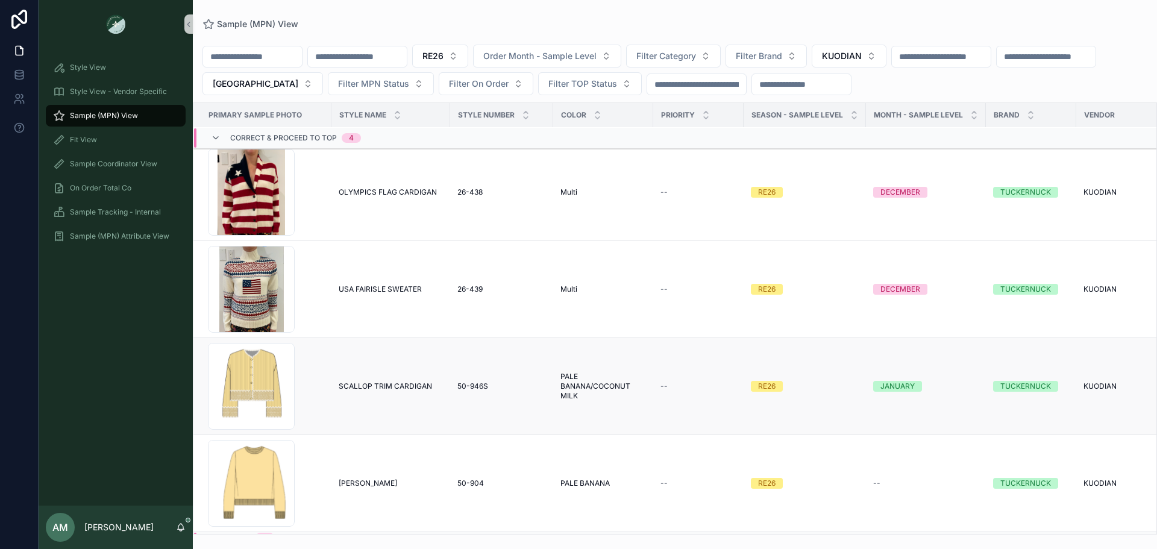
click at [392, 381] on span "SCALLOP TRIM CARDIGAN" at bounding box center [385, 386] width 93 height 10
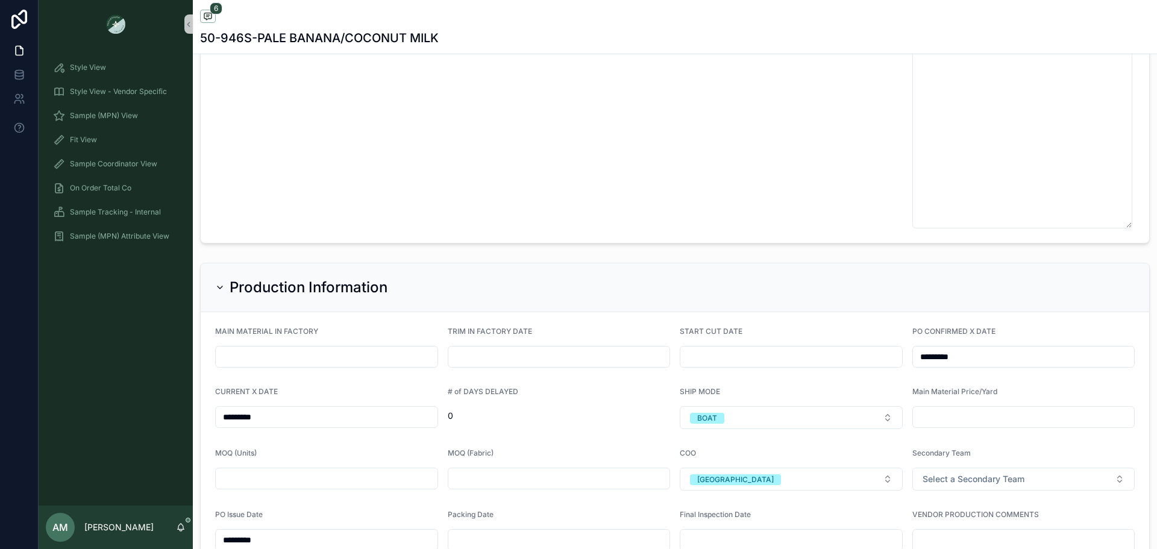
scroll to position [3133, 0]
